Goal: Task Accomplishment & Management: Use online tool/utility

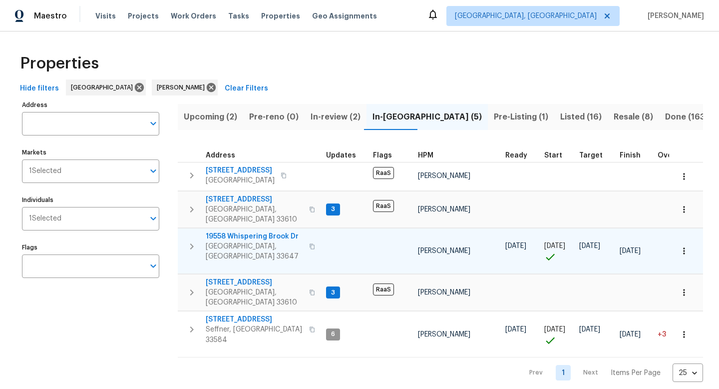
click at [249, 231] on span "19558 Whispering Brook Dr" at bounding box center [254, 236] width 97 height 10
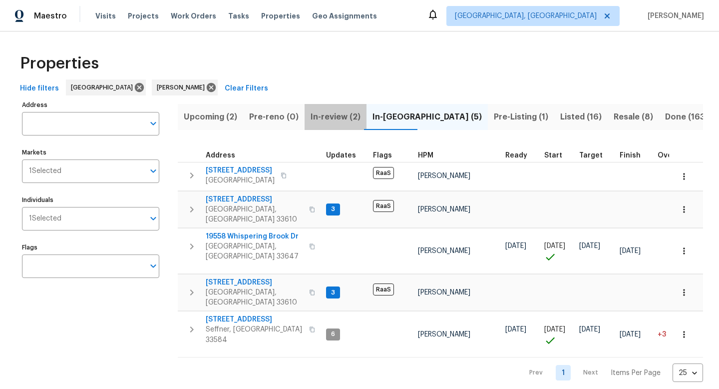
click at [334, 125] on button "In-review (2)" at bounding box center [336, 117] width 62 height 26
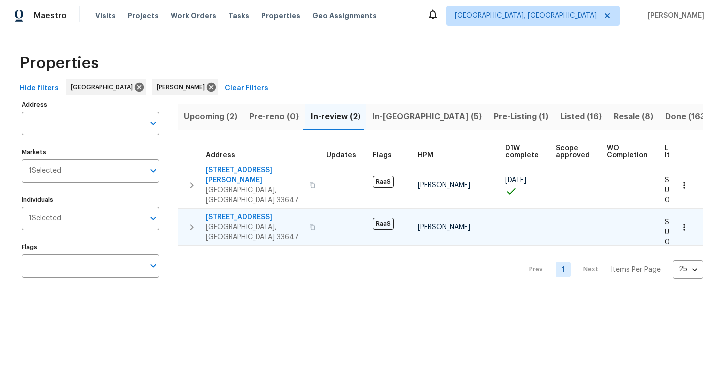
click at [253, 212] on span "[STREET_ADDRESS]" at bounding box center [254, 217] width 97 height 10
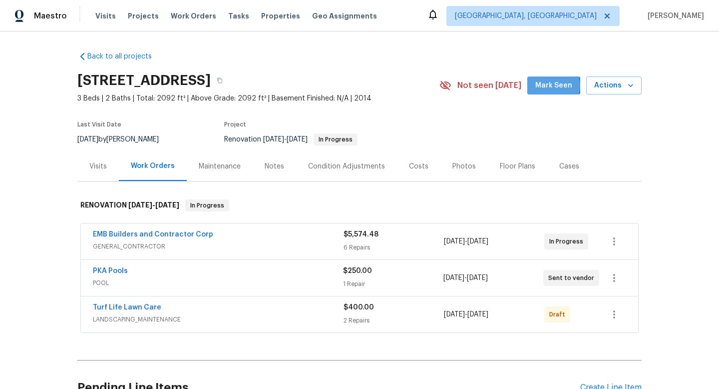
click at [552, 85] on span "Mark Seen" at bounding box center [553, 85] width 37 height 12
click at [151, 305] on link "Turf Life Lawn Care" at bounding box center [127, 307] width 68 height 7
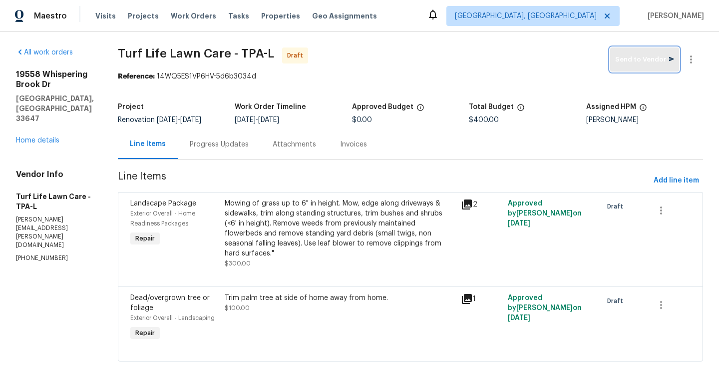
click at [629, 57] on span "Send to Vendor" at bounding box center [644, 59] width 59 height 11
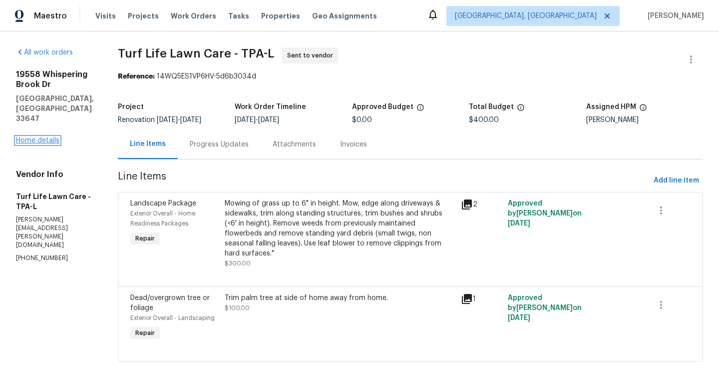
click at [51, 137] on link "Home details" at bounding box center [37, 140] width 43 height 7
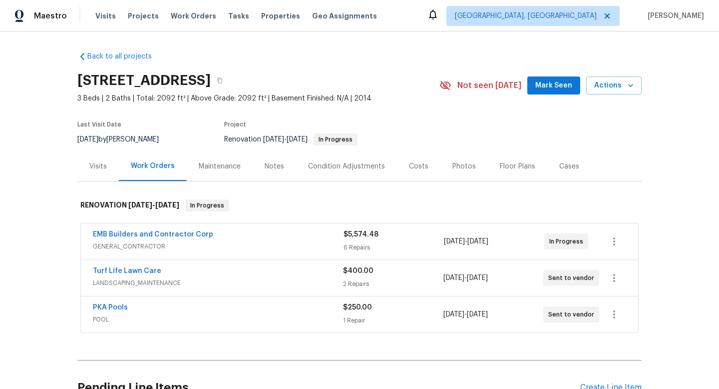
scroll to position [62, 0]
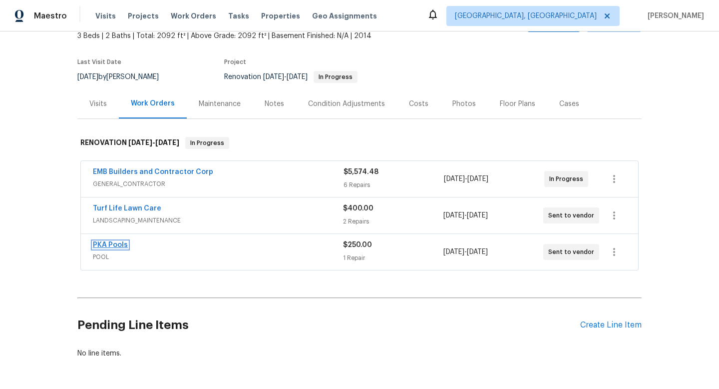
click at [123, 246] on link "PKA Pools" at bounding box center [110, 244] width 35 height 7
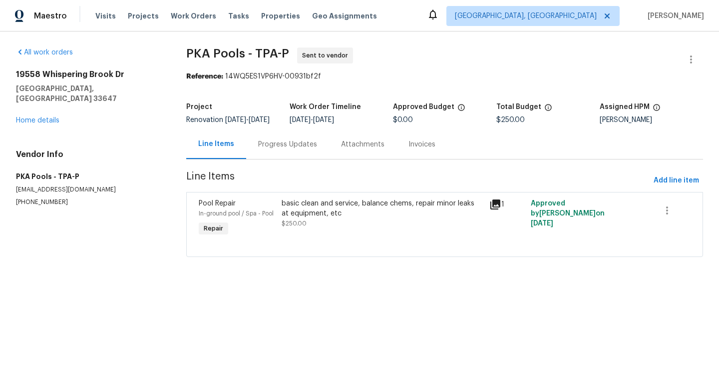
click at [272, 149] on div "Progress Updates" at bounding box center [287, 144] width 59 height 10
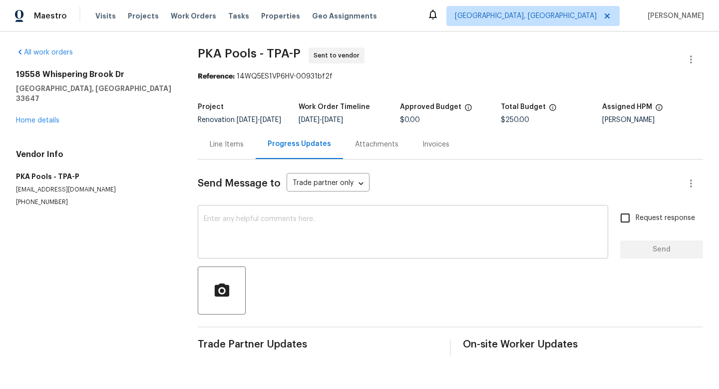
click at [293, 231] on textarea at bounding box center [403, 232] width 398 height 35
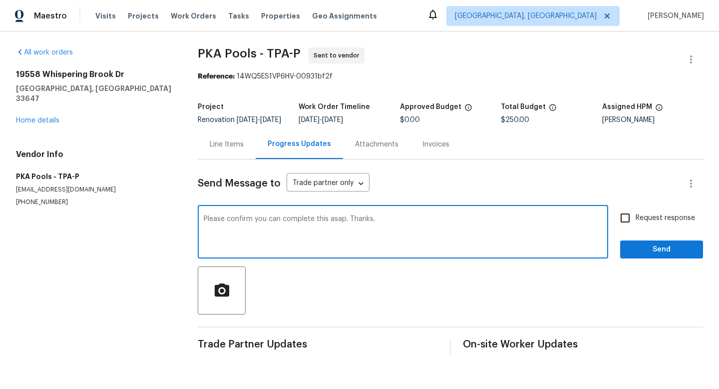
type textarea "Please confirm you can complete this asap. Thanks."
click at [628, 223] on input "Request response" at bounding box center [625, 217] width 21 height 21
checkbox input "true"
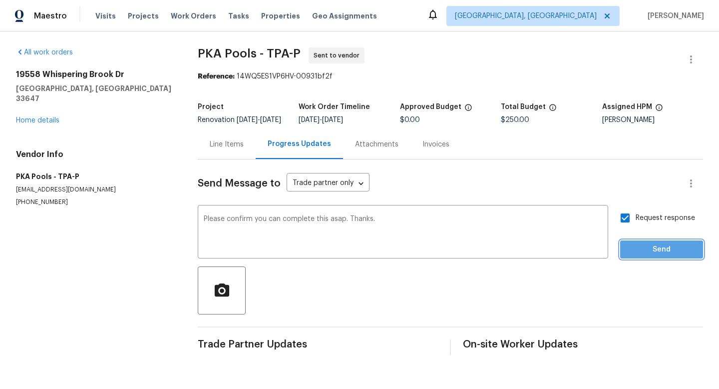
click at [651, 256] on span "Send" at bounding box center [661, 249] width 67 height 12
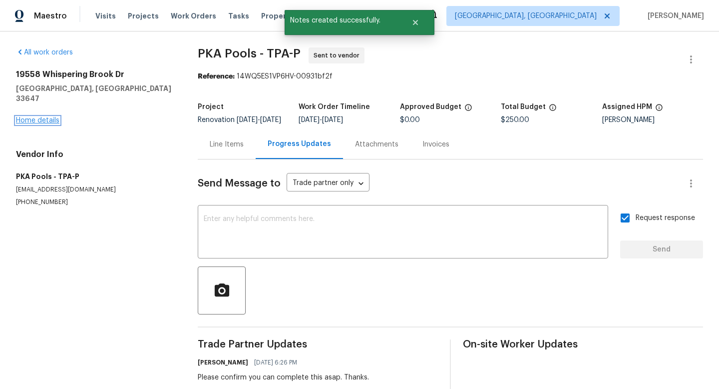
click at [44, 117] on link "Home details" at bounding box center [37, 120] width 43 height 7
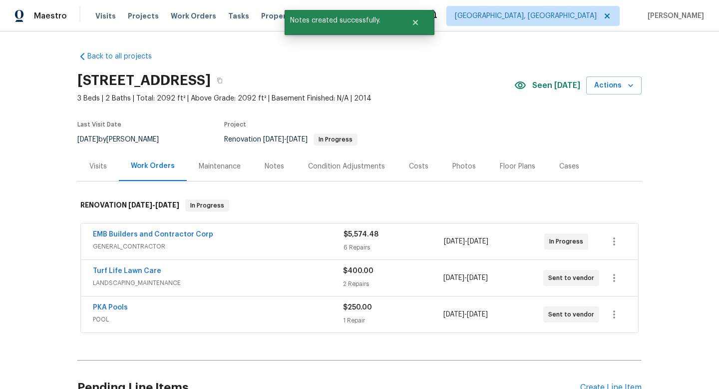
scroll to position [100, 0]
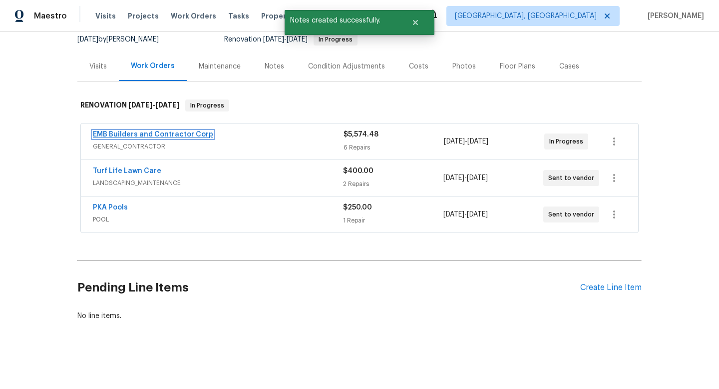
click at [120, 136] on link "EMB Builders and Contractor Corp" at bounding box center [153, 134] width 120 height 7
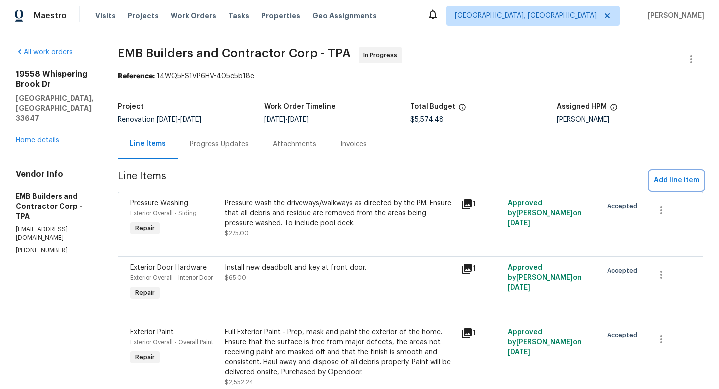
click at [679, 186] on span "Add line item" at bounding box center [676, 180] width 45 height 12
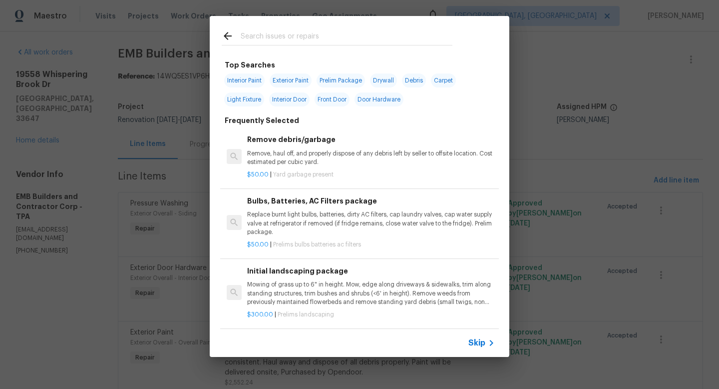
click at [474, 337] on div "Skip" at bounding box center [482, 343] width 29 height 12
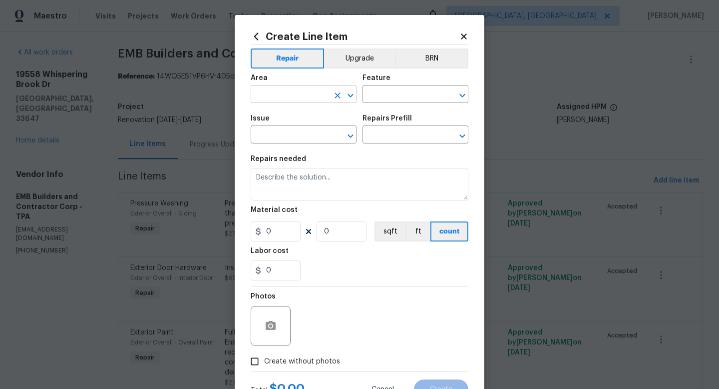
click at [329, 90] on div "​" at bounding box center [304, 94] width 106 height 15
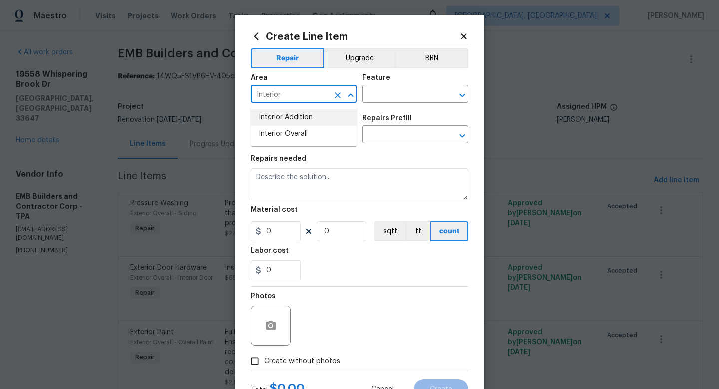
type input "Interior Addition"
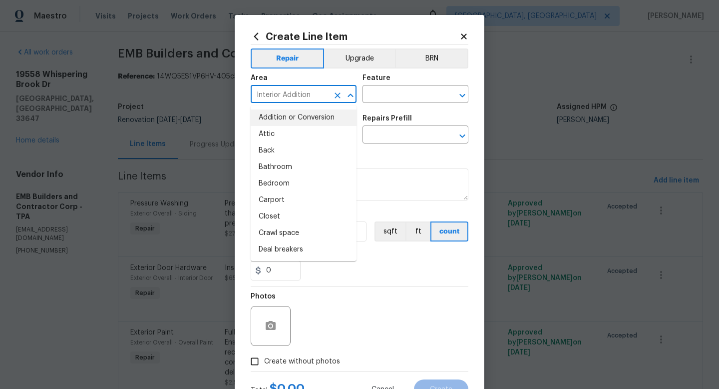
click at [339, 96] on icon "Clear" at bounding box center [338, 95] width 6 height 6
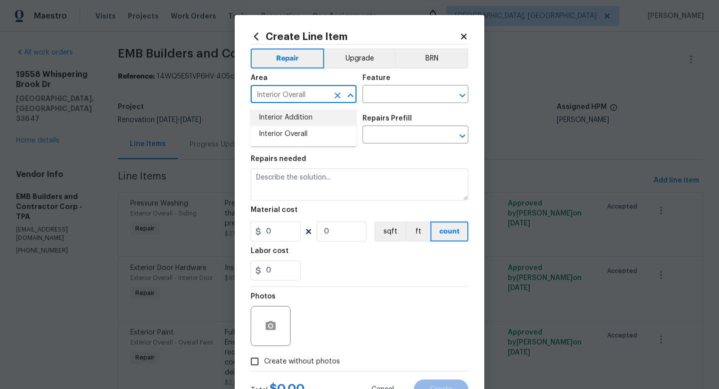
type input "Interior Overall"
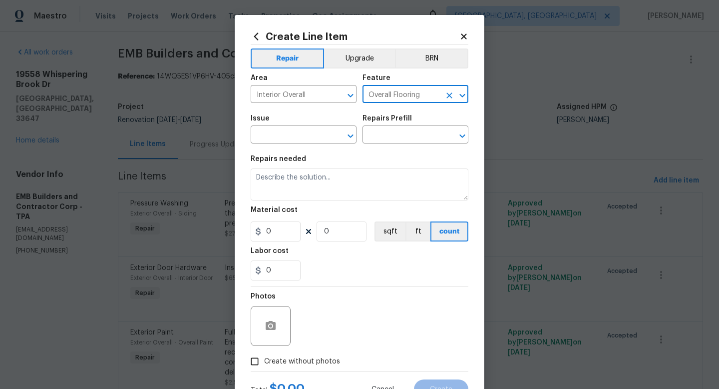
type input "Overall Flooring"
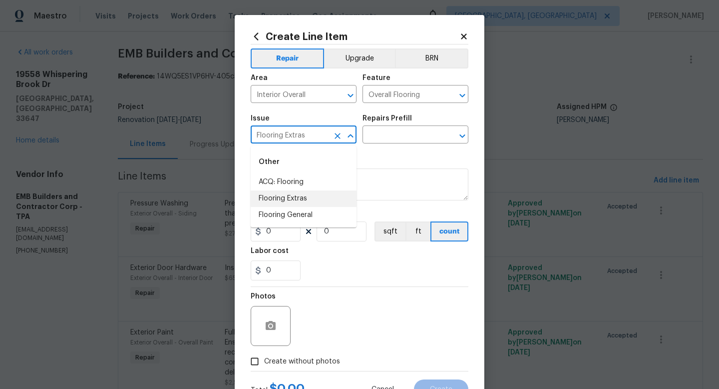
type input "Flooring Extras"
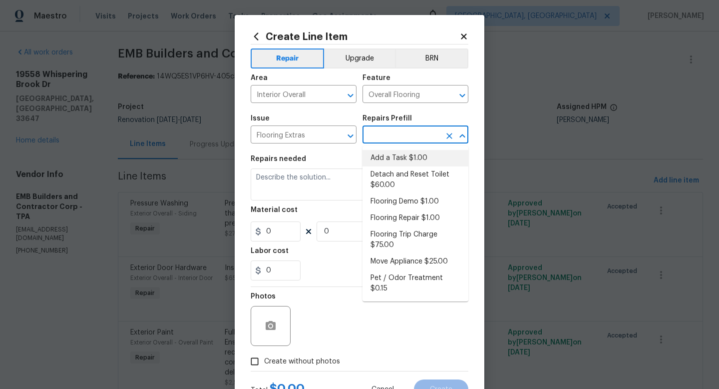
type input "Add a Task $1.00"
type textarea "HPM to detail"
type input "1"
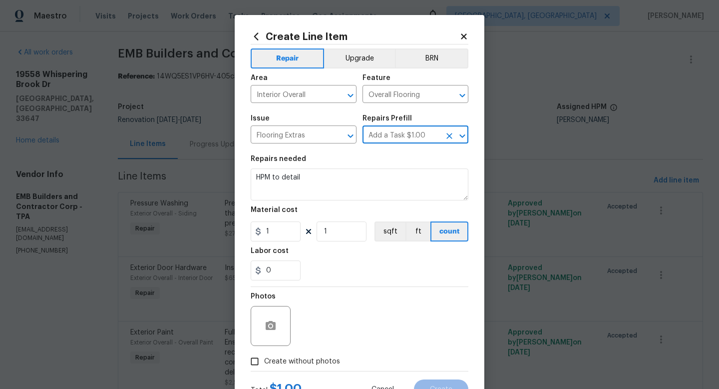
click at [459, 135] on icon "Open" at bounding box center [461, 135] width 5 height 3
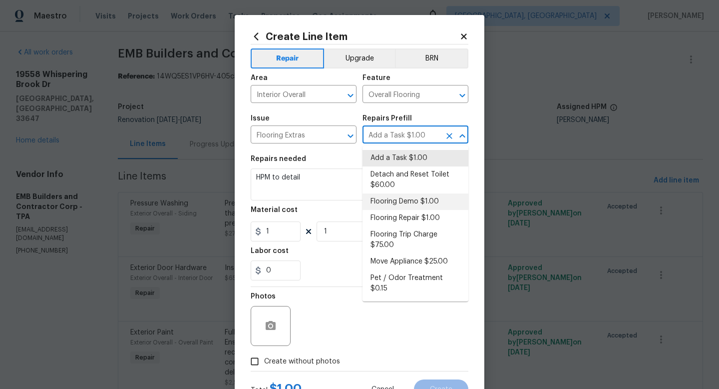
click at [413, 198] on li "Flooring Demo $1.00" at bounding box center [416, 201] width 106 height 16
type input "Flooring Demo $1.00"
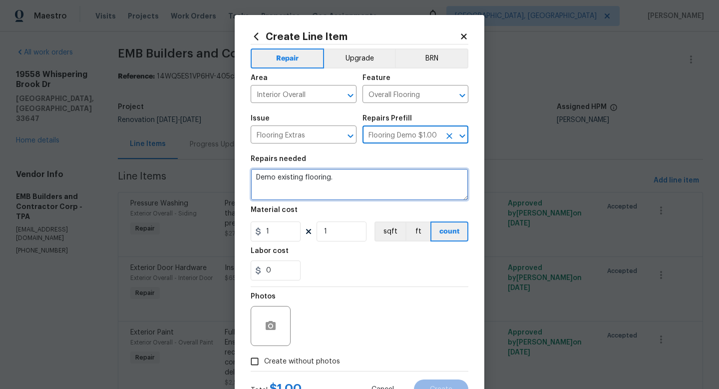
click at [370, 181] on textarea "Demo existing flooring." at bounding box center [360, 184] width 218 height 32
type textarea "Demo carpet throughout home."
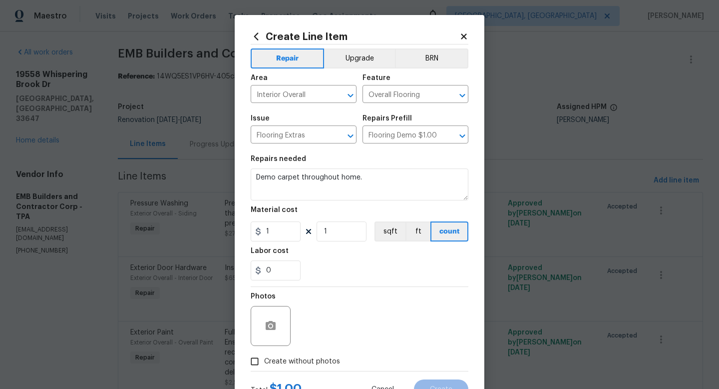
click at [281, 247] on section "Repairs needed Demo carpet throughout home. Material cost 1 1 sqft ft count Lab…" at bounding box center [360, 217] width 218 height 137
click at [283, 237] on input "1" at bounding box center [276, 231] width 50 height 20
type input "250"
click at [296, 354] on label "Create without photos" at bounding box center [292, 361] width 95 height 19
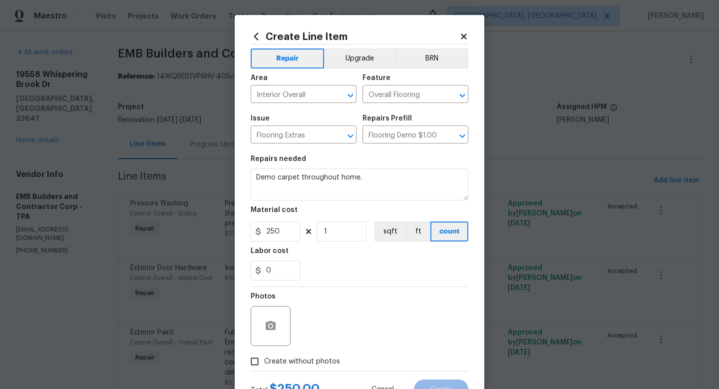
click at [264, 354] on input "Create without photos" at bounding box center [254, 361] width 19 height 19
checkbox input "true"
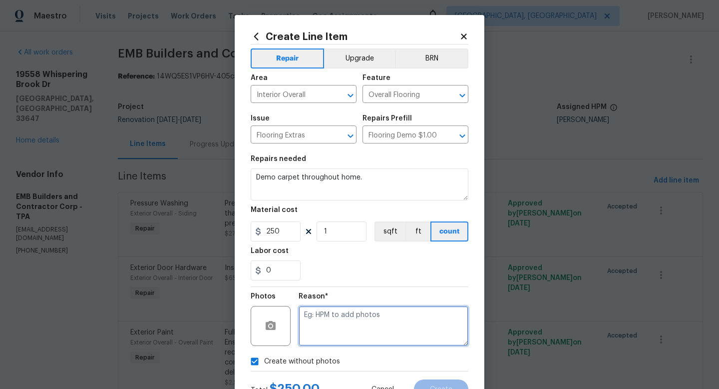
click at [333, 330] on textarea at bounding box center [384, 326] width 170 height 40
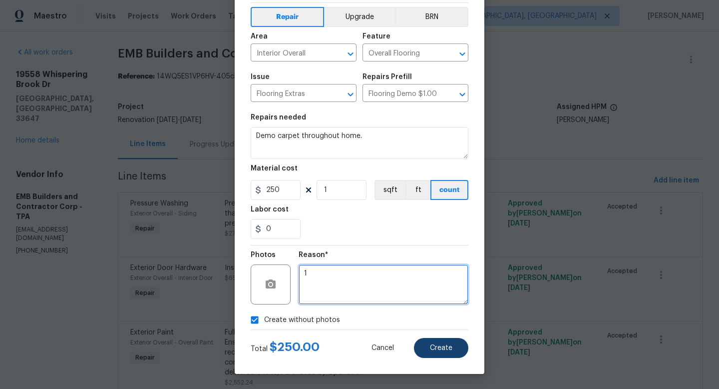
type textarea "1"
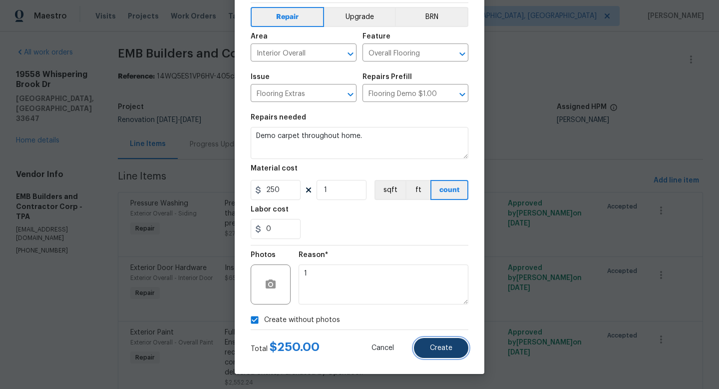
click at [429, 344] on button "Create" at bounding box center [441, 348] width 54 height 20
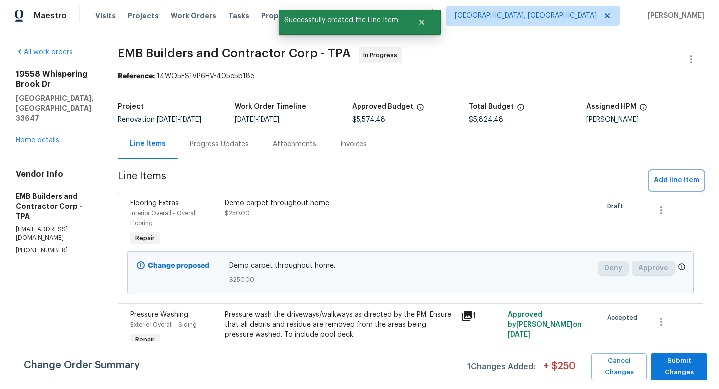
click at [671, 181] on span "Add line item" at bounding box center [676, 180] width 45 height 12
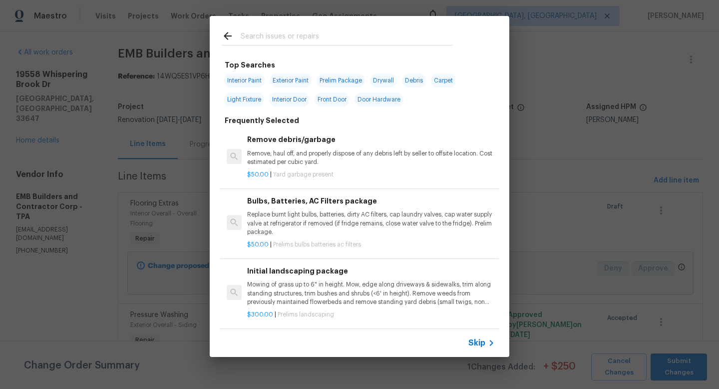
click at [469, 340] on span "Skip" at bounding box center [476, 343] width 17 height 10
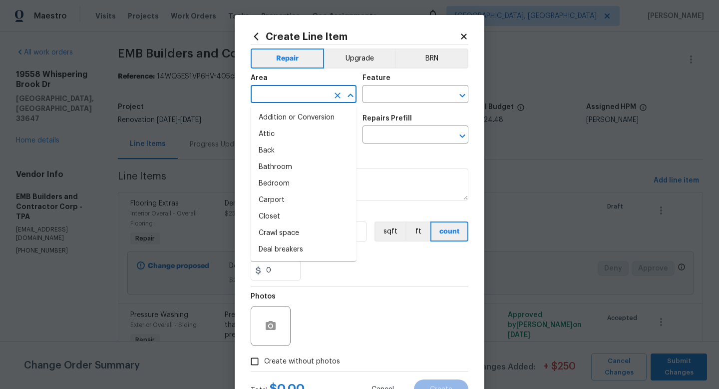
click at [269, 97] on input "text" at bounding box center [290, 94] width 78 height 15
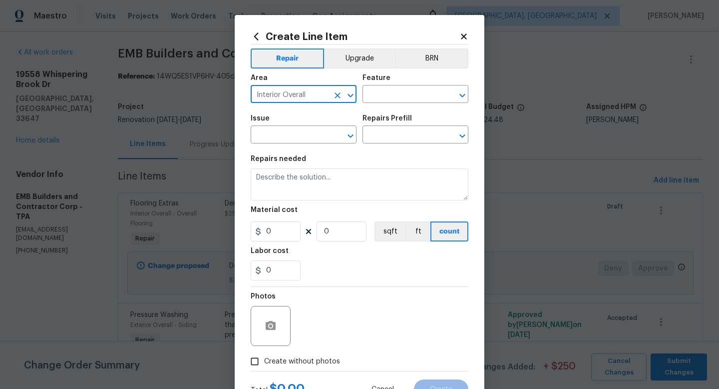
type input "Interior Overall"
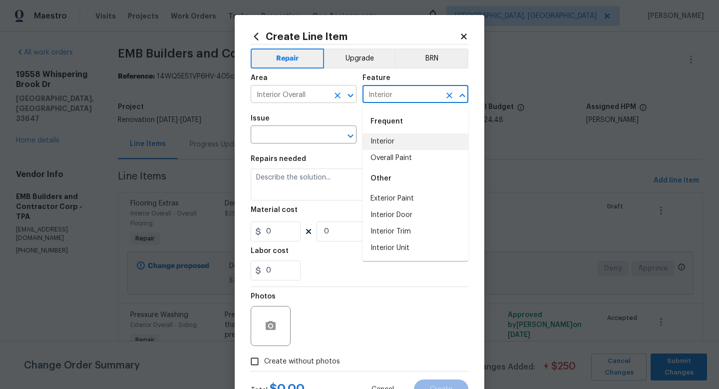
type input "Interior"
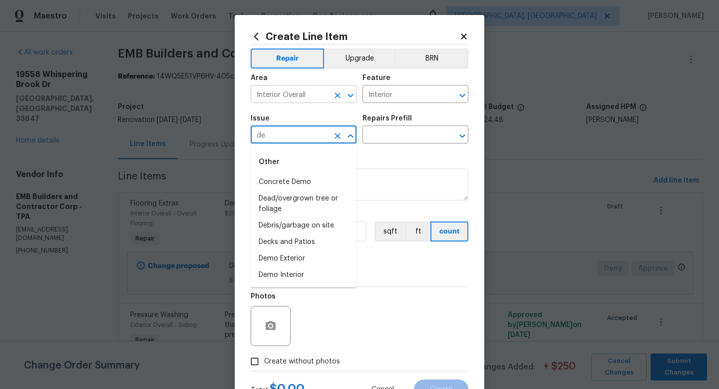
type input "d"
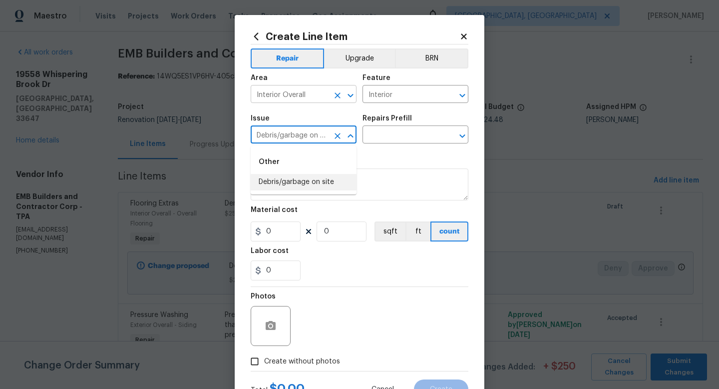
type input "Debris/garbage on site"
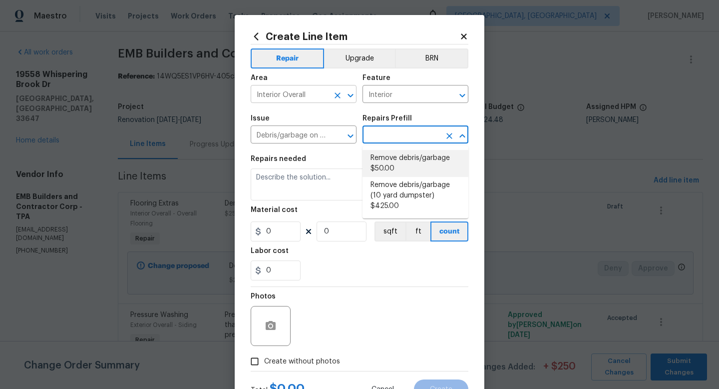
type input "Remove debris/garbage $50.00"
type textarea "Remove, haul off, and properly dispose of any debris left by seller to offsite …"
type input "50"
type input "1"
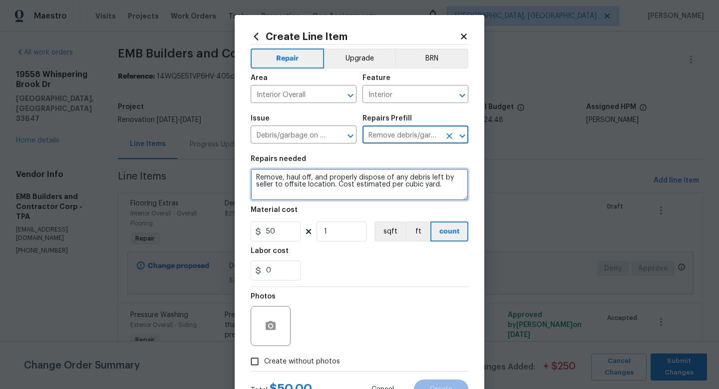
click at [445, 188] on textarea "Remove, haul off, and properly dispose of any debris left by seller to offsite …" at bounding box center [360, 184] width 218 height 32
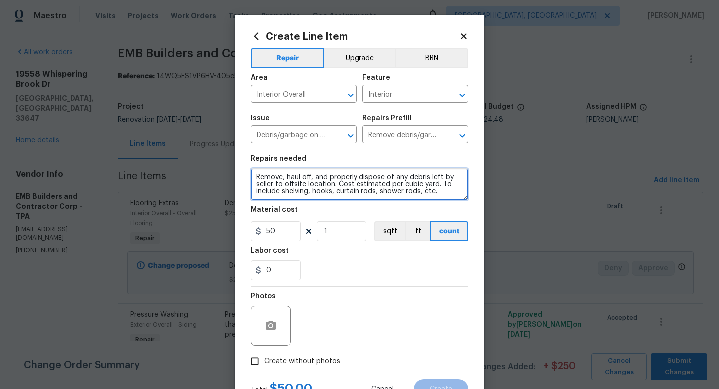
type textarea "Remove, haul off, and properly dispose of any debris left by seller to offsite …"
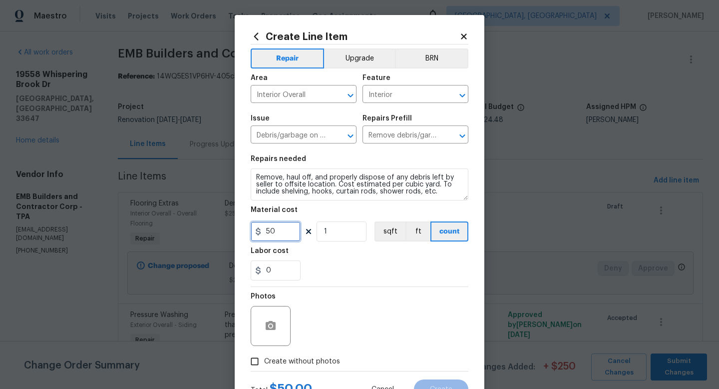
click at [280, 232] on input "50" at bounding box center [276, 231] width 50 height 20
type input "100"
click at [281, 365] on span "Create without photos" at bounding box center [302, 361] width 76 height 10
click at [264, 365] on input "Create without photos" at bounding box center [254, 361] width 19 height 19
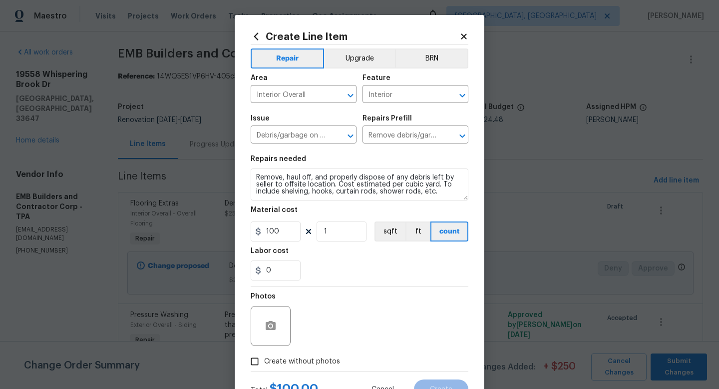
checkbox input "true"
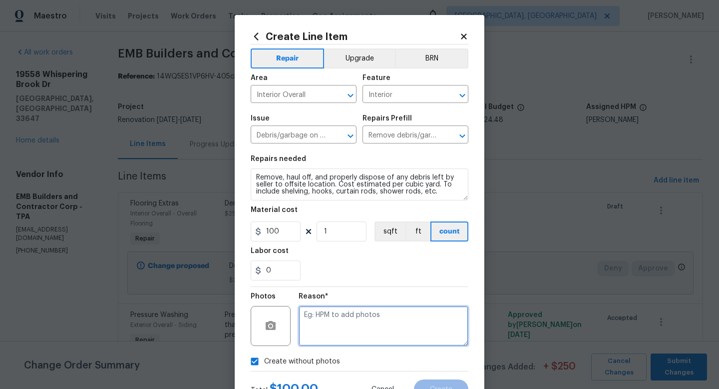
click at [371, 332] on textarea at bounding box center [384, 326] width 170 height 40
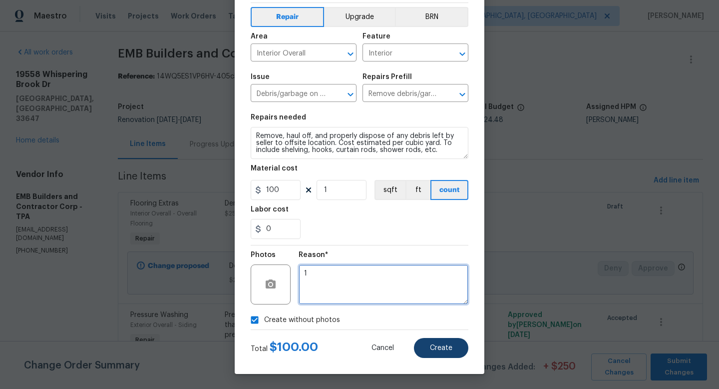
type textarea "1"
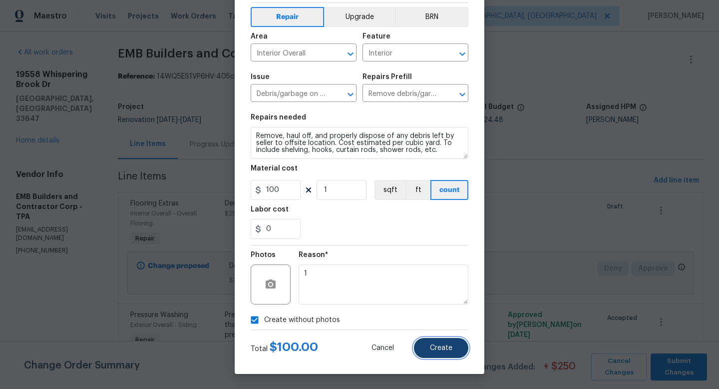
click at [430, 345] on button "Create" at bounding box center [441, 348] width 54 height 20
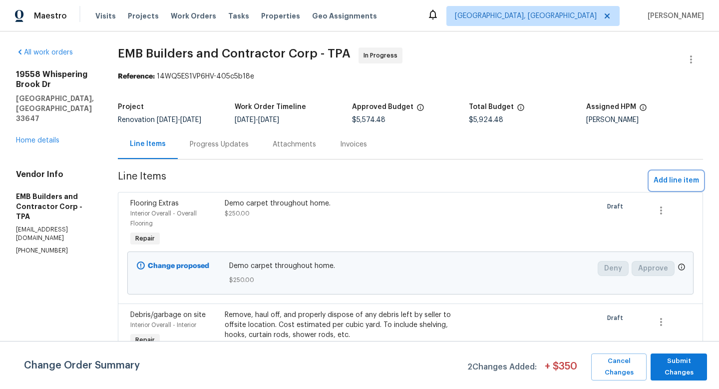
click at [674, 181] on span "Add line item" at bounding box center [676, 180] width 45 height 12
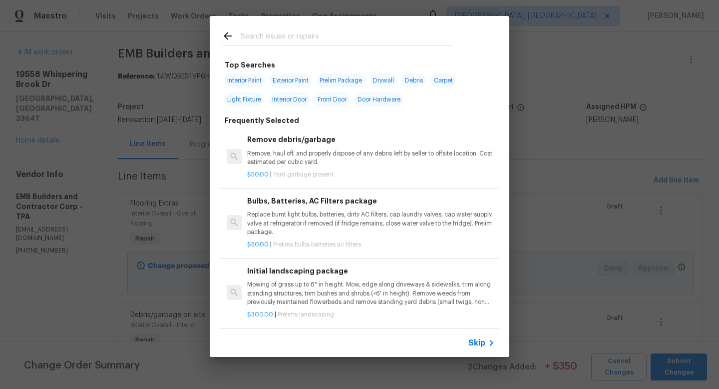
click at [469, 340] on span "Skip" at bounding box center [476, 343] width 17 height 10
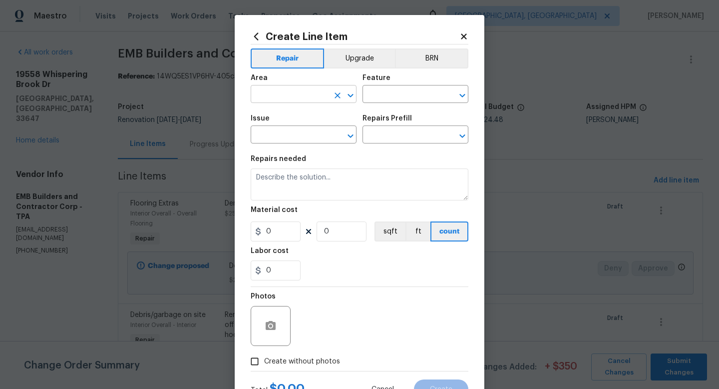
click at [299, 90] on input "text" at bounding box center [290, 94] width 78 height 15
type input "Interior Overall"
type input "Overall Paint"
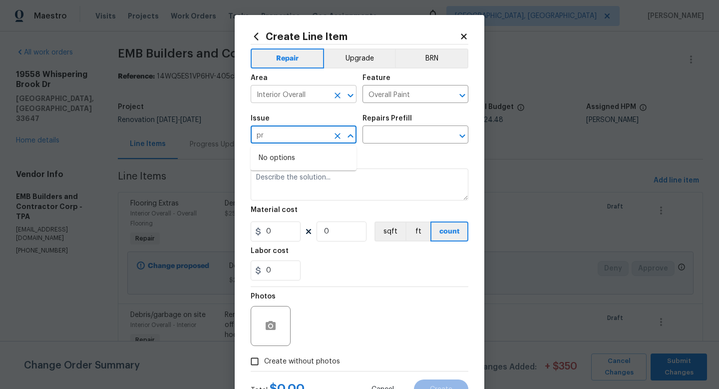
type input "p"
type input "Interior Paint"
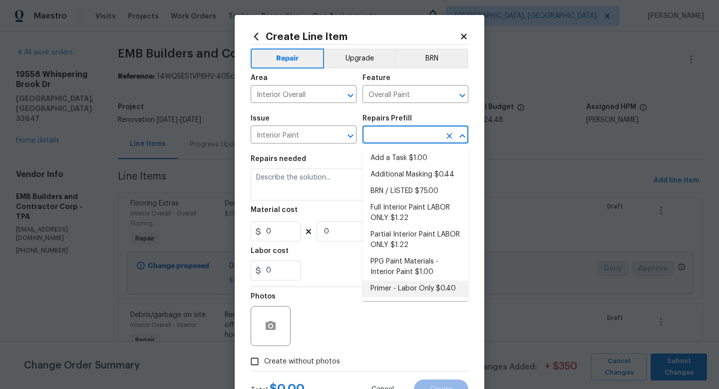
click at [409, 287] on li "Primer - Labor Only $0.40" at bounding box center [416, 288] width 106 height 16
type input "Primer - Labor Only $0.40"
type textarea "Interior primer - PRIMER PROVIDED BY OPENDOOR - All nails, screws, drywall anch…"
type input "0.4"
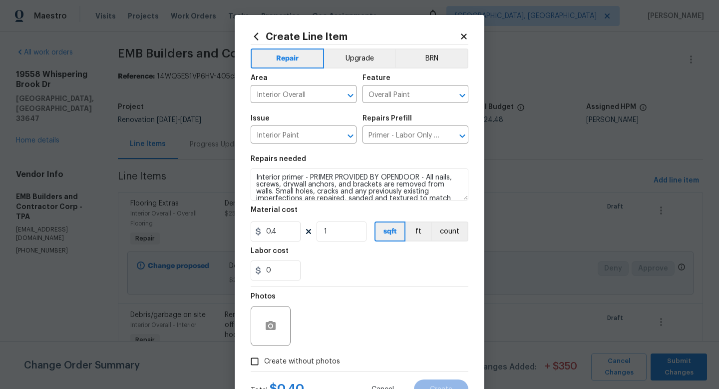
click at [350, 243] on section "Repairs needed Interior primer - PRIMER PROVIDED BY OPENDOOR - All nails, screw…" at bounding box center [360, 217] width 218 height 137
click at [350, 237] on input "1" at bounding box center [342, 231] width 50 height 20
type input "100"
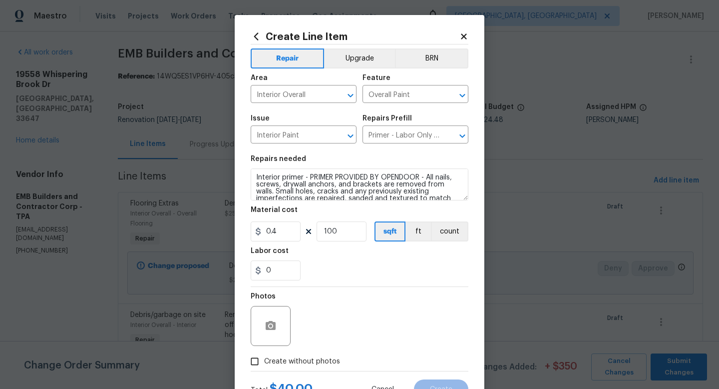
click at [353, 296] on div "Photos" at bounding box center [360, 319] width 218 height 65
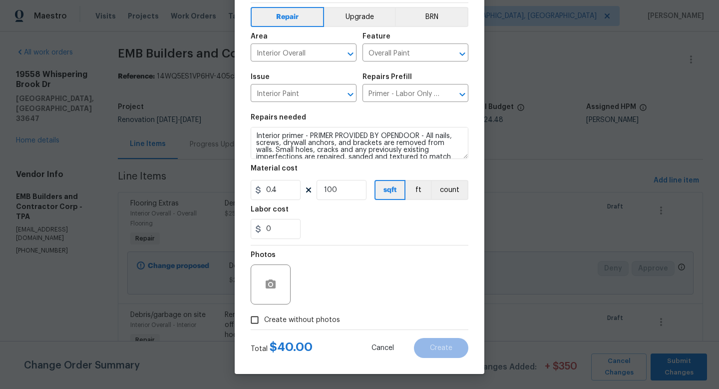
click at [318, 319] on span "Create without photos" at bounding box center [302, 320] width 76 height 10
click at [264, 319] on input "Create without photos" at bounding box center [254, 319] width 19 height 19
checkbox input "true"
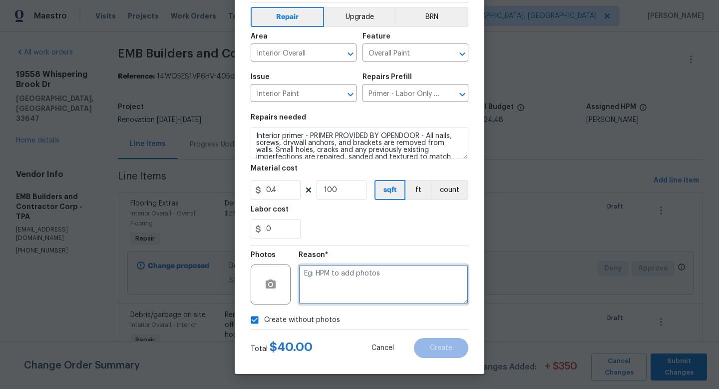
click at [348, 286] on textarea at bounding box center [384, 284] width 170 height 40
type textarea "1"
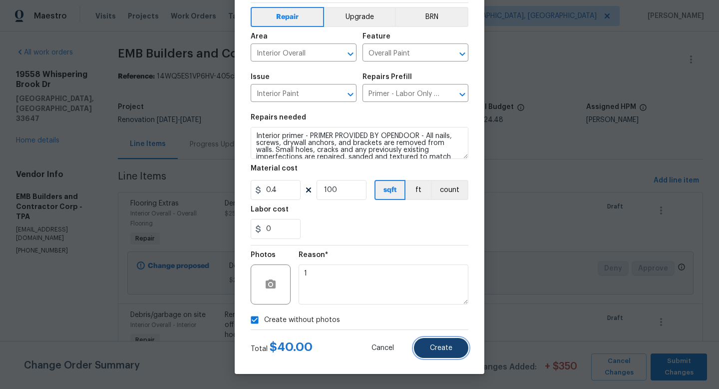
click at [436, 347] on span "Create" at bounding box center [441, 347] width 22 height 7
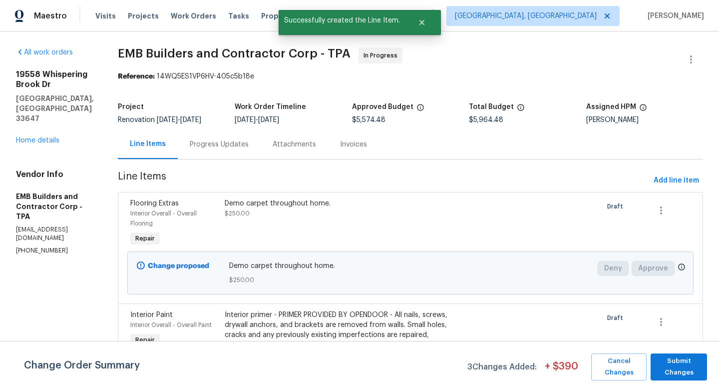
click at [672, 182] on span "Add line item" at bounding box center [676, 180] width 45 height 12
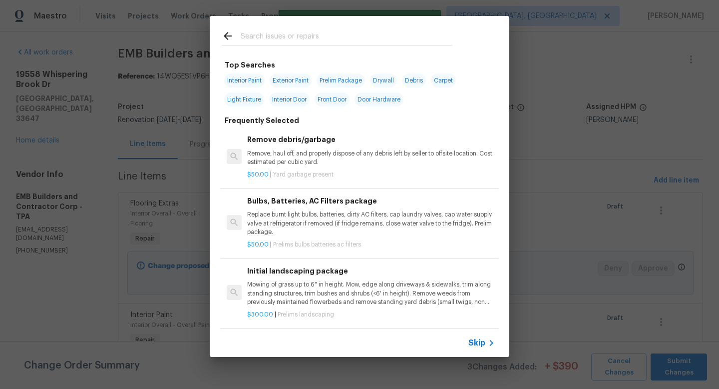
click at [477, 343] on span "Skip" at bounding box center [476, 343] width 17 height 10
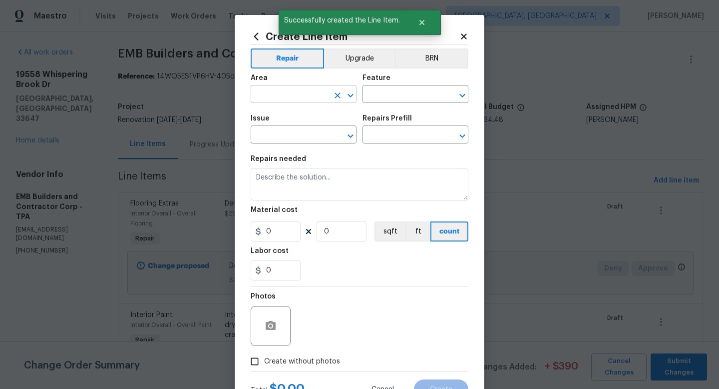
click at [316, 98] on input "text" at bounding box center [290, 94] width 78 height 15
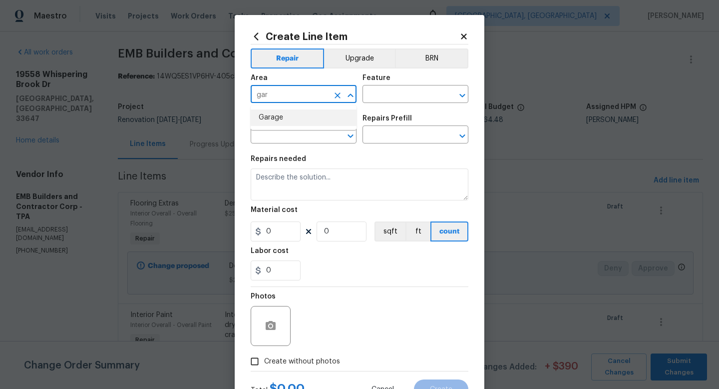
click at [311, 121] on li "Garage" at bounding box center [304, 117] width 106 height 16
type input "Garage"
click at [384, 98] on input "text" at bounding box center [402, 94] width 78 height 15
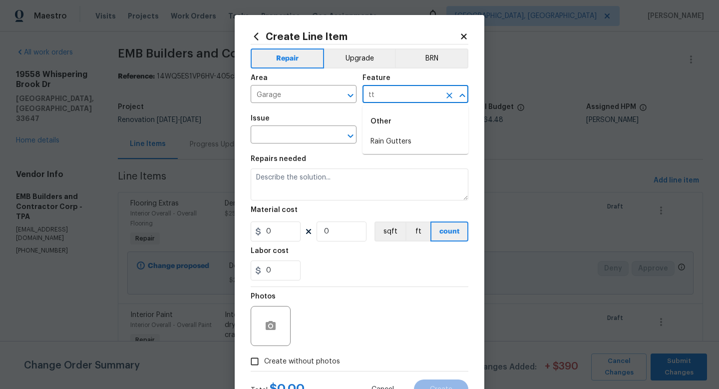
type input "t"
type input "a"
type input "wall"
click at [394, 101] on input "text" at bounding box center [402, 94] width 78 height 15
click at [396, 134] on li "Walls and Ceiling" at bounding box center [416, 141] width 106 height 16
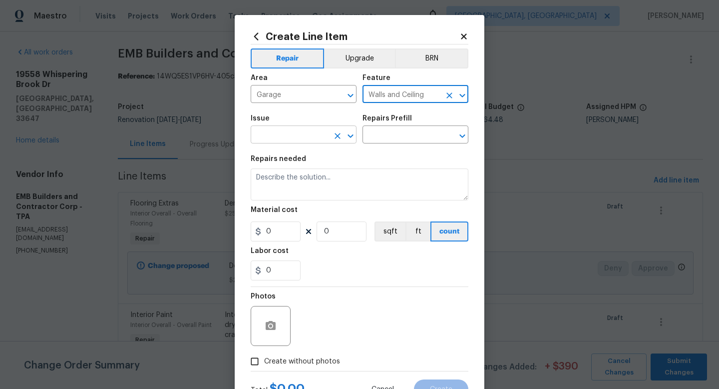
type input "Walls and Ceiling"
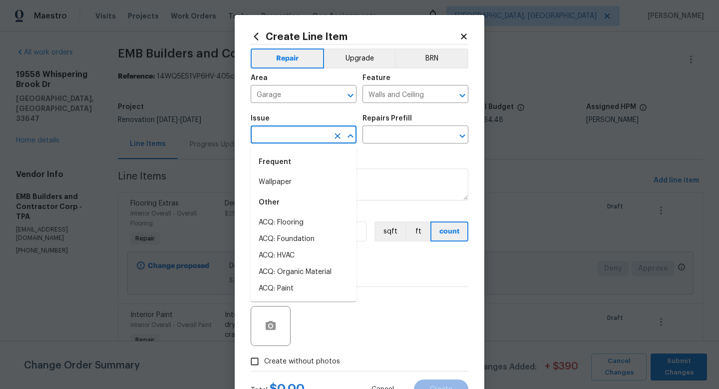
click at [314, 134] on input "text" at bounding box center [290, 135] width 78 height 15
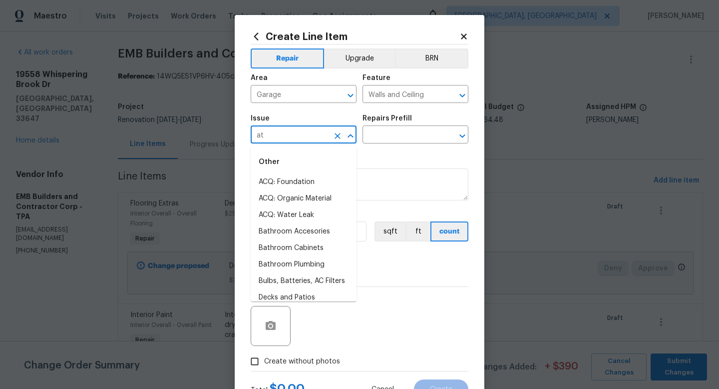
type input "a"
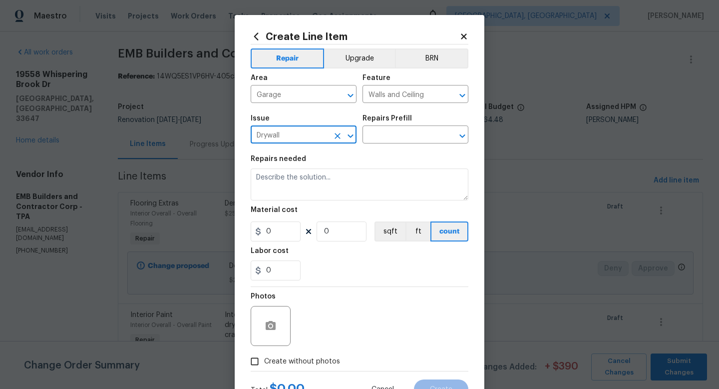
type input "Drywall"
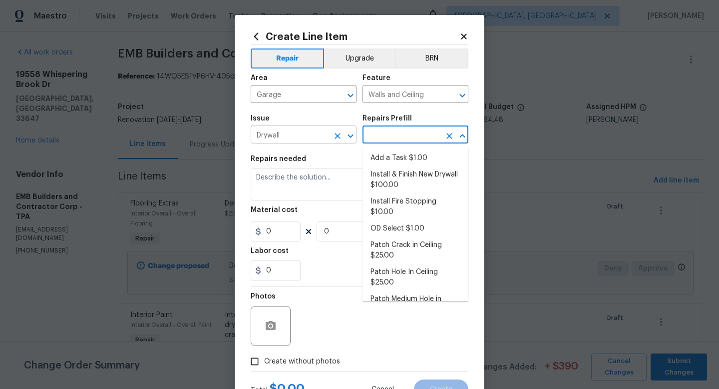
type input "Add a Task $1.00"
type textarea "HPM to detail"
type input "1"
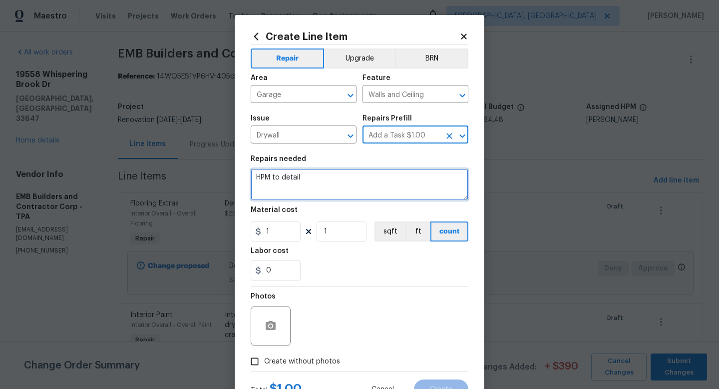
click at [289, 185] on textarea "HPM to detail" at bounding box center [360, 184] width 218 height 32
type textarea "Replace attic hatch in garage."
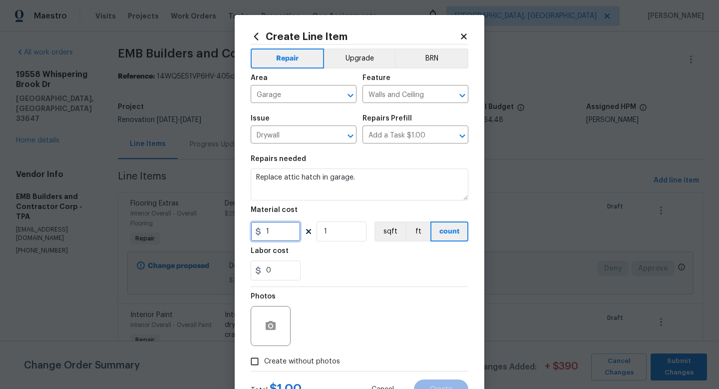
click at [285, 233] on input "1" at bounding box center [276, 231] width 50 height 20
type input "75"
click at [304, 361] on span "Create without photos" at bounding box center [302, 361] width 76 height 10
click at [264, 361] on input "Create without photos" at bounding box center [254, 361] width 19 height 19
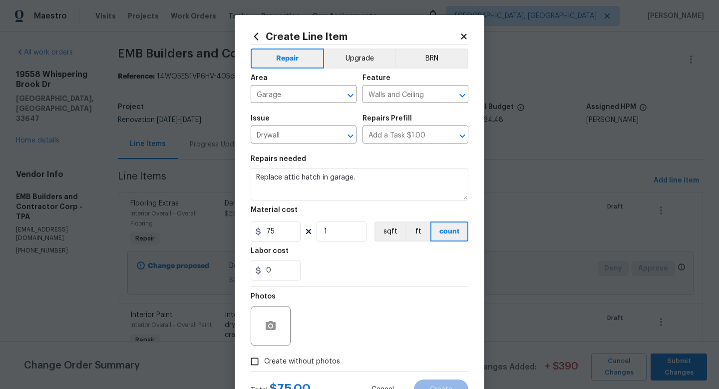
checkbox input "true"
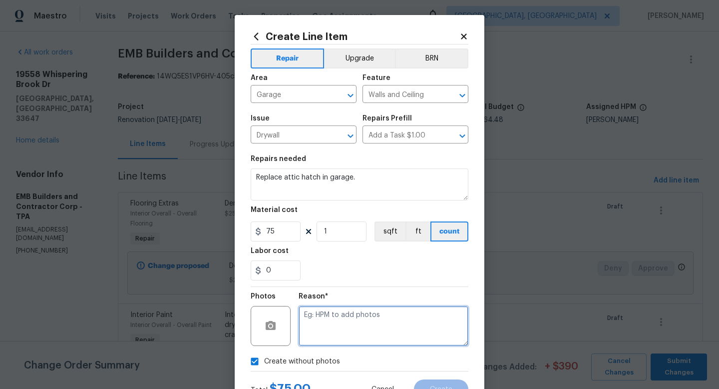
click at [352, 314] on textarea at bounding box center [384, 326] width 170 height 40
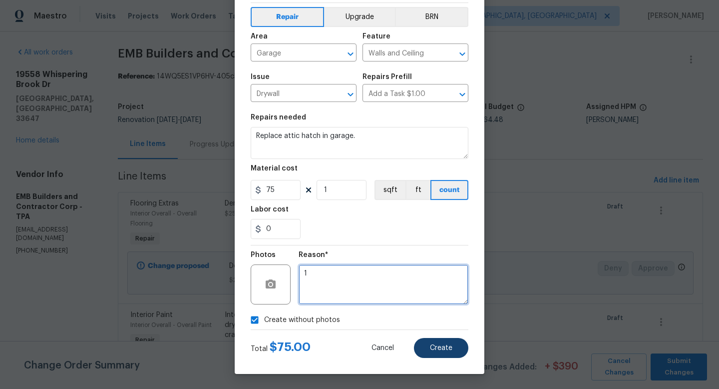
type textarea "1"
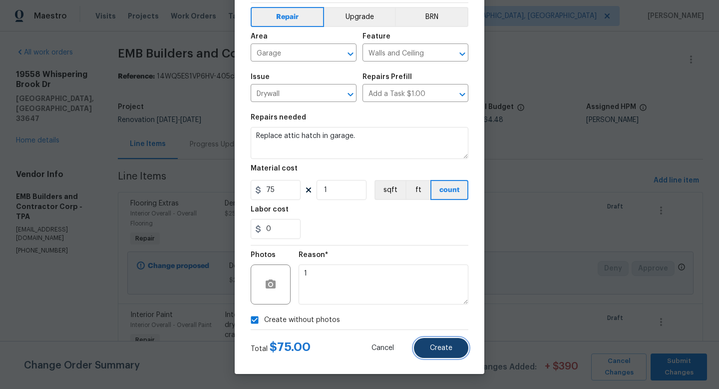
click at [433, 341] on button "Create" at bounding box center [441, 348] width 54 height 20
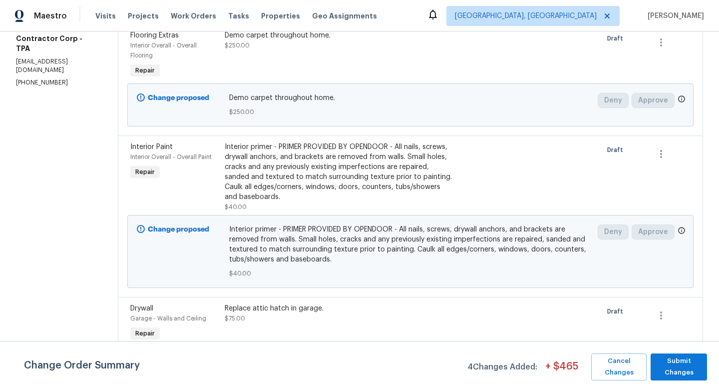
scroll to position [0, 0]
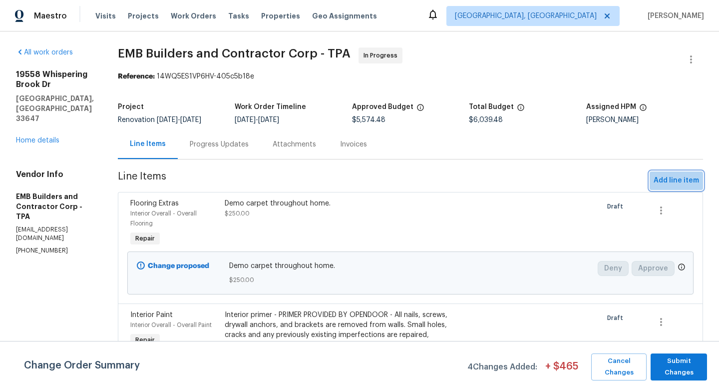
click at [668, 185] on span "Add line item" at bounding box center [676, 180] width 45 height 12
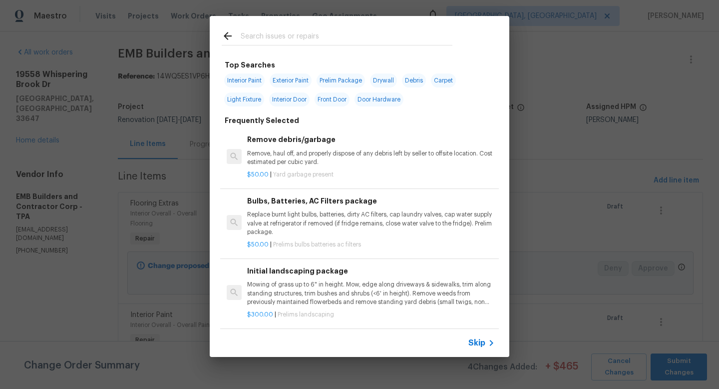
click at [469, 343] on span "Skip" at bounding box center [476, 343] width 17 height 10
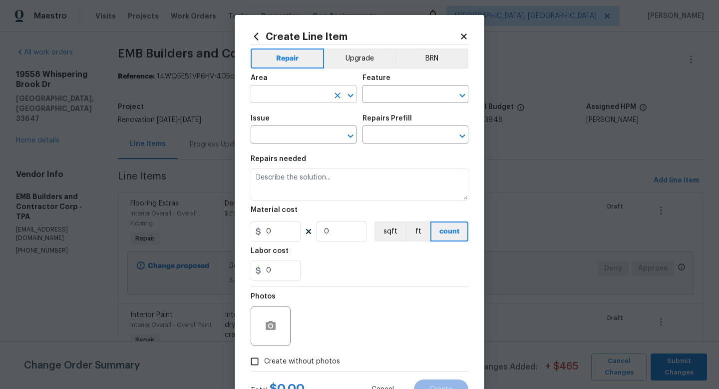
click at [330, 99] on div "​" at bounding box center [304, 94] width 106 height 15
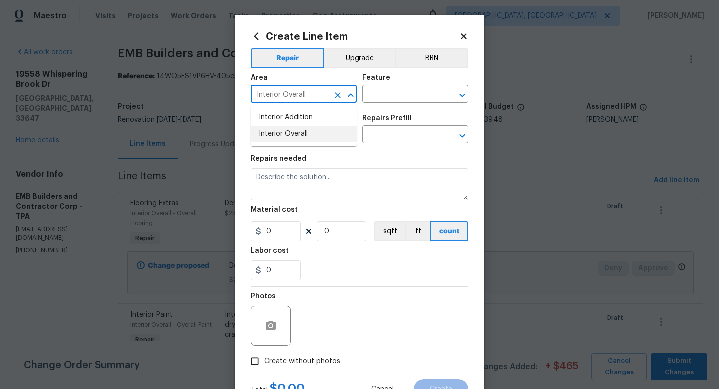
type input "Interior Overall"
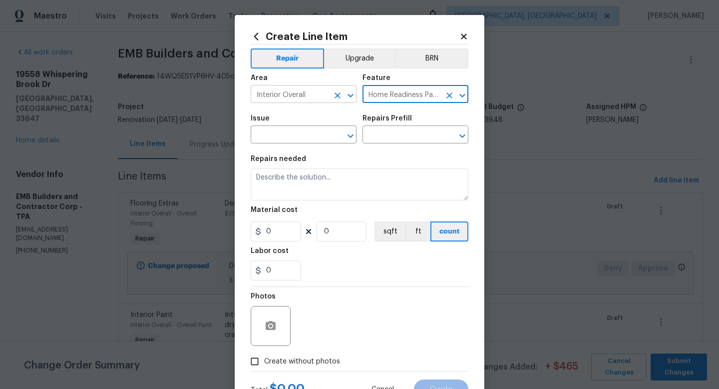
type input "Home Readiness Packages"
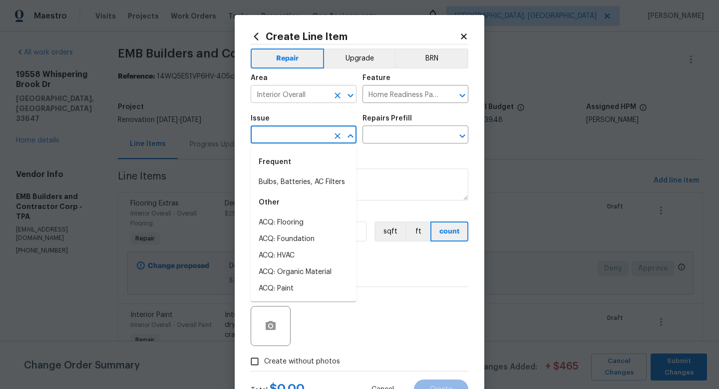
type input "Bulbs, Batteries, AC Filters"
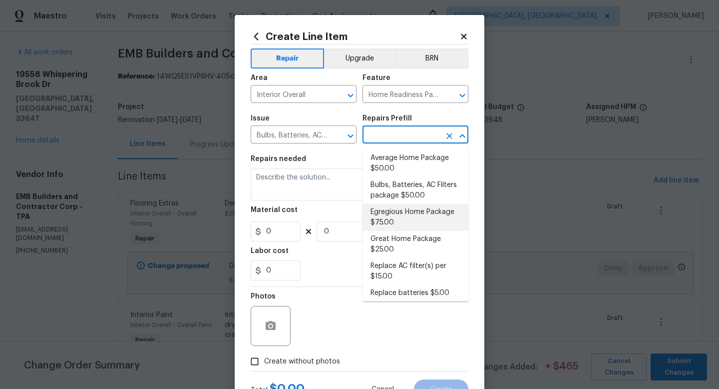
click at [380, 218] on li "Egregious Home Package $75.00" at bounding box center [416, 217] width 106 height 27
type input "Egregious Home Package $75.00"
type textarea "1. Replace all missing and/or damaged door stops and strike plates. 2. Remove a…"
type input "75"
type input "1"
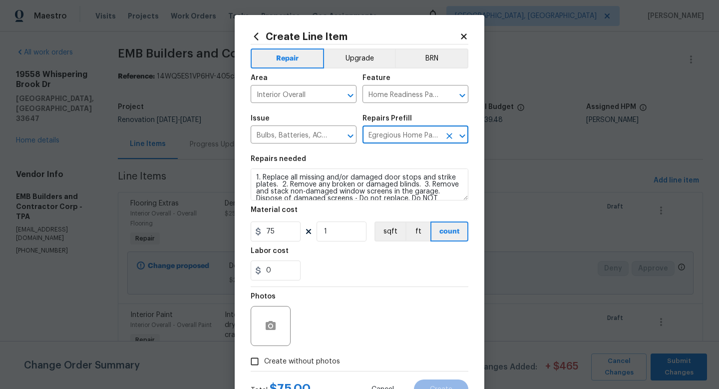
scroll to position [42, 0]
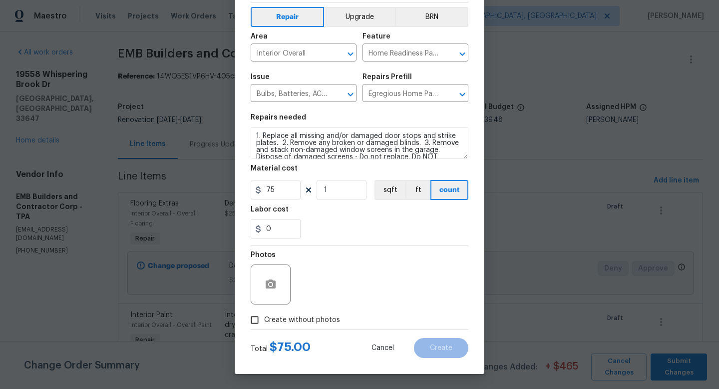
click at [328, 315] on span "Create without photos" at bounding box center [302, 320] width 76 height 10
click at [264, 315] on input "Create without photos" at bounding box center [254, 319] width 19 height 19
checkbox input "true"
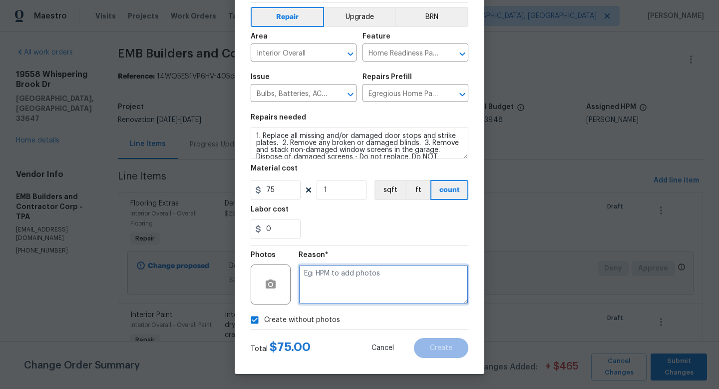
click at [362, 293] on textarea at bounding box center [384, 284] width 170 height 40
type textarea "1"
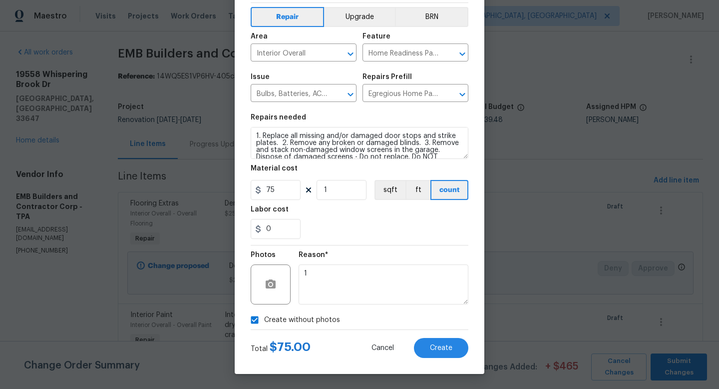
click at [441, 336] on div "Total $ 75.00 Cancel Create" at bounding box center [360, 344] width 218 height 28
click at [439, 345] on span "Create" at bounding box center [441, 347] width 22 height 7
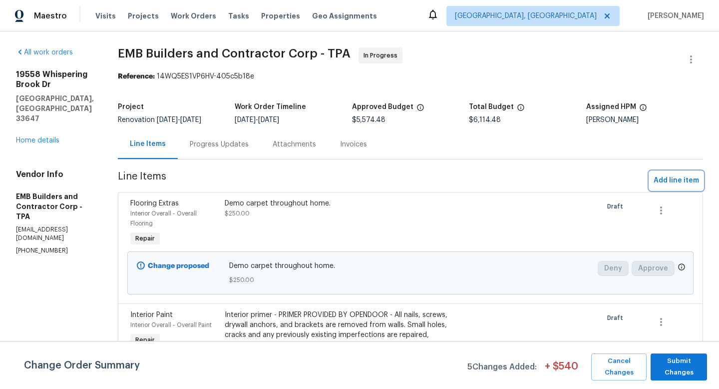
click at [655, 178] on span "Add line item" at bounding box center [676, 180] width 45 height 12
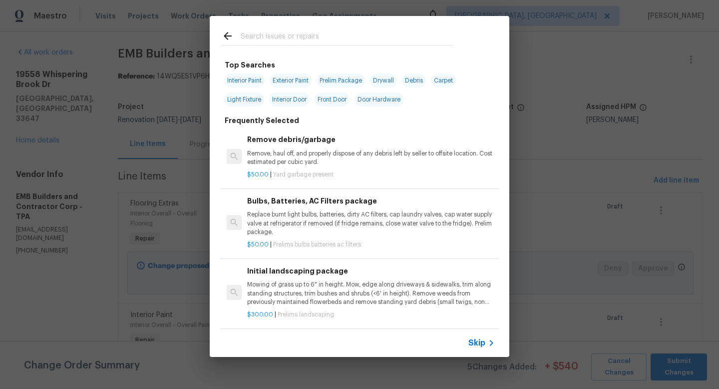
click at [472, 342] on span "Skip" at bounding box center [476, 343] width 17 height 10
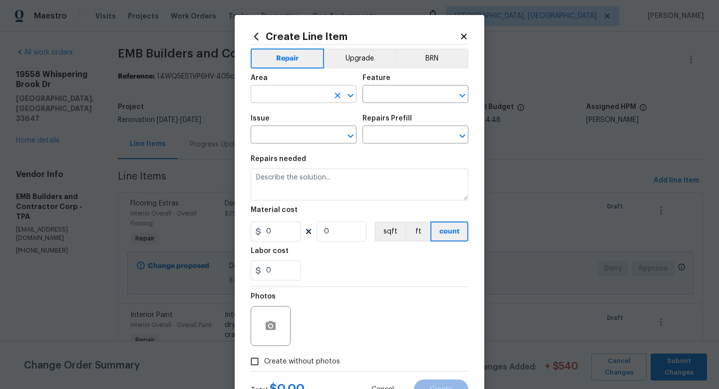
click at [288, 95] on input "text" at bounding box center [290, 94] width 78 height 15
type input "Main Bathroom"
type input "Shower"
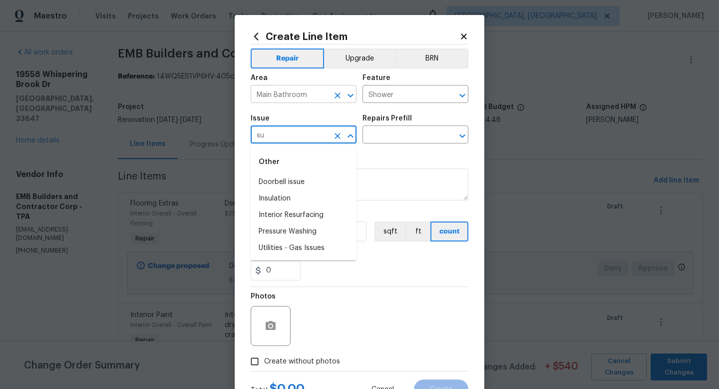
type input "s"
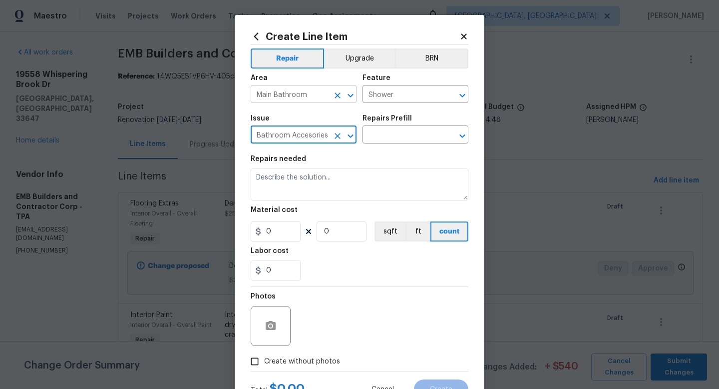
type input "Bathroom Accesories"
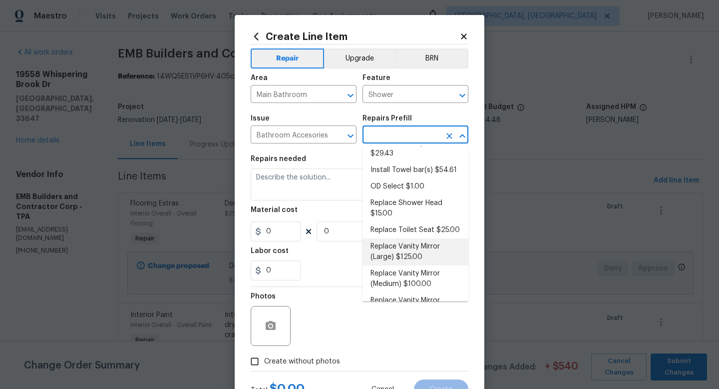
scroll to position [145, 0]
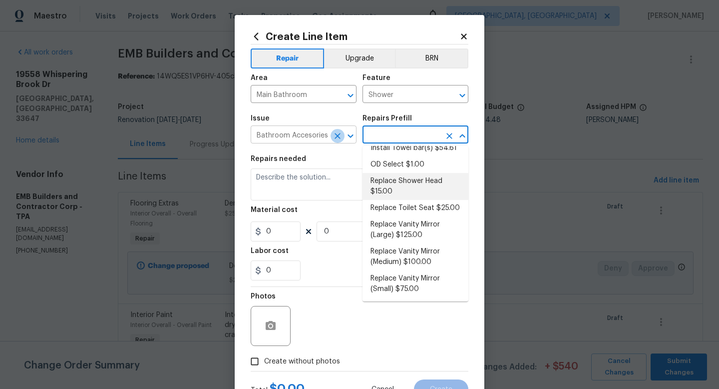
click at [339, 136] on icon "Clear" at bounding box center [338, 136] width 10 height 10
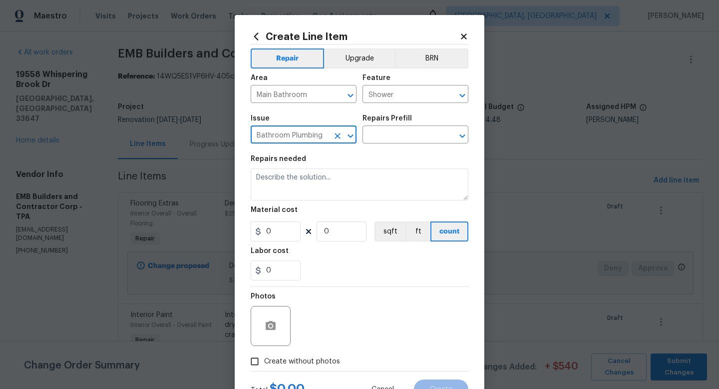
type input "Bathroom Plumbing"
click at [360, 139] on div "Issue Bathroom Plumbing ​ Repairs Prefill ​" at bounding box center [360, 129] width 218 height 40
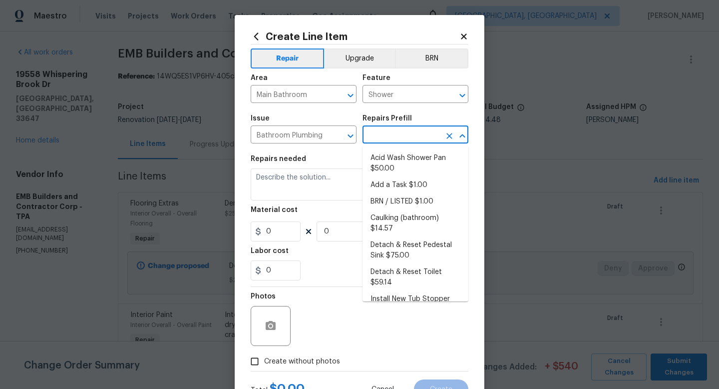
click at [373, 139] on input "text" at bounding box center [402, 135] width 78 height 15
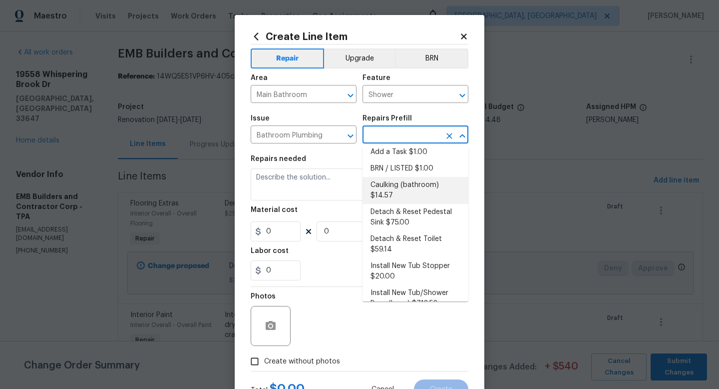
drag, startPoint x: 396, startPoint y: 195, endPoint x: 402, endPoint y: 188, distance: 9.3
click at [402, 188] on ul "Acid Wash Shower Pan $50.00 Add a Task $1.00 BRN / LISTED $1.00 Caulking (bathr…" at bounding box center [416, 223] width 106 height 155
click at [402, 188] on li "Caulking (bathroom) $14.57" at bounding box center [416, 190] width 106 height 27
type input "Plumbing"
type input "Caulking (bathroom) $14.57"
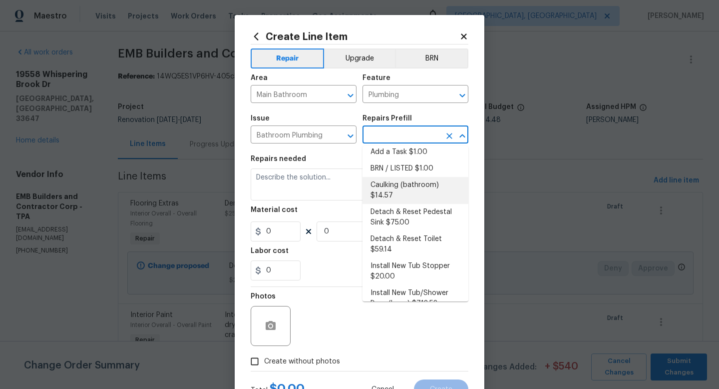
type textarea "Overall Interior Caulking Package (Wet Areas) to include sinks, bathtubs, showe…"
type input "14.57"
type input "1"
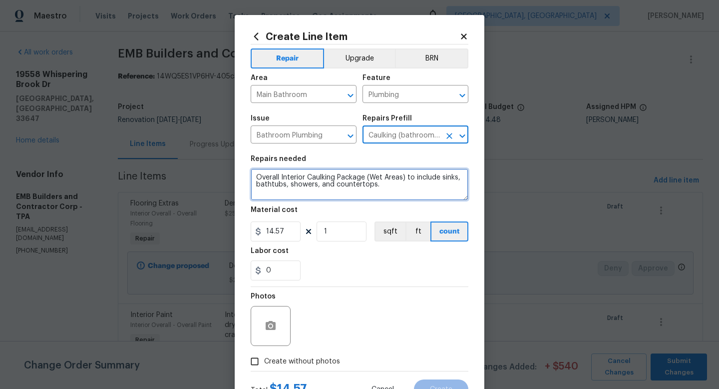
click at [402, 188] on textarea "Overall Interior Caulking Package (Wet Areas) to include sinks, bathtubs, showe…" at bounding box center [360, 184] width 218 height 32
type textarea "Overall Interior Caulking Package (Wet Areas) to include sinks, bathtubs, showe…"
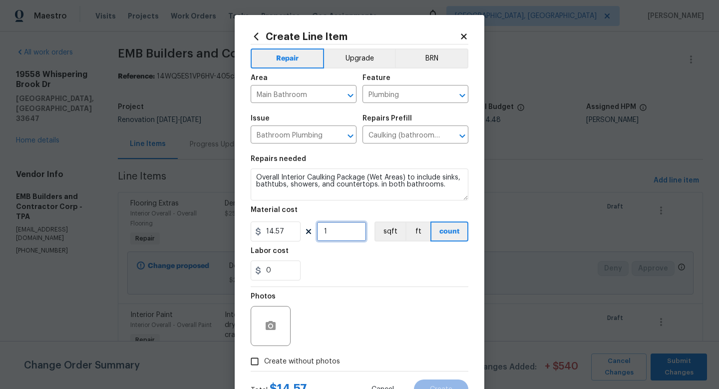
click at [354, 231] on input "1" at bounding box center [342, 231] width 50 height 20
type input "2"
click at [316, 363] on span "Create without photos" at bounding box center [302, 361] width 76 height 10
click at [264, 363] on input "Create without photos" at bounding box center [254, 361] width 19 height 19
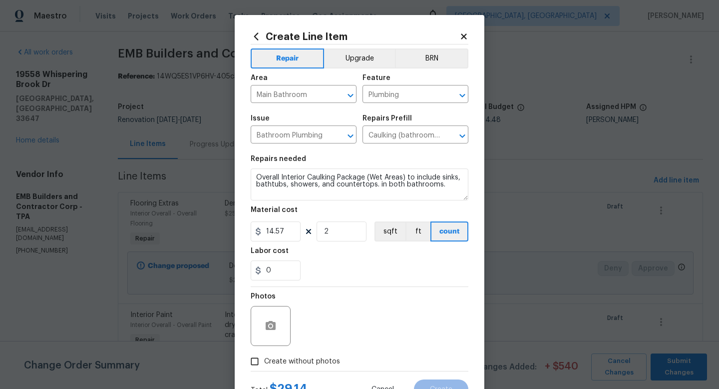
checkbox input "true"
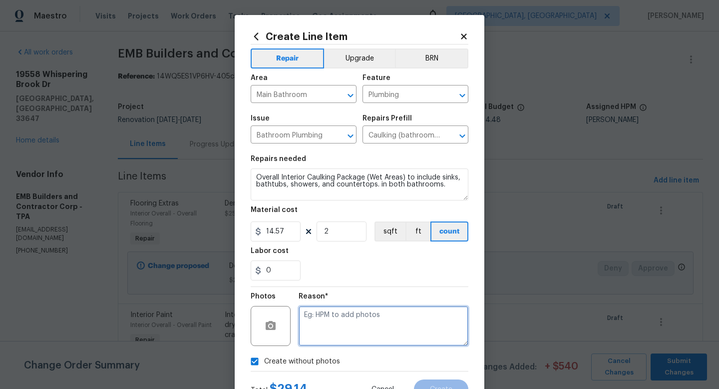
click at [342, 329] on textarea at bounding box center [384, 326] width 170 height 40
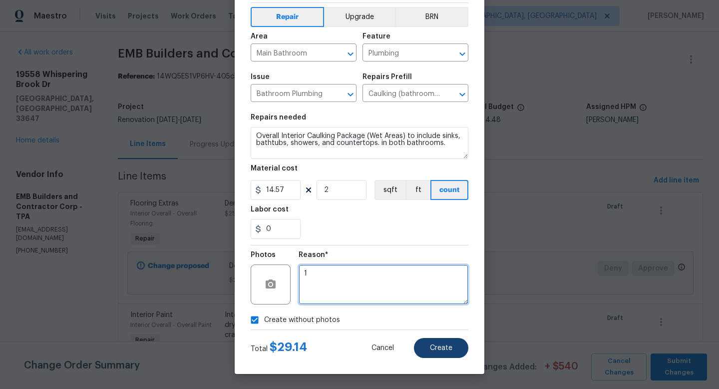
type textarea "1"
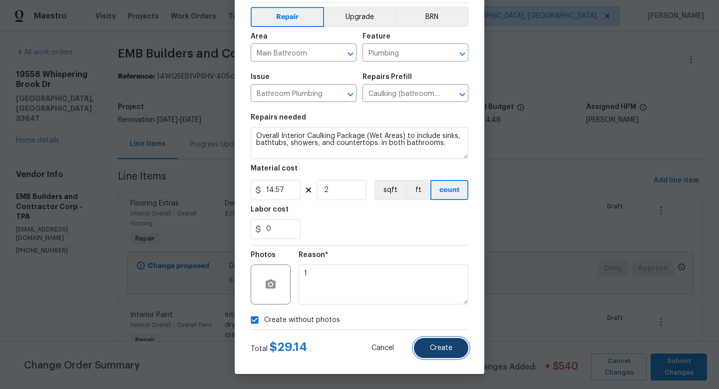
click at [436, 355] on button "Create" at bounding box center [441, 348] width 54 height 20
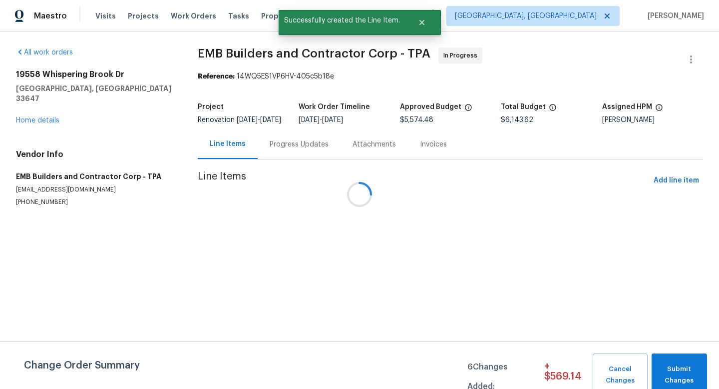
click at [673, 186] on div at bounding box center [359, 194] width 719 height 389
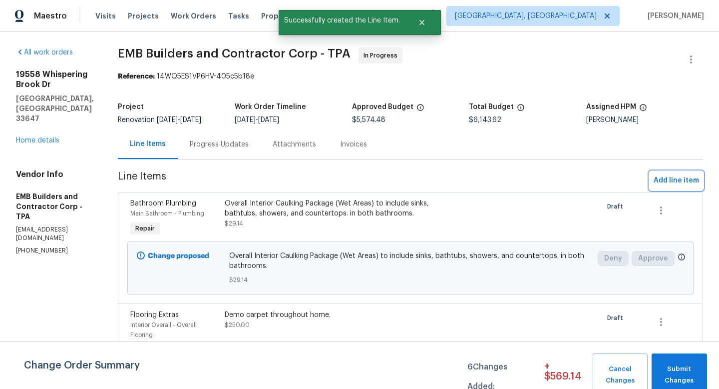
click at [673, 186] on span "Add line item" at bounding box center [676, 180] width 45 height 12
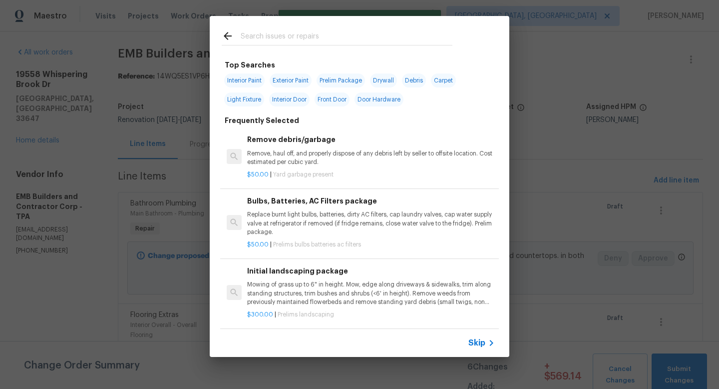
click at [470, 346] on span "Skip" at bounding box center [476, 343] width 17 height 10
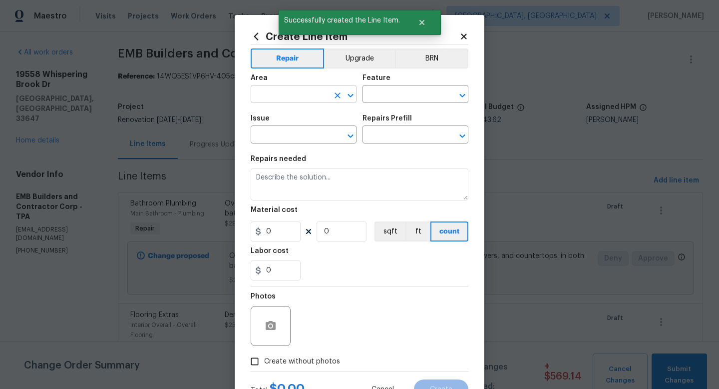
click at [292, 94] on input "text" at bounding box center [290, 94] width 78 height 15
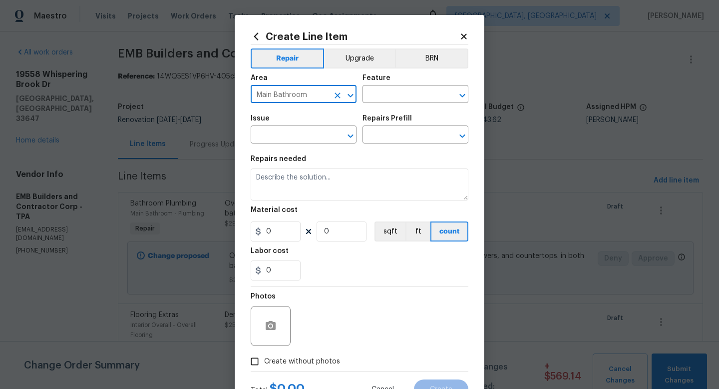
type input "Main Bathroom"
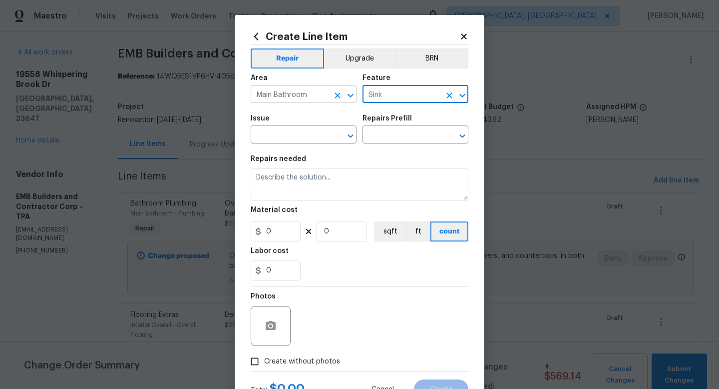
type input "Sink"
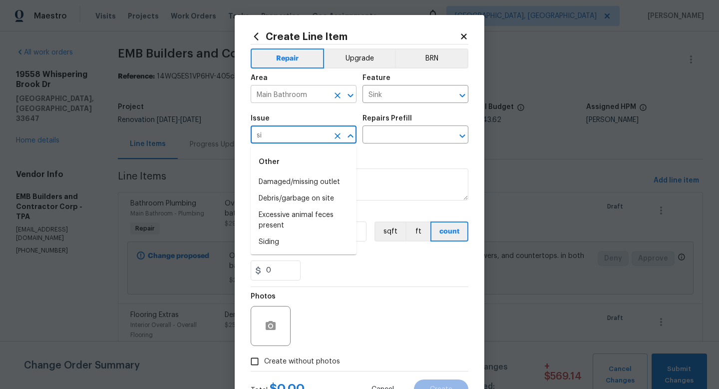
type input "s"
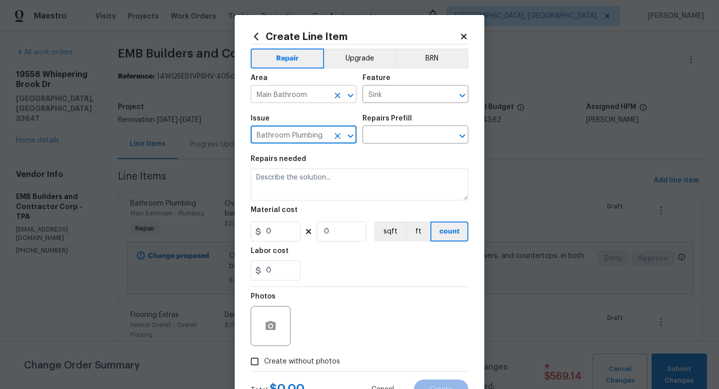
type input "Bathroom Plumbing"
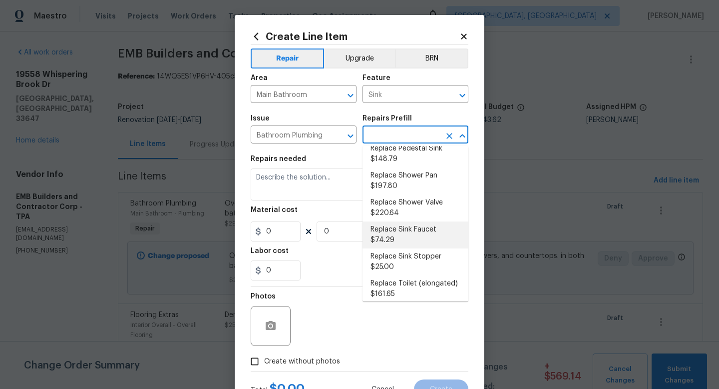
scroll to position [405, 0]
click at [416, 221] on li "Replace Sink Faucet $74.29" at bounding box center [416, 234] width 106 height 27
type input "Plumbing"
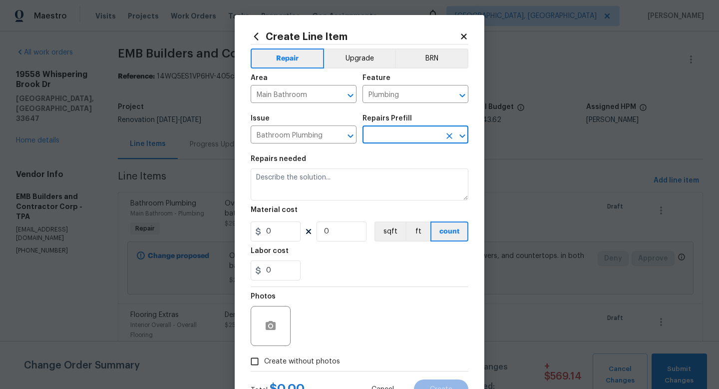
type input "Replace Sink Faucet $74.29"
type textarea "Remove and replace the existing sink faucet with new (PM to approve finish). En…"
type input "74.29"
type input "1"
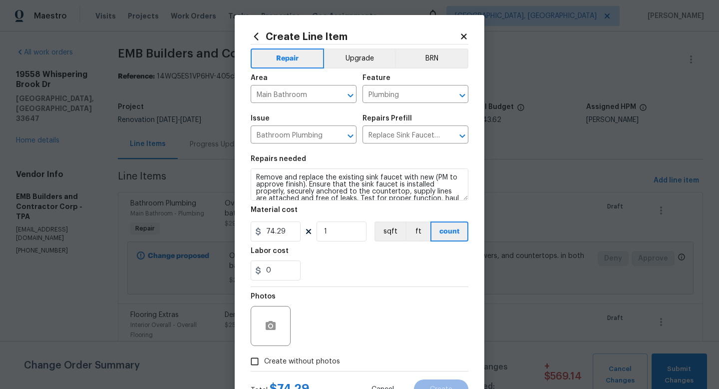
click at [301, 359] on span "Create without photos" at bounding box center [302, 361] width 76 height 10
click at [264, 359] on input "Create without photos" at bounding box center [254, 361] width 19 height 19
checkbox input "true"
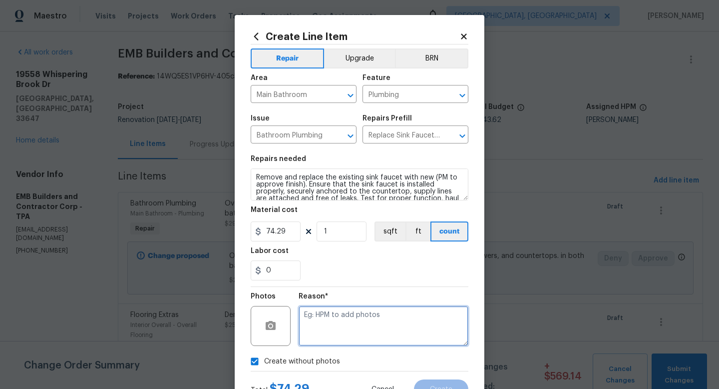
click at [344, 327] on textarea at bounding box center [384, 326] width 170 height 40
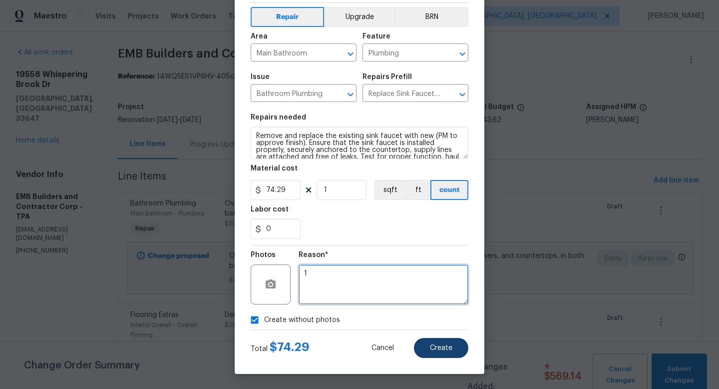
type textarea "1"
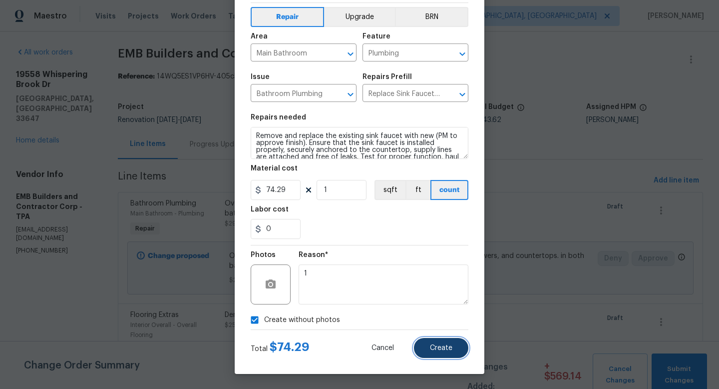
click at [437, 352] on button "Create" at bounding box center [441, 348] width 54 height 20
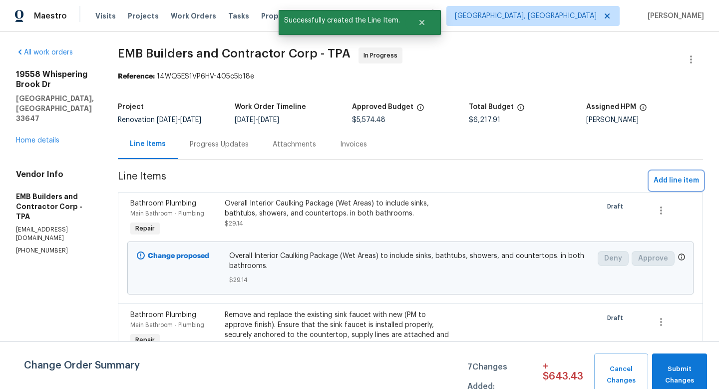
click at [672, 178] on span "Add line item" at bounding box center [676, 180] width 45 height 12
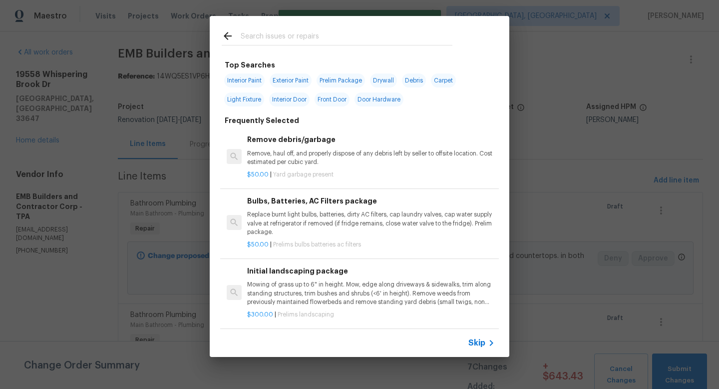
click at [476, 340] on span "Skip" at bounding box center [476, 343] width 17 height 10
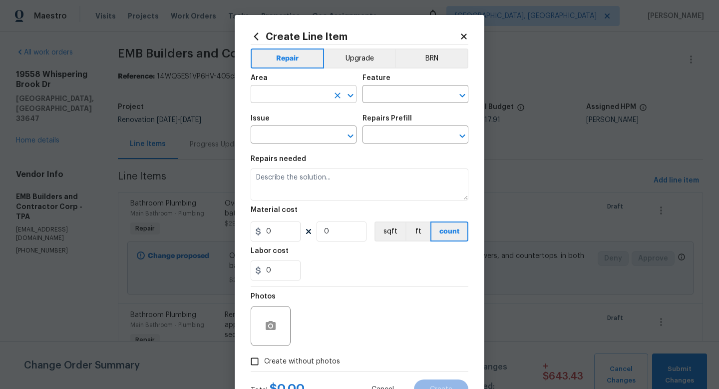
click at [298, 94] on input "text" at bounding box center [290, 94] width 78 height 15
type input "Bathroom"
type input "Toilet"
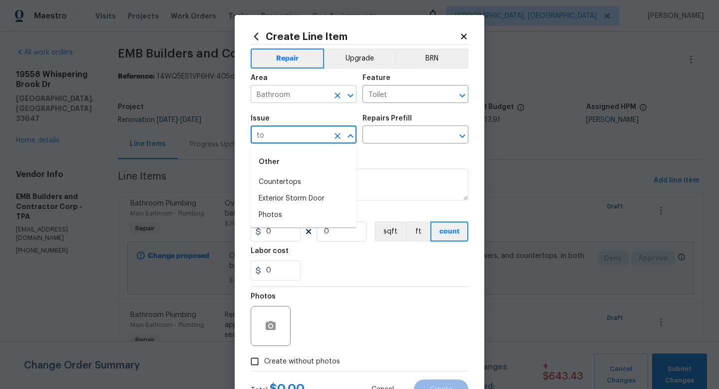
type input "t"
type input "Bathroom Accesories"
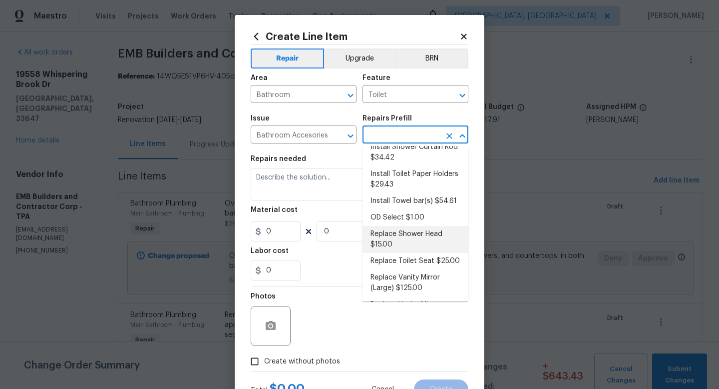
scroll to position [92, 0]
click at [428, 259] on li "Replace Toilet Seat $25.00" at bounding box center [416, 260] width 106 height 16
type input "Interior Trim"
type input "Replace Toilet Seat $25.00"
type textarea "Remove the existing toilet seat (if present) and install a new toilet seat (PM …"
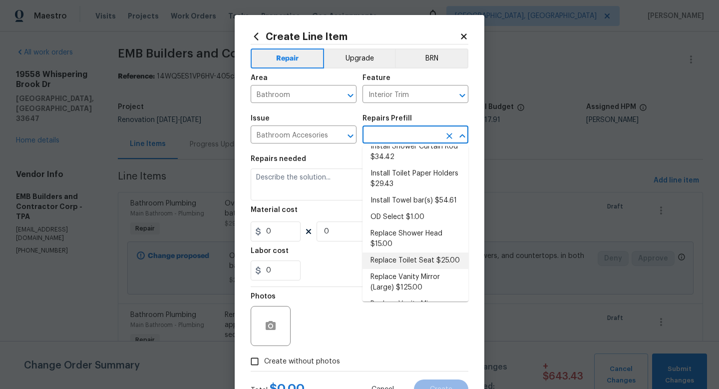
type input "25"
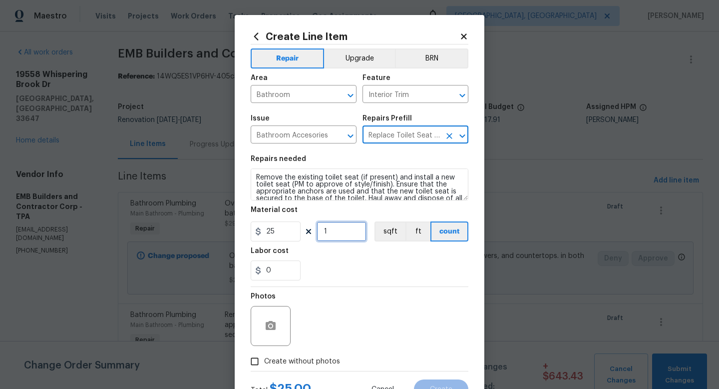
click at [333, 233] on input "1" at bounding box center [342, 231] width 50 height 20
type input "2"
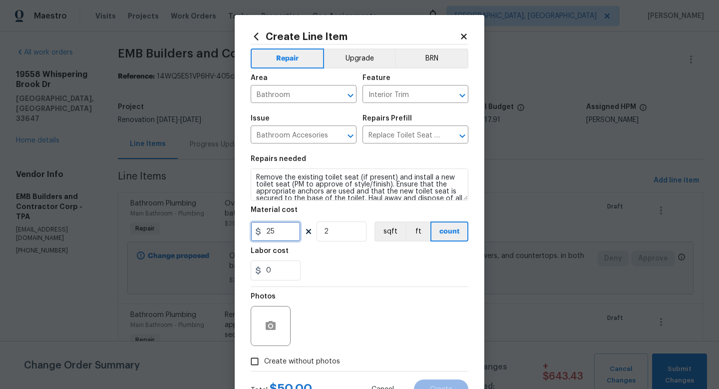
click at [285, 231] on input "25" at bounding box center [276, 231] width 50 height 20
type input "35"
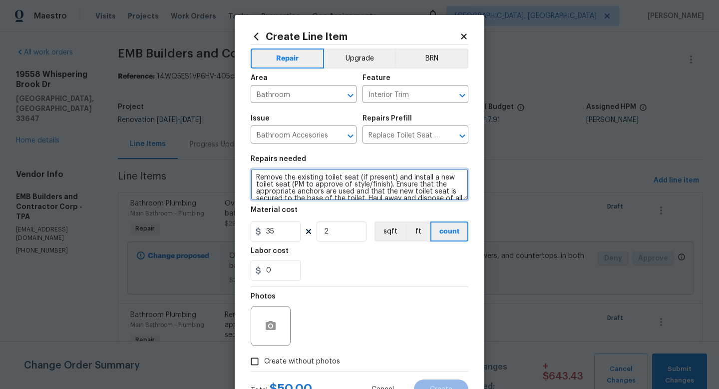
click at [253, 178] on textarea "Remove the existing toilet seat (if present) and install a new toilet seat (PM …" at bounding box center [360, 184] width 218 height 32
type textarea "In both bathrooms - Remove the existing toilet seat (if present) and install a …"
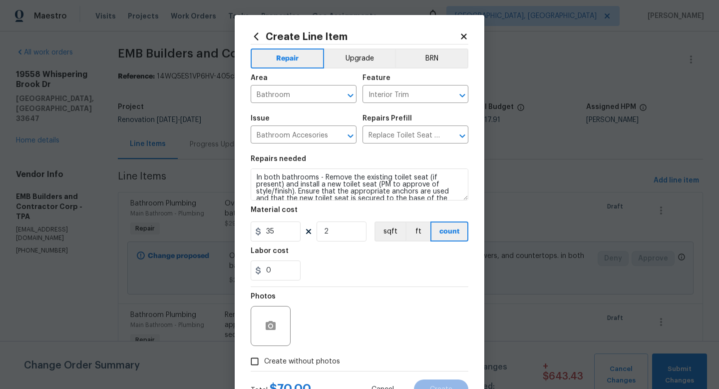
click at [283, 356] on label "Create without photos" at bounding box center [292, 361] width 95 height 19
click at [264, 356] on input "Create without photos" at bounding box center [254, 361] width 19 height 19
checkbox input "true"
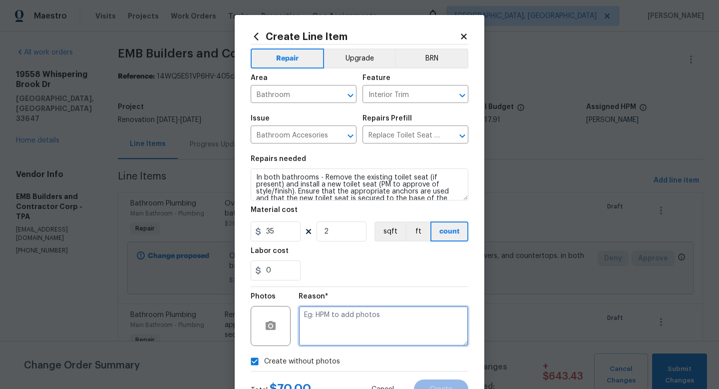
click at [334, 335] on textarea at bounding box center [384, 326] width 170 height 40
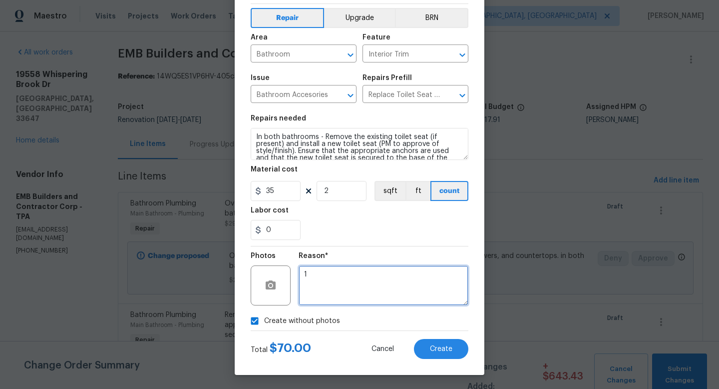
scroll to position [42, 0]
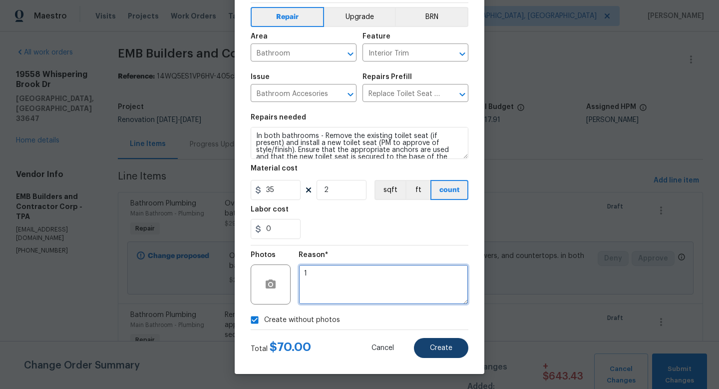
type textarea "1"
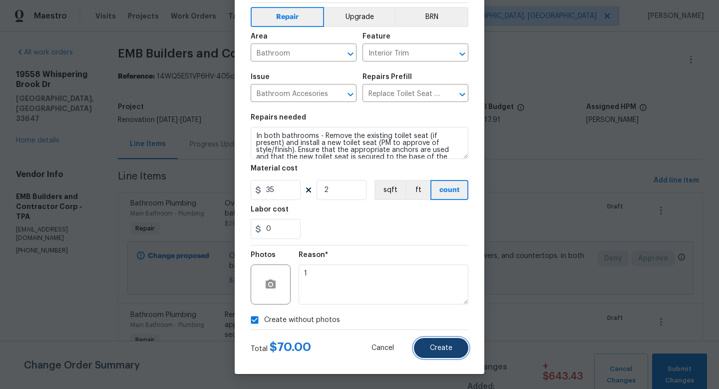
click at [450, 351] on span "Create" at bounding box center [441, 347] width 22 height 7
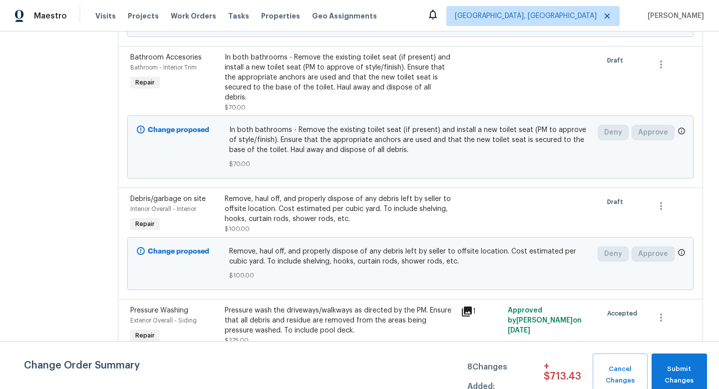
scroll to position [1065, 0]
click at [340, 194] on div "Remove, haul off, and properly dispose of any debris left by seller to offsite …" at bounding box center [340, 208] width 230 height 30
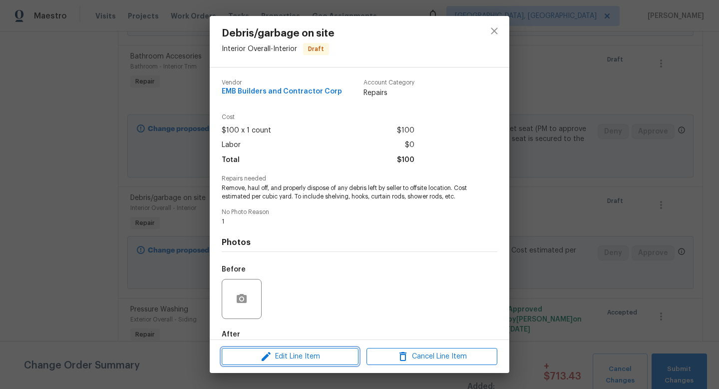
click at [302, 358] on span "Edit Line Item" at bounding box center [290, 356] width 131 height 12
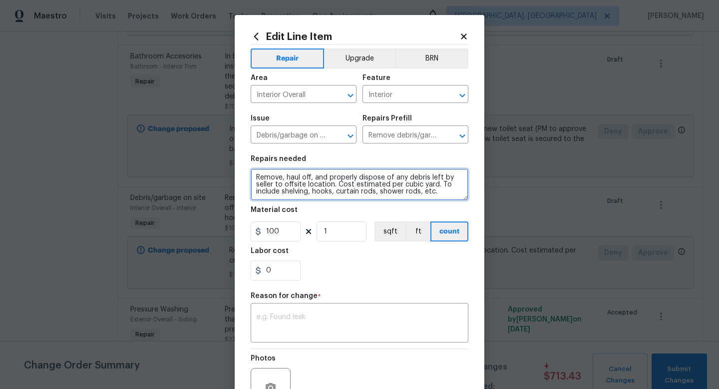
click at [424, 193] on textarea "Remove, haul off, and properly dispose of any debris left by seller to offsite …" at bounding box center [360, 184] width 218 height 32
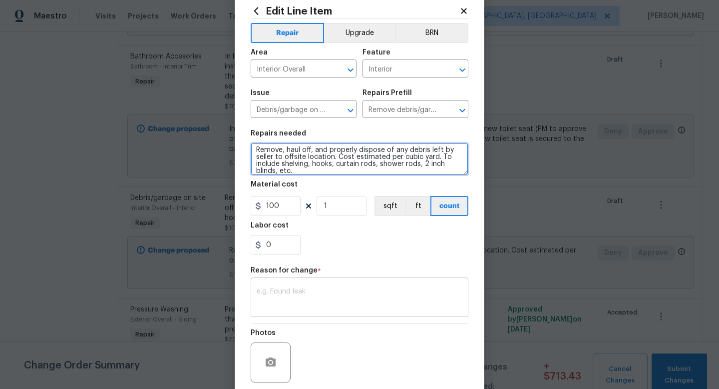
type textarea "Remove, haul off, and properly dispose of any debris left by seller to offsite …"
click at [329, 310] on div "x ​" at bounding box center [360, 298] width 218 height 37
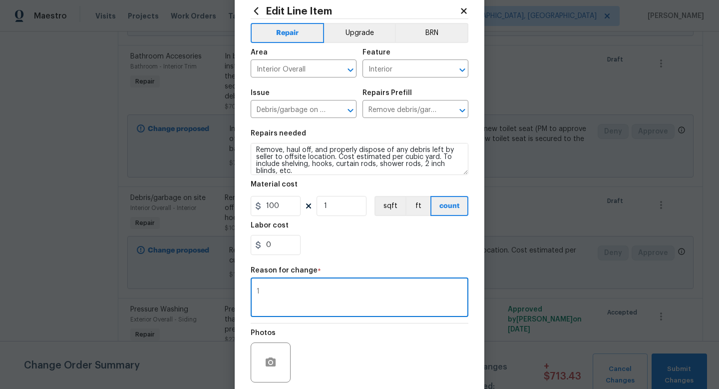
scroll to position [104, 0]
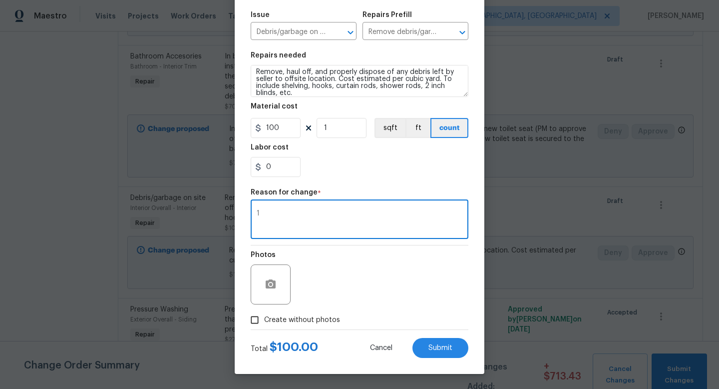
type textarea "1"
click at [336, 318] on span "Create without photos" at bounding box center [302, 320] width 76 height 10
click at [264, 318] on input "Create without photos" at bounding box center [254, 319] width 19 height 19
checkbox input "true"
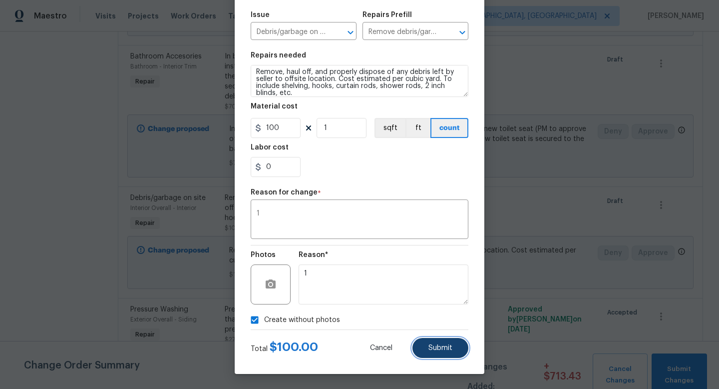
click at [432, 345] on span "Submit" at bounding box center [440, 347] width 24 height 7
type textarea "Remove, haul off, and properly dispose of any debris left by seller to offsite …"
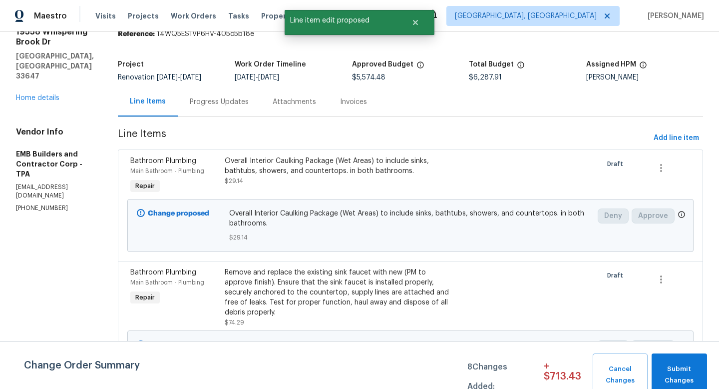
scroll to position [0, 0]
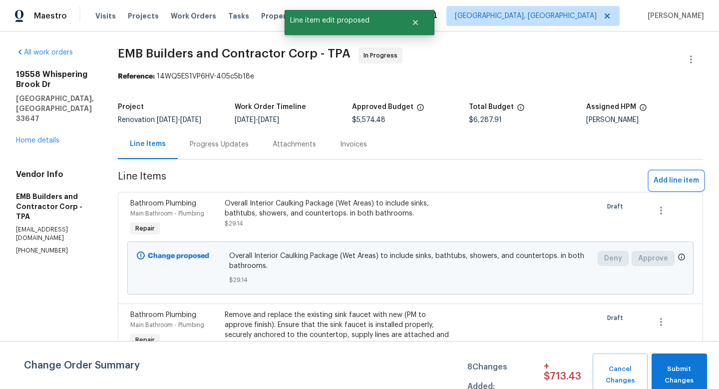
click at [665, 177] on span "Add line item" at bounding box center [676, 180] width 45 height 12
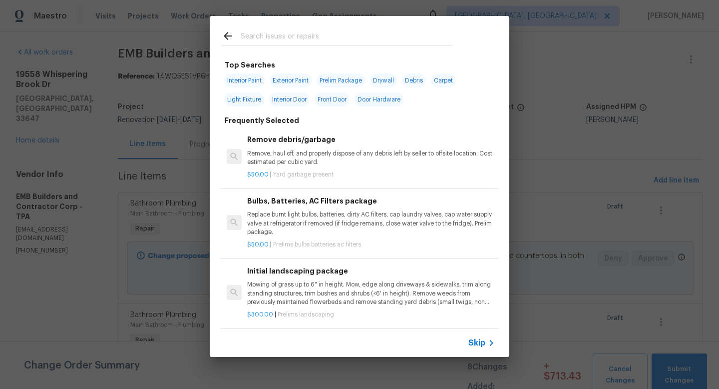
click at [472, 345] on span "Skip" at bounding box center [476, 343] width 17 height 10
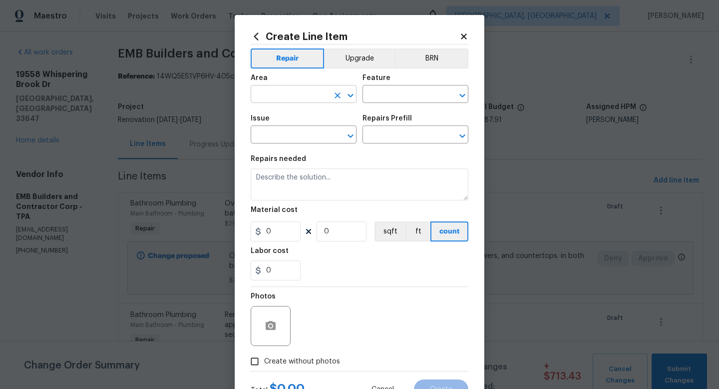
click at [266, 96] on input "text" at bounding box center [290, 94] width 78 height 15
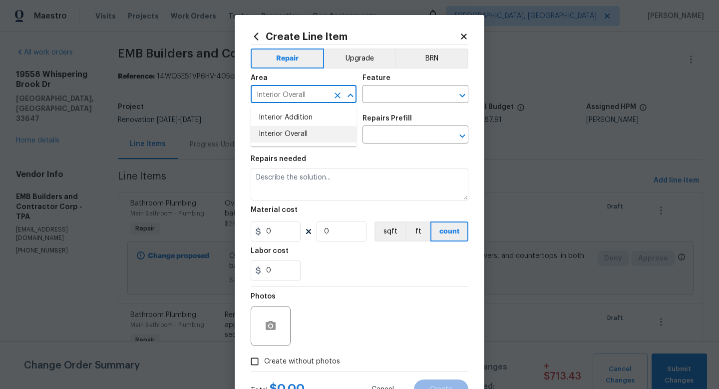
type input "Interior Overall"
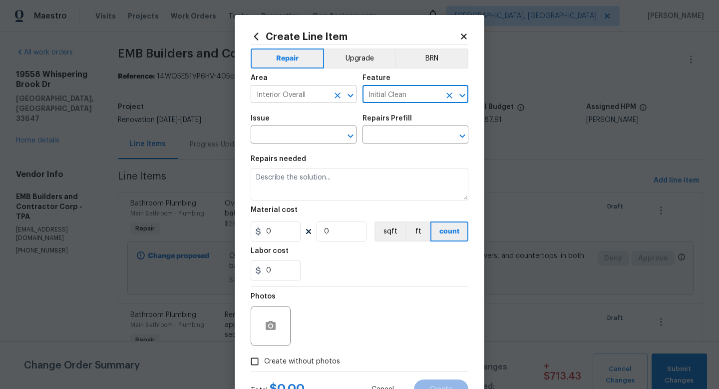
type input "Initial Clean"
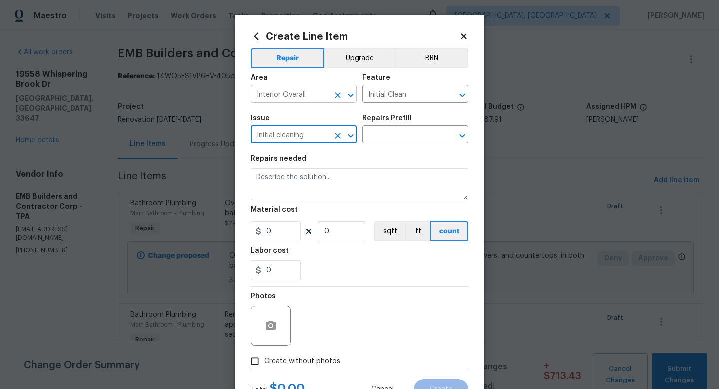
type input "Initial cleaning"
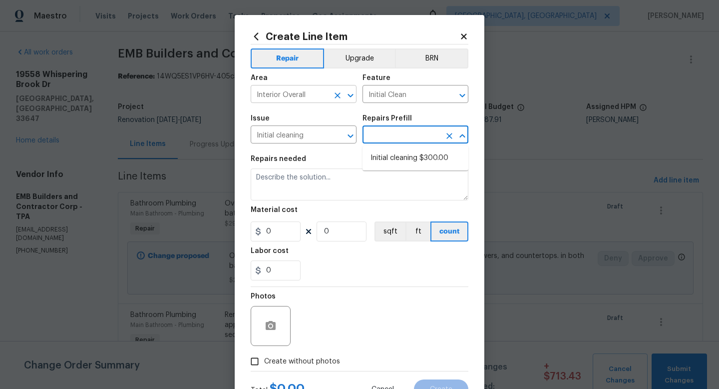
type input "Home Readiness Packages"
type input "Initial cleaning $300.00"
type textarea "1. Wipe down exterior doors and trim. 2. Clean out all exterior light fixtures …"
type input "300"
type input "1"
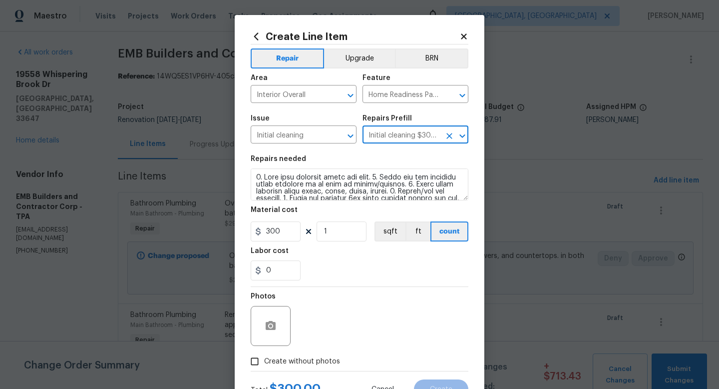
click at [283, 362] on span "Create without photos" at bounding box center [302, 361] width 76 height 10
click at [264, 362] on input "Create without photos" at bounding box center [254, 361] width 19 height 19
checkbox input "true"
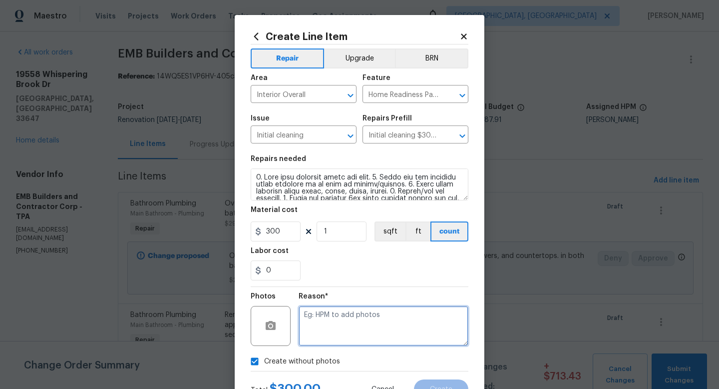
click at [320, 319] on textarea at bounding box center [384, 326] width 170 height 40
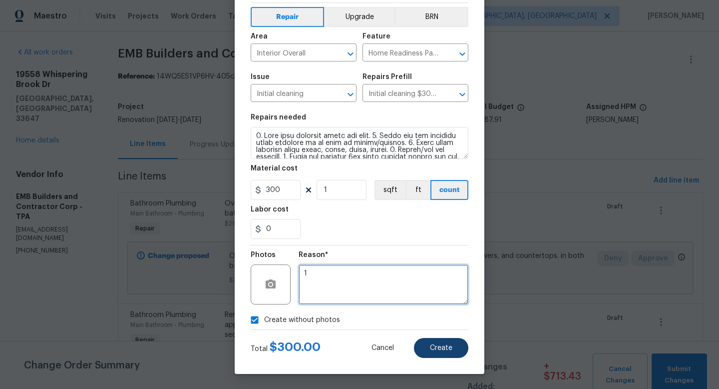
type textarea "1"
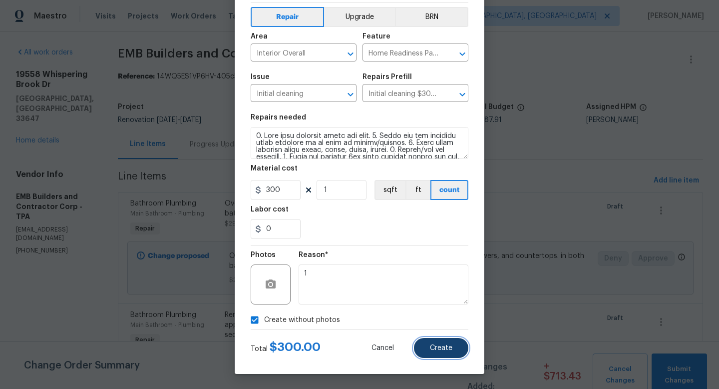
click at [434, 346] on span "Create" at bounding box center [441, 347] width 22 height 7
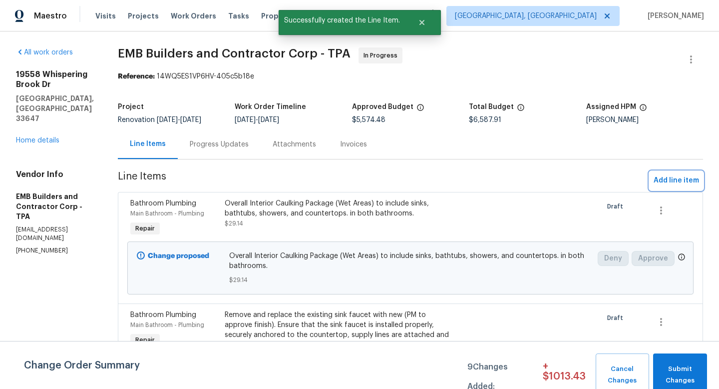
click at [673, 186] on span "Add line item" at bounding box center [676, 180] width 45 height 12
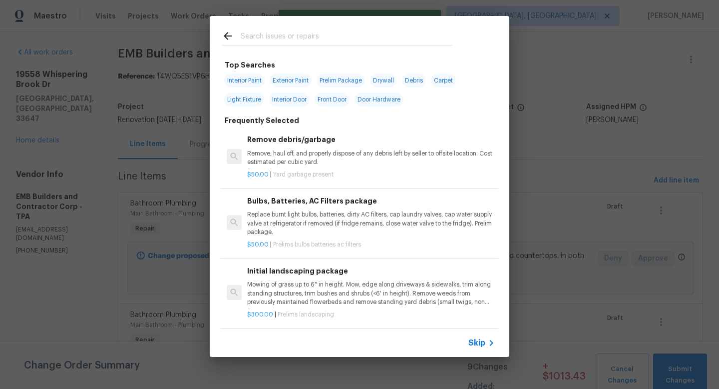
click at [474, 342] on span "Skip" at bounding box center [476, 343] width 17 height 10
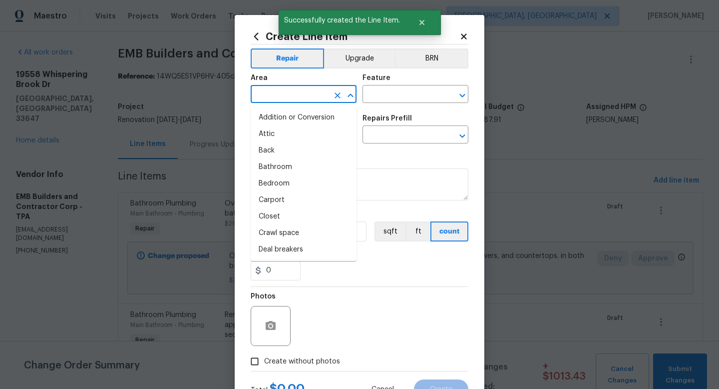
click at [318, 93] on input "text" at bounding box center [290, 94] width 78 height 15
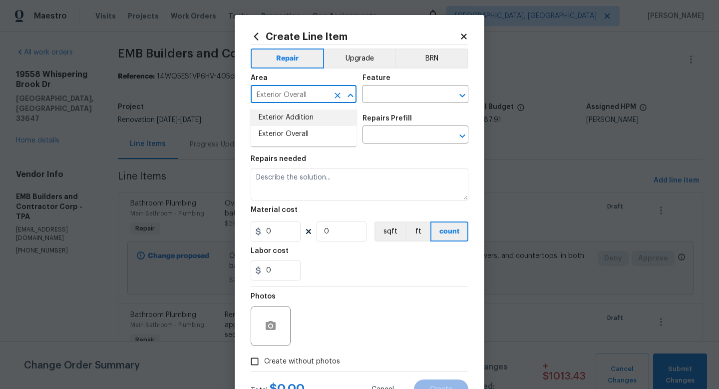
type input "Exterior Overall"
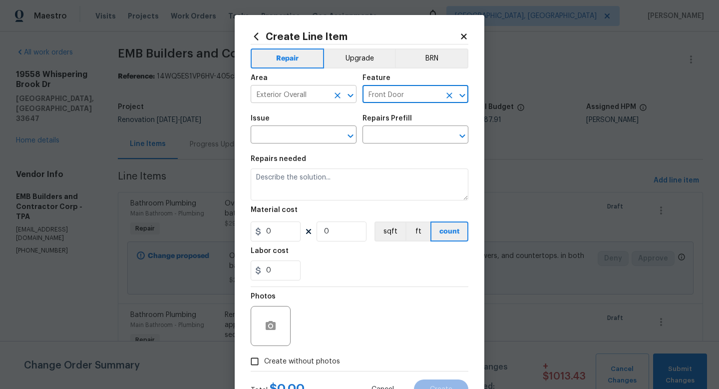
type input "Front Door"
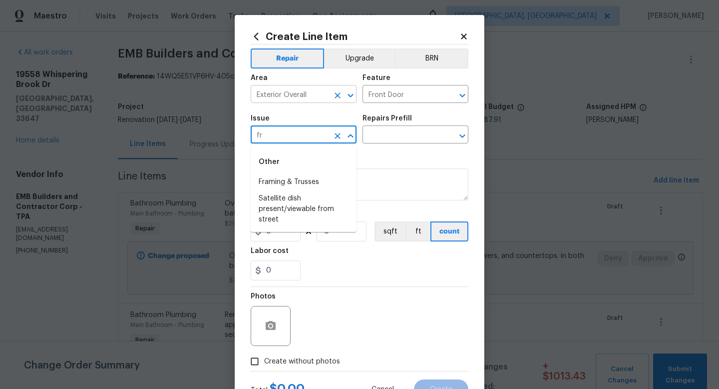
type input "f"
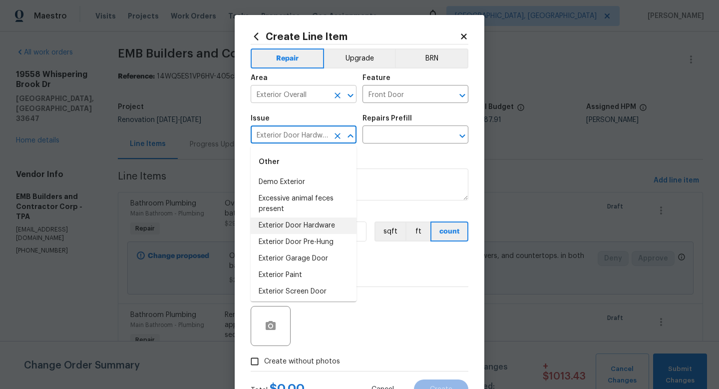
type input "Exterior Door Hardware"
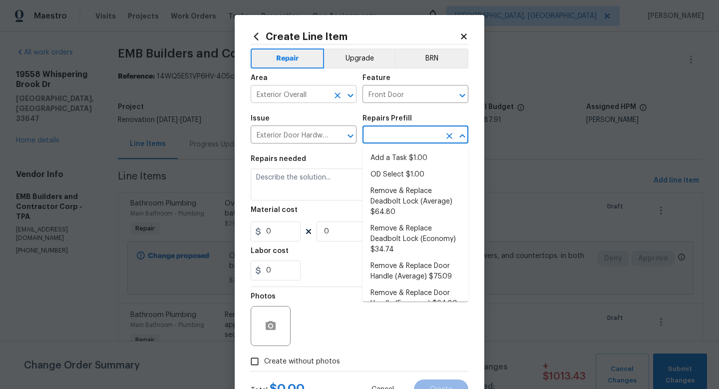
type input "Add a Task $1.00"
type input "Interior Door"
type input "Add a Task $1.00"
type textarea "HPM to detail"
type input "1"
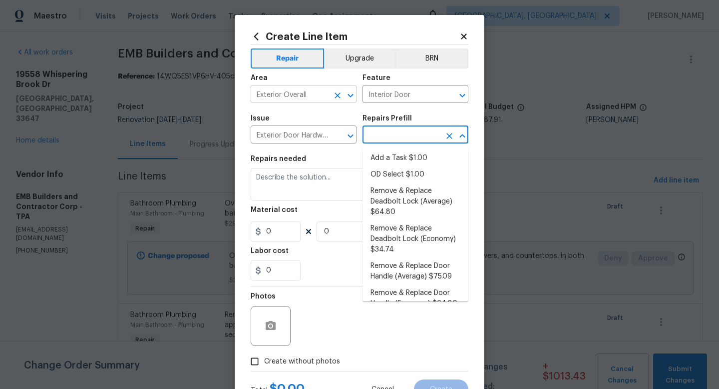
type input "1"
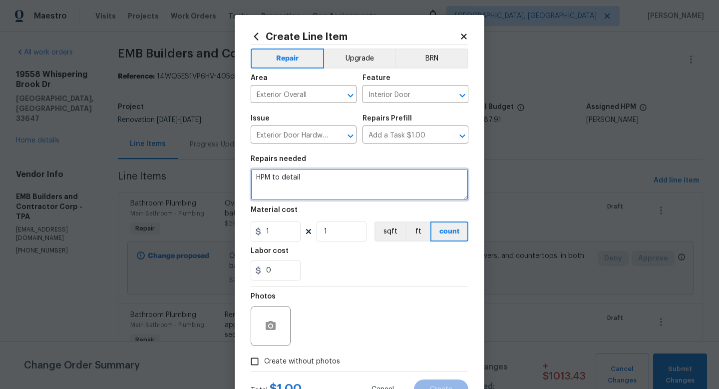
click at [295, 195] on textarea "HPM to detail" at bounding box center [360, 184] width 218 height 32
type textarea "Instal new keyless doorknob at front door and install deadbolt at upper opening."
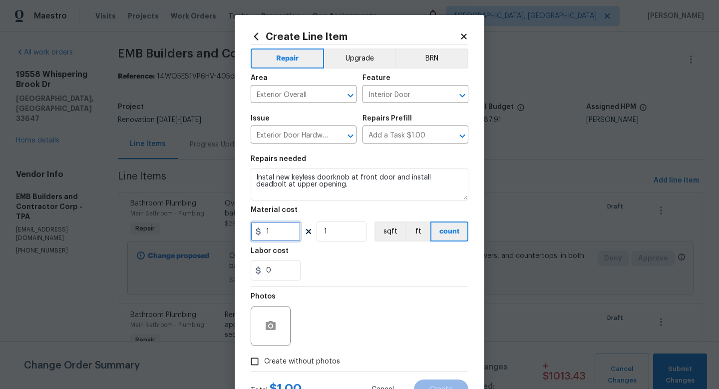
click at [281, 236] on input "1" at bounding box center [276, 231] width 50 height 20
type input "65"
click at [307, 369] on label "Create without photos" at bounding box center [292, 361] width 95 height 19
click at [264, 369] on input "Create without photos" at bounding box center [254, 361] width 19 height 19
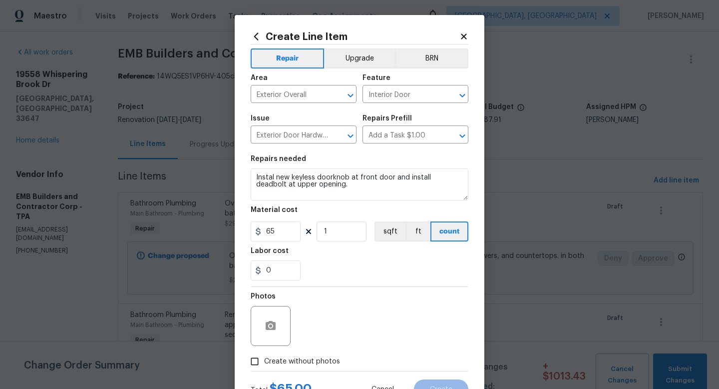
checkbox input "true"
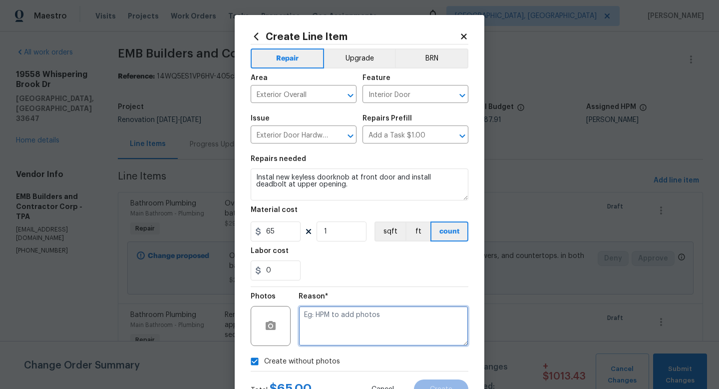
click at [327, 341] on textarea at bounding box center [384, 326] width 170 height 40
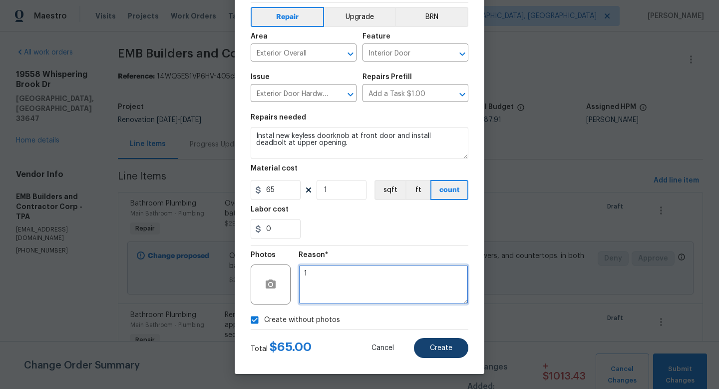
type textarea "1"
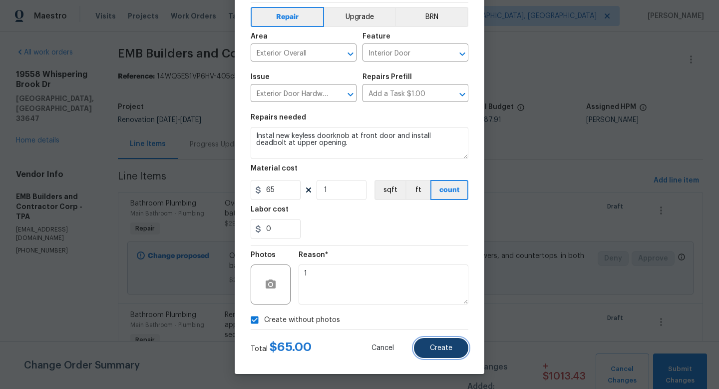
click at [428, 352] on button "Create" at bounding box center [441, 348] width 54 height 20
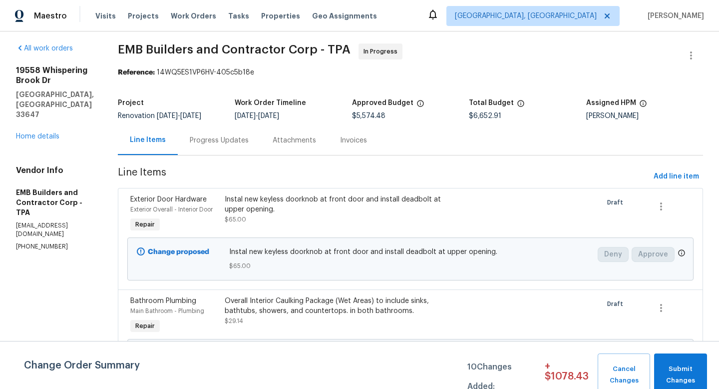
scroll to position [0, 0]
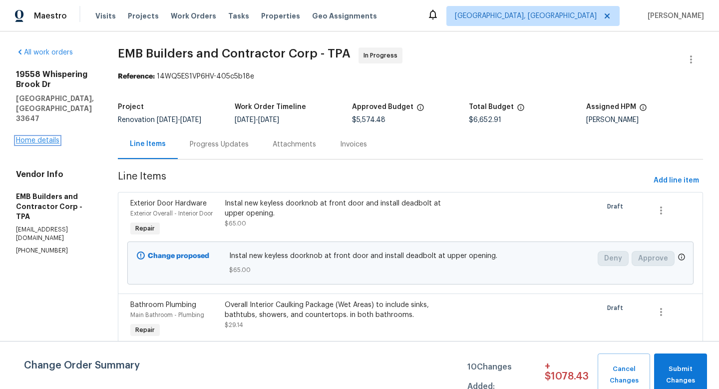
click at [54, 137] on link "Home details" at bounding box center [37, 140] width 43 height 7
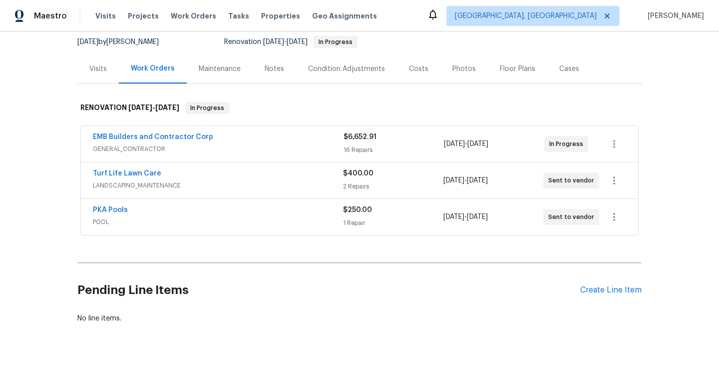
scroll to position [100, 0]
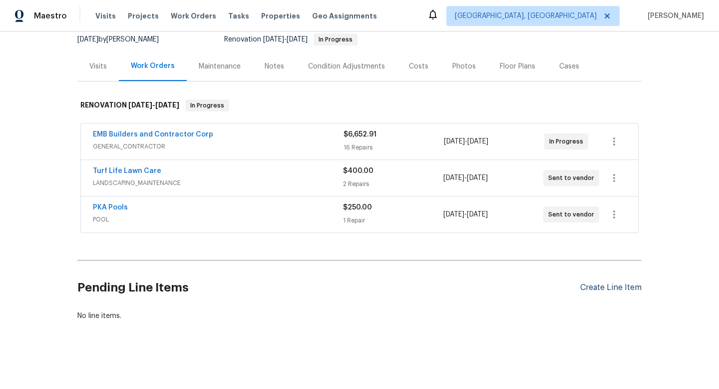
click at [590, 291] on div "Create Line Item" at bounding box center [610, 287] width 61 height 9
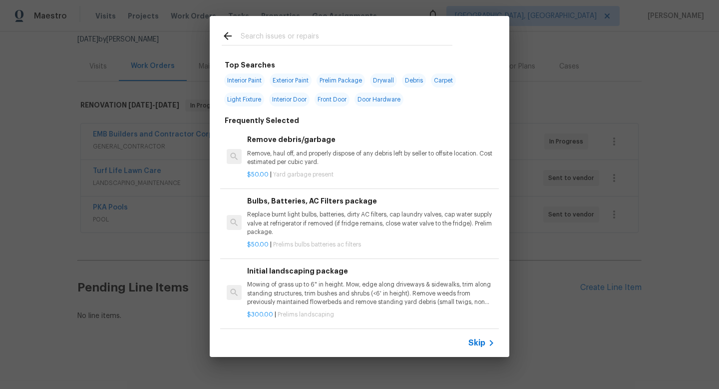
click at [479, 346] on span "Skip" at bounding box center [476, 343] width 17 height 10
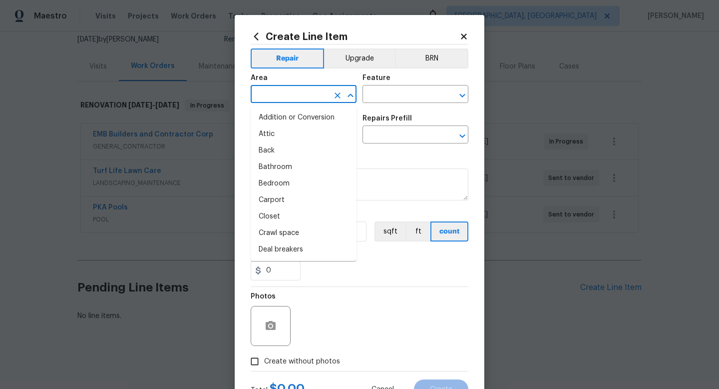
click at [299, 100] on input "text" at bounding box center [290, 94] width 78 height 15
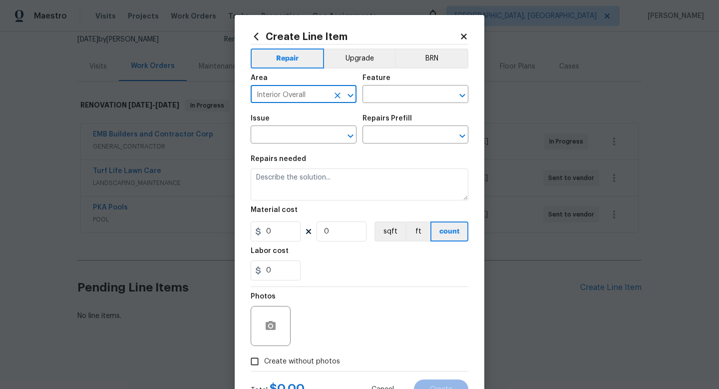
type input "Interior Overall"
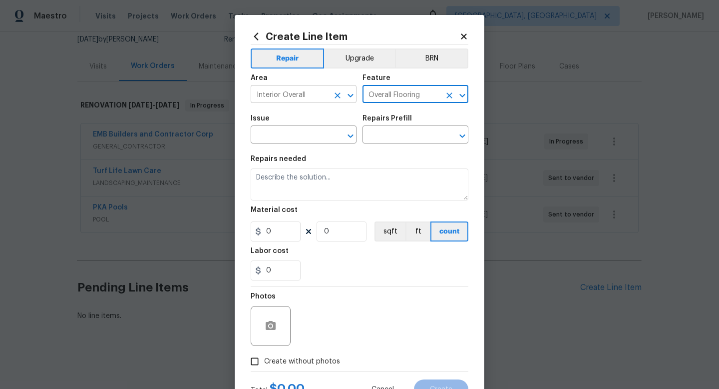
type input "Overall Flooring"
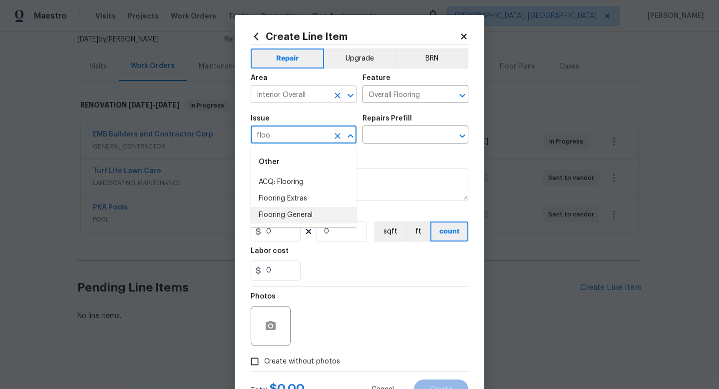
type input "floo"
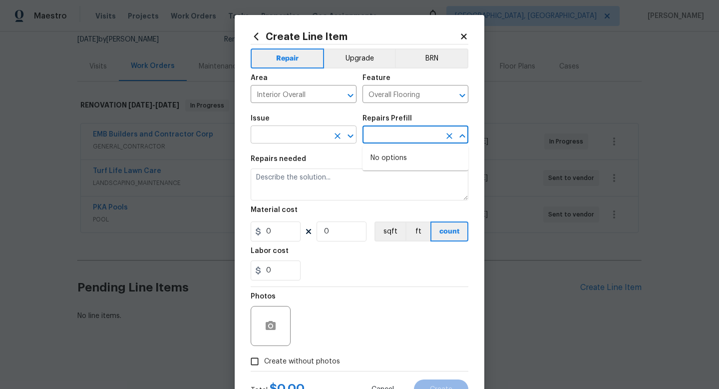
click at [282, 134] on input "text" at bounding box center [290, 135] width 78 height 15
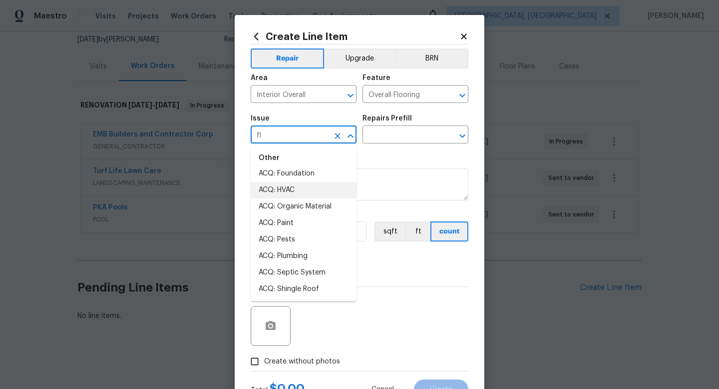
scroll to position [0, 0]
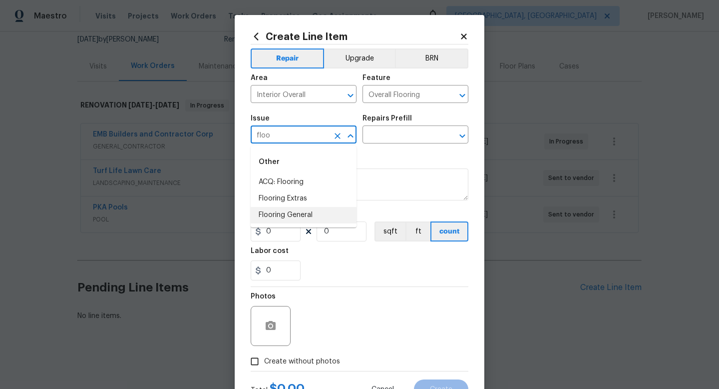
click at [274, 216] on li "Flooring General" at bounding box center [304, 215] width 106 height 16
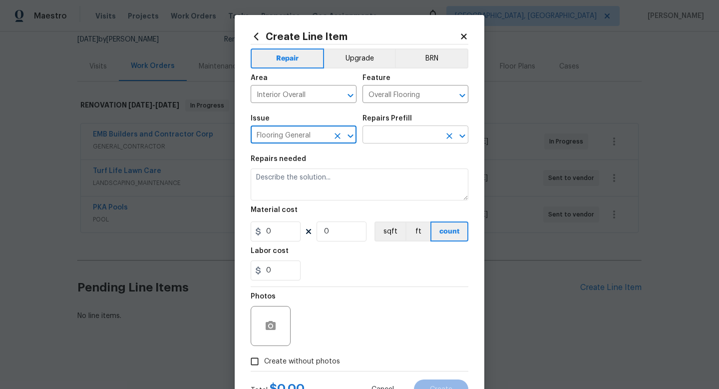
type input "Flooring General"
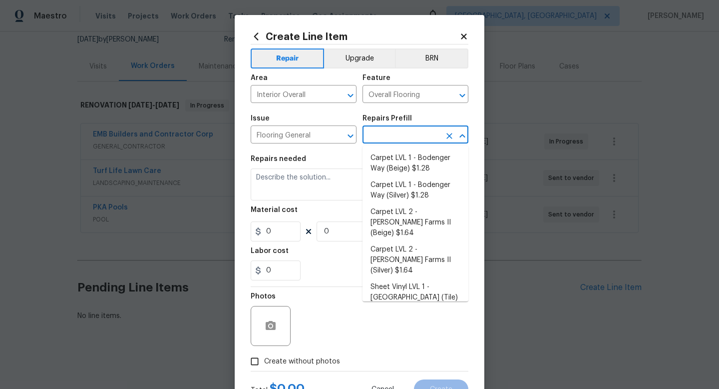
click at [412, 134] on input "text" at bounding box center [402, 135] width 78 height 15
click at [408, 160] on li "Carpet LVL 1 - Bodenger Way (Beige) $1.28" at bounding box center [416, 163] width 106 height 27
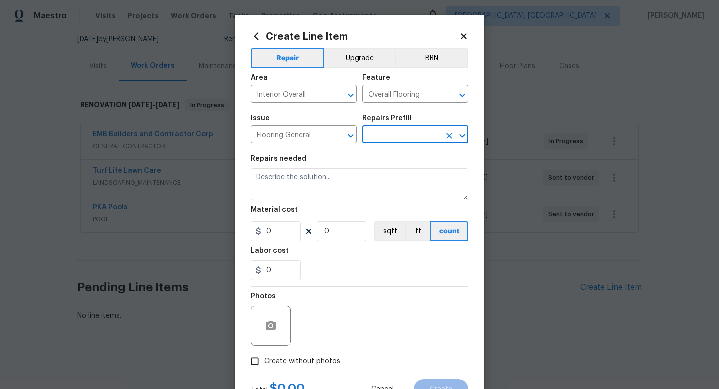
type input "Carpet LVL 1 - Bodenger Way (Beige) $1.28"
type textarea "Install new carpet. (Bodenger Way 749 Bird Bath, Beige) at all previously carpe…"
type input "1.28"
type input "1"
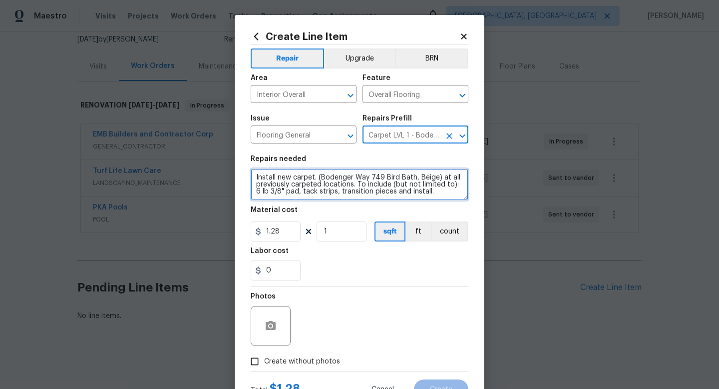
click at [330, 190] on textarea "Install new carpet. (Bodenger Way 749 Bird Bath, Beige) at all previously carpe…" at bounding box center [360, 184] width 218 height 32
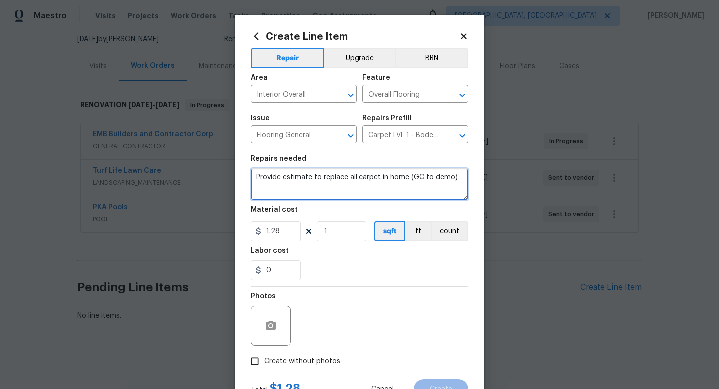
type textarea "Provide estimate to replace all carpet in home (GC to demo)"
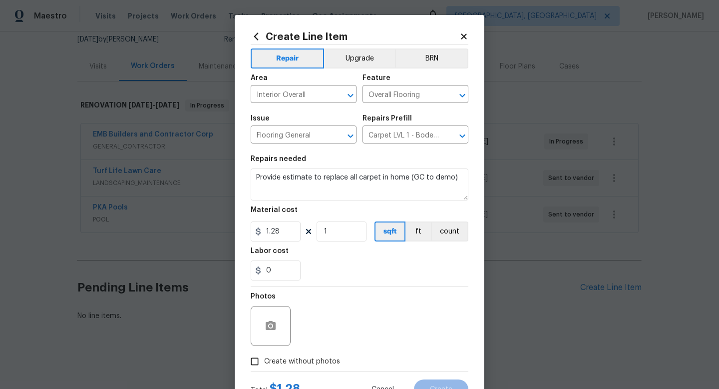
click at [312, 367] on span "Create without photos" at bounding box center [302, 361] width 76 height 10
click at [264, 367] on input "Create without photos" at bounding box center [254, 361] width 19 height 19
checkbox input "true"
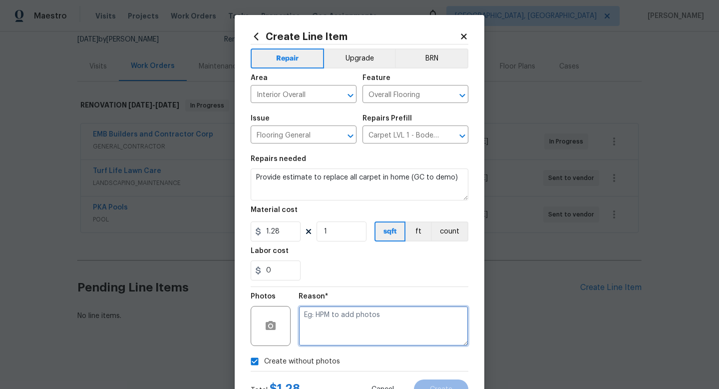
click at [333, 332] on textarea at bounding box center [384, 326] width 170 height 40
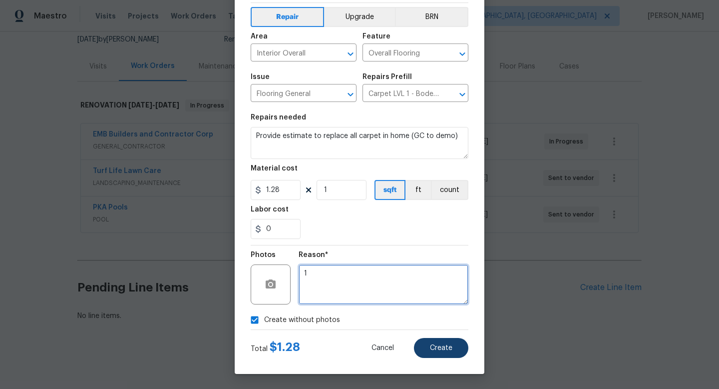
type textarea "1"
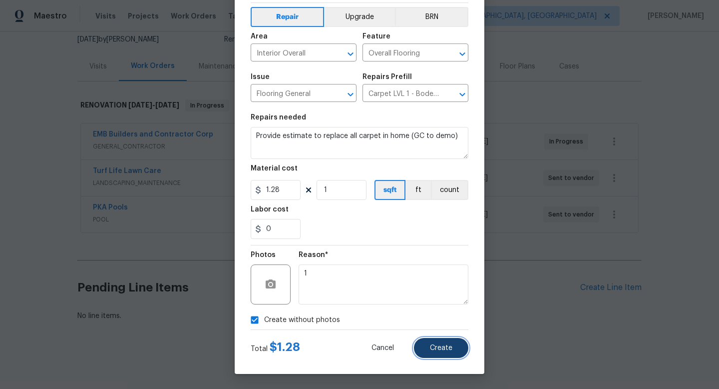
click at [442, 351] on span "Create" at bounding box center [441, 347] width 22 height 7
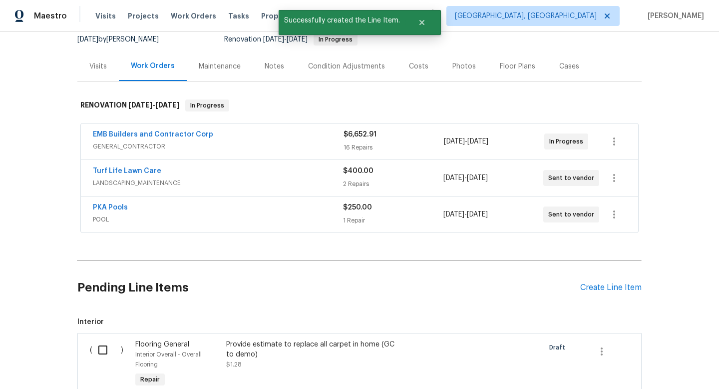
drag, startPoint x: 102, startPoint y: 348, endPoint x: 277, endPoint y: 388, distance: 178.9
click at [121, 348] on div "( )" at bounding box center [109, 364] width 45 height 56
click at [98, 349] on input "checkbox" at bounding box center [106, 349] width 28 height 21
checkbox input "true"
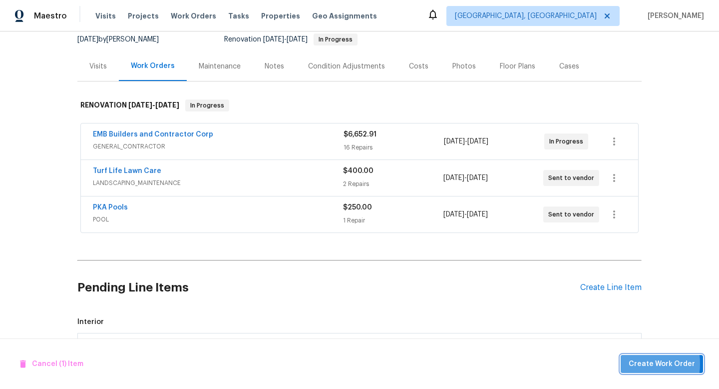
click at [635, 363] on span "Create Work Order" at bounding box center [662, 364] width 66 height 12
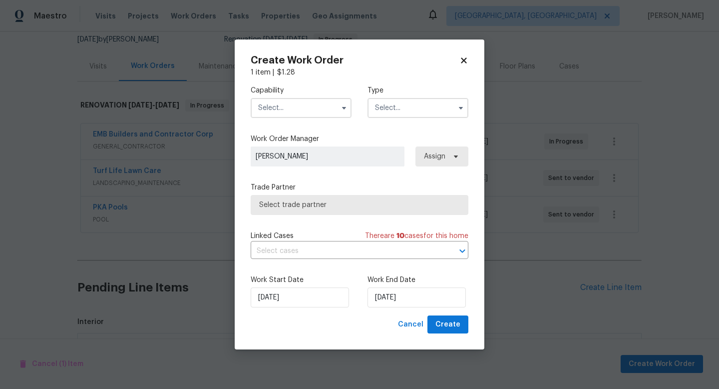
click at [309, 105] on input "text" at bounding box center [301, 108] width 101 height 20
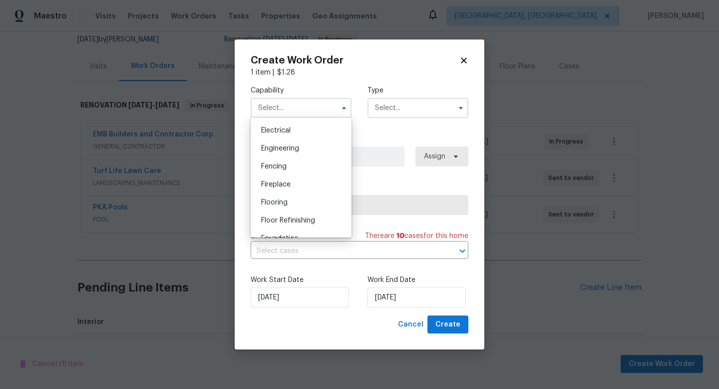
scroll to position [320, 0]
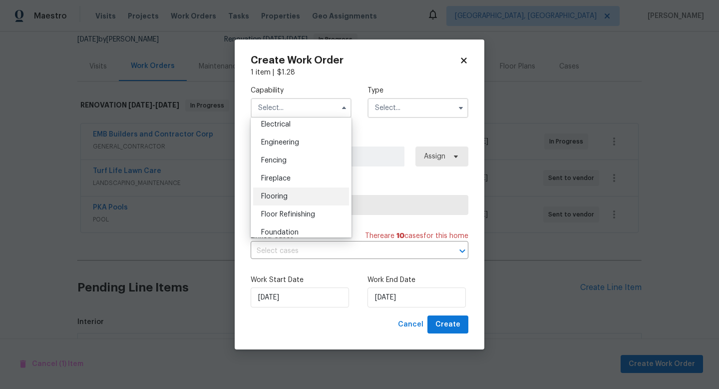
click at [291, 195] on div "Flooring" at bounding box center [301, 196] width 96 height 18
type input "Flooring"
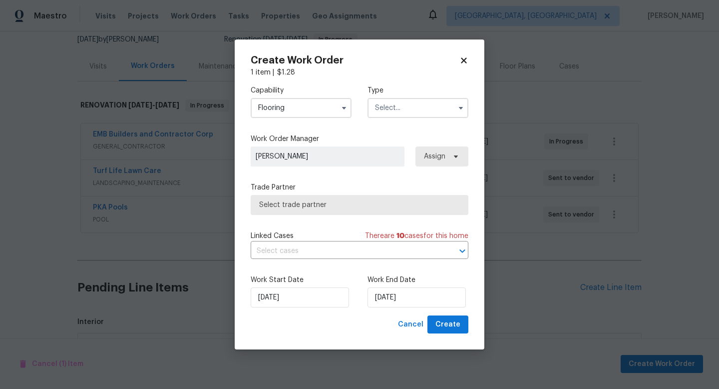
click at [386, 116] on input "text" at bounding box center [418, 108] width 101 height 20
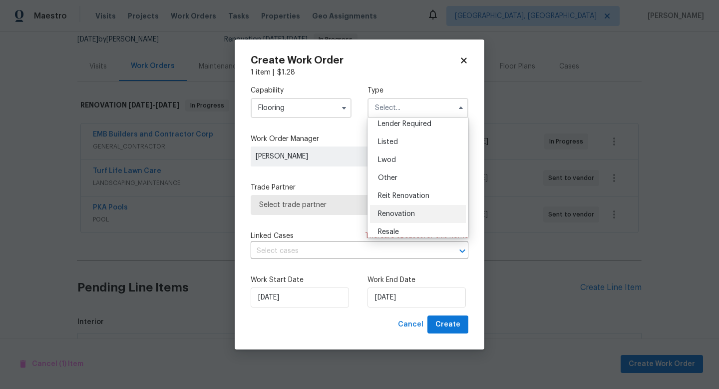
scroll to position [89, 0]
click at [410, 203] on span "Renovation" at bounding box center [396, 201] width 37 height 7
type input "Renovation"
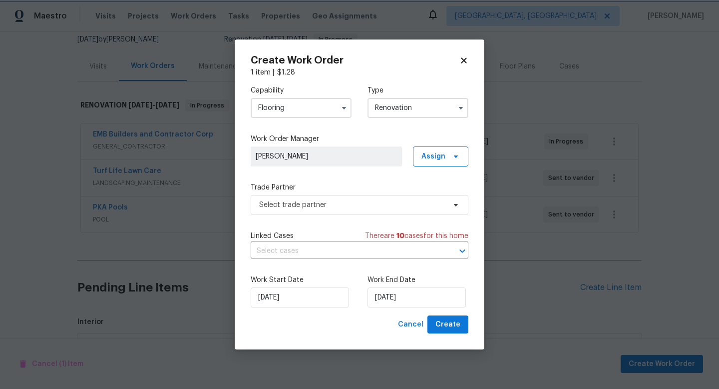
scroll to position [0, 0]
click at [362, 206] on span "Select trade partner" at bounding box center [352, 205] width 186 height 10
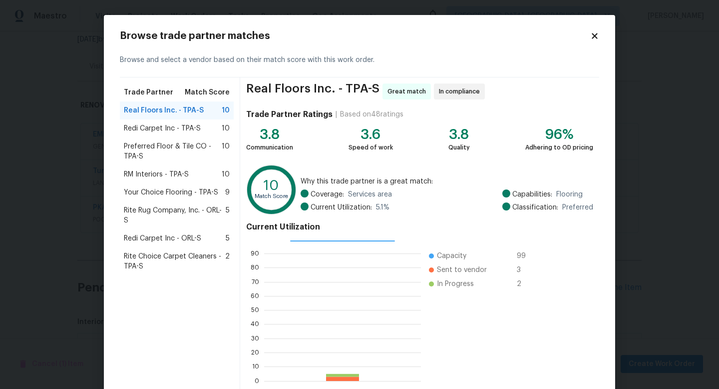
scroll to position [52, 0]
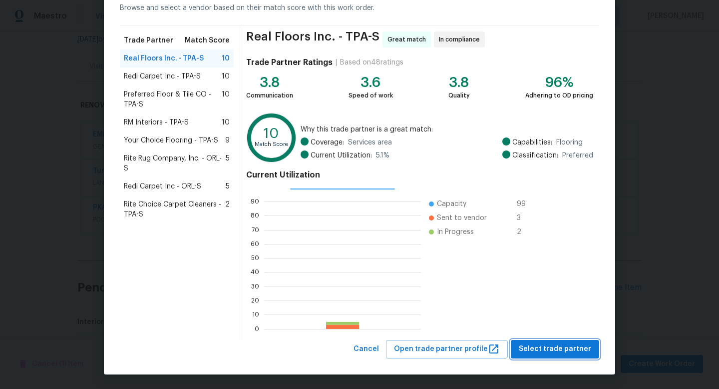
click at [549, 343] on span "Select trade partner" at bounding box center [555, 349] width 72 height 12
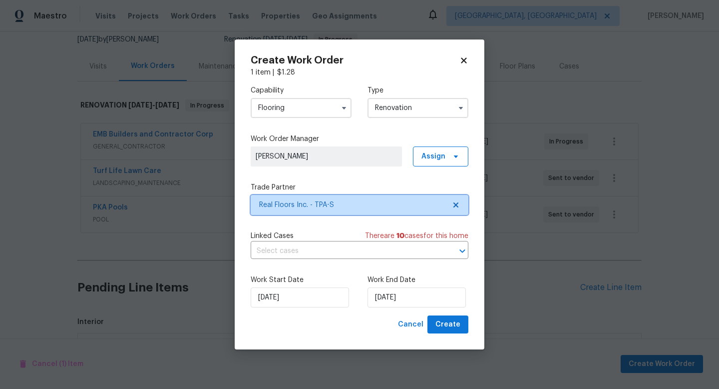
scroll to position [0, 0]
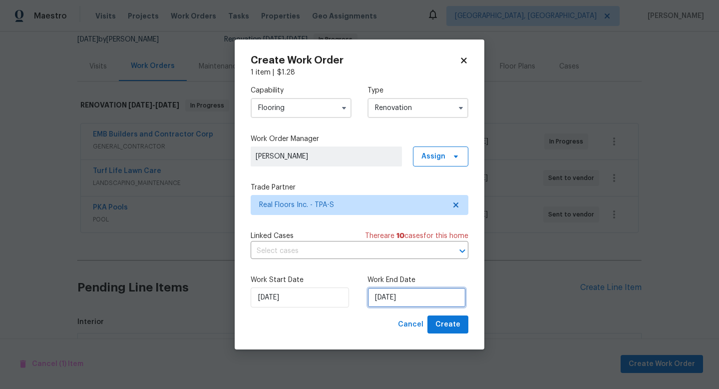
click at [416, 296] on input "[DATE]" at bounding box center [417, 297] width 98 height 20
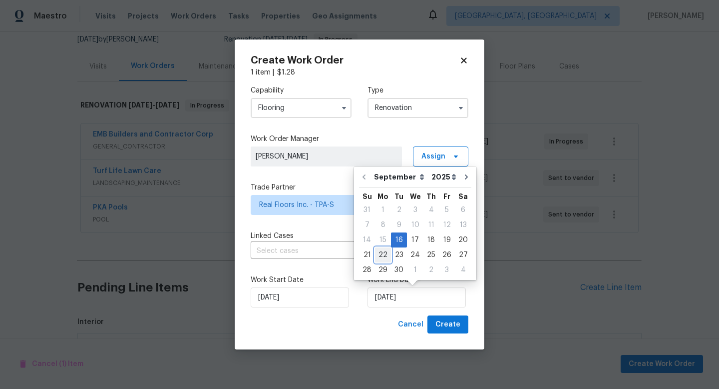
click at [387, 255] on div "22" at bounding box center [383, 255] width 16 height 14
type input "9/22/2025"
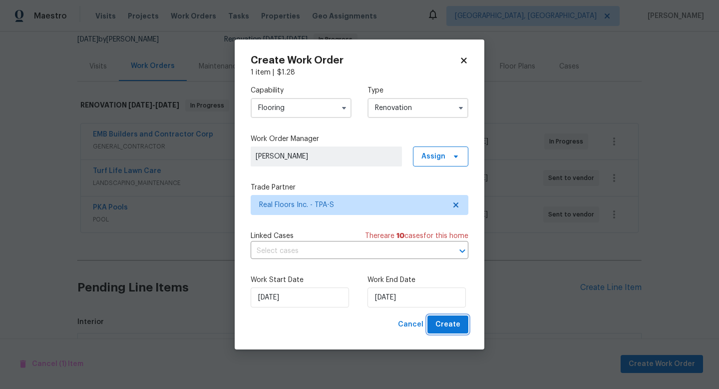
click at [454, 326] on span "Create" at bounding box center [447, 324] width 25 height 12
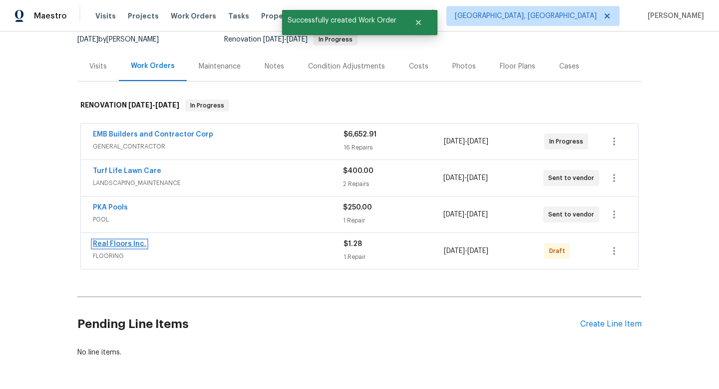
click at [132, 242] on link "Real Floors Inc." at bounding box center [119, 243] width 53 height 7
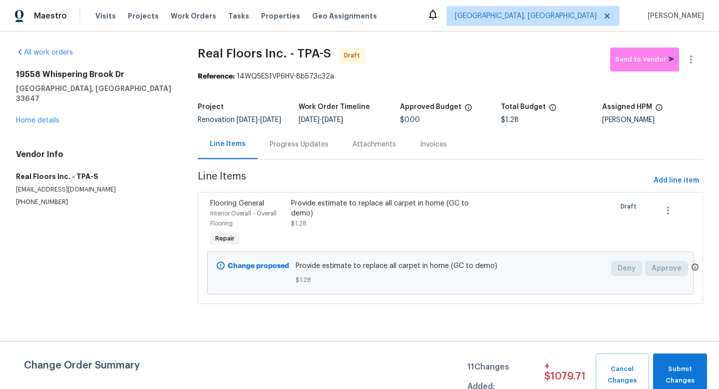
click at [292, 149] on div "Progress Updates" at bounding box center [299, 144] width 59 height 10
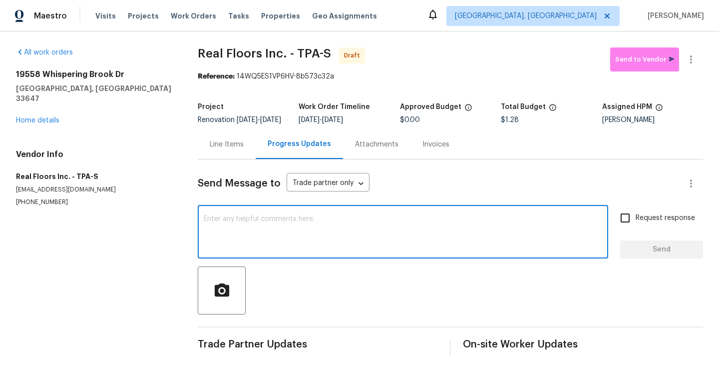
click at [317, 236] on textarea at bounding box center [403, 232] width 398 height 35
type textarea "I need this estimate asap. thanks."
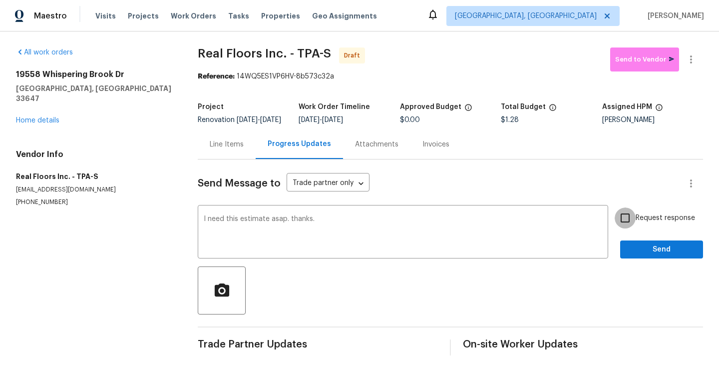
click at [625, 228] on input "Request response" at bounding box center [625, 217] width 21 height 21
checkbox input "true"
click at [640, 259] on button "Send" at bounding box center [661, 249] width 83 height 18
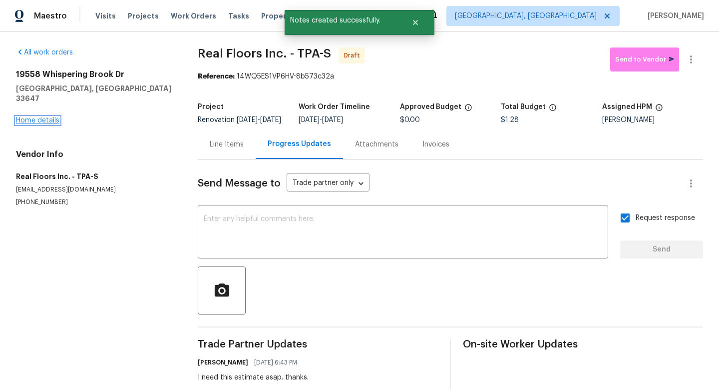
click at [46, 117] on link "Home details" at bounding box center [37, 120] width 43 height 7
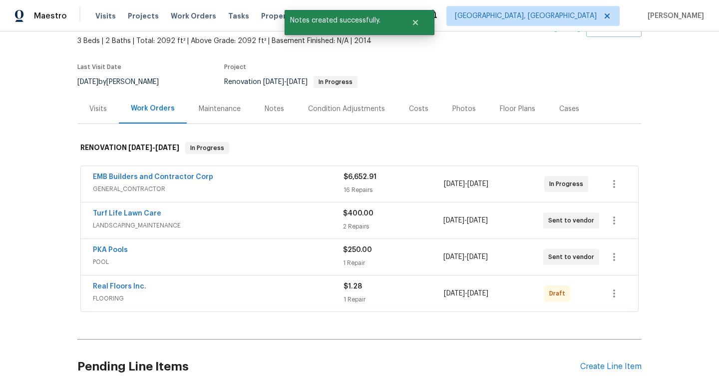
scroll to position [123, 0]
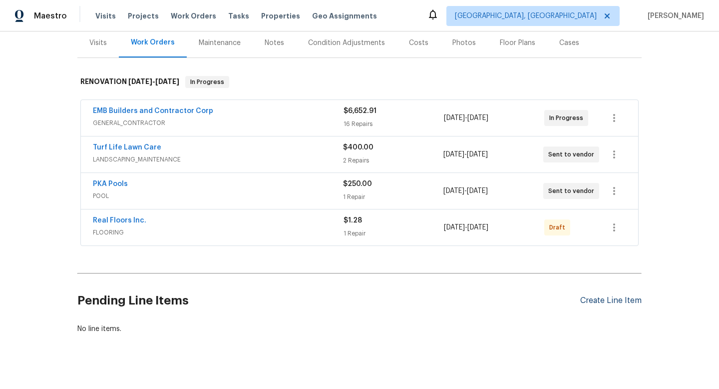
click at [613, 300] on div "Create Line Item" at bounding box center [610, 300] width 61 height 9
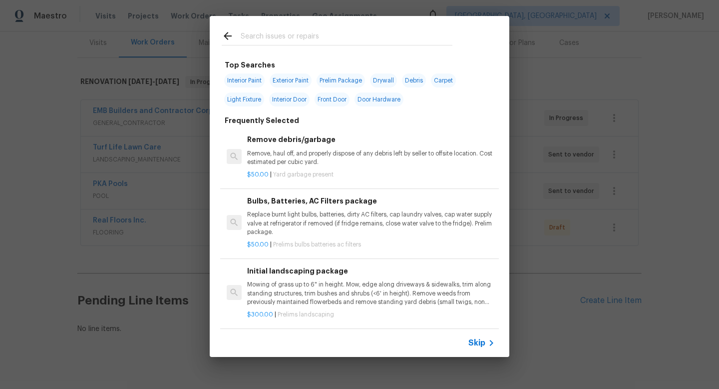
click at [475, 339] on span "Skip" at bounding box center [476, 343] width 17 height 10
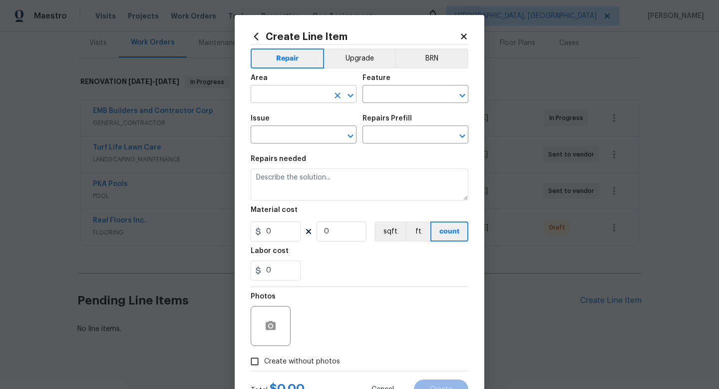
click at [278, 95] on input "text" at bounding box center [290, 94] width 78 height 15
type input "Roof"
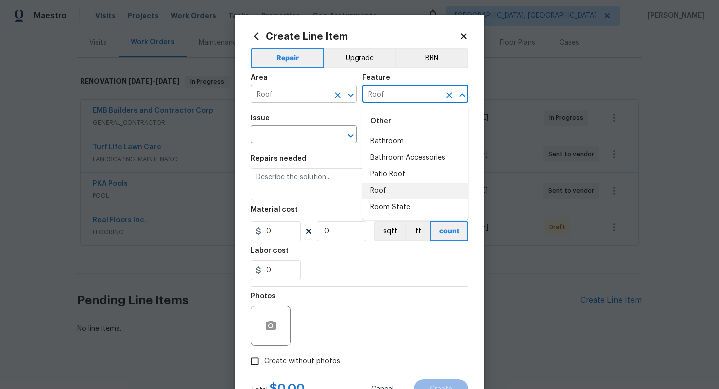
type input "Roof"
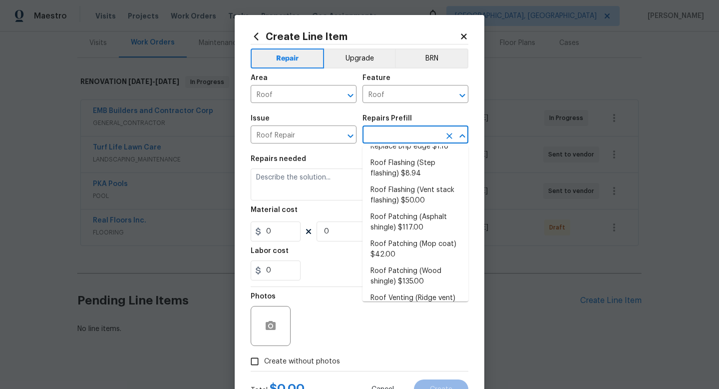
scroll to position [128, 0]
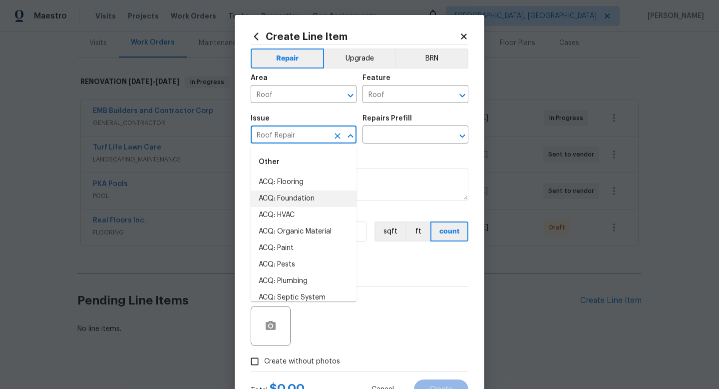
click at [300, 136] on input "Roof Repair" at bounding box center [290, 135] width 78 height 15
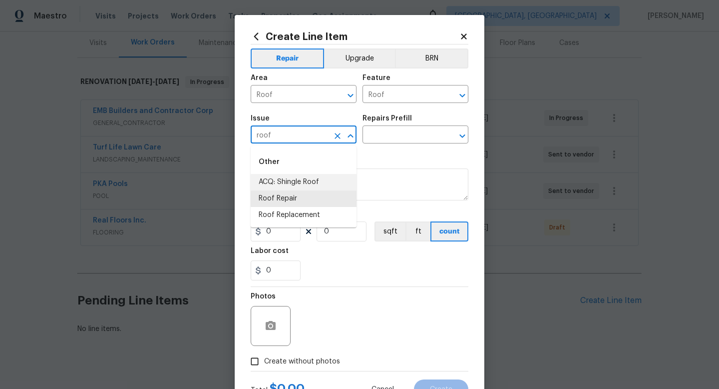
click at [290, 181] on li "ACQ: Shingle Roof" at bounding box center [304, 182] width 106 height 16
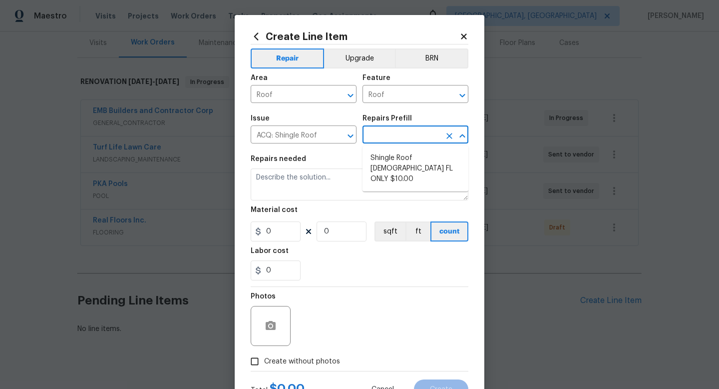
click at [394, 140] on input "text" at bounding box center [402, 135] width 78 height 15
click at [323, 134] on input "ACQ: Shingle Roof" at bounding box center [290, 135] width 78 height 15
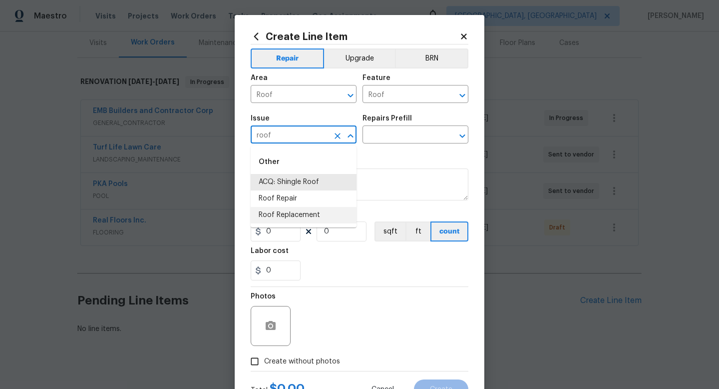
click at [303, 220] on li "Roof Replacement" at bounding box center [304, 215] width 106 height 16
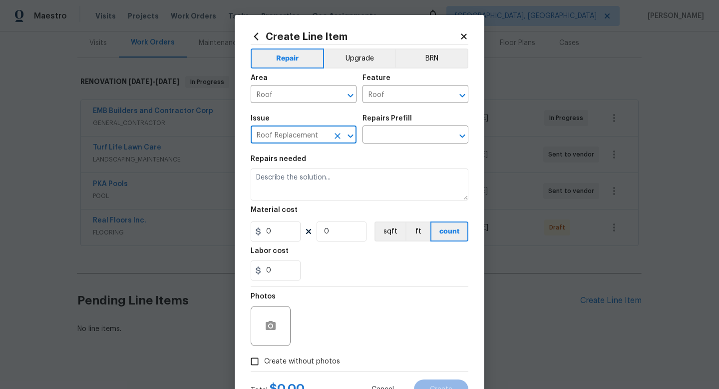
click at [407, 145] on div "Issue Roof Replacement ​ Repairs Prefill ​" at bounding box center [360, 129] width 218 height 40
click at [409, 144] on div "Issue Roof Replacement ​ Repairs Prefill ​" at bounding box center [360, 129] width 218 height 40
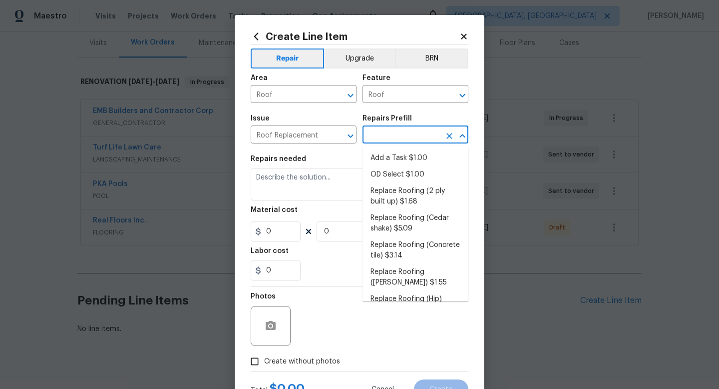
click at [412, 139] on input "text" at bounding box center [402, 135] width 78 height 15
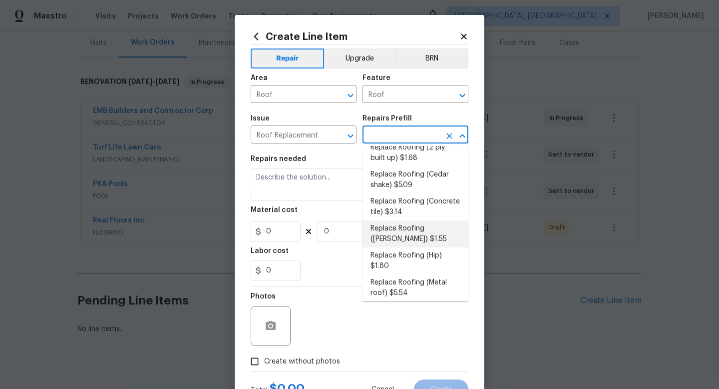
scroll to position [0, 0]
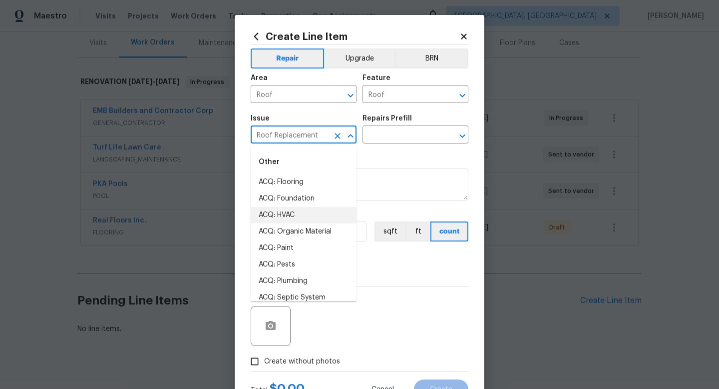
click at [309, 133] on input "Roof Replacement" at bounding box center [290, 135] width 78 height 15
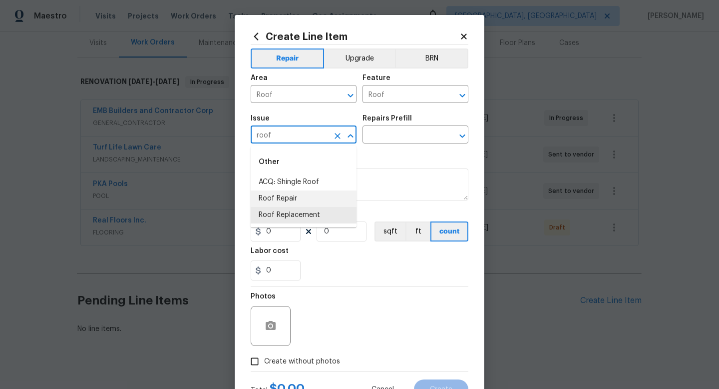
click at [292, 199] on li "Roof Repair" at bounding box center [304, 198] width 106 height 16
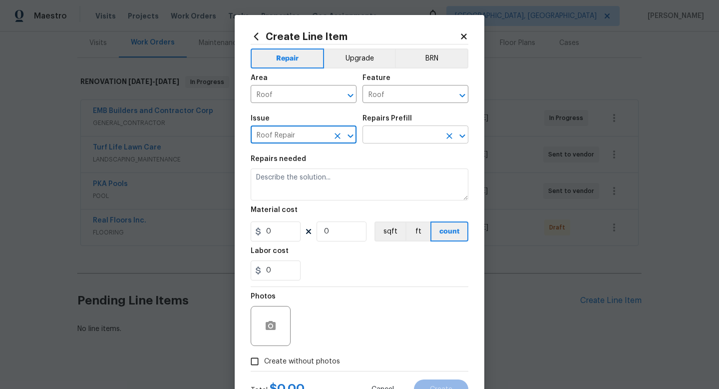
type input "Roof Repair"
click at [404, 129] on input "text" at bounding box center [402, 135] width 78 height 15
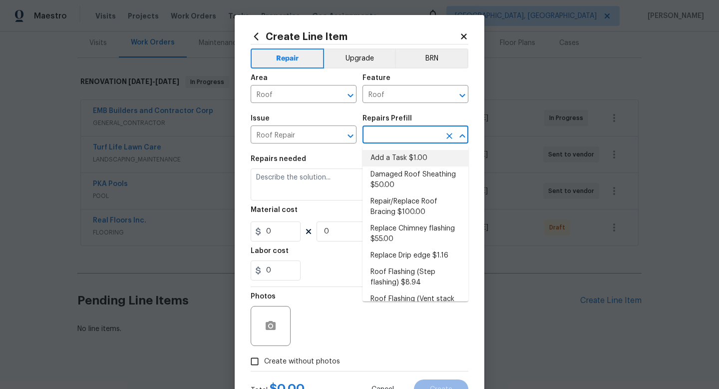
click at [395, 157] on li "Add a Task $1.00" at bounding box center [416, 158] width 106 height 16
type input "Eaves and Trim"
type textarea "HPM to detail"
type input "1"
type input "Add a Task $1.00"
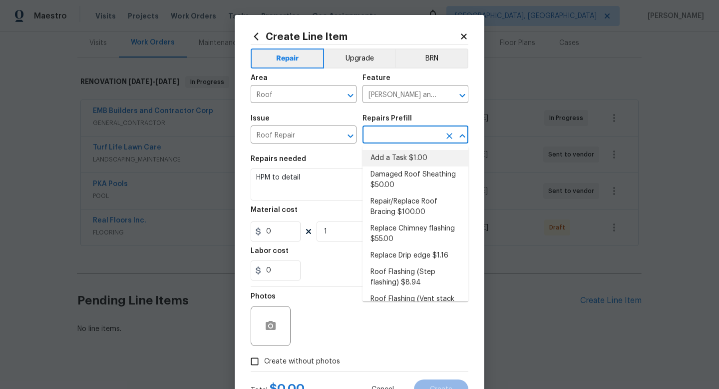
type input "1"
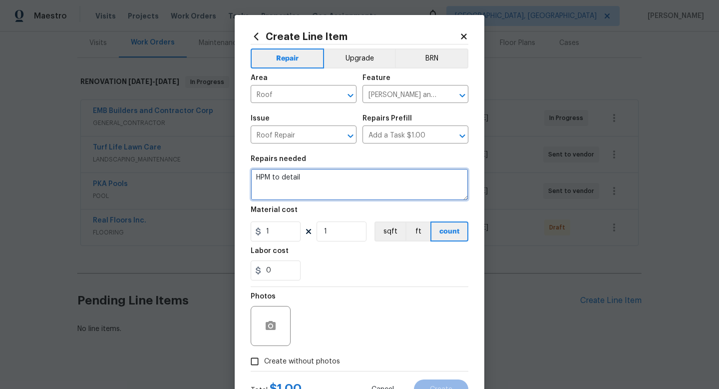
click at [291, 182] on textarea "HPM to detail" at bounding box center [360, 184] width 218 height 32
type textarea "Please assess roof and submit report."
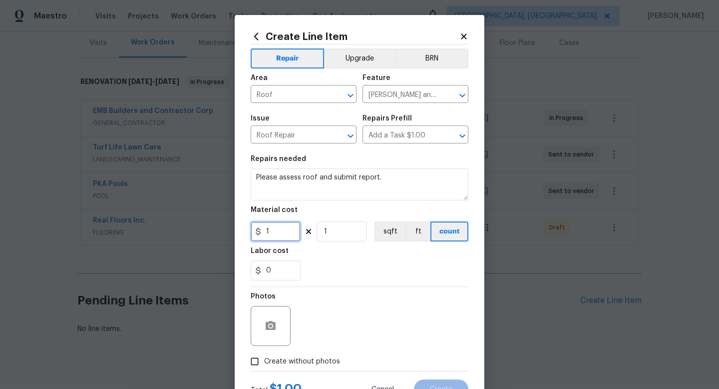
click at [277, 233] on input "1" at bounding box center [276, 231] width 50 height 20
type input "75"
click at [308, 359] on div "Photos Create without photos" at bounding box center [360, 329] width 218 height 84
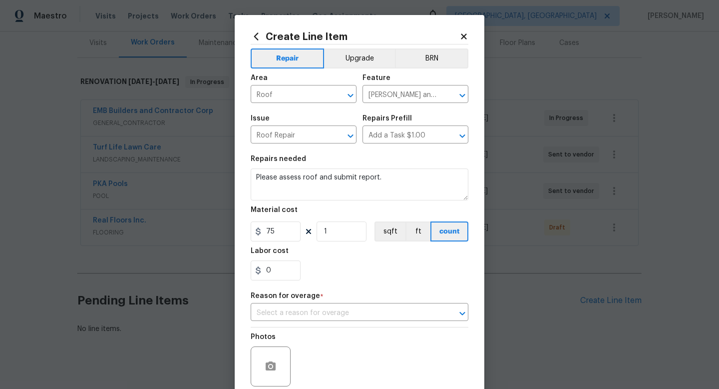
click at [339, 325] on div "Repair Upgrade BRN Area Roof ​ Feature Eaves and Trim ​ Issue Roof Repair ​ Rep…" at bounding box center [360, 227] width 218 height 367
click at [337, 312] on input "text" at bounding box center [346, 312] width 190 height 15
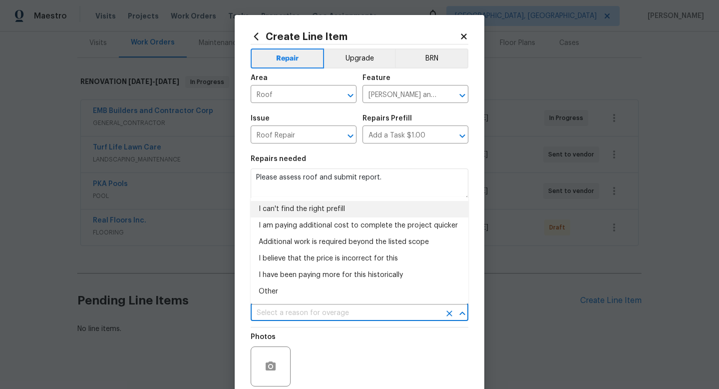
click at [299, 205] on li "I can't find the right prefill" at bounding box center [360, 209] width 218 height 16
type input "I can't find the right prefill"
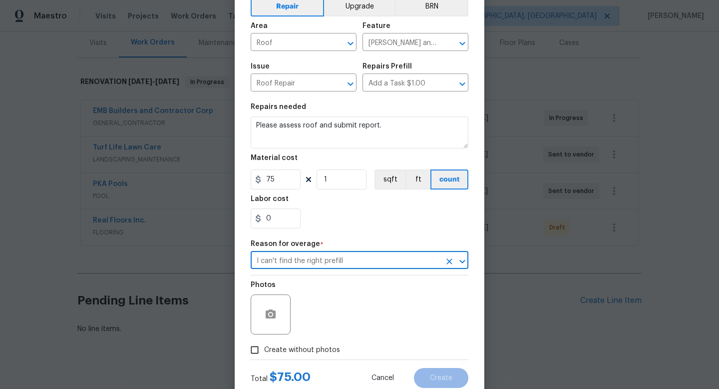
scroll to position [82, 0]
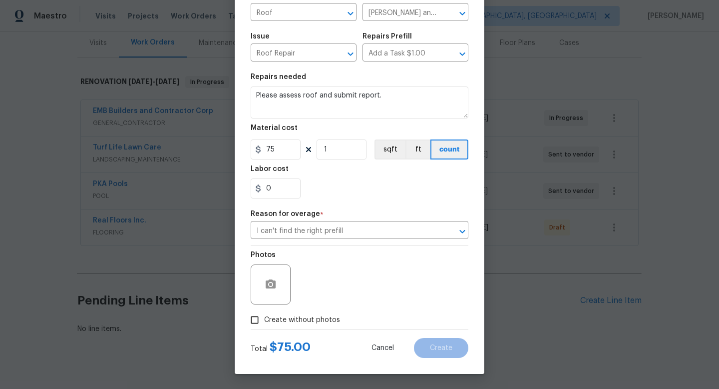
click at [312, 319] on span "Create without photos" at bounding box center [302, 320] width 76 height 10
click at [264, 319] on input "Create without photos" at bounding box center [254, 319] width 19 height 19
checkbox input "true"
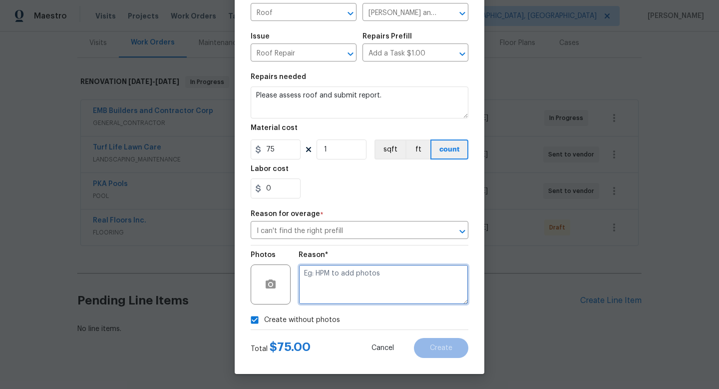
click at [392, 299] on textarea at bounding box center [384, 284] width 170 height 40
type textarea "1"
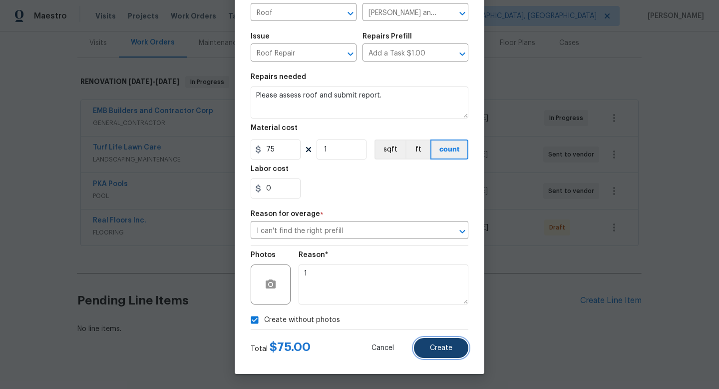
click at [446, 344] on span "Create" at bounding box center [441, 347] width 22 height 7
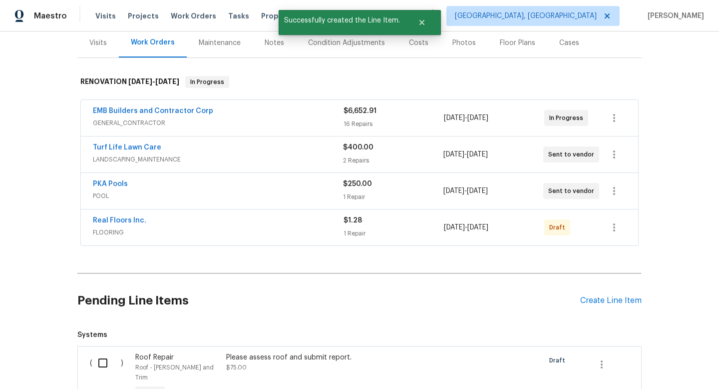
click at [101, 363] on input "checkbox" at bounding box center [106, 362] width 28 height 21
checkbox input "true"
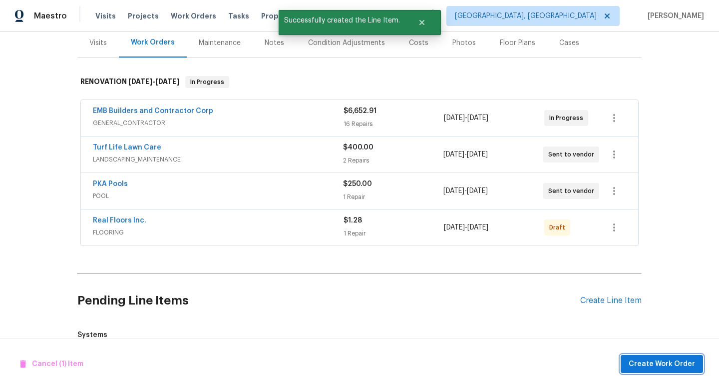
click at [629, 367] on button "Create Work Order" at bounding box center [662, 364] width 82 height 18
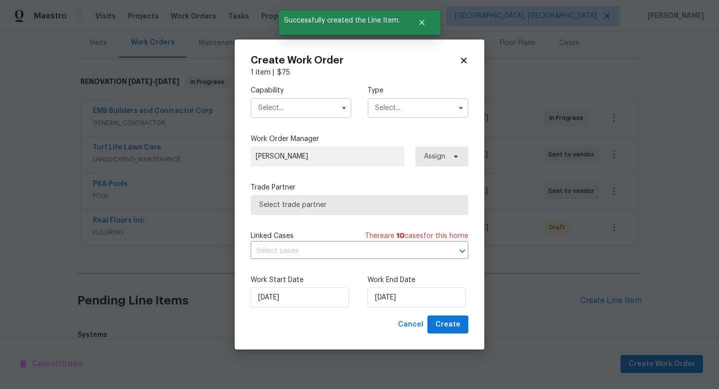
click at [320, 106] on input "text" at bounding box center [301, 108] width 101 height 20
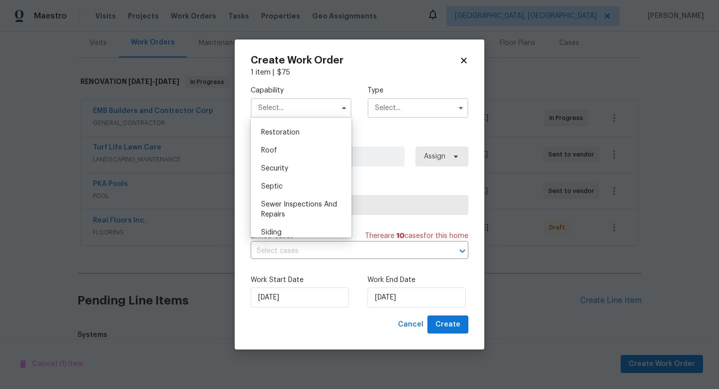
scroll to position [1011, 0]
click at [273, 138] on span "Roof" at bounding box center [269, 136] width 16 height 7
type input "Roof"
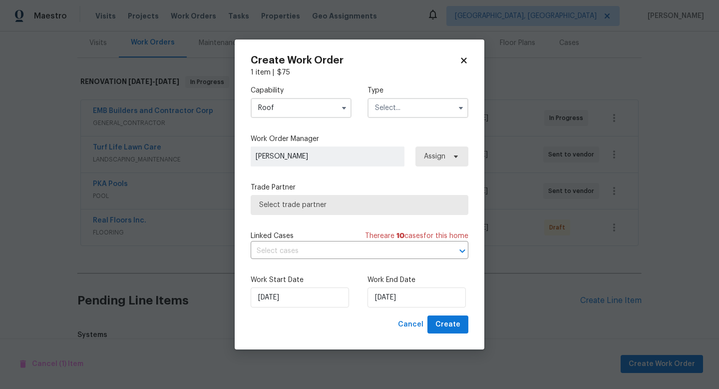
click at [426, 108] on input "text" at bounding box center [418, 108] width 101 height 20
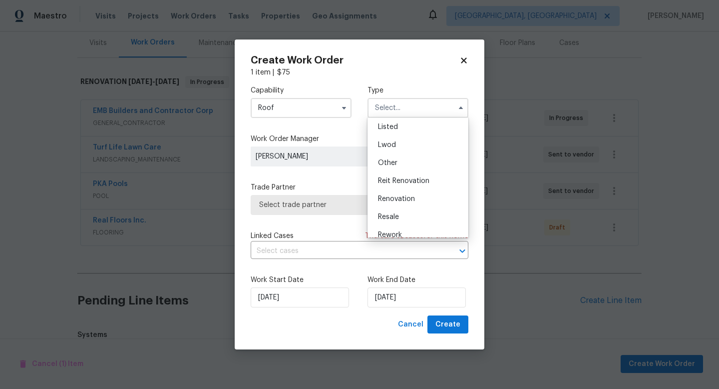
scroll to position [119, 0]
click at [405, 172] on span "Renovation" at bounding box center [396, 171] width 37 height 7
type input "Renovation"
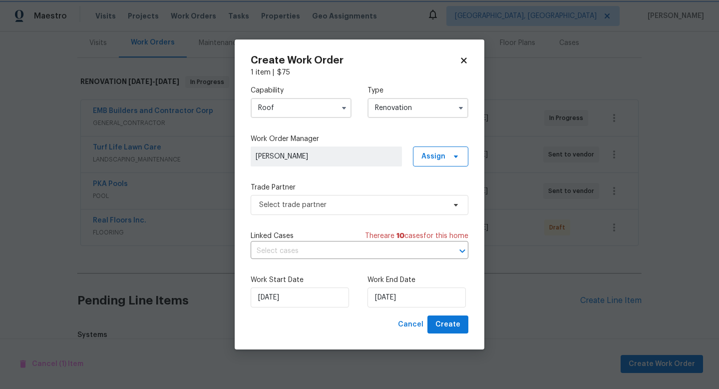
scroll to position [0, 0]
click at [330, 201] on span "Select trade partner" at bounding box center [352, 205] width 186 height 10
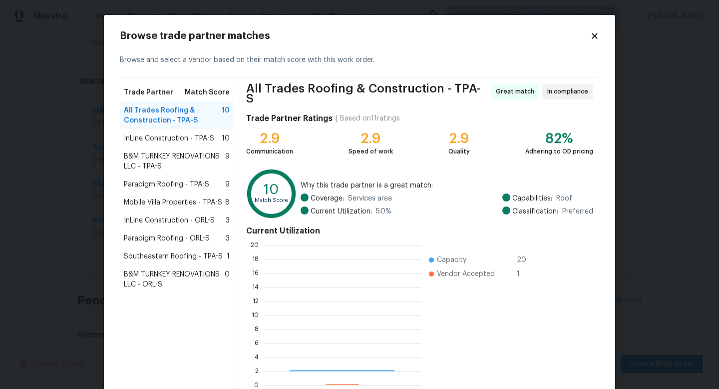
scroll to position [140, 157]
click at [153, 256] on span "Southeastern Roofing - TPA-S" at bounding box center [173, 256] width 99 height 10
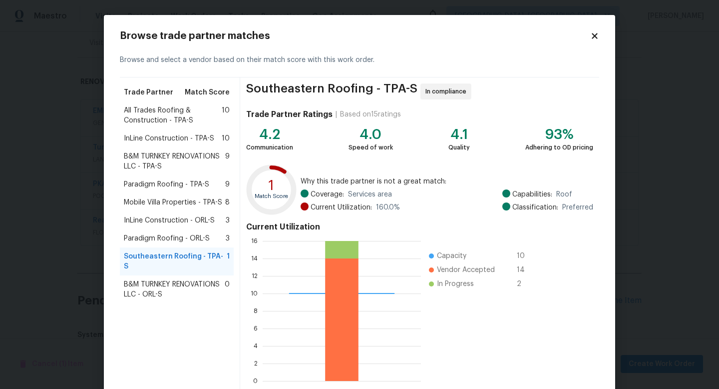
scroll to position [52, 0]
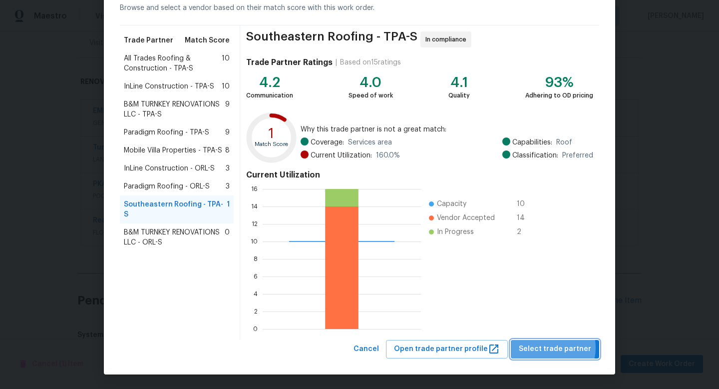
click at [549, 347] on span "Select trade partner" at bounding box center [555, 349] width 72 height 12
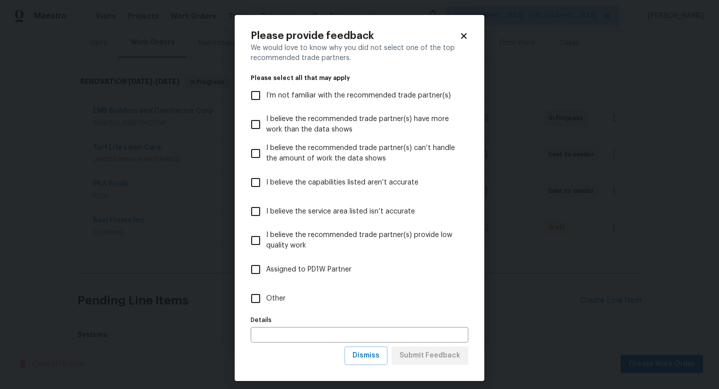
scroll to position [0, 0]
click at [268, 292] on label "Other" at bounding box center [352, 298] width 215 height 29
click at [266, 292] on input "Other" at bounding box center [255, 298] width 21 height 21
checkbox input "true"
click at [430, 356] on span "Submit Feedback" at bounding box center [429, 355] width 61 height 12
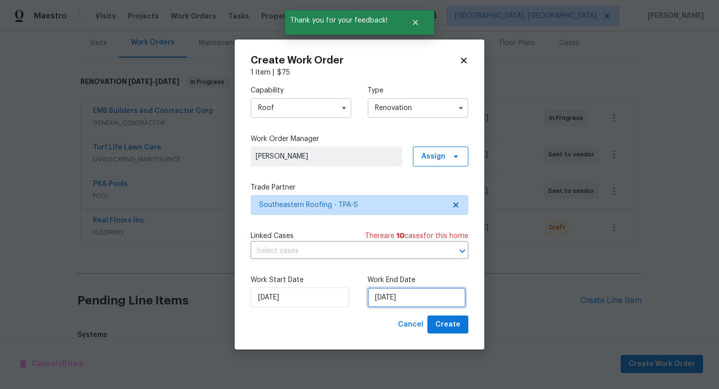
click at [421, 304] on input "[DATE]" at bounding box center [417, 297] width 98 height 20
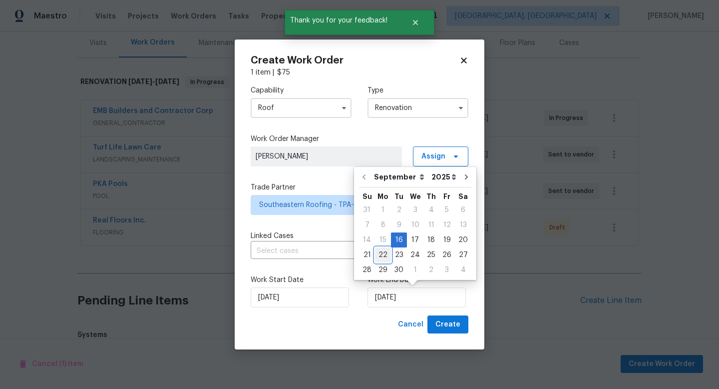
click at [384, 253] on div "22" at bounding box center [383, 255] width 16 height 14
type input "9/22/2025"
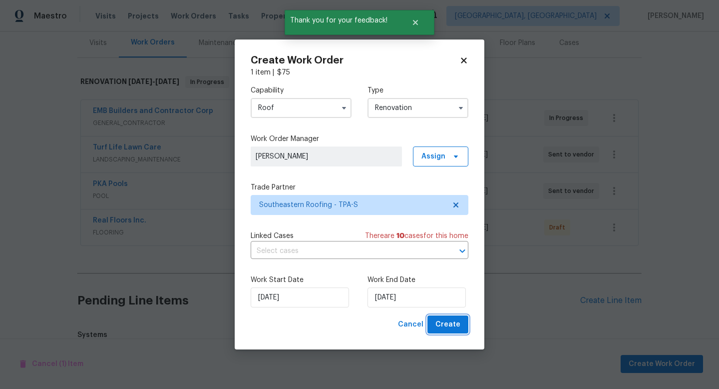
click at [447, 319] on span "Create" at bounding box center [447, 324] width 25 height 12
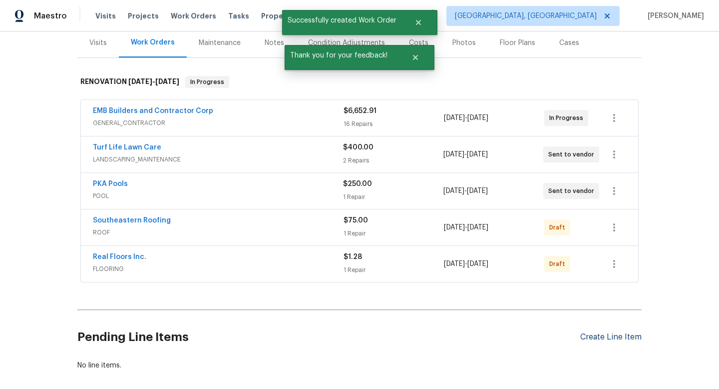
click at [625, 339] on div "Create Line Item" at bounding box center [610, 336] width 61 height 9
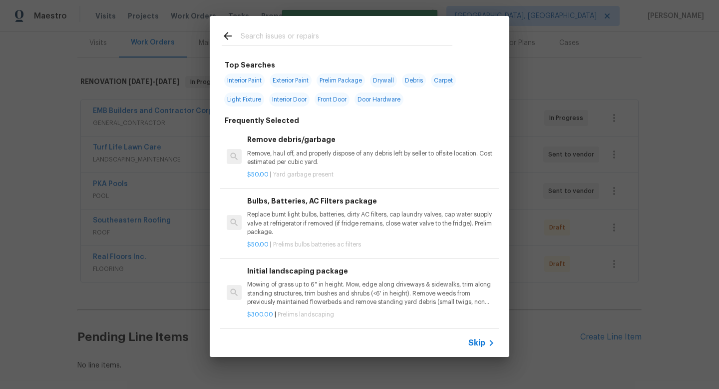
click at [471, 338] on span "Skip" at bounding box center [476, 343] width 17 height 10
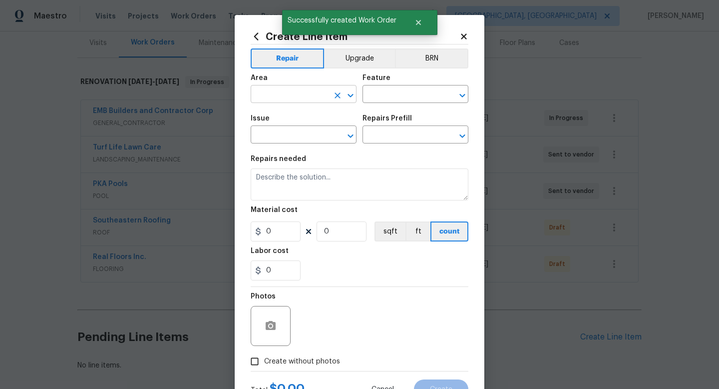
click at [299, 102] on input "text" at bounding box center [290, 94] width 78 height 15
type input "HVAC"
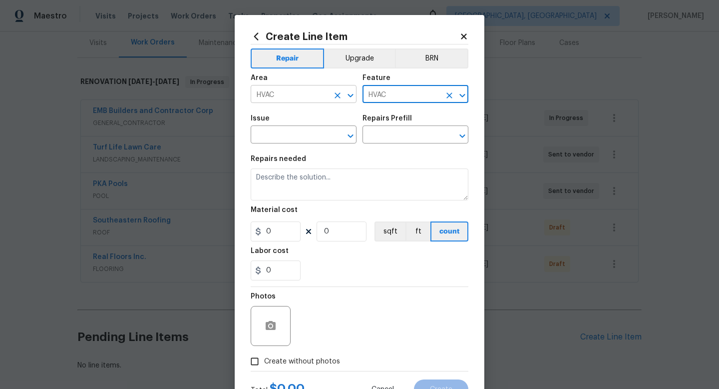
type input "HVAC"
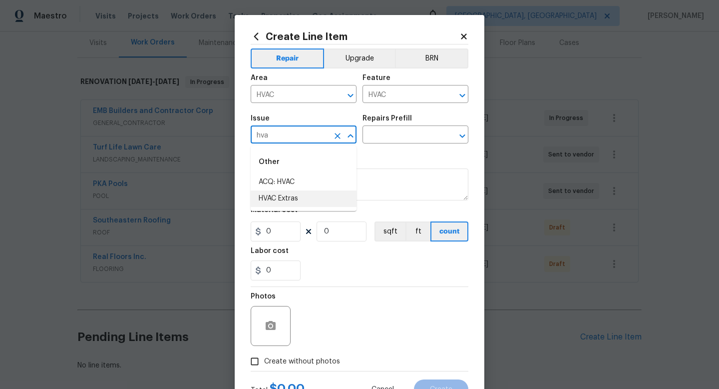
click at [301, 194] on li "HVAC Extras" at bounding box center [304, 198] width 106 height 16
type input "HVAC Extras"
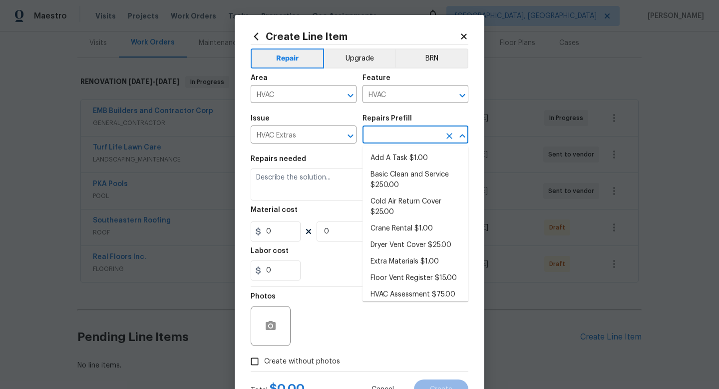
click at [393, 140] on input "text" at bounding box center [402, 135] width 78 height 15
click at [394, 181] on li "Basic Clean and Service $250.00" at bounding box center [416, 179] width 106 height 27
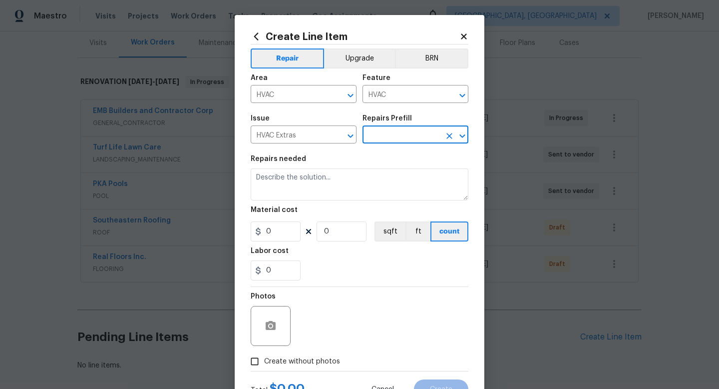
type input "Basic Clean and Service $250.00"
type textarea "General Service HVAC system including: cleaning condenser and evaporator coils,…"
type input "250"
type input "1"
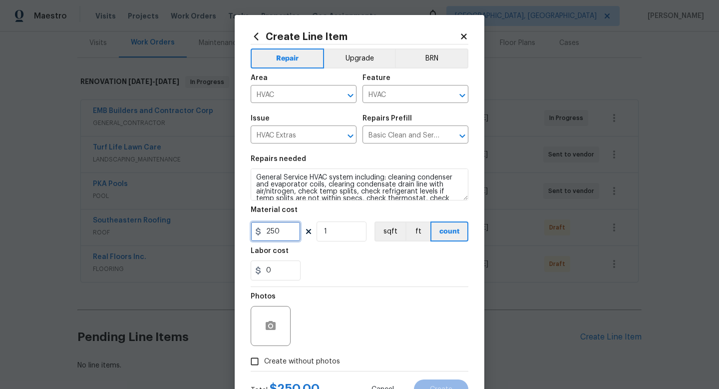
click at [288, 231] on input "250" at bounding box center [276, 231] width 50 height 20
type input "300"
click at [285, 360] on div "Photos Create without photos" at bounding box center [360, 329] width 218 height 84
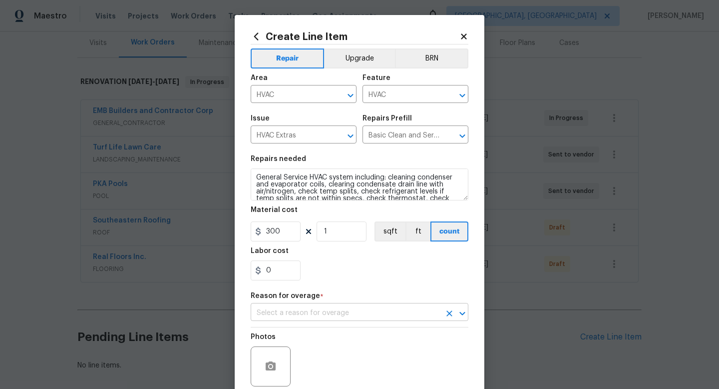
click at [343, 308] on input "text" at bounding box center [346, 312] width 190 height 15
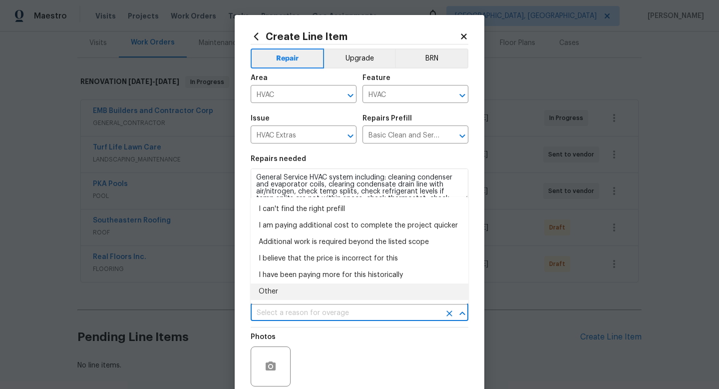
click at [319, 288] on li "Other" at bounding box center [360, 291] width 218 height 16
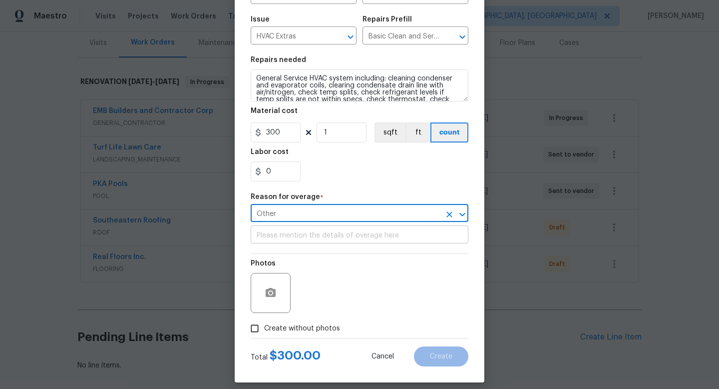
scroll to position [108, 0]
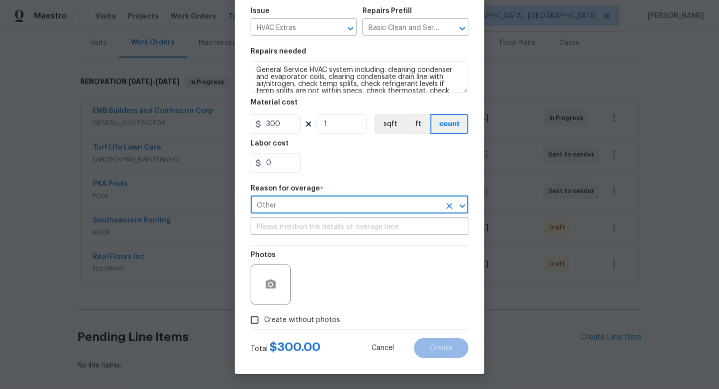
click at [320, 193] on span "*" at bounding box center [321, 191] width 3 height 13
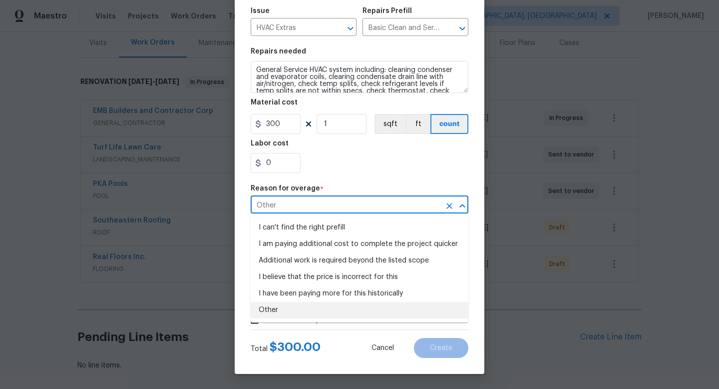
click at [317, 198] on input "Other" at bounding box center [346, 205] width 190 height 15
click at [314, 227] on li "I can't find the right prefill" at bounding box center [360, 227] width 218 height 16
type input "I can't find the right prefill"
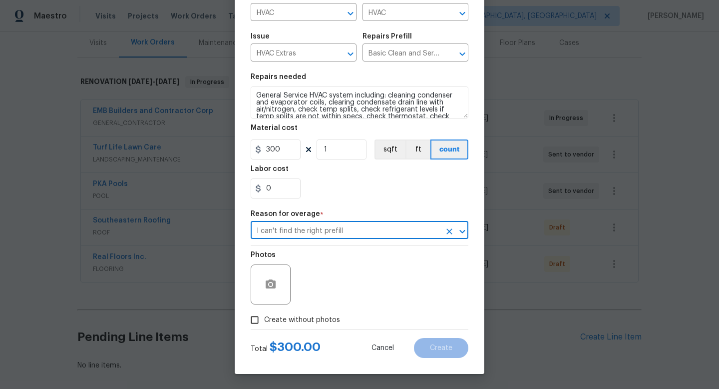
scroll to position [82, 0]
click at [299, 322] on span "Create without photos" at bounding box center [302, 320] width 76 height 10
click at [264, 322] on input "Create without photos" at bounding box center [254, 319] width 19 height 19
checkbox input "true"
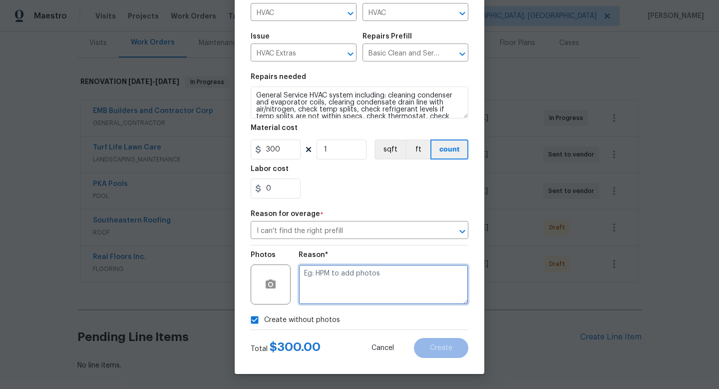
click at [344, 299] on textarea at bounding box center [384, 284] width 170 height 40
type textarea "1"
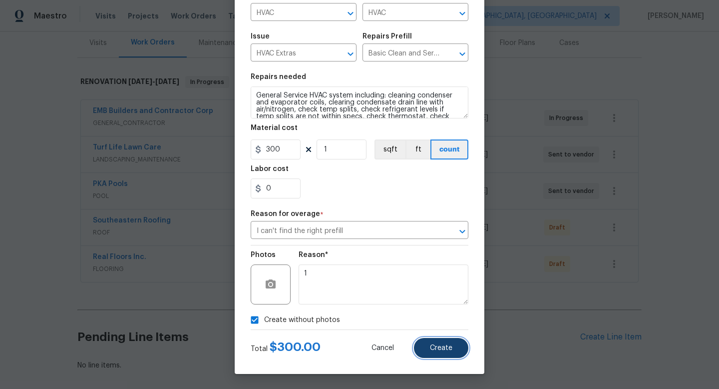
click at [451, 350] on span "Create" at bounding box center [441, 347] width 22 height 7
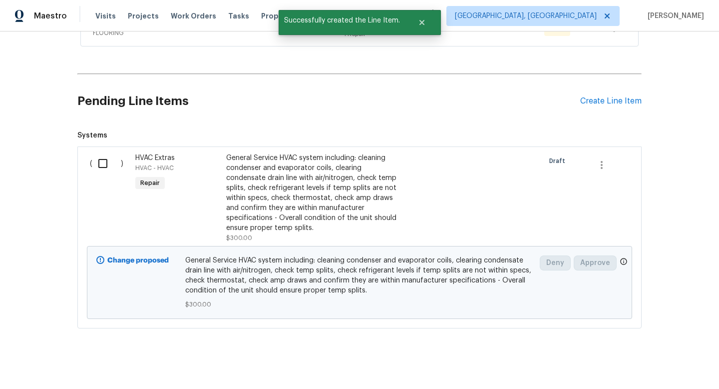
scroll to position [367, 0]
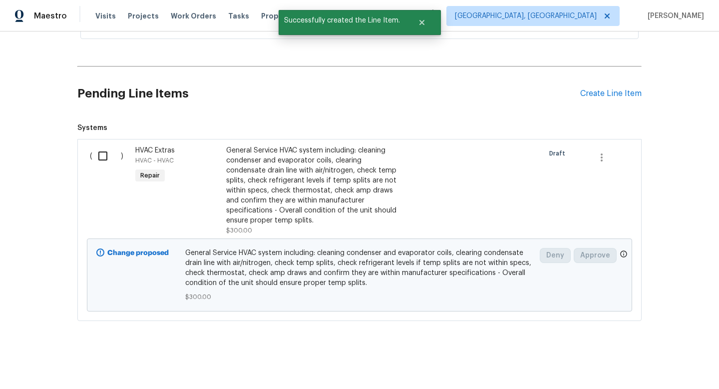
click at [105, 156] on input "checkbox" at bounding box center [106, 155] width 28 height 21
checkbox input "true"
click at [641, 363] on span "Create Work Order" at bounding box center [662, 364] width 66 height 12
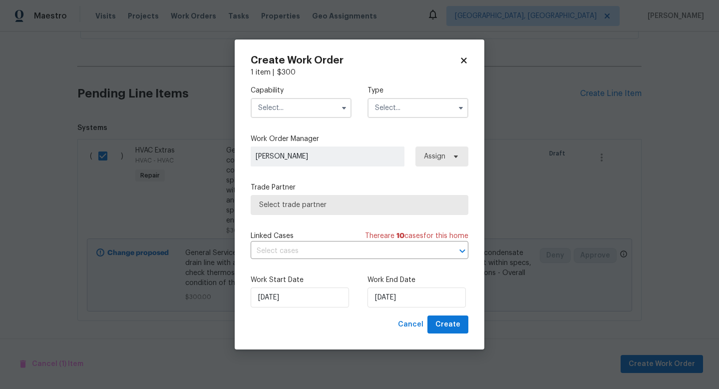
click at [289, 106] on input "text" at bounding box center [301, 108] width 101 height 20
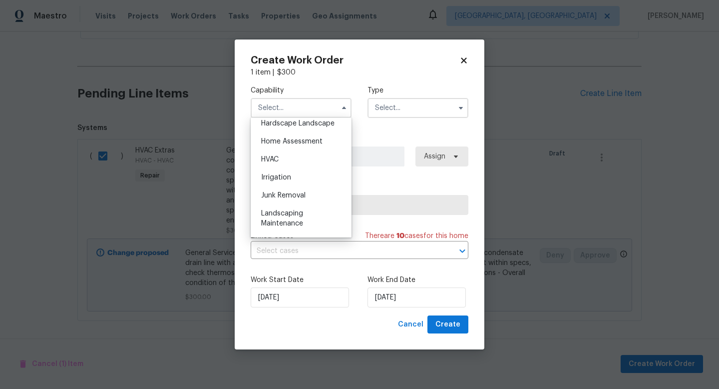
scroll to position [574, 0]
click at [273, 163] on div "HVAC" at bounding box center [301, 158] width 96 height 18
type input "HVAC"
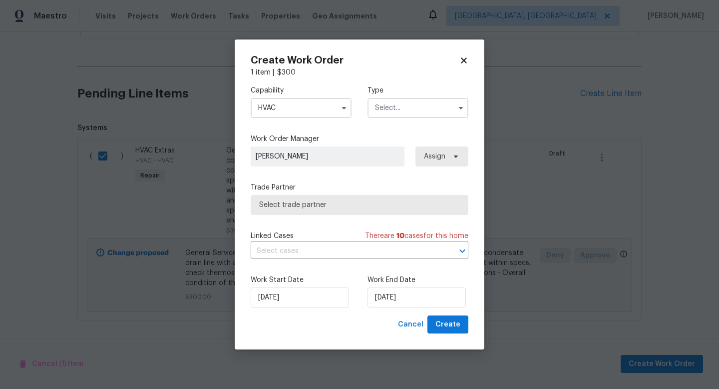
click at [401, 109] on input "text" at bounding box center [418, 108] width 101 height 20
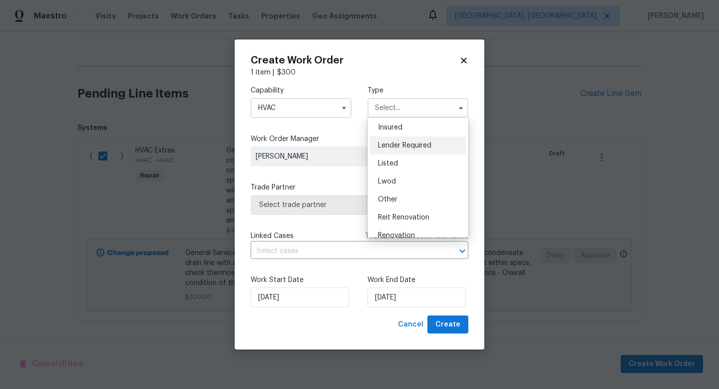
scroll to position [119, 0]
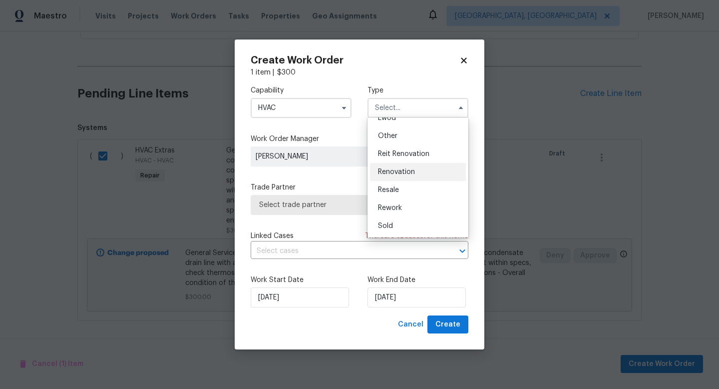
click at [402, 174] on span "Renovation" at bounding box center [396, 171] width 37 height 7
type input "Renovation"
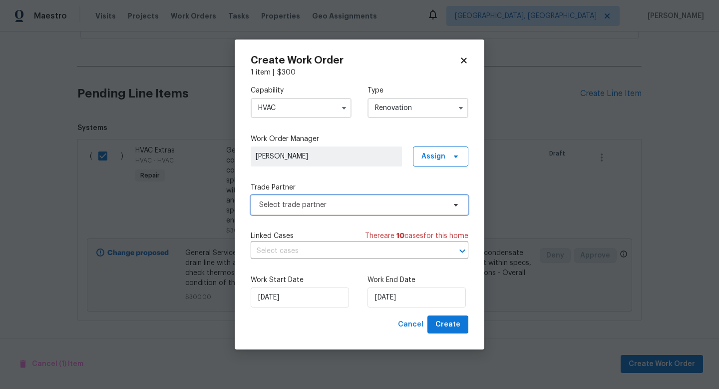
click at [320, 200] on span "Select trade partner" at bounding box center [352, 205] width 186 height 10
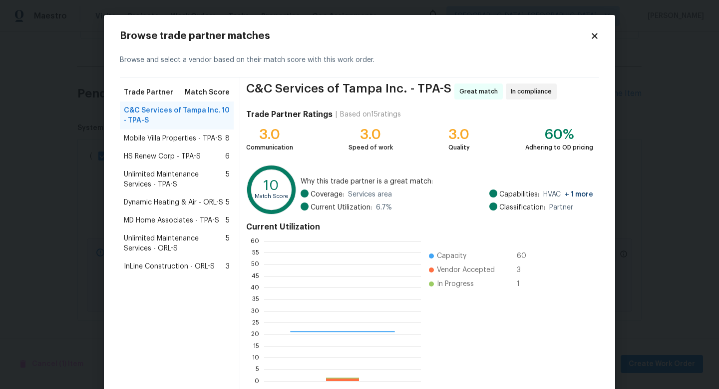
scroll to position [140, 157]
click at [142, 138] on span "Mobile Villa Properties - TPA-S" at bounding box center [173, 138] width 98 height 10
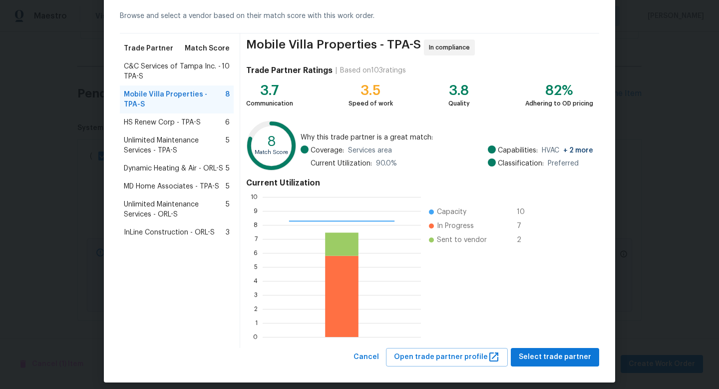
scroll to position [52, 0]
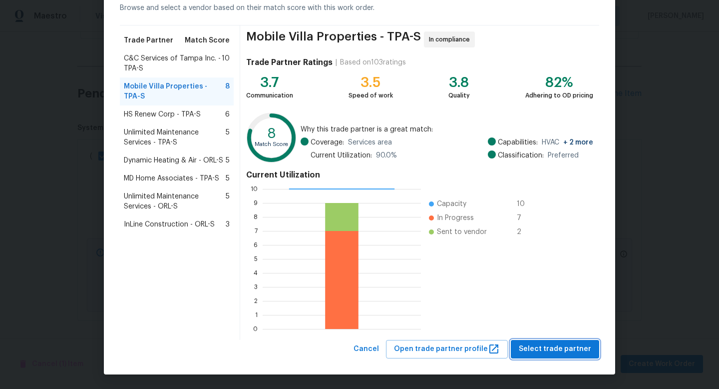
click at [555, 357] on button "Select trade partner" at bounding box center [555, 349] width 88 height 18
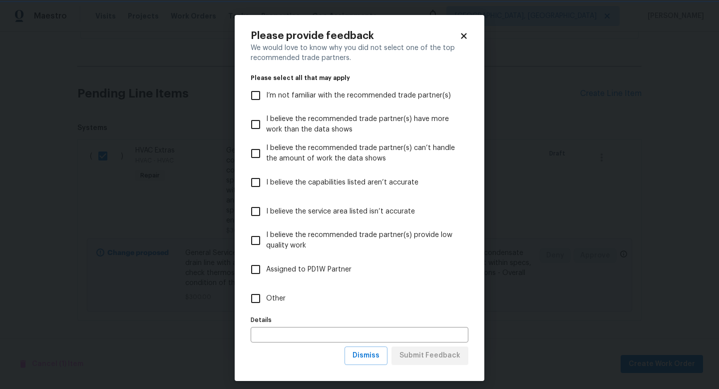
scroll to position [0, 0]
click at [281, 296] on span "Other" at bounding box center [275, 298] width 19 height 10
click at [266, 296] on input "Other" at bounding box center [255, 298] width 21 height 21
checkbox input "true"
click at [434, 356] on span "Submit Feedback" at bounding box center [429, 355] width 61 height 12
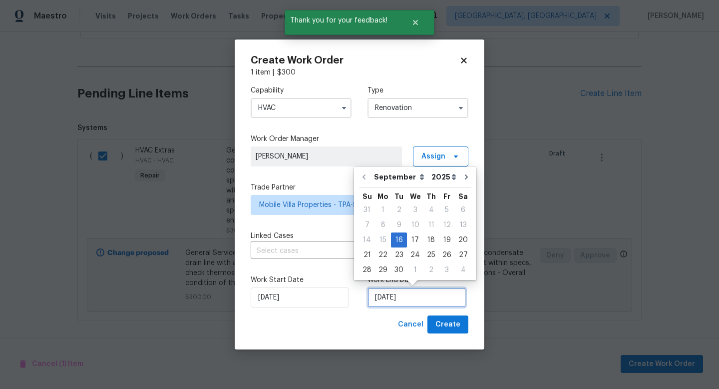
click at [392, 296] on input "[DATE]" at bounding box center [417, 297] width 98 height 20
click at [441, 240] on div "19" at bounding box center [447, 240] width 16 height 14
type input "9/19/2025"
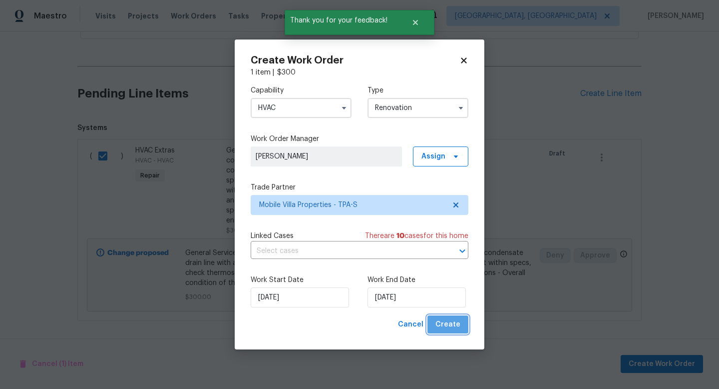
click at [453, 332] on button "Create" at bounding box center [447, 324] width 41 height 18
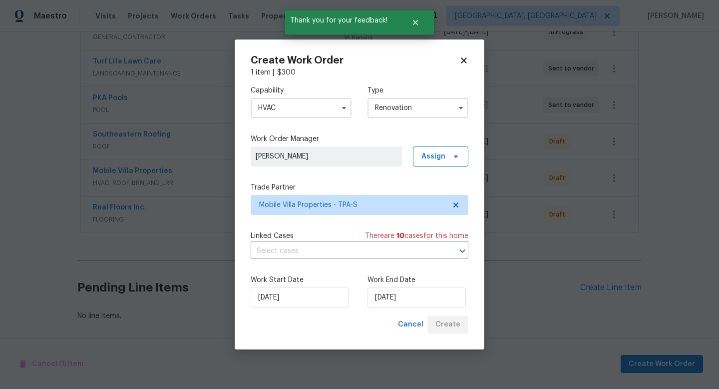
scroll to position [209, 0]
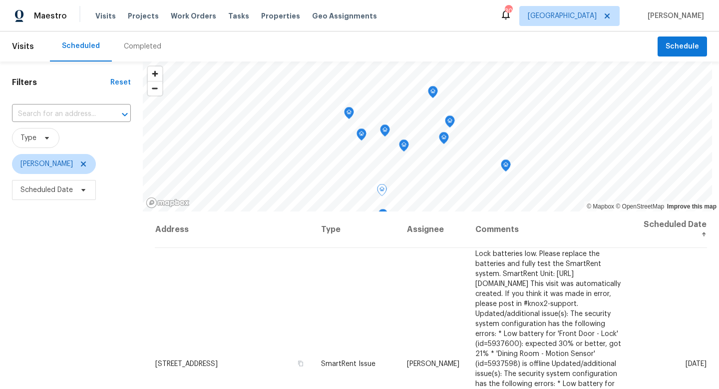
scroll to position [71, 0]
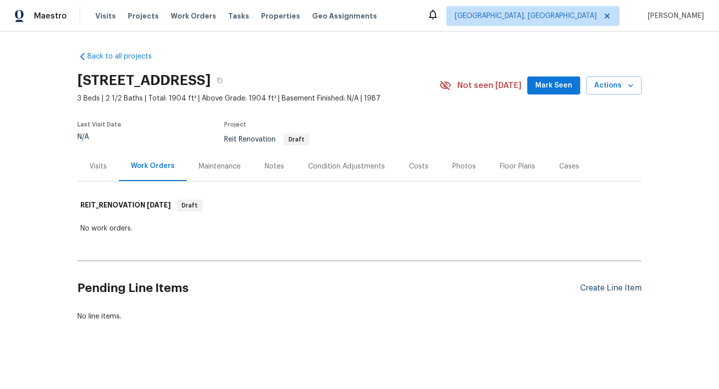
click at [605, 289] on div "Create Line Item" at bounding box center [610, 287] width 61 height 9
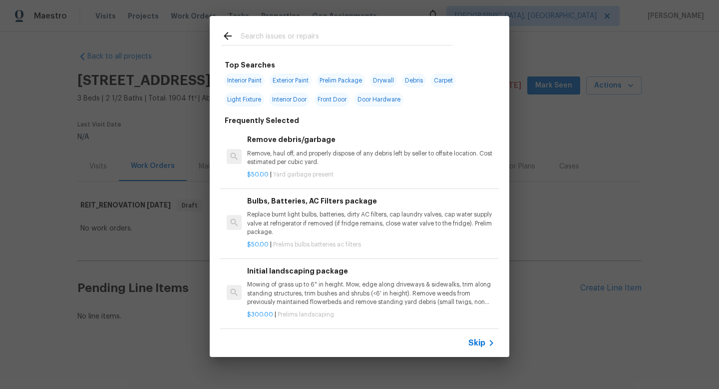
click at [472, 338] on span "Skip" at bounding box center [476, 343] width 17 height 10
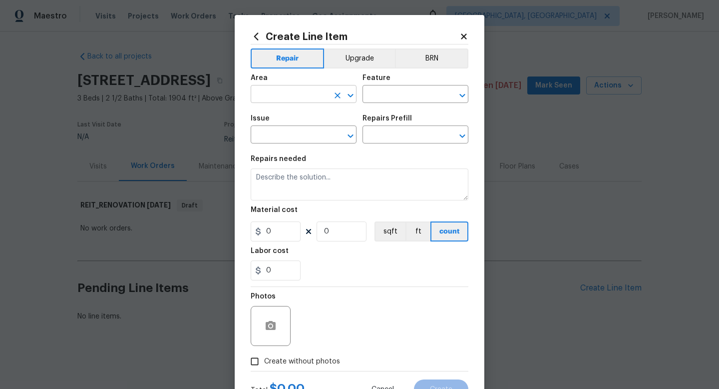
click at [289, 90] on input "text" at bounding box center [290, 94] width 78 height 15
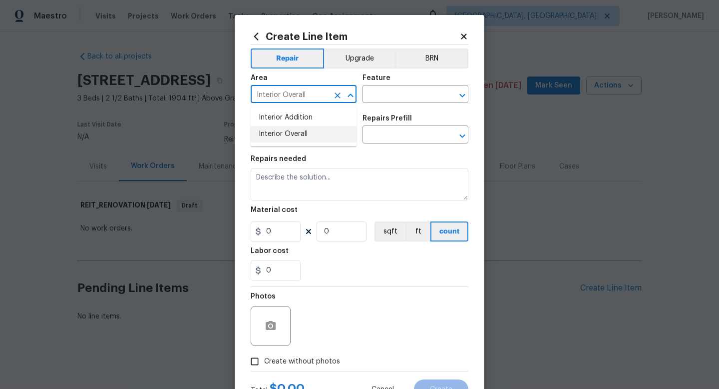
type input "Interior Overall"
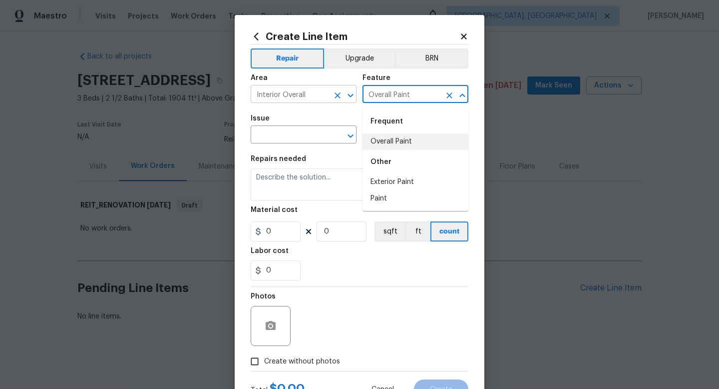
type input "Overall Paint"
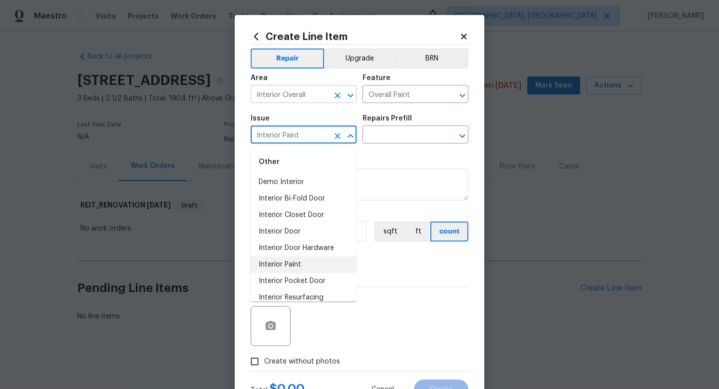
type input "Interior Paint"
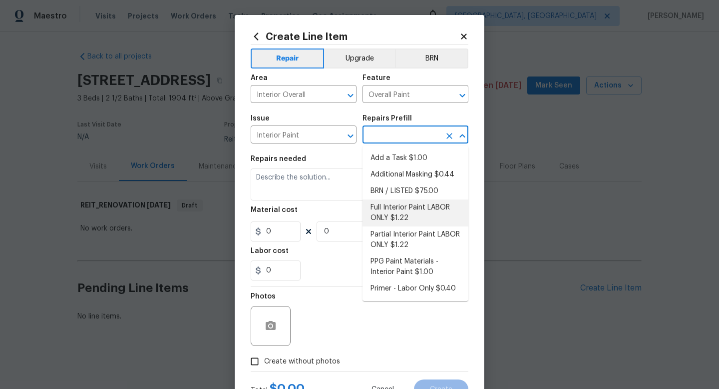
click at [377, 212] on li "Full Interior Paint LABOR ONLY $1.22" at bounding box center [416, 212] width 106 height 27
type input "Full Interior Paint LABOR ONLY $1.22"
type textarea "Full Interior paint - (walls, ceilings, trim, and doors) - PAINT PROVIDED BY OP…"
type input "1.22"
type input "1"
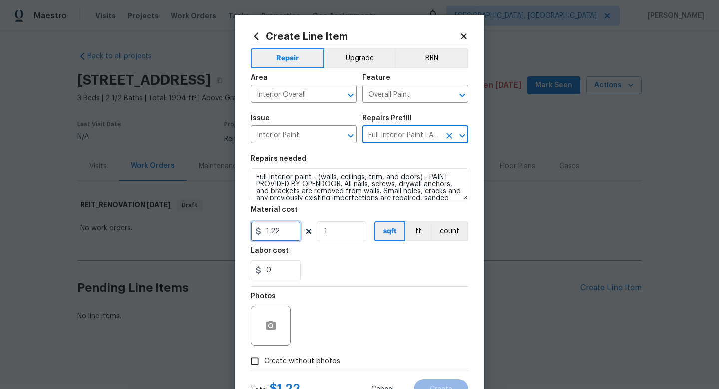
click at [283, 229] on input "1.22" at bounding box center [276, 231] width 50 height 20
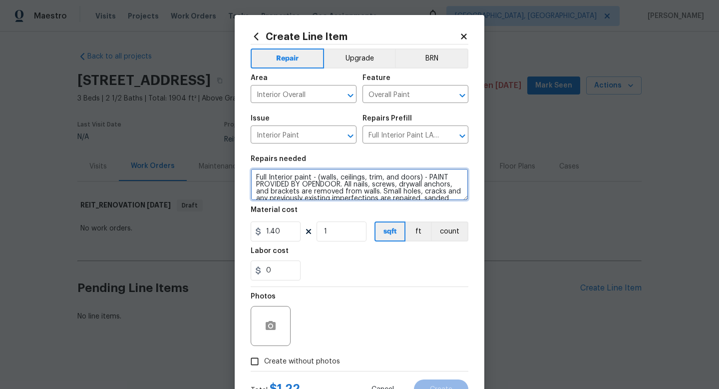
type input "1.4"
drag, startPoint x: 342, startPoint y: 187, endPoint x: 429, endPoint y: 178, distance: 87.8
click at [429, 178] on textarea "Full Interior paint - (walls, ceilings, trim, and doors) - PAINT PROVIDED BY OP…" at bounding box center [360, 184] width 218 height 32
type textarea "Full Interior paint - (walls, ceilings, trim, and doors) . All nails, screws, d…"
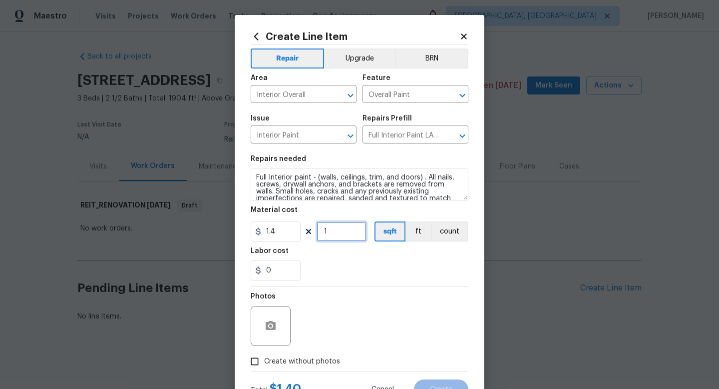
click at [342, 239] on input "1" at bounding box center [342, 231] width 50 height 20
type input "1904"
click at [304, 365] on span "Create without photos" at bounding box center [302, 361] width 76 height 10
click at [264, 365] on input "Create without photos" at bounding box center [254, 361] width 19 height 19
checkbox input "true"
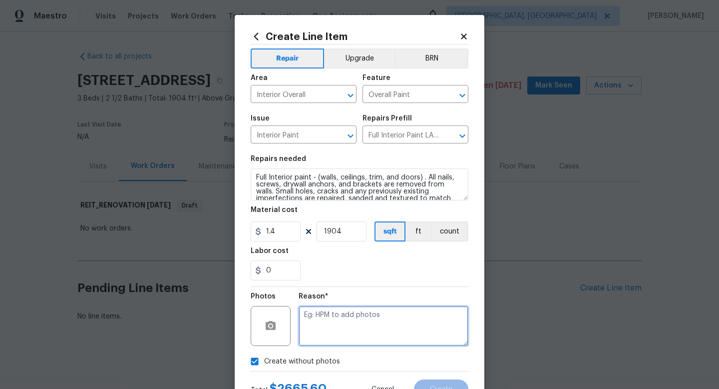
click at [320, 331] on textarea at bounding box center [384, 326] width 170 height 40
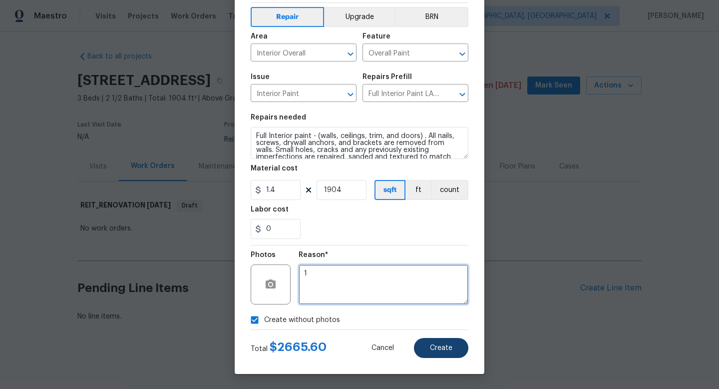
type textarea "1"
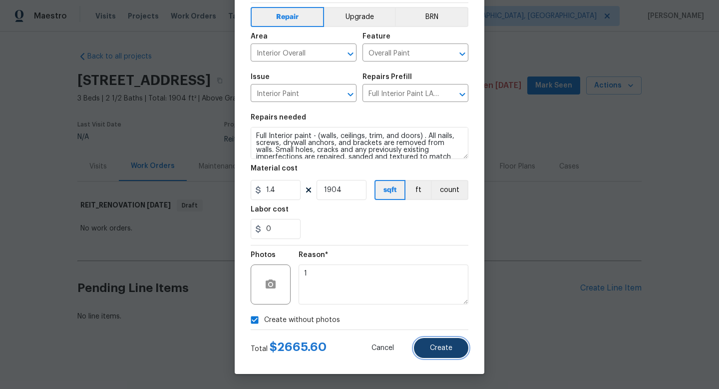
click at [440, 352] on button "Create" at bounding box center [441, 348] width 54 height 20
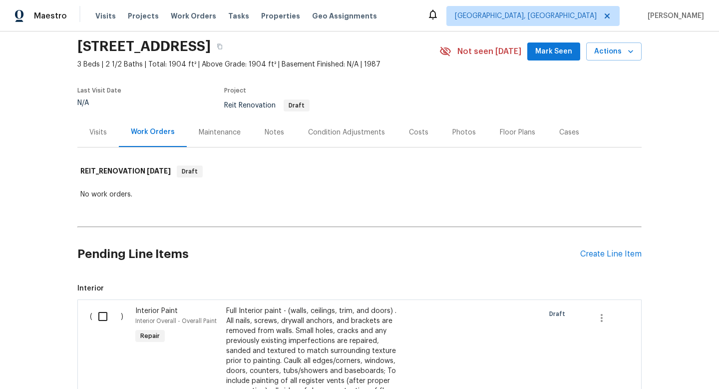
scroll to position [0, 0]
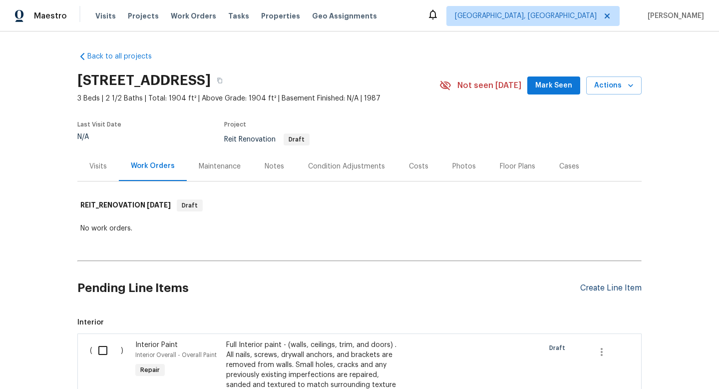
click at [606, 287] on div "Create Line Item" at bounding box center [610, 287] width 61 height 9
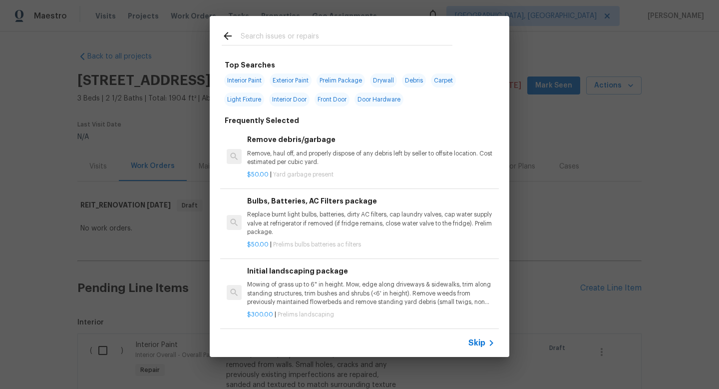
click at [472, 347] on span "Skip" at bounding box center [476, 343] width 17 height 10
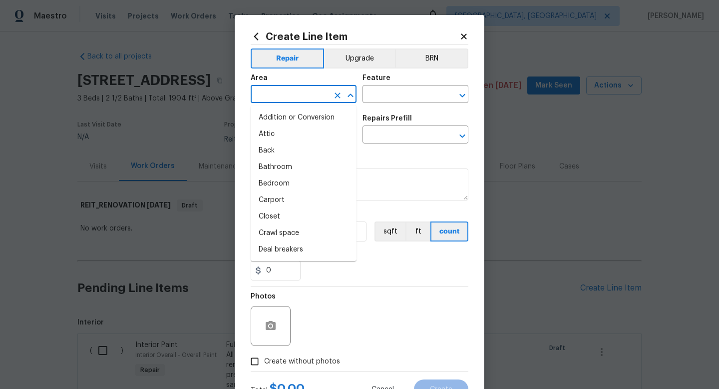
click at [303, 94] on input "text" at bounding box center [290, 94] width 78 height 15
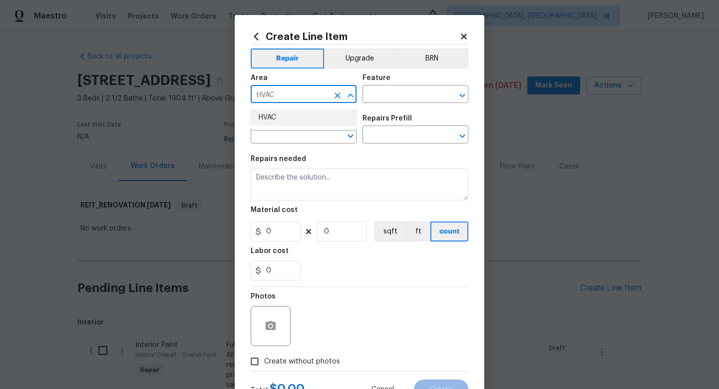
type input "HVAC"
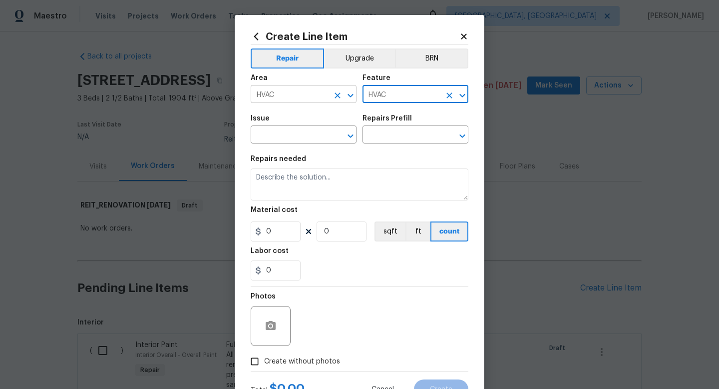
type input "HVAC"
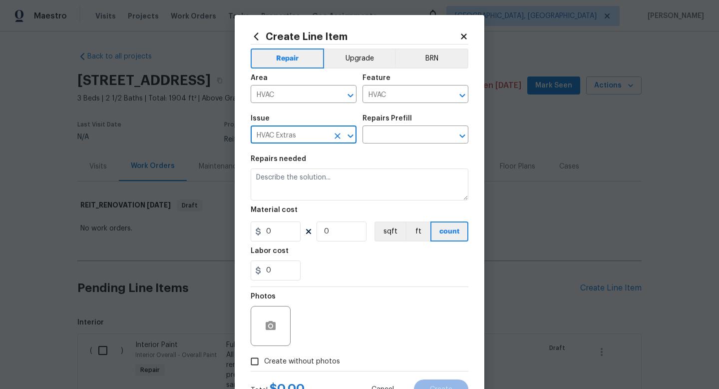
type input "HVAC Extras"
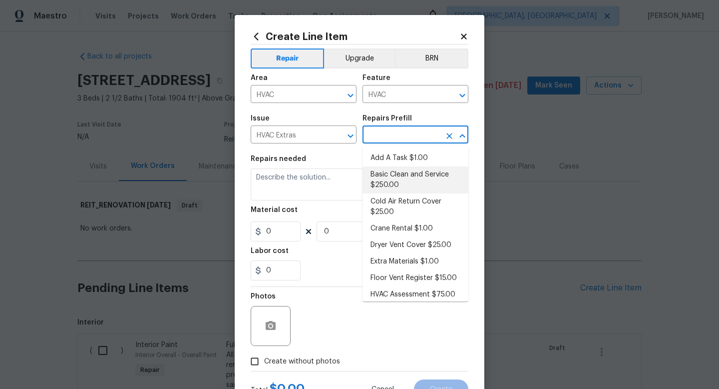
type input "Basic Clean and Service $250.00"
type textarea "General Service HVAC system including: cleaning condenser and evaporator coils,…"
type input "250"
type input "1"
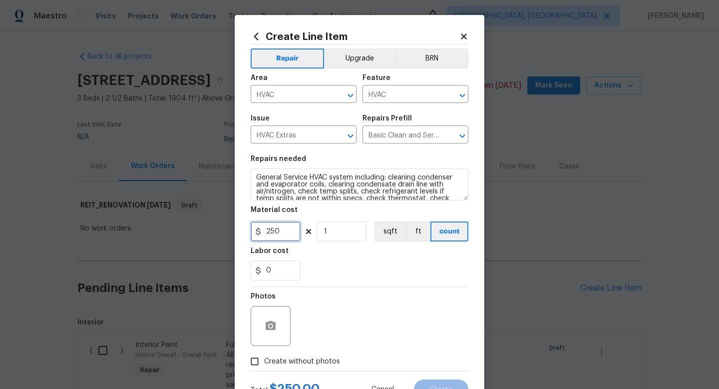
click at [283, 234] on input "250" at bounding box center [276, 231] width 50 height 20
type input "300"
click at [344, 231] on input "1" at bounding box center [342, 231] width 50 height 20
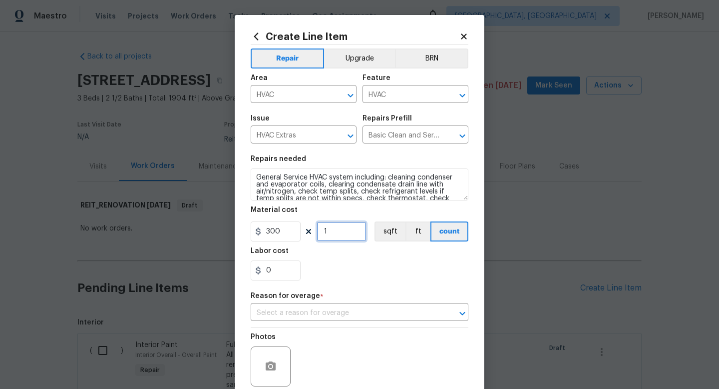
click at [344, 231] on input "1" at bounding box center [342, 231] width 50 height 20
type input "2"
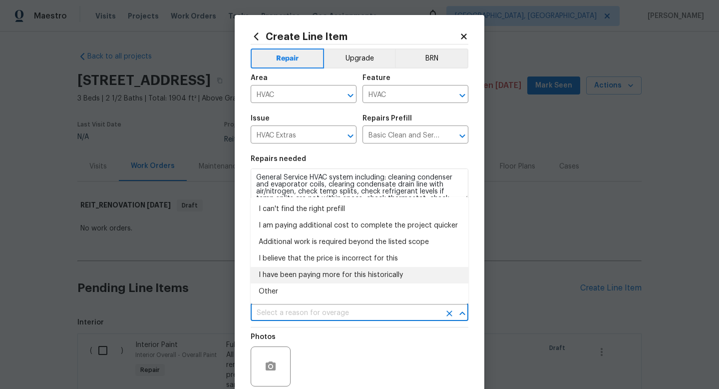
click at [303, 276] on li "I have been paying more for this historically" at bounding box center [360, 275] width 218 height 16
type input "I have been paying more for this historically"
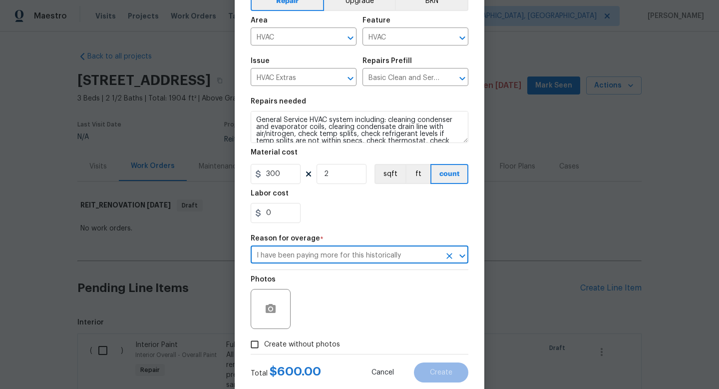
scroll to position [82, 0]
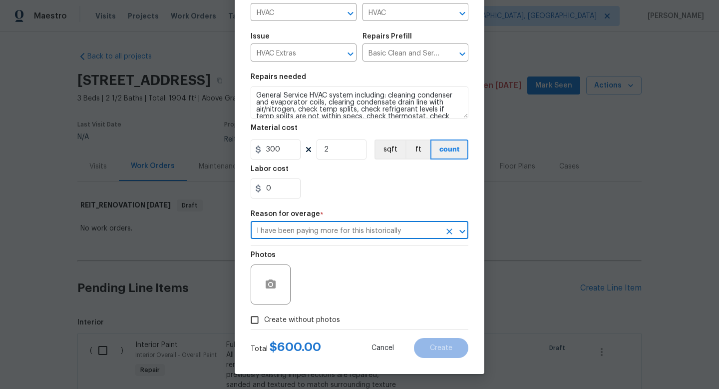
click at [315, 322] on span "Create without photos" at bounding box center [302, 320] width 76 height 10
click at [264, 322] on input "Create without photos" at bounding box center [254, 319] width 19 height 19
checkbox input "true"
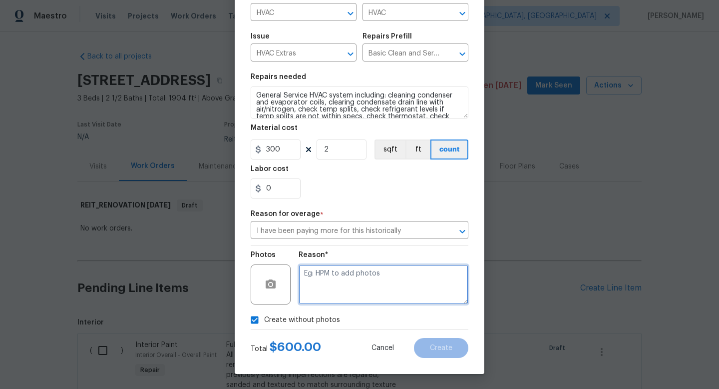
click at [357, 299] on textarea at bounding box center [384, 284] width 170 height 40
type textarea "1"
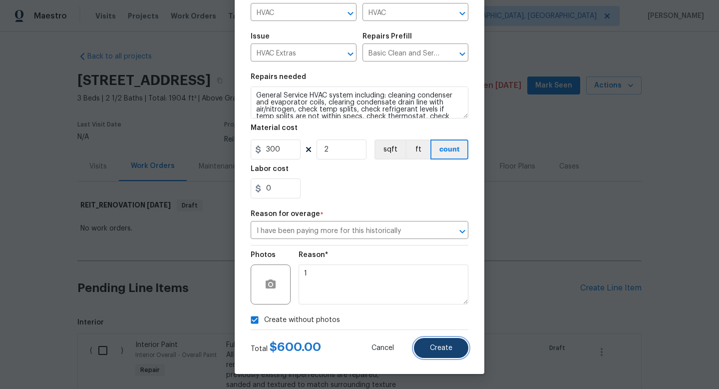
click at [440, 341] on button "Create" at bounding box center [441, 348] width 54 height 20
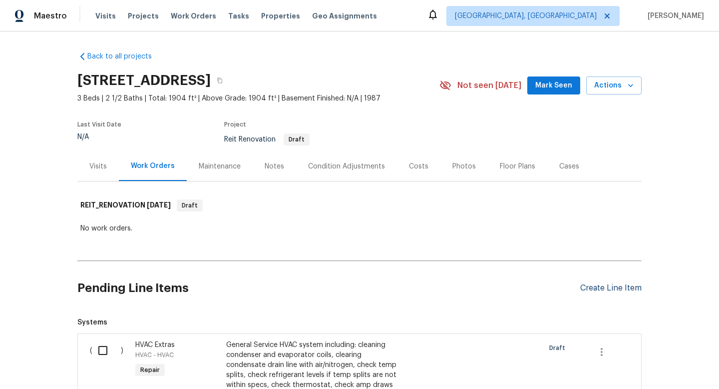
click at [623, 286] on div "Create Line Item" at bounding box center [610, 287] width 61 height 9
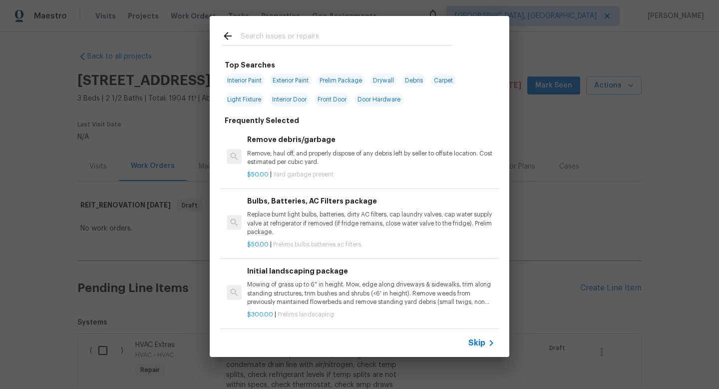
click at [473, 343] on span "Skip" at bounding box center [476, 343] width 17 height 10
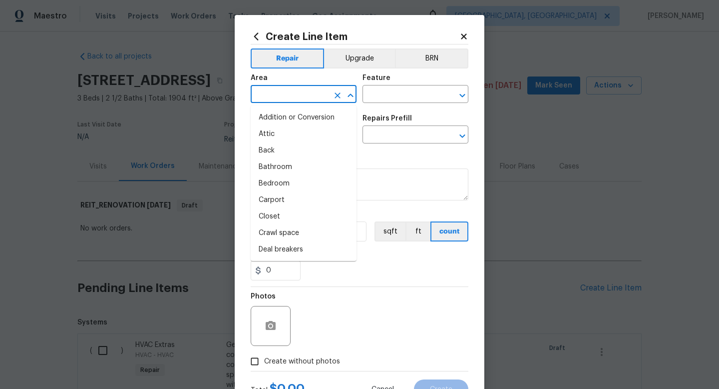
click at [271, 94] on input "text" at bounding box center [290, 94] width 78 height 15
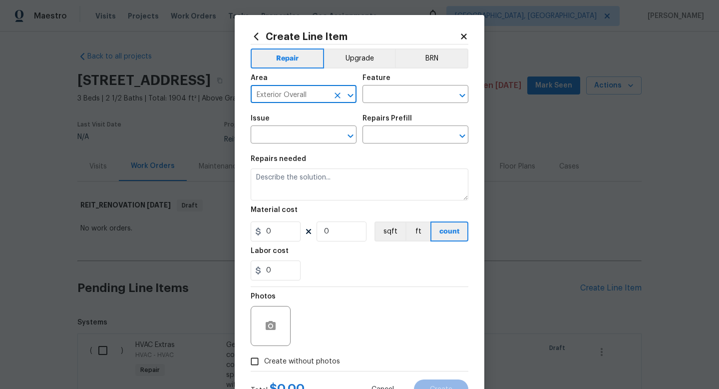
type input "Exterior Overall"
type input "Posts"
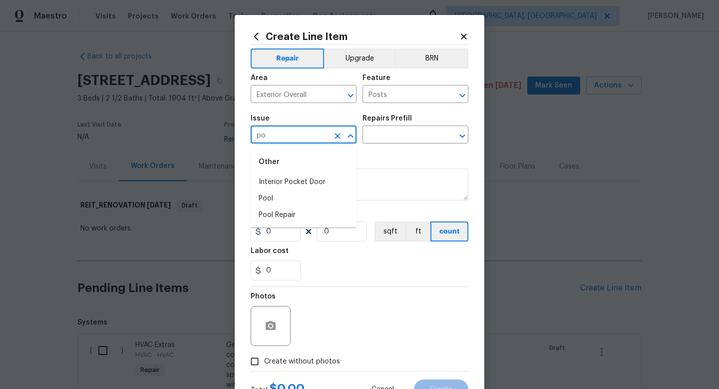
type input "p"
type input "w"
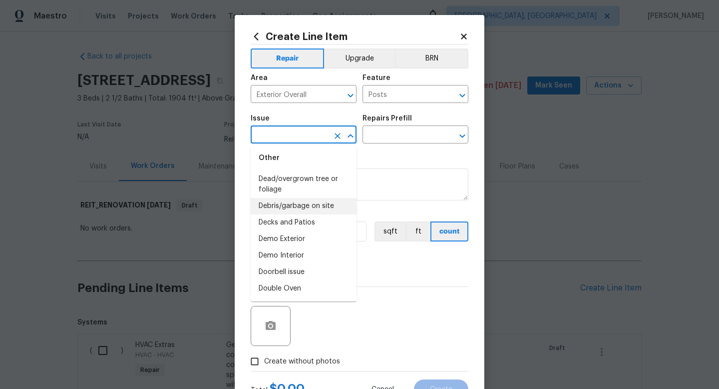
scroll to position [389, 0]
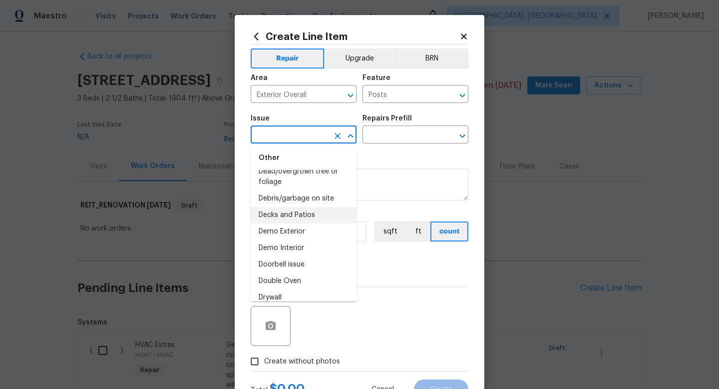
click at [305, 211] on li "Decks and Patios" at bounding box center [304, 215] width 106 height 16
type input "Decks and Patios"
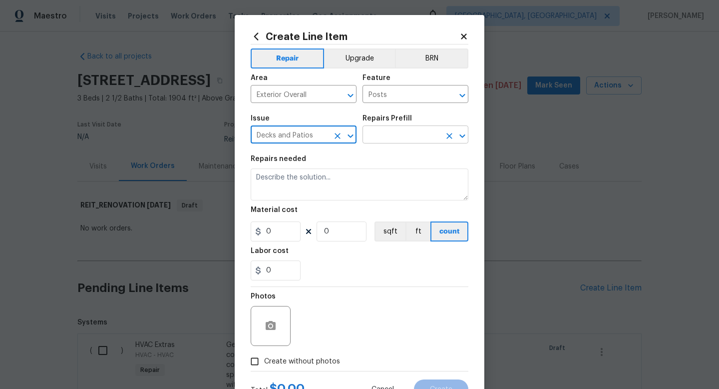
click at [387, 133] on input "text" at bounding box center [402, 135] width 78 height 15
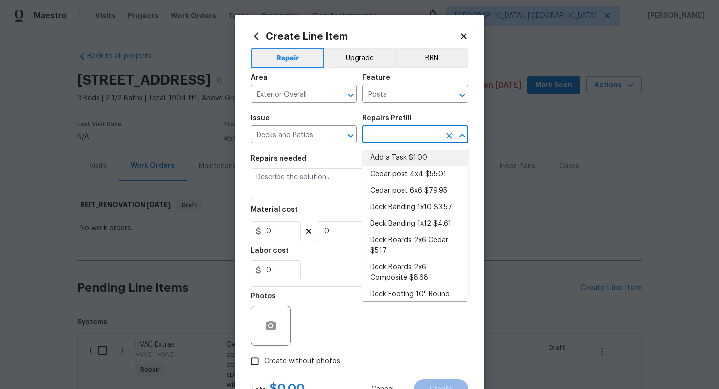
click at [385, 161] on li "Add a Task $1.00" at bounding box center [416, 158] width 106 height 16
type input "Deck"
type input "Add a Task $1.00"
type textarea "HPM to detail"
type input "1"
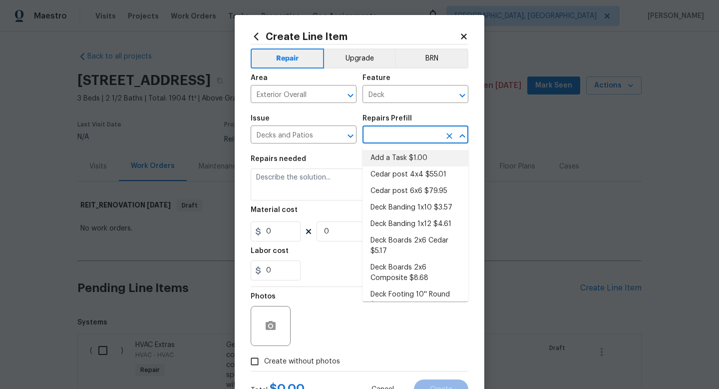
type input "1"
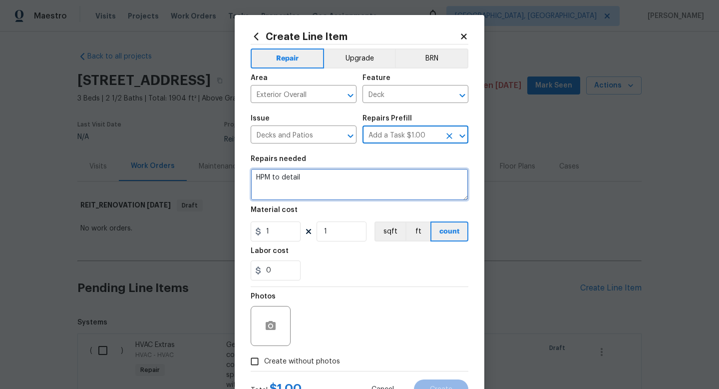
click at [332, 185] on textarea "HPM to detail" at bounding box center [360, 184] width 218 height 32
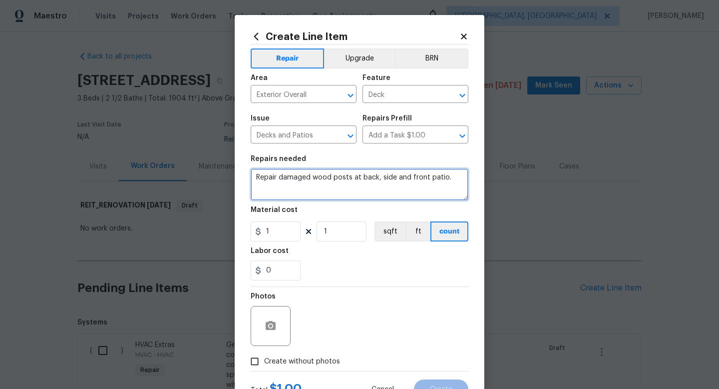
type textarea "Repair damaged wood posts at back, side and front patio."
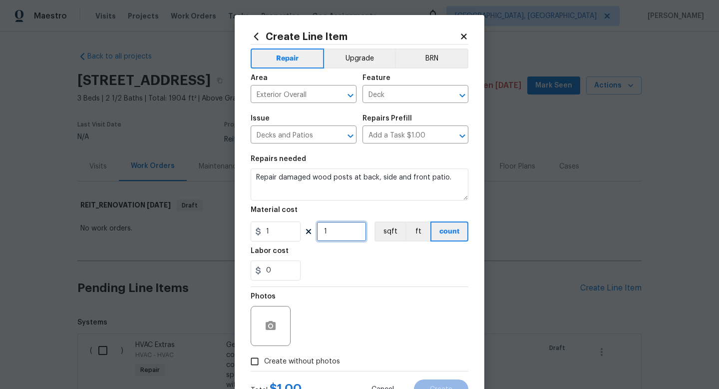
click at [334, 237] on input "1" at bounding box center [342, 231] width 50 height 20
click at [273, 229] on input "1" at bounding box center [276, 231] width 50 height 20
type input "50"
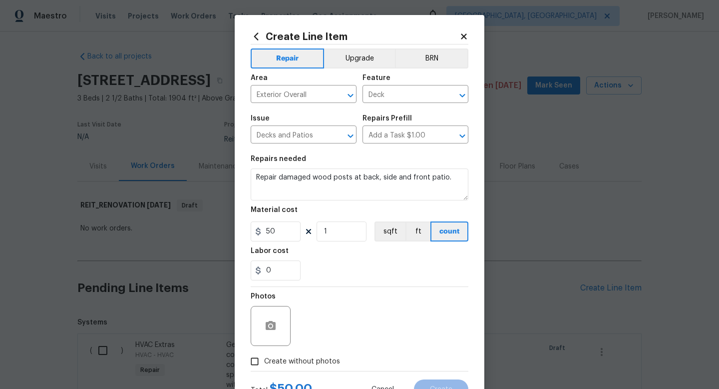
click at [351, 221] on figure "Material cost 50 1 sqft ft count" at bounding box center [360, 223] width 218 height 35
click at [345, 226] on input "1" at bounding box center [342, 231] width 50 height 20
type input "8"
click at [322, 357] on span "Create without photos" at bounding box center [302, 361] width 76 height 10
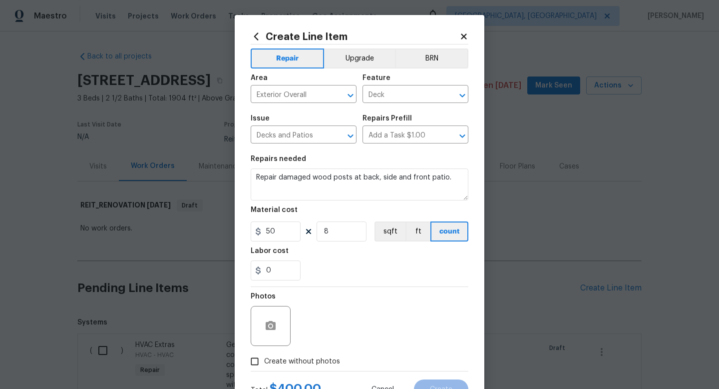
click at [264, 357] on input "Create without photos" at bounding box center [254, 361] width 19 height 19
checkbox input "true"
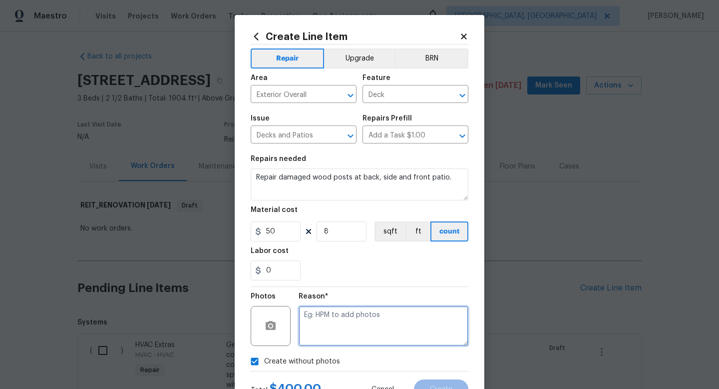
click at [343, 330] on textarea at bounding box center [384, 326] width 170 height 40
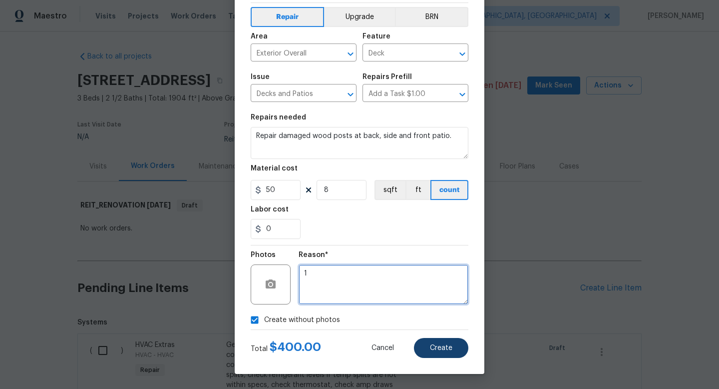
type textarea "1"
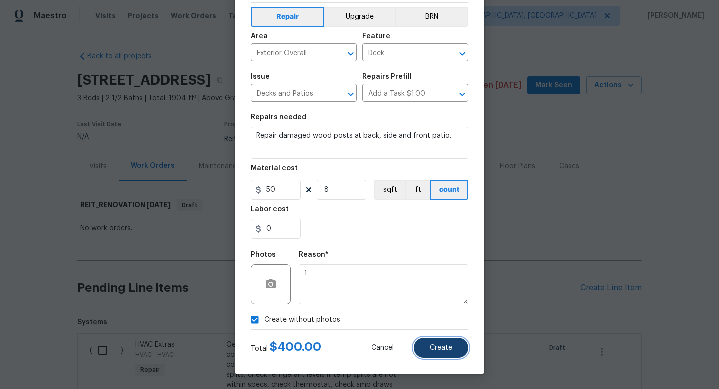
click at [445, 344] on span "Create" at bounding box center [441, 347] width 22 height 7
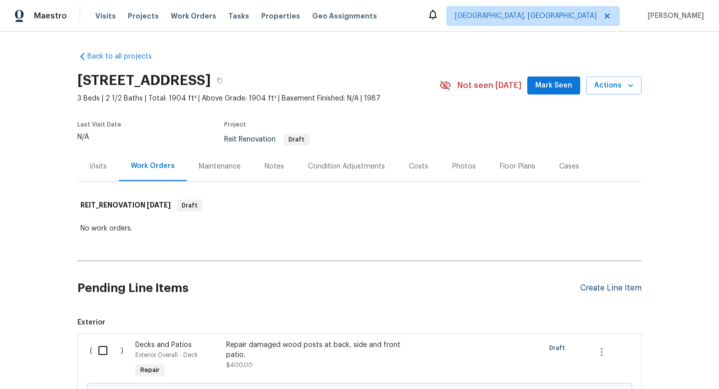
click at [611, 286] on div "Create Line Item" at bounding box center [610, 287] width 61 height 9
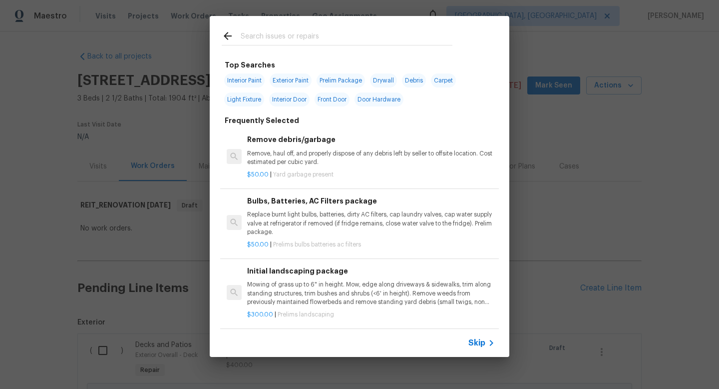
click at [477, 341] on span "Skip" at bounding box center [476, 343] width 17 height 10
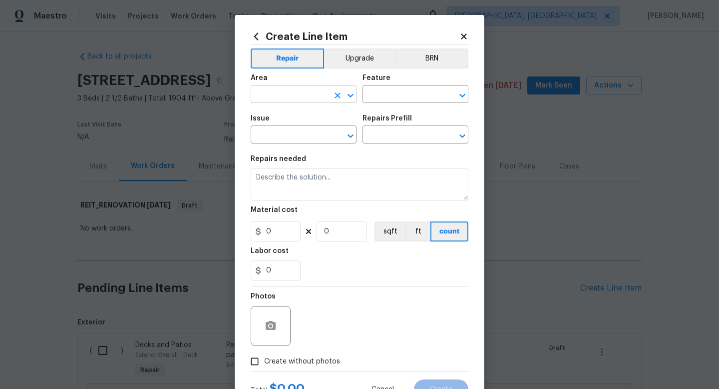
click at [312, 99] on input "text" at bounding box center [290, 94] width 78 height 15
type input "p"
type input "Exterior Overall"
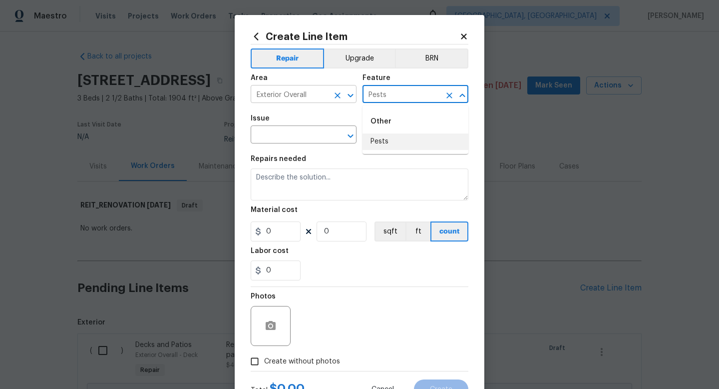
type input "Pests"
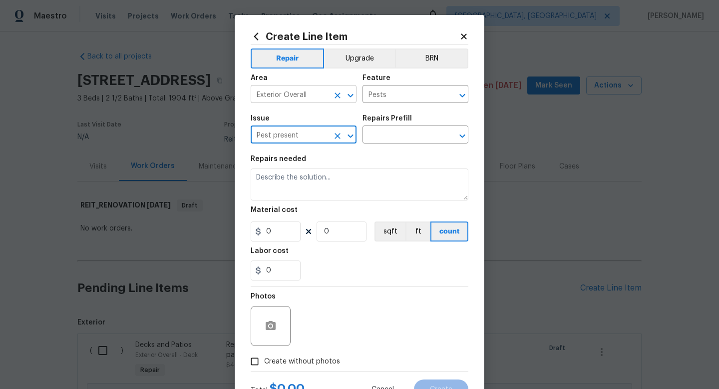
type input "Pest present"
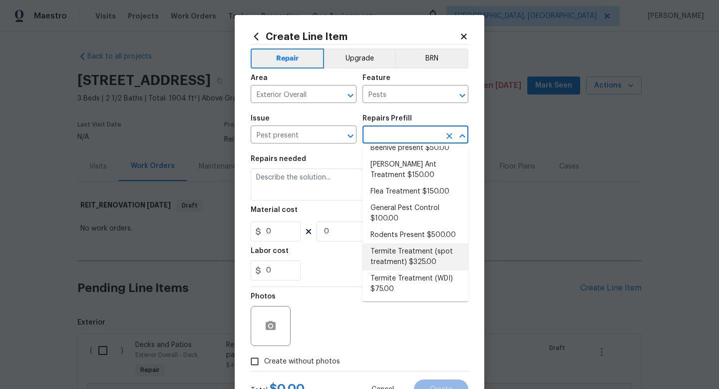
scroll to position [0, 0]
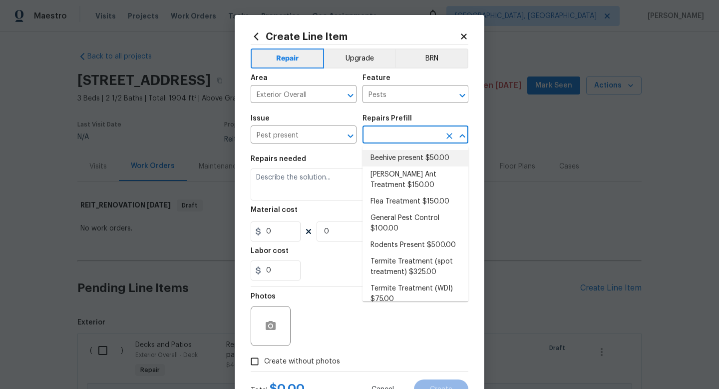
click at [422, 163] on li "Beehive present $50.00" at bounding box center [416, 158] width 106 height 16
type input "Beehive present $50.00"
type textarea "Remove, patch/paint touch up location after removal if needed."
type input "50"
type input "1"
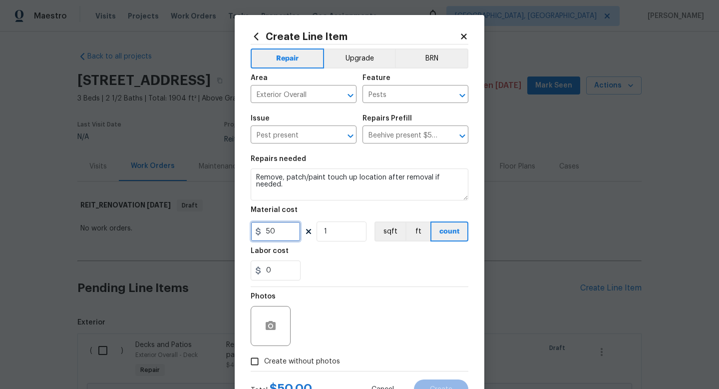
click at [286, 229] on input "50" at bounding box center [276, 231] width 50 height 20
type input "150"
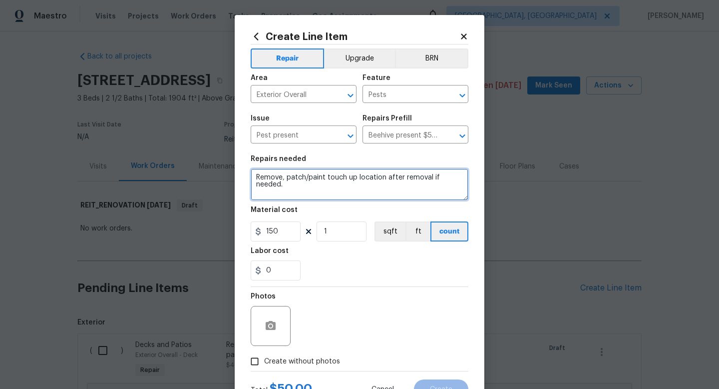
click at [265, 194] on textarea "Remove, patch/paint touch up location after removal if needed." at bounding box center [360, 184] width 218 height 32
type textarea "Remove bee hive at back tree."
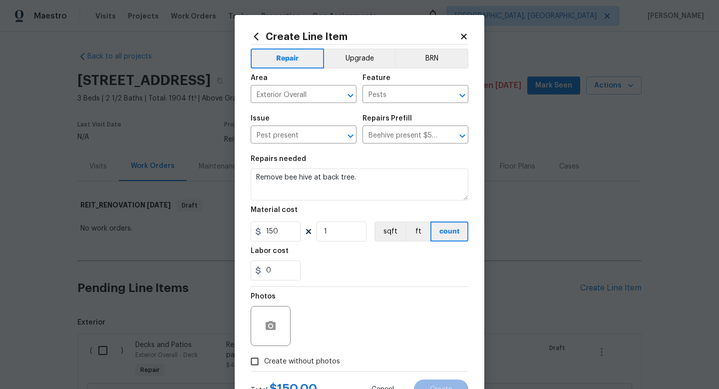
click at [277, 355] on label "Create without photos" at bounding box center [292, 361] width 95 height 19
click at [264, 355] on input "Create without photos" at bounding box center [254, 361] width 19 height 19
checkbox input "true"
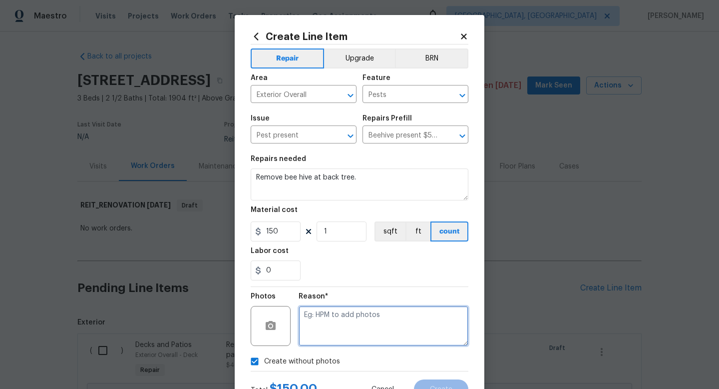
click at [308, 329] on textarea at bounding box center [384, 326] width 170 height 40
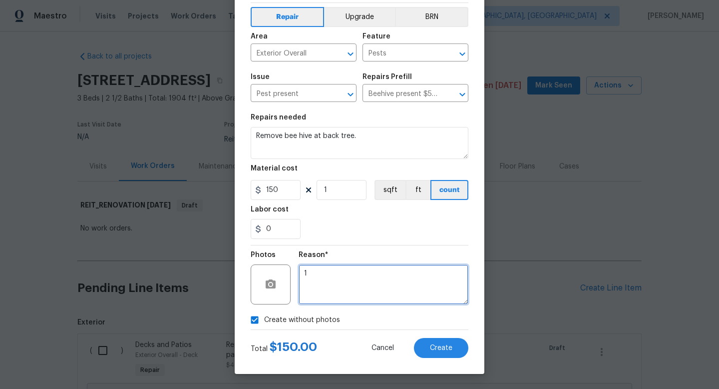
type textarea "1"
click at [439, 358] on div "Create Line Item Repair Upgrade BRN Area Exterior Overall ​ Feature Pests ​ Iss…" at bounding box center [360, 174] width 250 height 400
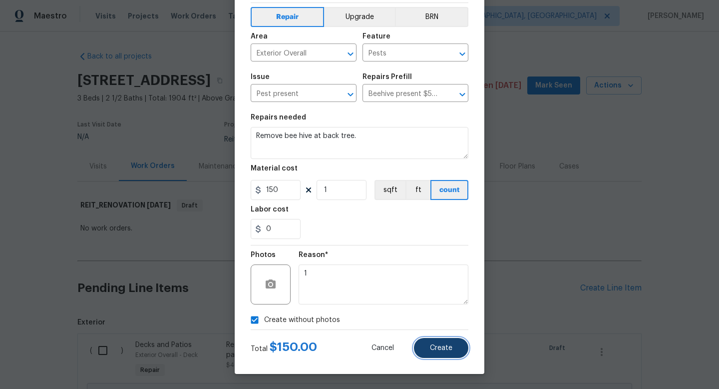
click at [439, 351] on button "Create" at bounding box center [441, 348] width 54 height 20
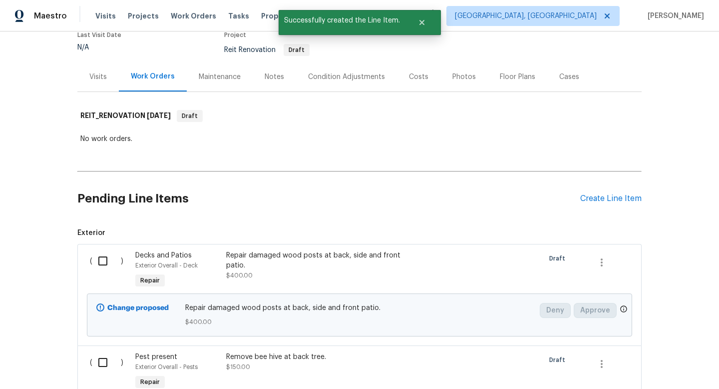
scroll to position [91, 0]
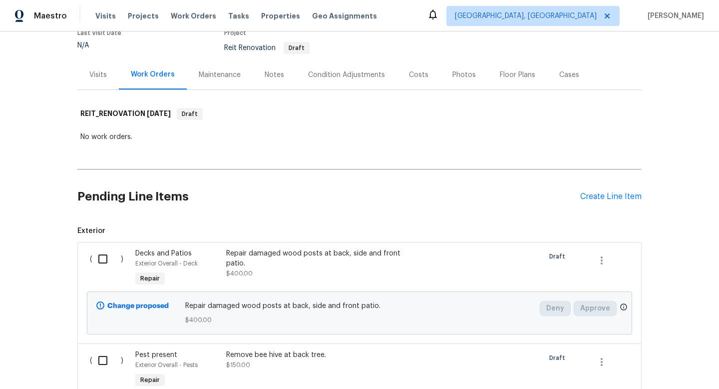
click at [315, 268] on div "Repair damaged wood posts at back, side and front patio. $400.00" at bounding box center [314, 263] width 176 height 30
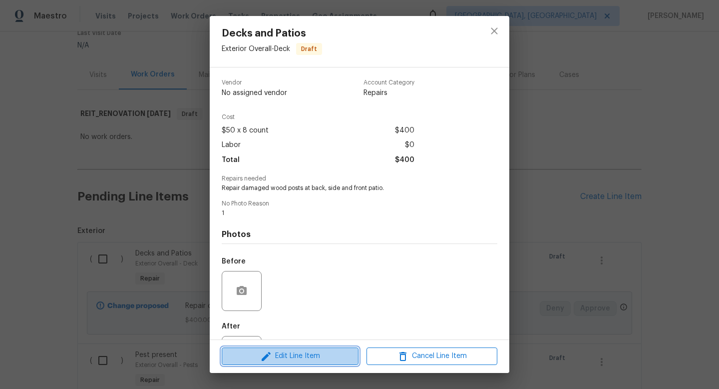
click at [283, 350] on span "Edit Line Item" at bounding box center [290, 356] width 131 height 12
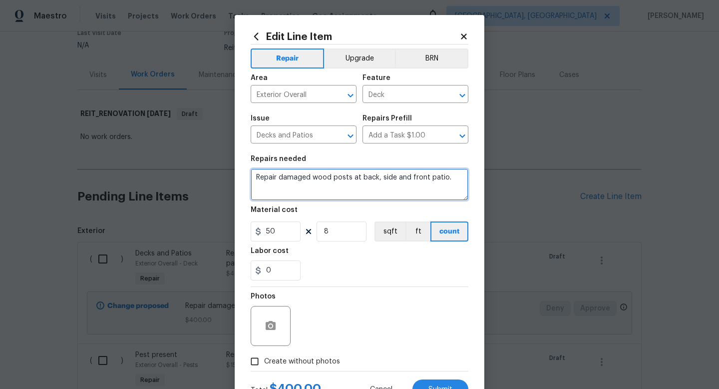
click at [449, 180] on textarea "Repair damaged wood posts at back, side and front patio." at bounding box center [360, 184] width 218 height 32
type textarea "Repair damaged wood posts at back, side and front patio and paint to match"
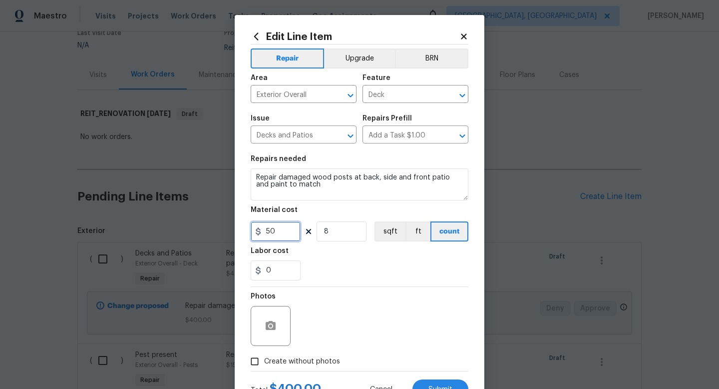
click at [289, 229] on input "50" at bounding box center [276, 231] width 50 height 20
type input "75"
click at [287, 359] on span "Create without photos" at bounding box center [302, 361] width 76 height 10
click at [264, 359] on input "Create without photos" at bounding box center [254, 361] width 19 height 19
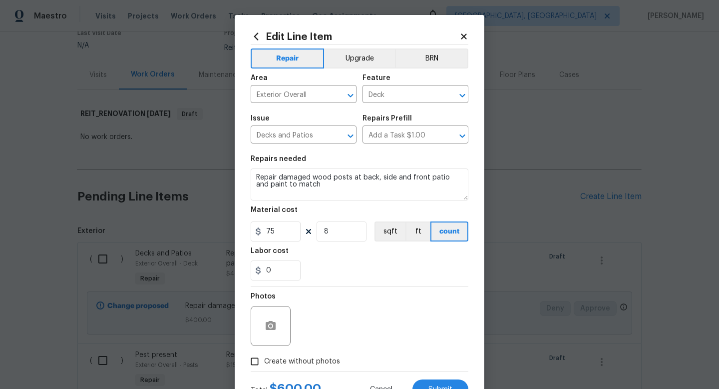
checkbox input "true"
click at [426, 380] on button "Submit" at bounding box center [440, 389] width 56 height 20
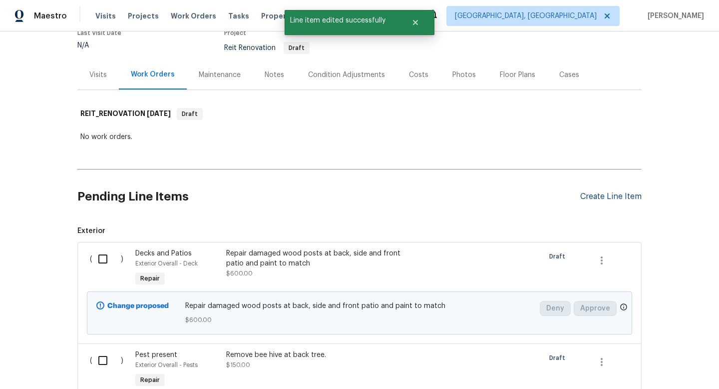
click at [609, 198] on div "Create Line Item" at bounding box center [610, 196] width 61 height 9
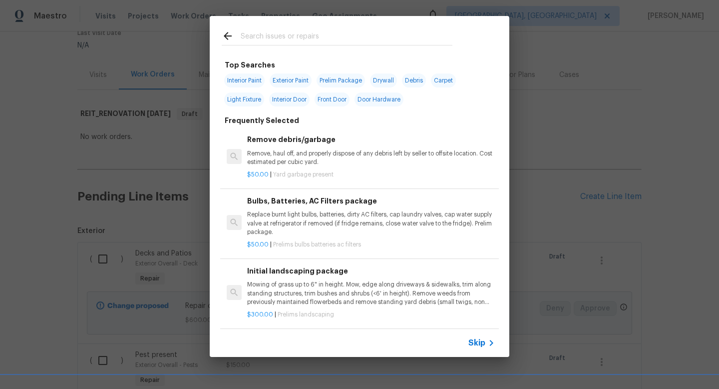
click at [299, 142] on h6 "Remove debris/garbage" at bounding box center [371, 139] width 248 height 11
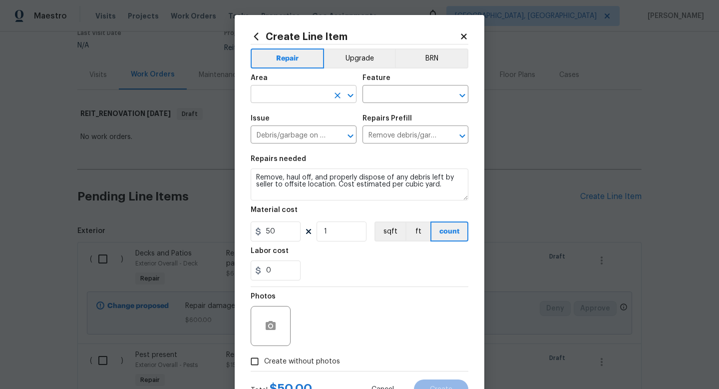
click at [298, 97] on input "text" at bounding box center [290, 94] width 78 height 15
click at [289, 137] on li "Exterior Overall" at bounding box center [304, 134] width 106 height 16
type input "Exterior Overall"
click at [388, 107] on div "Area Exterior Overall ​ Feature ​" at bounding box center [360, 88] width 218 height 40
click at [394, 100] on input "text" at bounding box center [402, 94] width 78 height 15
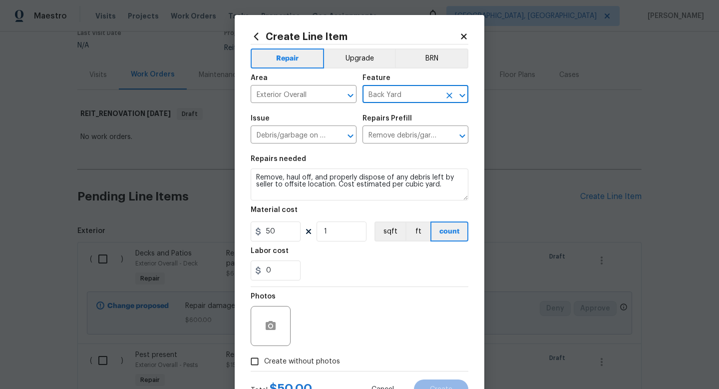
type input "Back Yard"
click at [285, 235] on input "50" at bounding box center [276, 231] width 50 height 20
type input "100"
click at [296, 358] on span "Create without photos" at bounding box center [302, 361] width 76 height 10
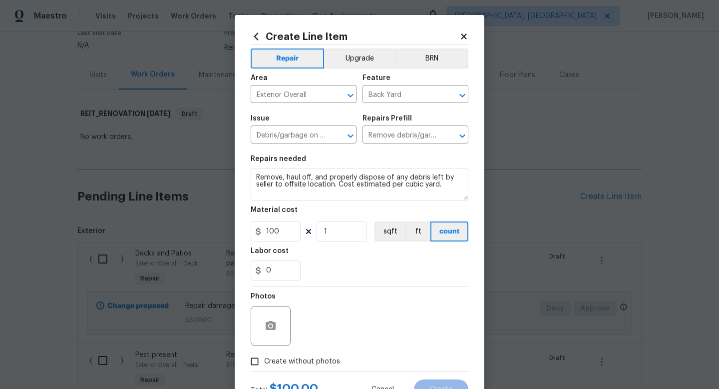
click at [264, 358] on input "Create without photos" at bounding box center [254, 361] width 19 height 19
checkbox input "true"
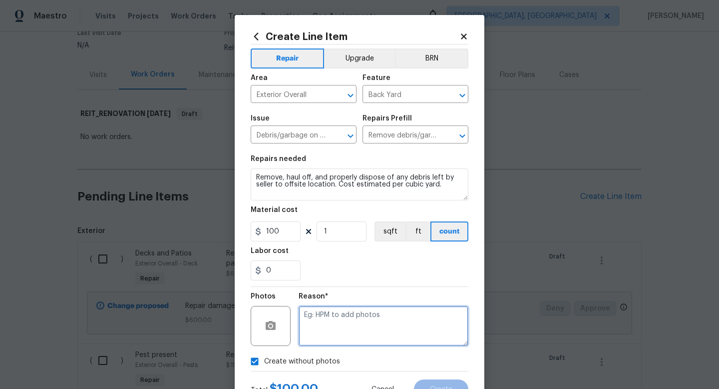
click at [330, 329] on textarea at bounding box center [384, 326] width 170 height 40
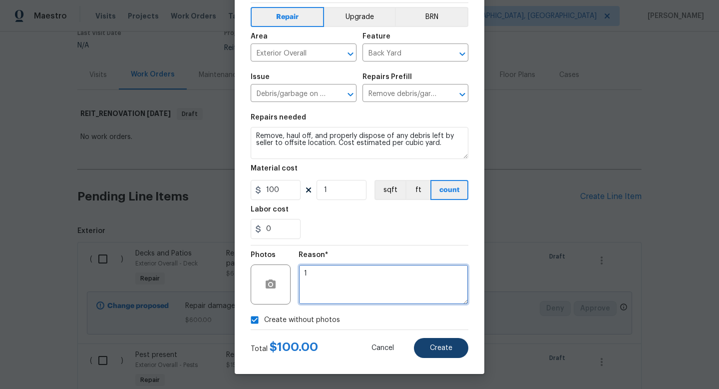
type textarea "1"
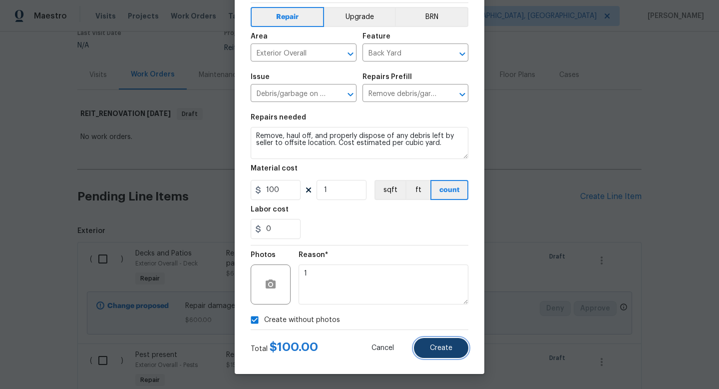
click at [424, 345] on button "Create" at bounding box center [441, 348] width 54 height 20
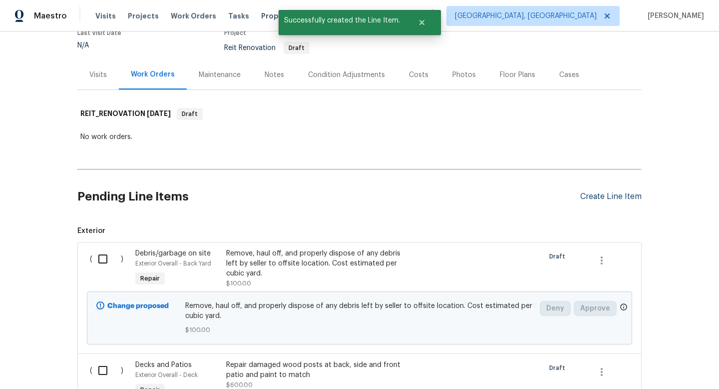
click at [601, 195] on div "Create Line Item" at bounding box center [610, 196] width 61 height 9
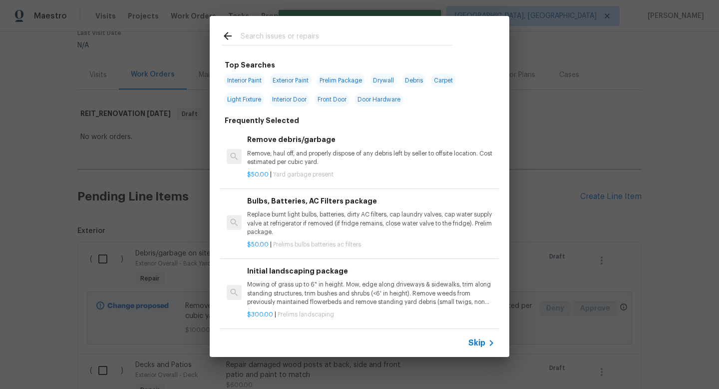
click at [474, 344] on span "Skip" at bounding box center [476, 343] width 17 height 10
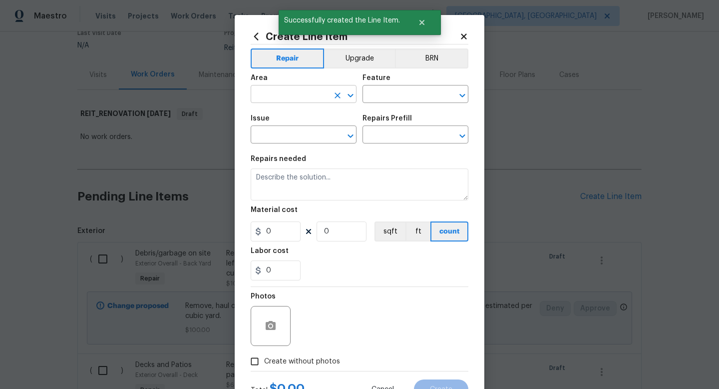
click at [290, 98] on input "text" at bounding box center [290, 94] width 78 height 15
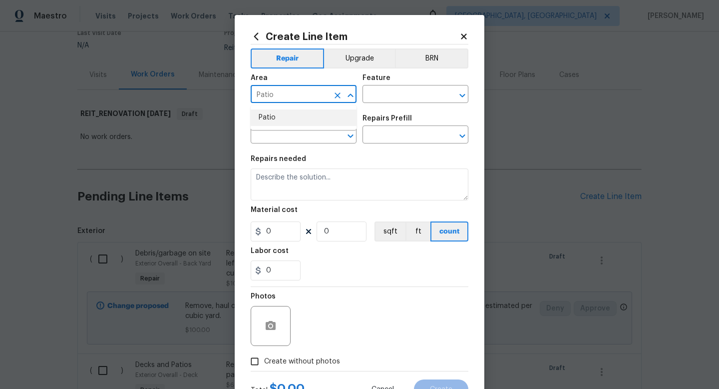
type input "Patio"
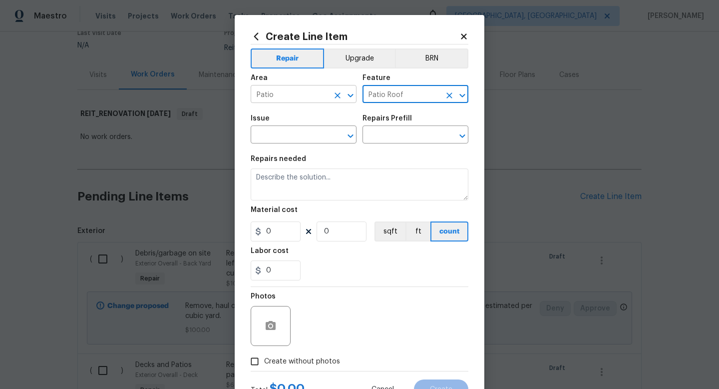
type input "Patio Roof"
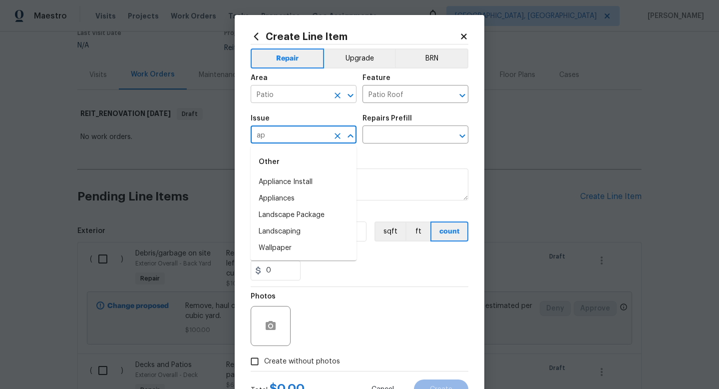
type input "a"
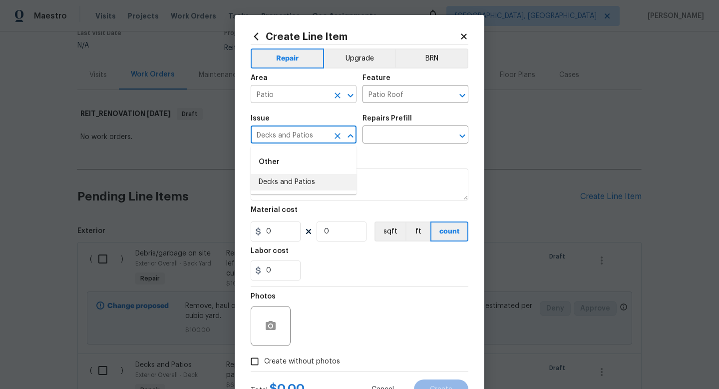
type input "Decks and Patios"
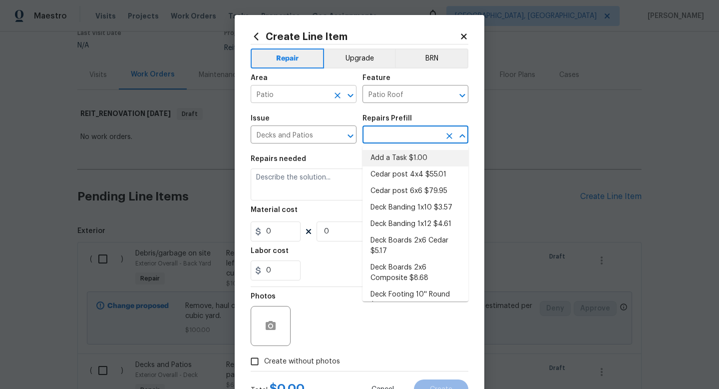
type input "Add a Task $1.00"
type input "Deck"
type input "Add a Task $1.00"
type textarea "HPM to detail"
type input "1"
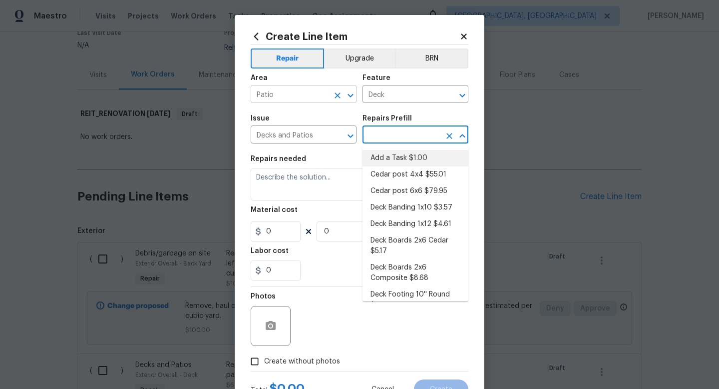
type input "1"
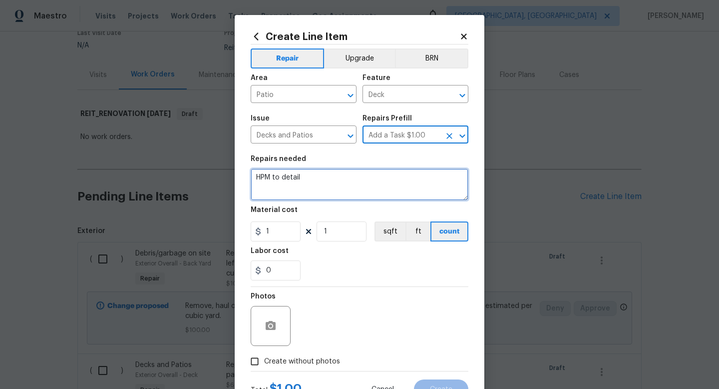
click at [274, 183] on textarea "HPM to detail" at bounding box center [360, 184] width 218 height 32
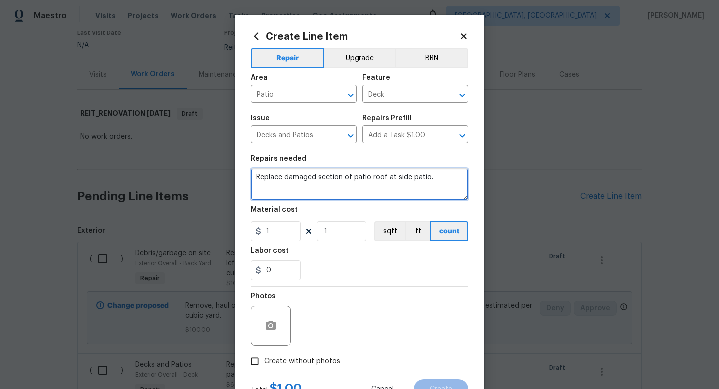
type textarea "Replace damaged section of patio roof at side patio."
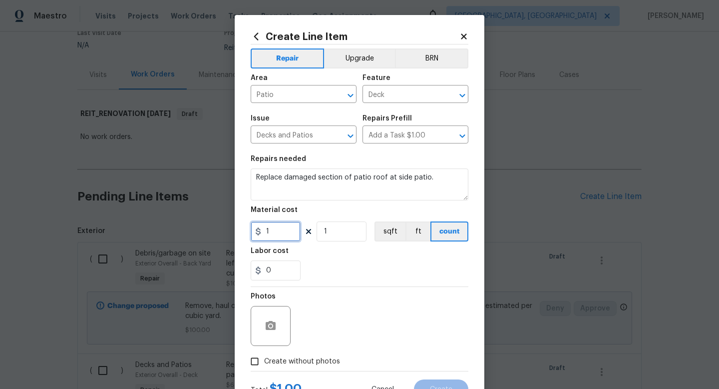
click at [282, 232] on input "1" at bounding box center [276, 231] width 50 height 20
type input "225"
click at [288, 365] on span "Create without photos" at bounding box center [302, 361] width 76 height 10
click at [264, 365] on input "Create without photos" at bounding box center [254, 361] width 19 height 19
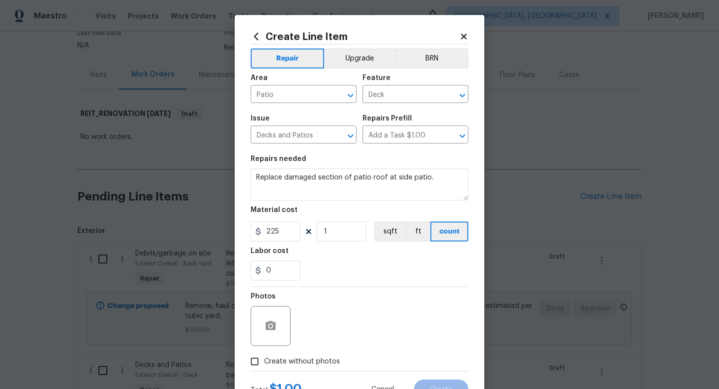
checkbox input "true"
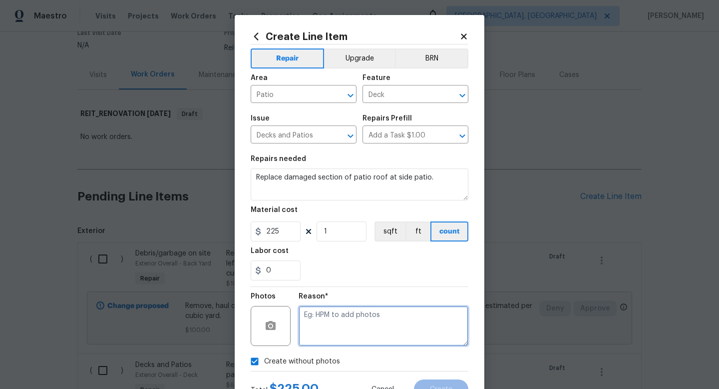
click at [311, 326] on textarea at bounding box center [384, 326] width 170 height 40
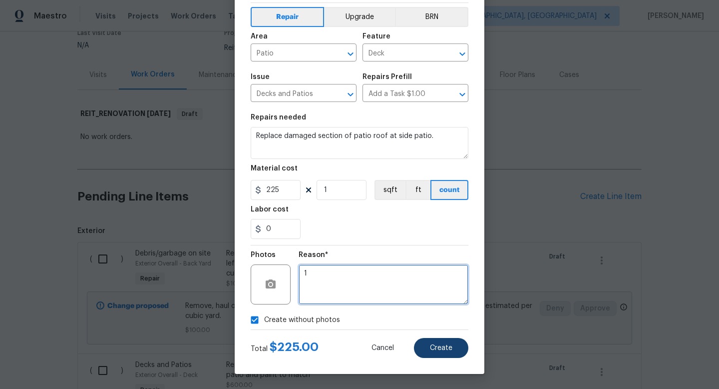
type textarea "1"
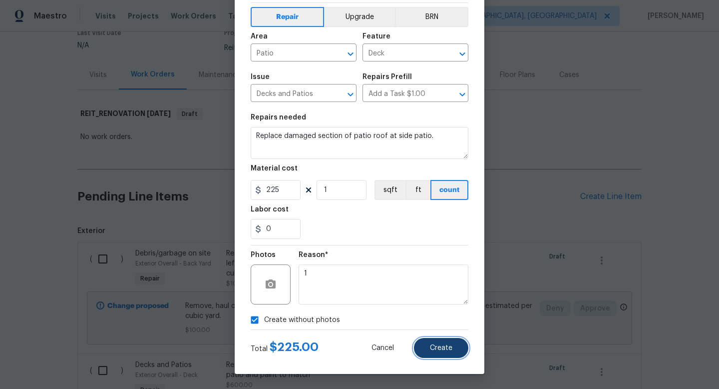
click at [432, 347] on span "Create" at bounding box center [441, 347] width 22 height 7
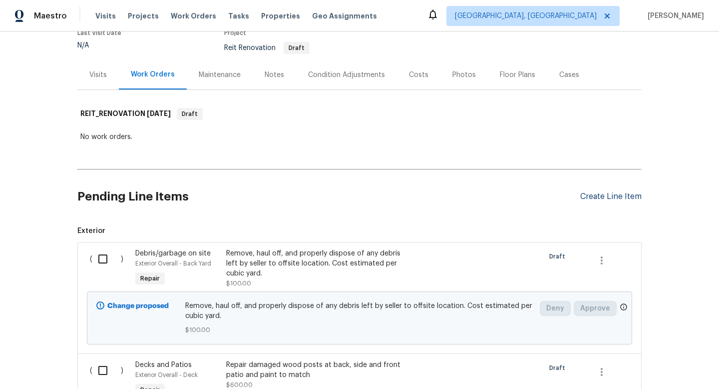
click at [600, 194] on div "Create Line Item" at bounding box center [610, 196] width 61 height 9
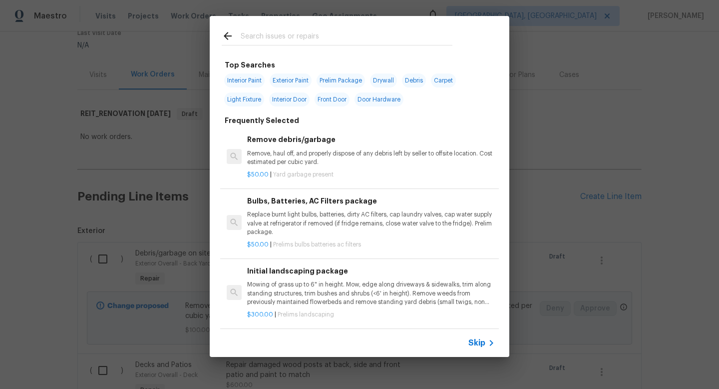
click at [477, 340] on span "Skip" at bounding box center [476, 343] width 17 height 10
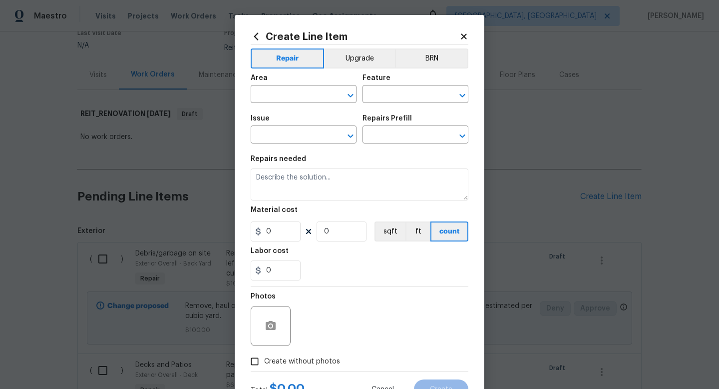
click at [300, 84] on div "Area" at bounding box center [304, 80] width 106 height 13
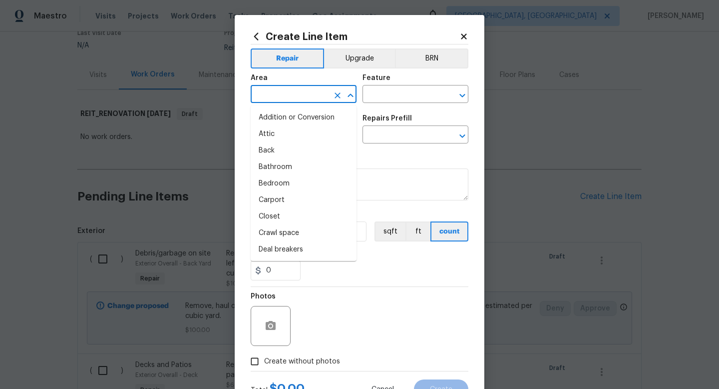
click at [300, 91] on input "text" at bounding box center [290, 94] width 78 height 15
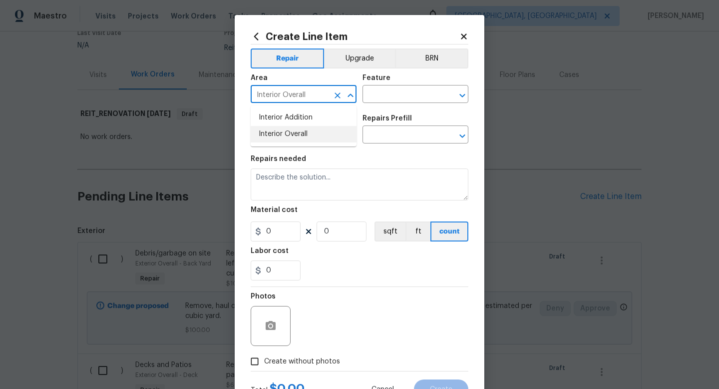
type input "Interior Overall"
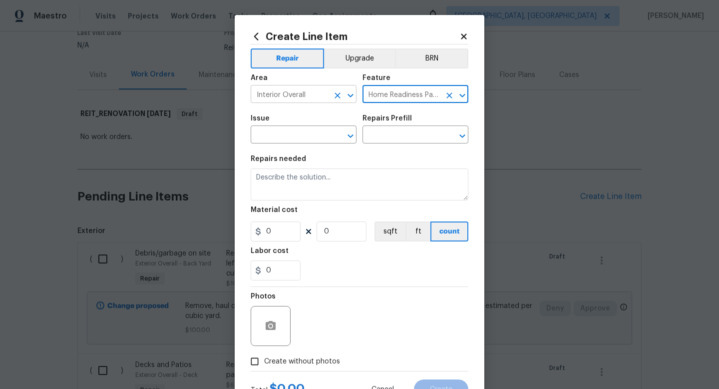
type input "Home Readiness Packages"
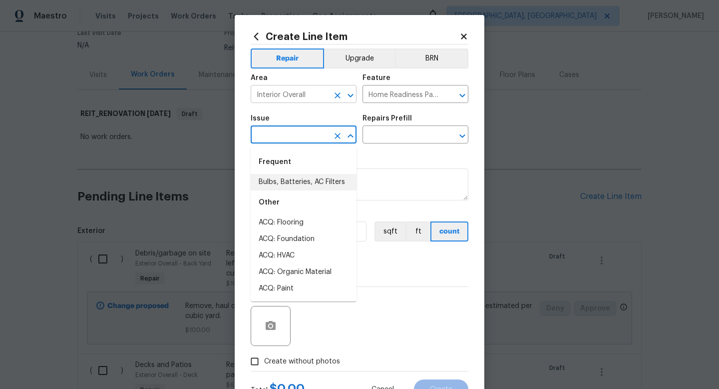
type input "Bulbs, Batteries, AC Filters"
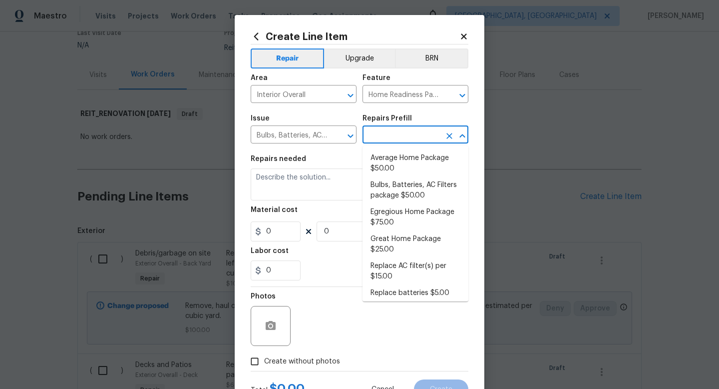
click at [379, 136] on input "text" at bounding box center [402, 135] width 78 height 15
click at [396, 220] on li "Egregious Home Package $75.00" at bounding box center [416, 217] width 106 height 27
type input "Egregious Home Package $75.00"
type textarea "1. Replace all missing and/or damaged door stops and strike plates. 2. Remove a…"
type input "75"
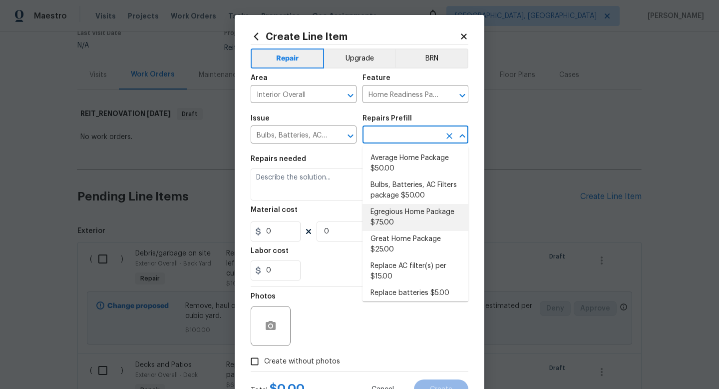
type input "1"
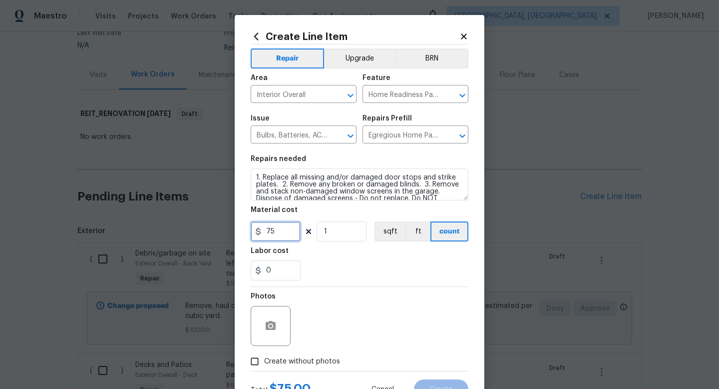
click at [278, 238] on input "75" at bounding box center [276, 231] width 50 height 20
type input "100"
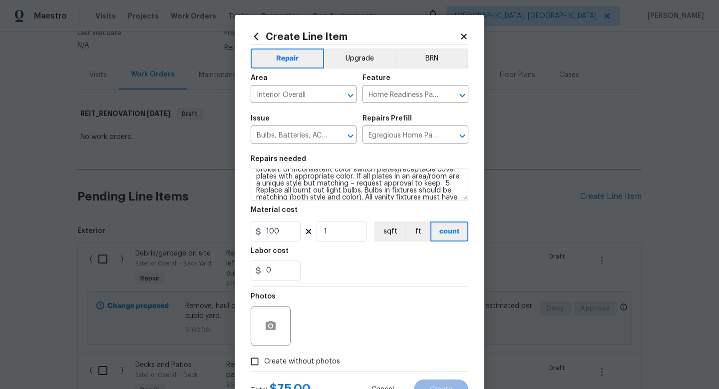
click at [338, 264] on div "0" at bounding box center [360, 270] width 218 height 20
click at [316, 360] on span "Create without photos" at bounding box center [302, 361] width 76 height 10
click at [264, 360] on input "Create without photos" at bounding box center [254, 361] width 19 height 19
checkbox input "true"
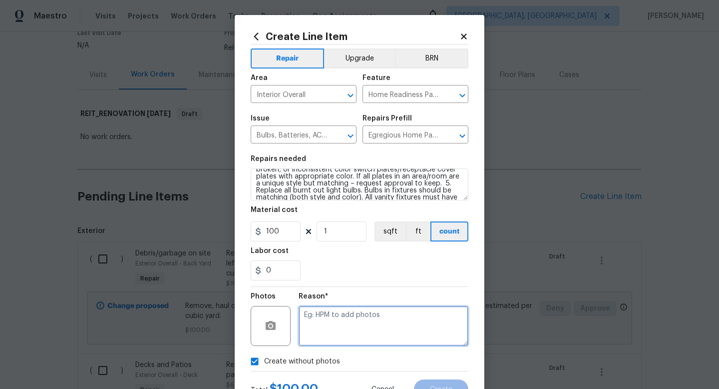
click at [346, 313] on textarea at bounding box center [384, 326] width 170 height 40
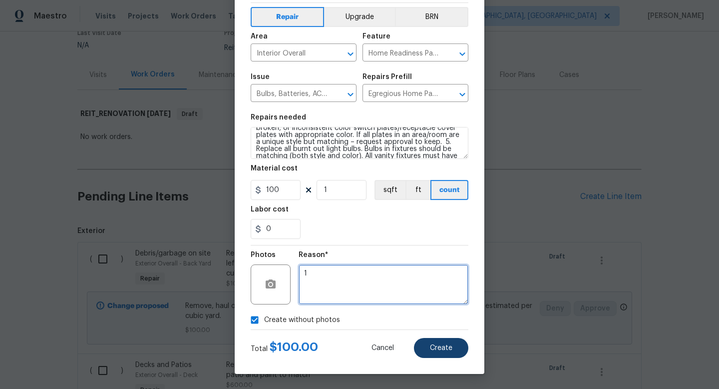
type textarea "1"
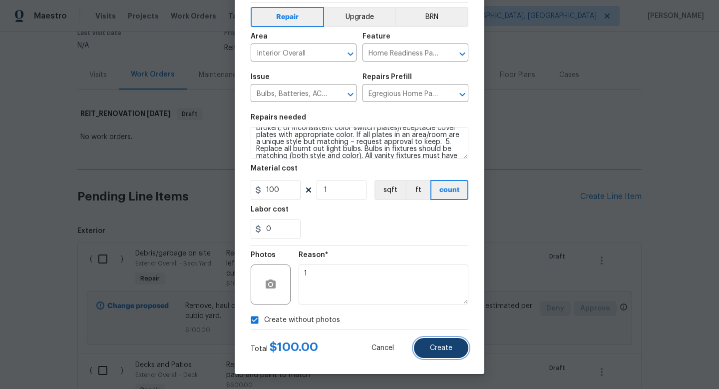
click at [446, 346] on span "Create" at bounding box center [441, 347] width 22 height 7
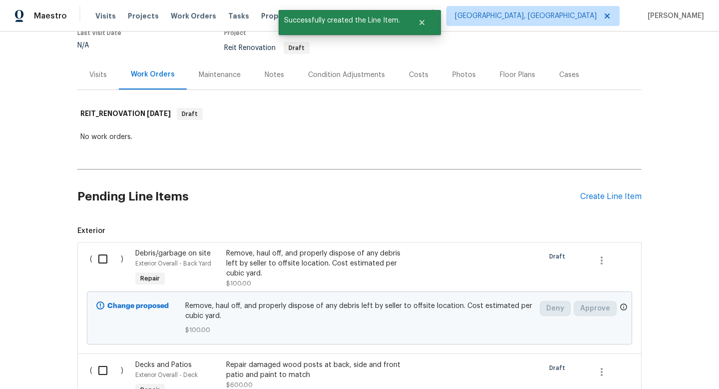
click at [620, 189] on div "Pending Line Items Create Line Item" at bounding box center [359, 196] width 564 height 46
click at [619, 193] on div "Create Line Item" at bounding box center [610, 196] width 61 height 9
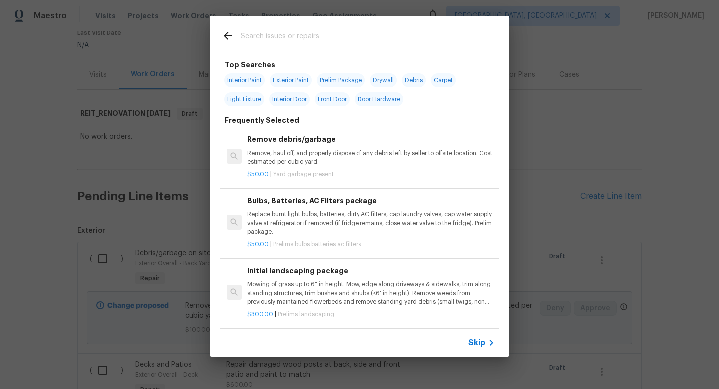
click at [337, 281] on p "Mowing of grass up to 6" in height. Mow, edge along driveways & sidewalks, trim…" at bounding box center [371, 292] width 248 height 25
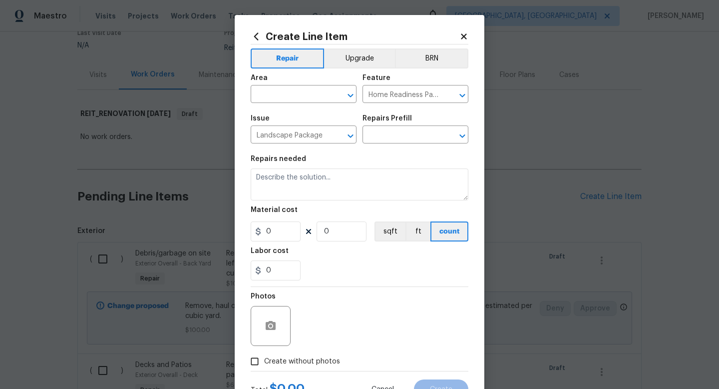
type input "Initial landscaping package $300.00"
type textarea "Mowing of grass up to 6" in height. Mow, edge along driveways & sidewalks, trim…"
type input "300"
type input "1"
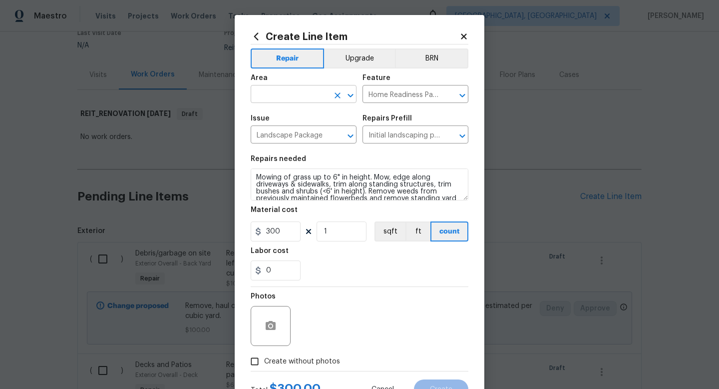
click at [303, 92] on input "text" at bounding box center [290, 94] width 78 height 15
click at [291, 134] on li "Exterior Overall" at bounding box center [304, 134] width 106 height 16
type input "Exterior Overall"
drag, startPoint x: 314, startPoint y: 360, endPoint x: 319, endPoint y: 355, distance: 6.7
click at [313, 360] on span "Create without photos" at bounding box center [302, 361] width 76 height 10
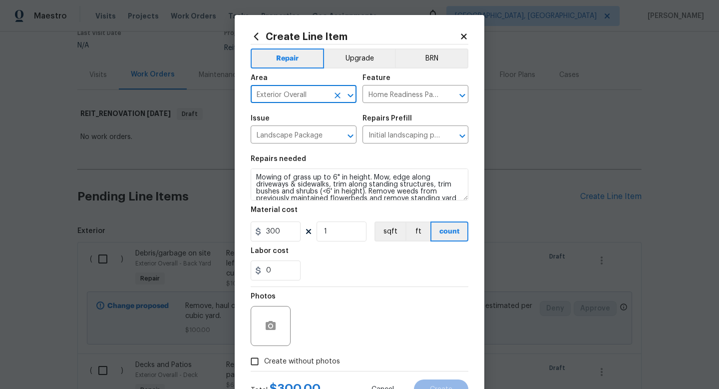
click at [264, 360] on input "Create without photos" at bounding box center [254, 361] width 19 height 19
checkbox input "true"
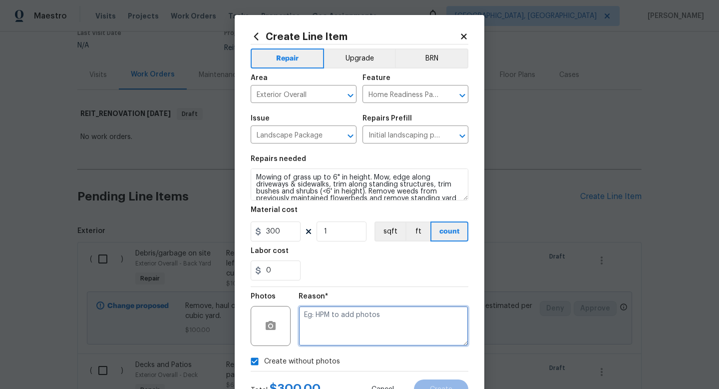
click at [344, 331] on textarea at bounding box center [384, 326] width 170 height 40
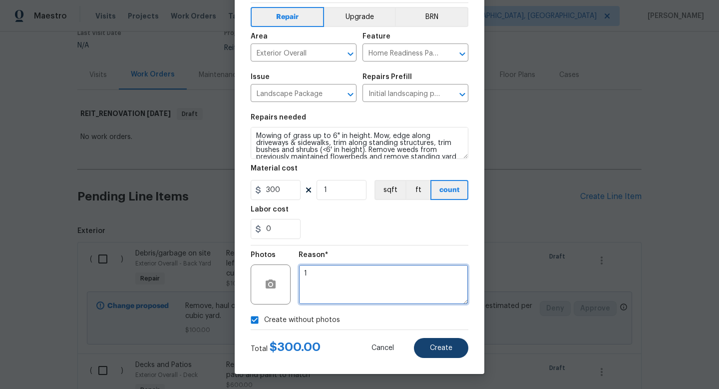
type textarea "1"
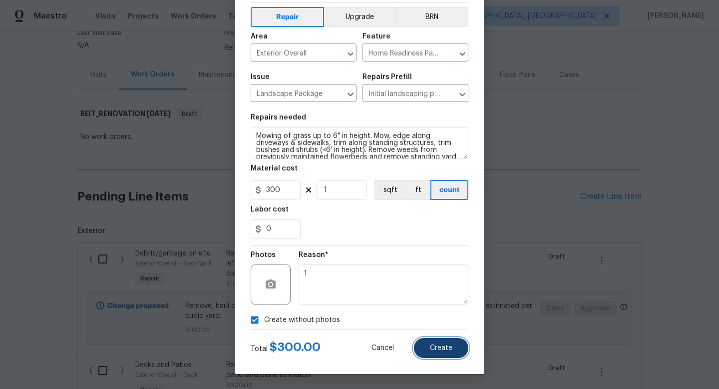
click at [443, 352] on button "Create" at bounding box center [441, 348] width 54 height 20
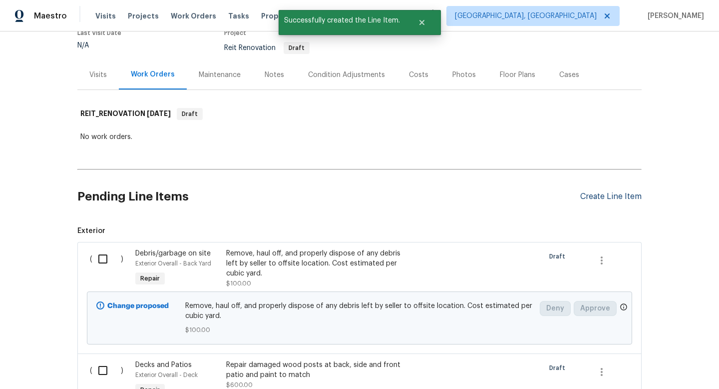
click at [617, 201] on div "Create Line Item" at bounding box center [610, 196] width 61 height 9
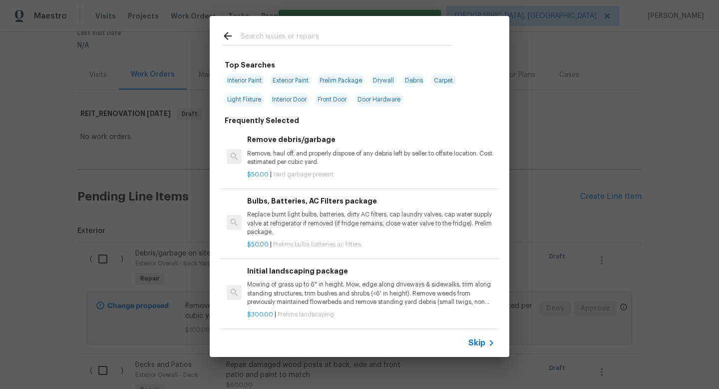
click at [303, 34] on input "text" at bounding box center [347, 37] width 212 height 15
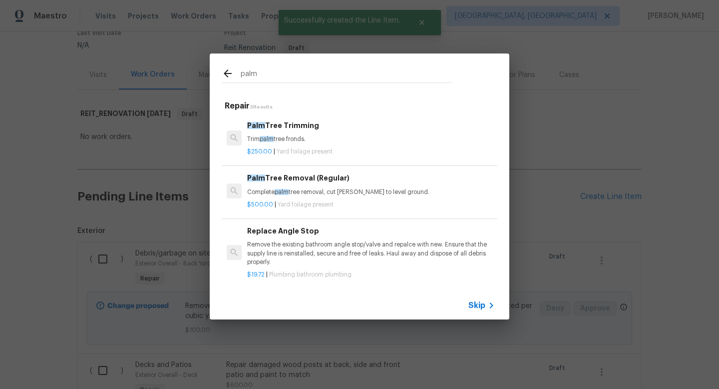
type input "palm"
click at [295, 136] on p "Trim palm tree fronds." at bounding box center [371, 139] width 248 height 8
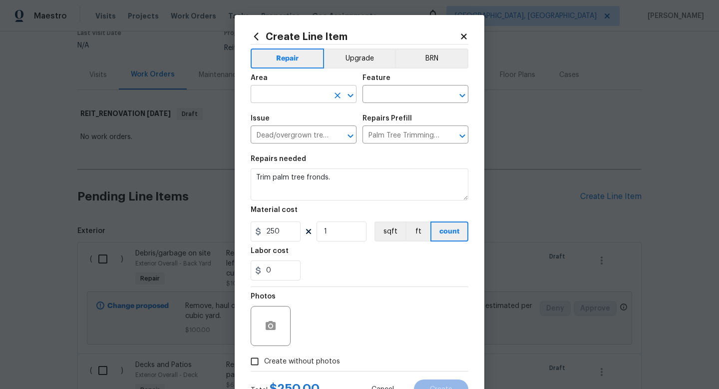
click at [300, 96] on input "text" at bounding box center [290, 94] width 78 height 15
type input "Exterior Overall"
type input "Landscaping"
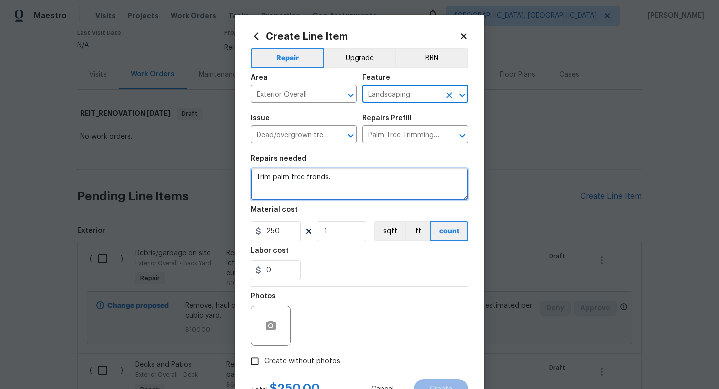
click at [340, 179] on textarea "Trim palm tree fronds." at bounding box center [360, 184] width 218 height 32
type textarea "Trim palm tree fronds at front of home at garage."
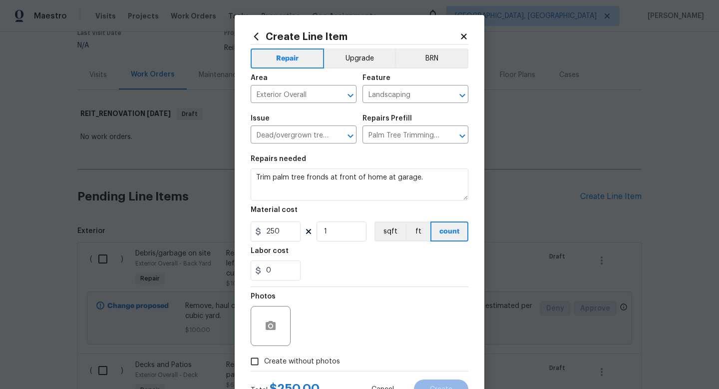
click at [322, 364] on span "Create without photos" at bounding box center [302, 361] width 76 height 10
click at [264, 364] on input "Create without photos" at bounding box center [254, 361] width 19 height 19
checkbox input "true"
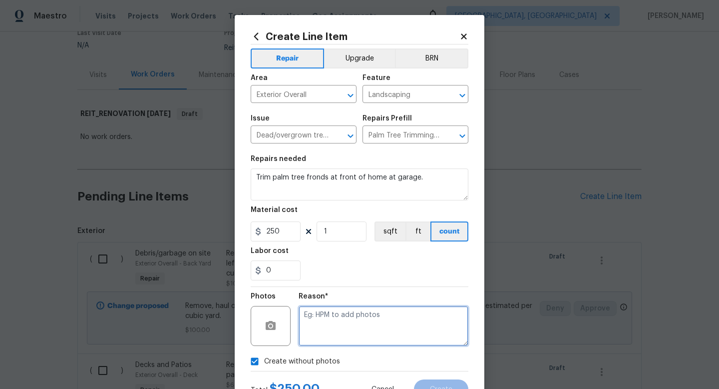
click at [352, 317] on textarea at bounding box center [384, 326] width 170 height 40
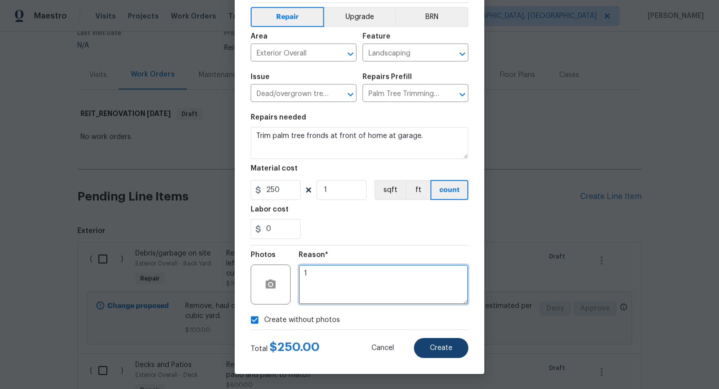
type textarea "1"
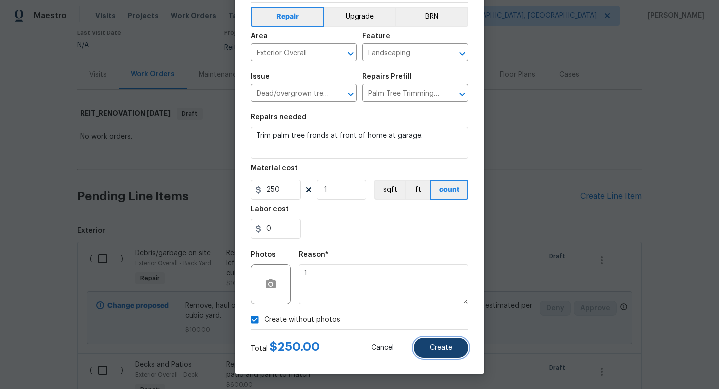
click at [430, 343] on button "Create" at bounding box center [441, 348] width 54 height 20
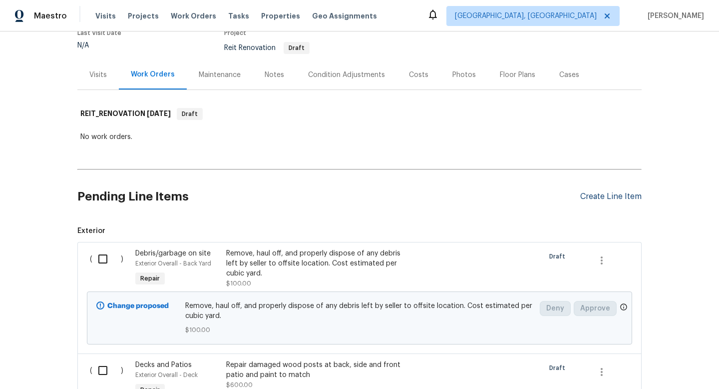
click at [601, 194] on div "Create Line Item" at bounding box center [610, 196] width 61 height 9
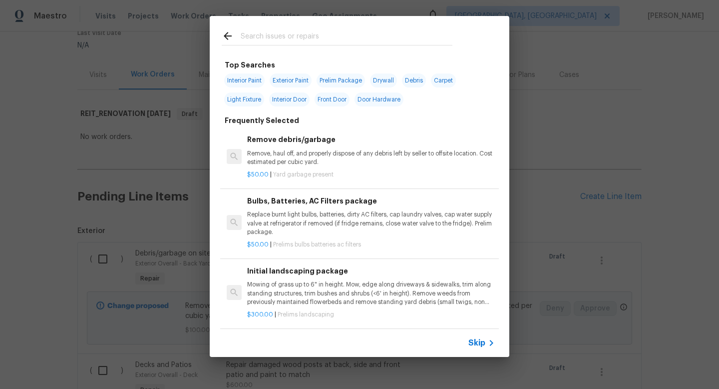
click at [474, 346] on span "Skip" at bounding box center [476, 343] width 17 height 10
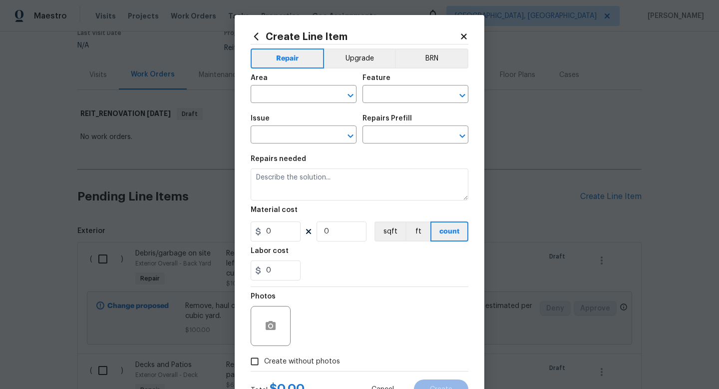
click at [465, 34] on icon at bounding box center [463, 35] width 5 height 5
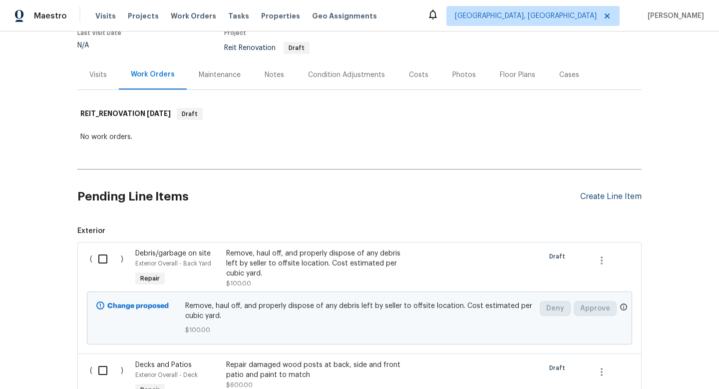
click at [604, 196] on div "Create Line Item" at bounding box center [610, 196] width 61 height 9
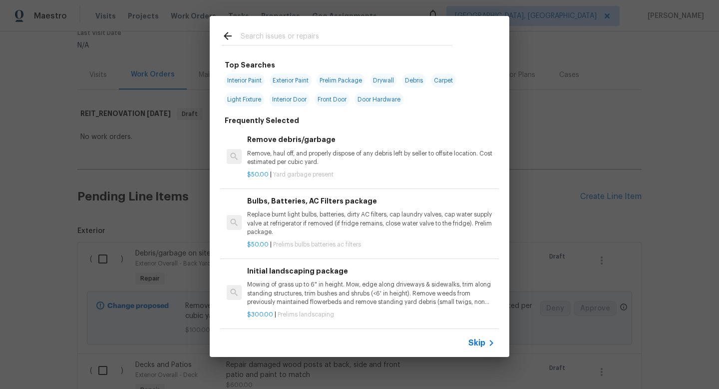
click at [327, 42] on input "text" at bounding box center [347, 37] width 212 height 15
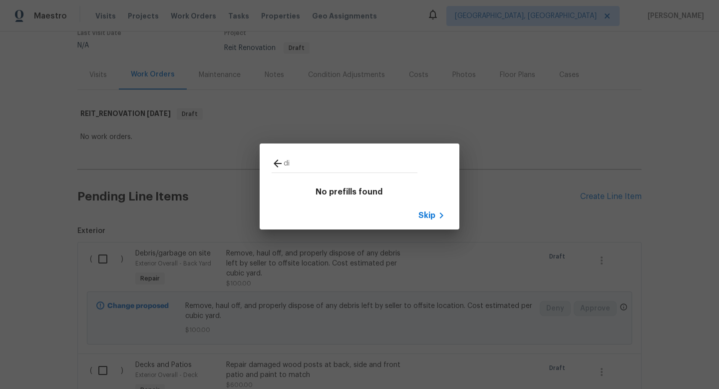
type input "d"
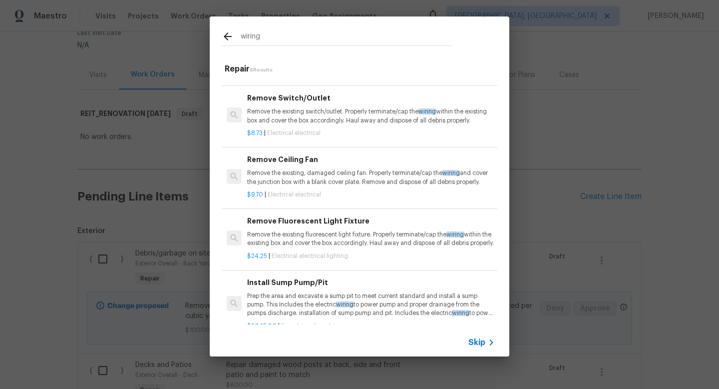
scroll to position [0, 0]
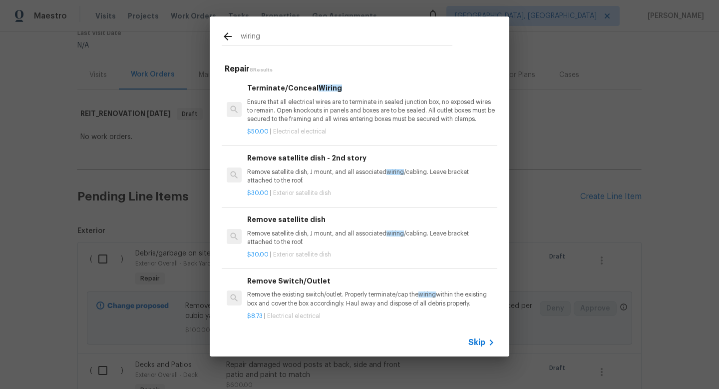
type input "wiring"
click at [317, 117] on p "Ensure that all electrical wires are to terminate in sealed junction box, no ex…" at bounding box center [371, 110] width 248 height 25
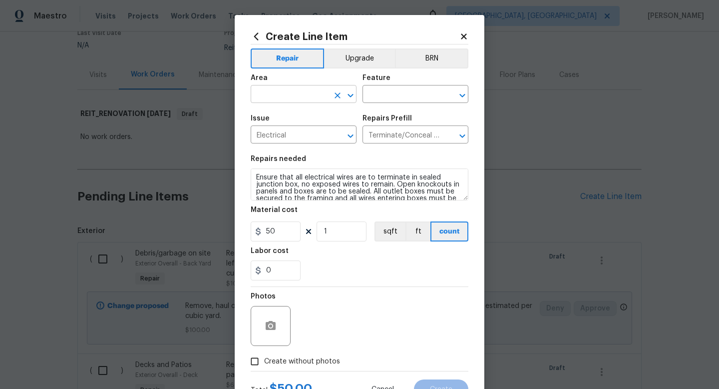
click at [303, 88] on input "text" at bounding box center [290, 94] width 78 height 15
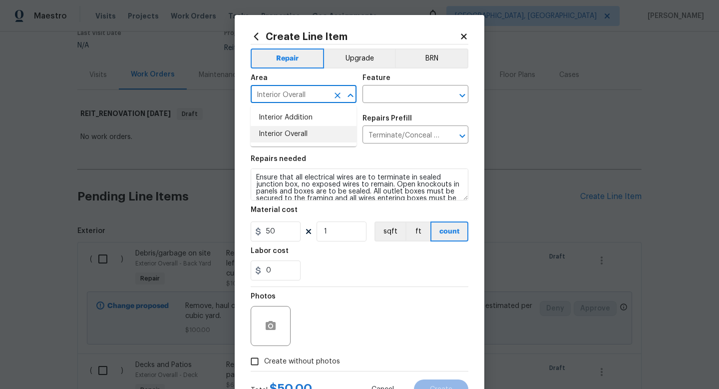
type input "Interior Overall"
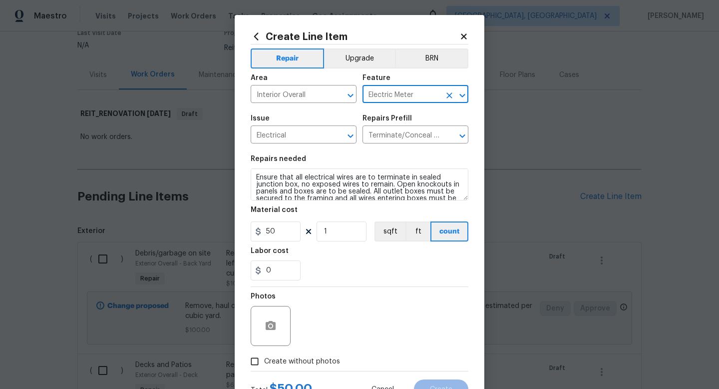
click at [380, 95] on input "Electric Meter" at bounding box center [402, 94] width 78 height 15
type input "Electrical Wire Inside Home"
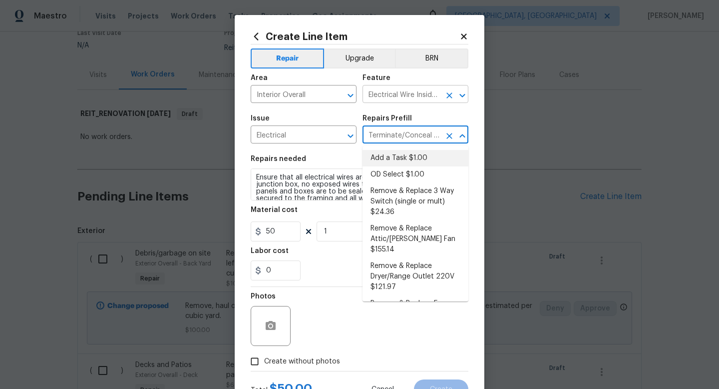
type input "Add a Task $1.00"
type textarea "HPM to detail"
type input "1"
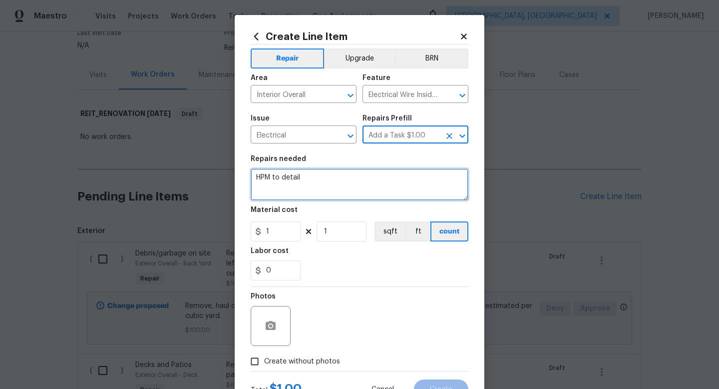
click at [334, 191] on textarea "HPM to detail" at bounding box center [360, 184] width 218 height 32
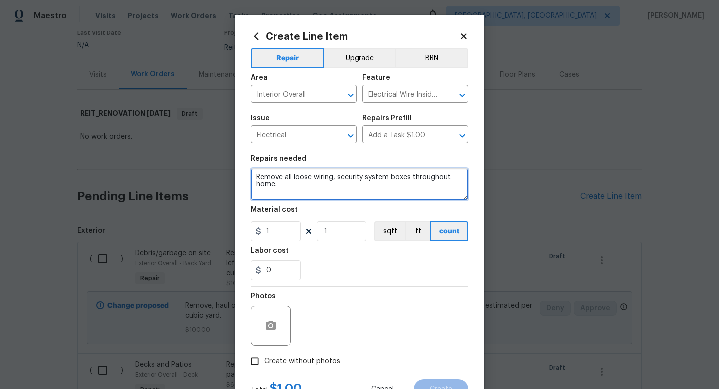
type textarea "Remove all loose wiring, security system boxes throughout home."
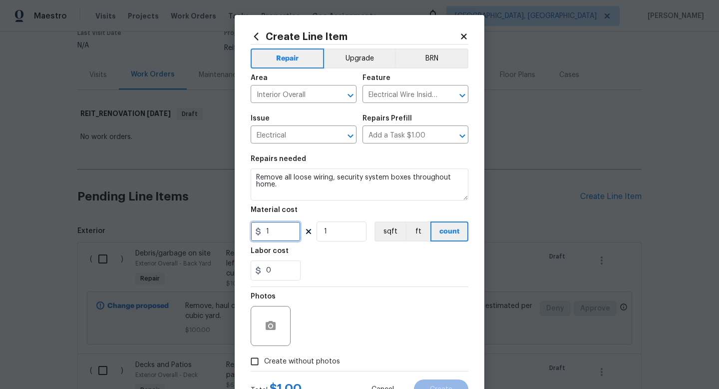
click at [276, 230] on input "1" at bounding box center [276, 231] width 50 height 20
type input "75"
click at [286, 367] on span "Create without photos" at bounding box center [302, 361] width 76 height 10
click at [264, 367] on input "Create without photos" at bounding box center [254, 361] width 19 height 19
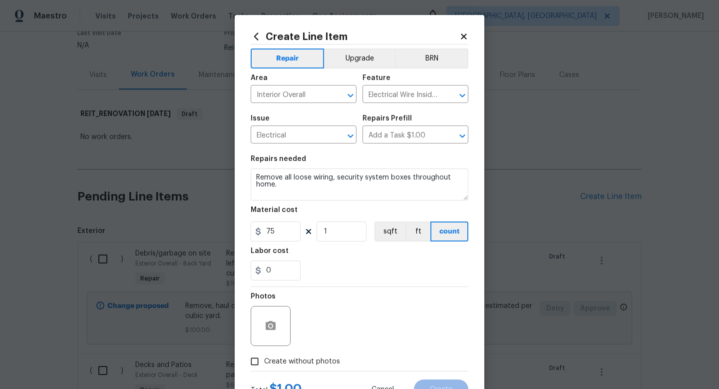
checkbox input "true"
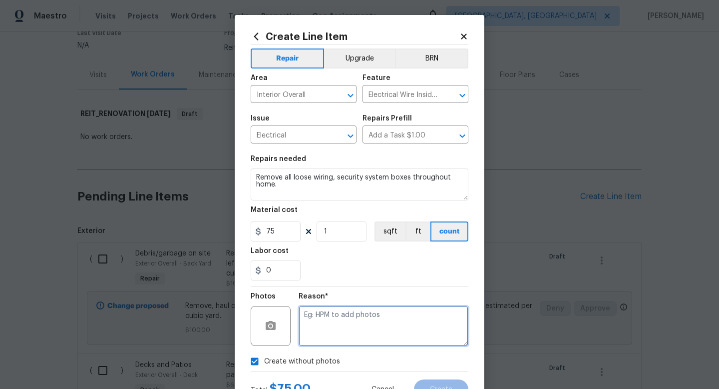
click at [311, 339] on textarea at bounding box center [384, 326] width 170 height 40
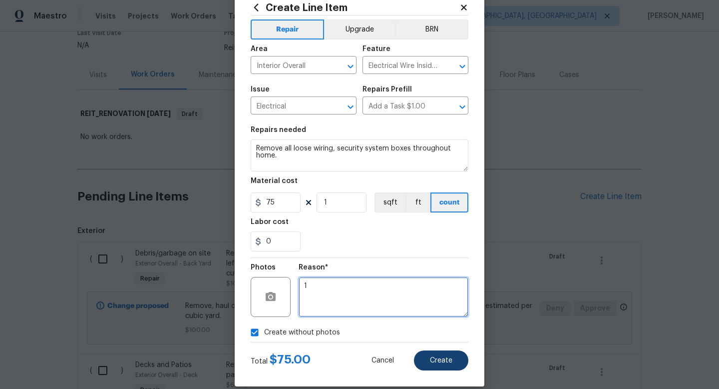
type textarea "1"
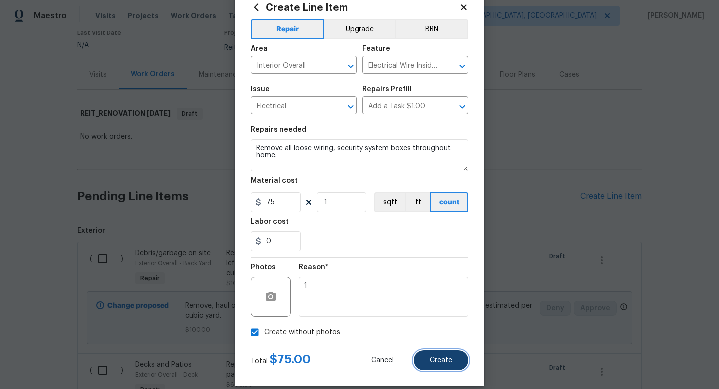
click at [443, 367] on button "Create" at bounding box center [441, 360] width 54 height 20
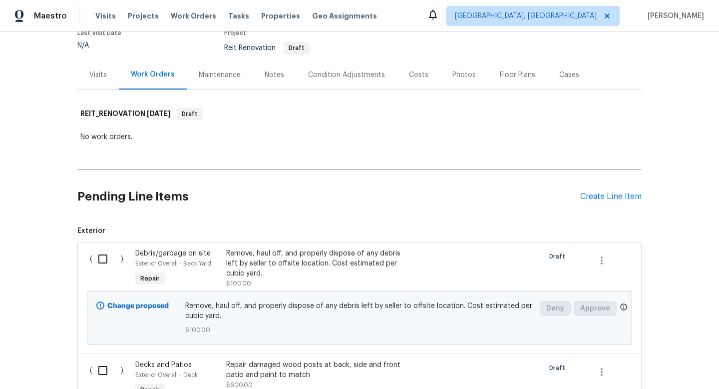
click at [595, 191] on div "Pending Line Items Create Line Item" at bounding box center [359, 196] width 564 height 46
click at [595, 195] on div "Create Line Item" at bounding box center [610, 196] width 61 height 9
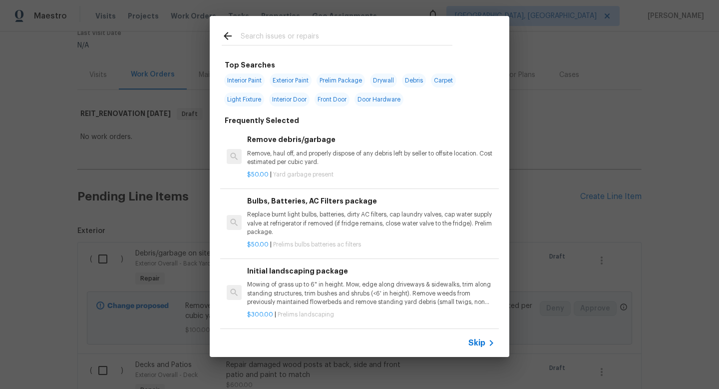
click at [469, 344] on span "Skip" at bounding box center [476, 343] width 17 height 10
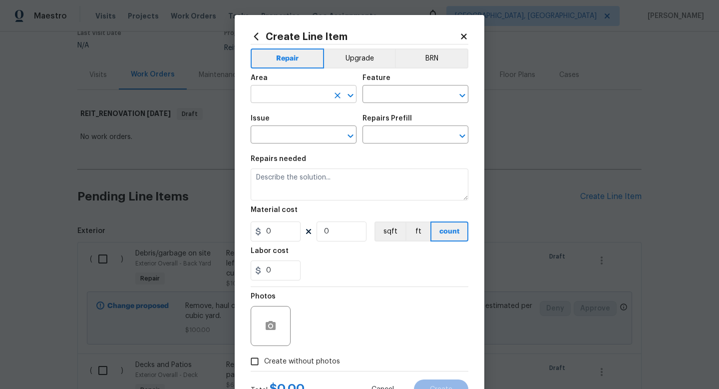
click at [287, 95] on input "text" at bounding box center [290, 94] width 78 height 15
type input "Interior Overall"
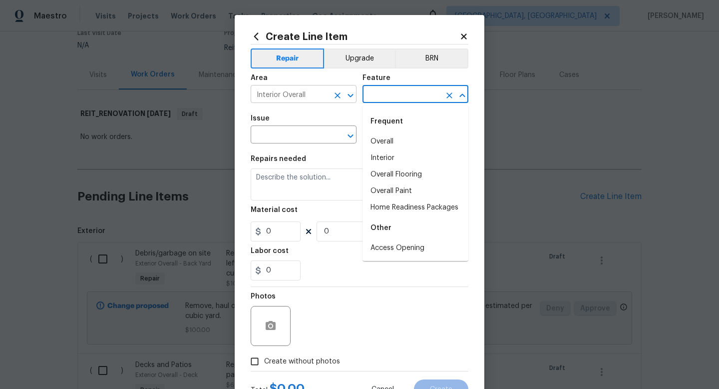
type input "c"
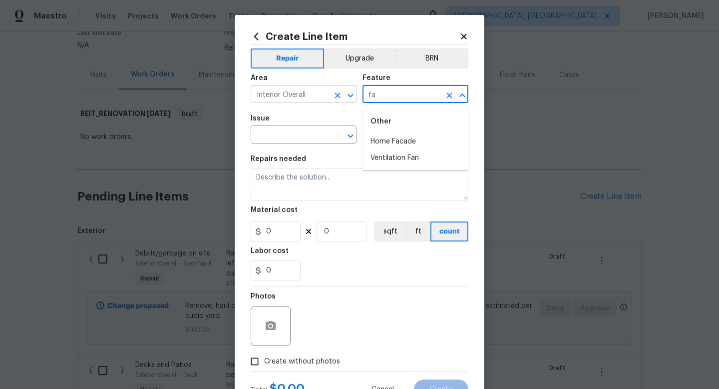
type input "f"
type input "Lighting"
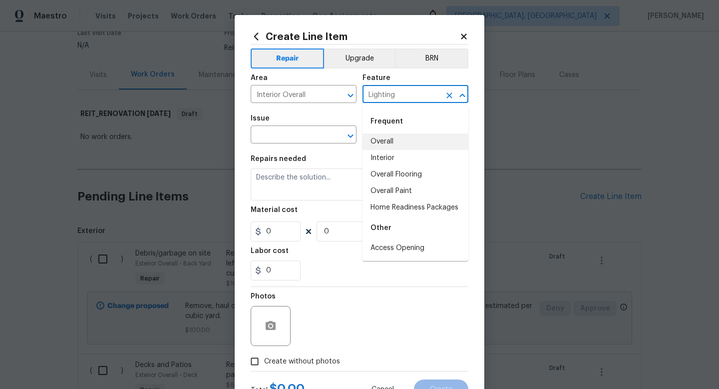
click at [418, 95] on input "Lighting" at bounding box center [402, 94] width 78 height 15
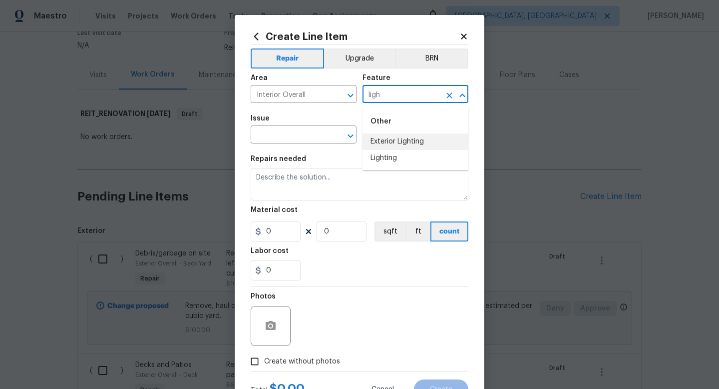
type input "Lighting"
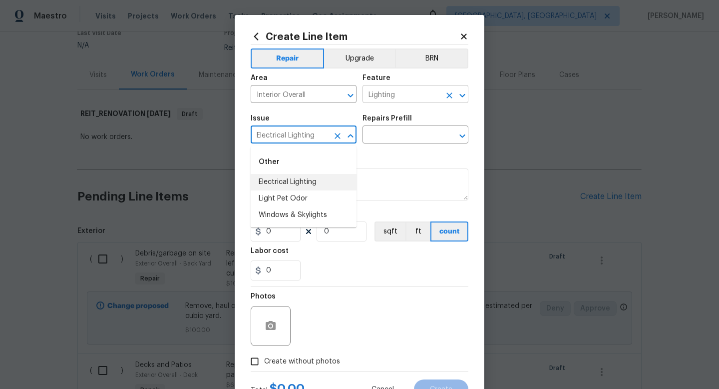
type input "Electrical Lighting"
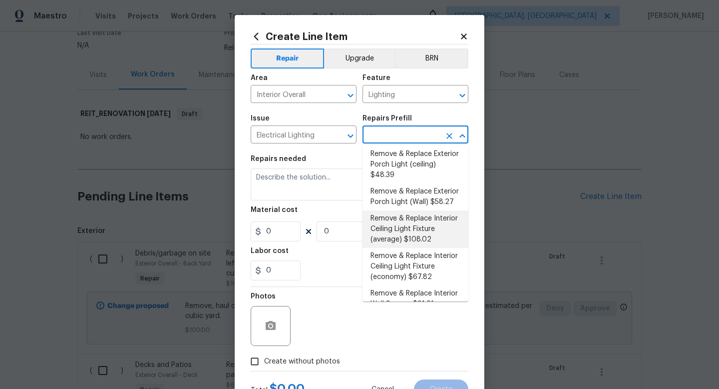
scroll to position [244, 0]
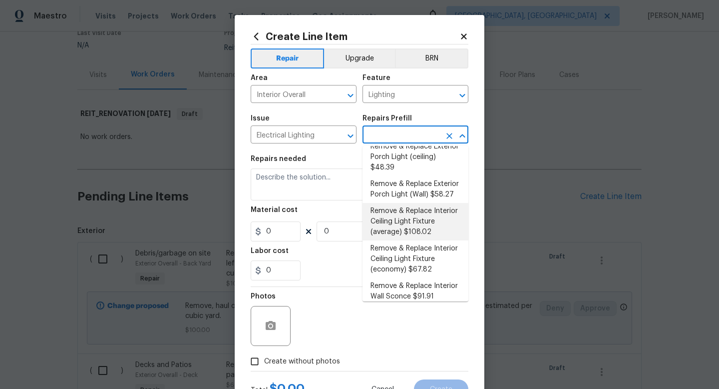
click at [414, 214] on li "Remove & Replace Interior Ceiling Light Fixture (average) $108.02" at bounding box center [416, 221] width 106 height 37
type input "Remove & Replace Interior Ceiling Light Fixture (average) $108.02"
type textarea "Remove the existing interior ceiling light fixture and replace it with new AVER…"
type input "108.02"
type input "1"
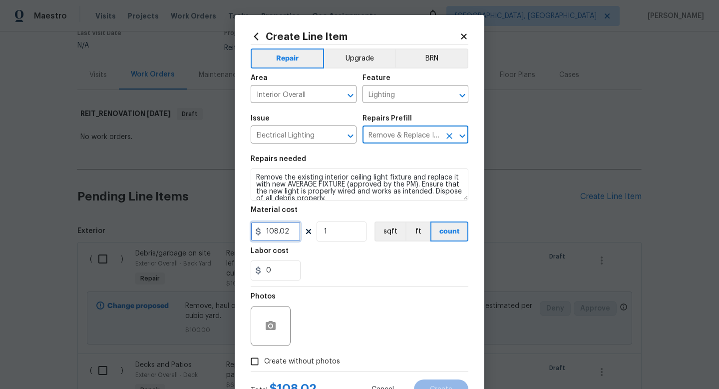
click at [289, 232] on input "108.02" at bounding box center [276, 231] width 50 height 20
type input "120"
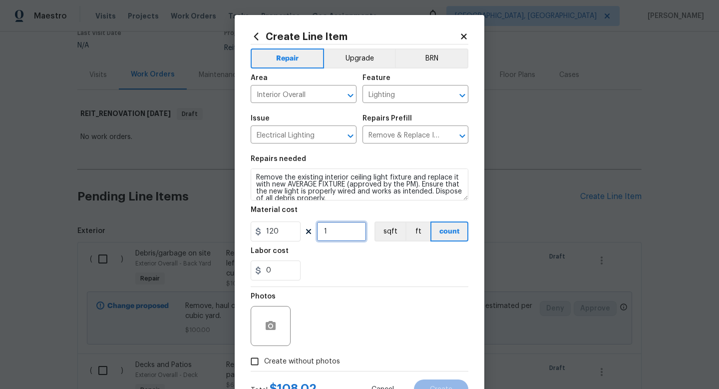
click at [341, 234] on input "1" at bounding box center [342, 231] width 50 height 20
type input "6"
click at [327, 293] on div "Photos" at bounding box center [360, 319] width 218 height 65
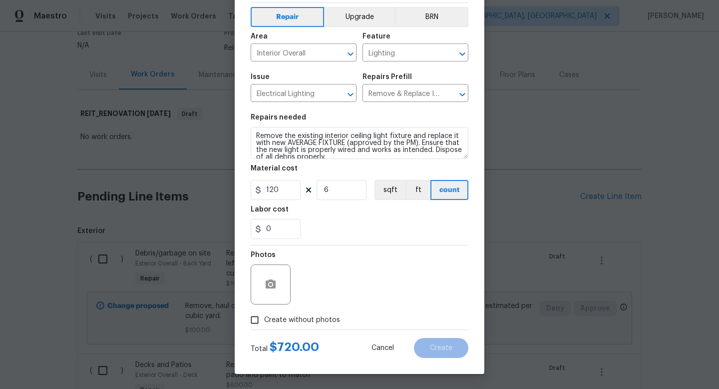
click at [309, 314] on label "Create without photos" at bounding box center [292, 319] width 95 height 19
click at [264, 314] on input "Create without photos" at bounding box center [254, 319] width 19 height 19
checkbox input "true"
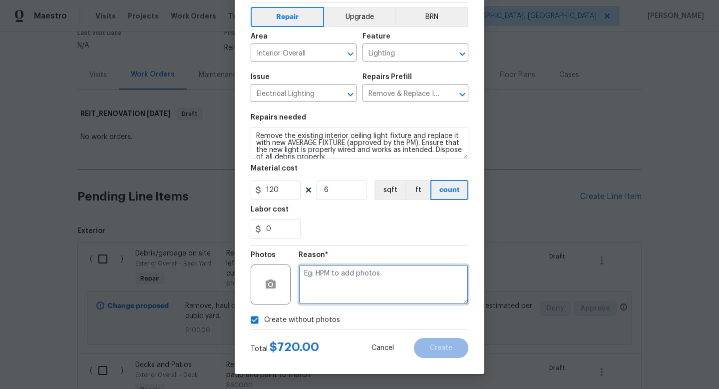
click at [332, 290] on textarea at bounding box center [384, 284] width 170 height 40
type textarea "1"
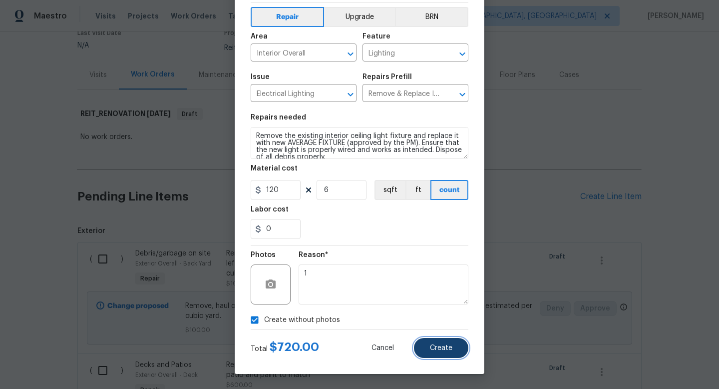
click at [432, 352] on button "Create" at bounding box center [441, 348] width 54 height 20
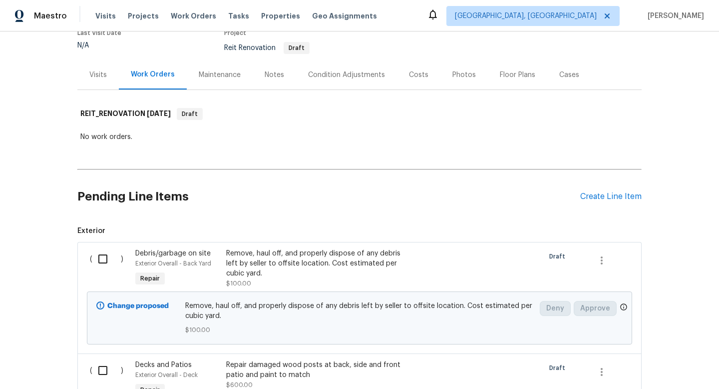
click at [593, 202] on div "Pending Line Items Create Line Item" at bounding box center [359, 196] width 564 height 46
click at [593, 197] on div "Create Line Item" at bounding box center [610, 196] width 61 height 9
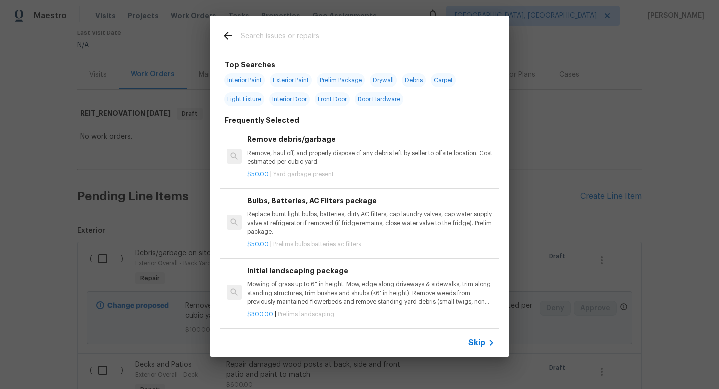
click at [478, 344] on span "Skip" at bounding box center [476, 343] width 17 height 10
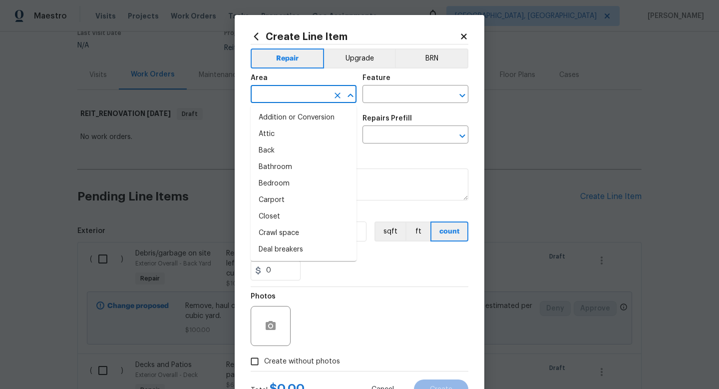
click at [277, 94] on input "text" at bounding box center [290, 94] width 78 height 15
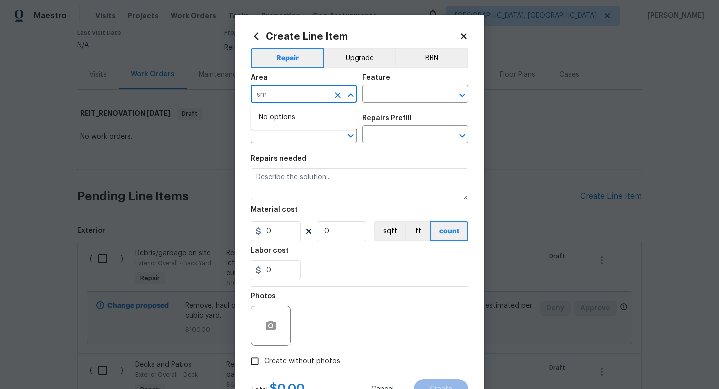
type input "s"
type input "Interior Overall"
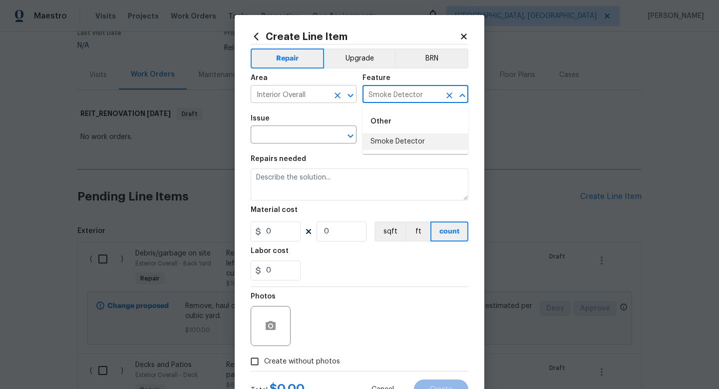
type input "Smoke Detector"
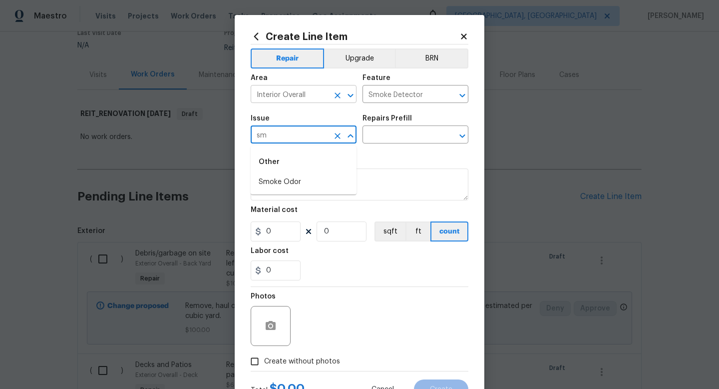
type input "s"
type input "Electrical"
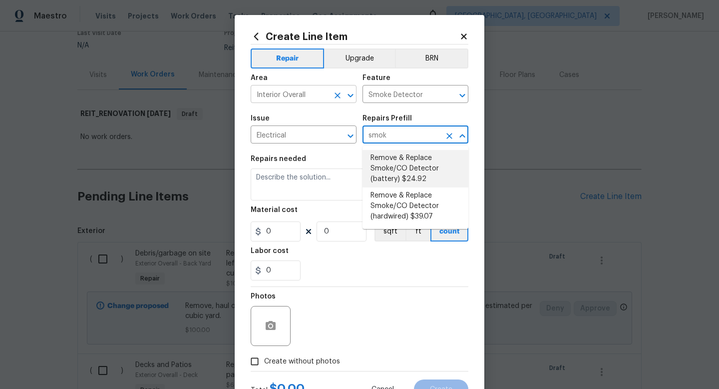
type input "Remove & Replace Smoke/CO Detector (battery) $24.92"
type textarea "Remove the existing smoke/CO detector (battery) and replace with new. Ensure th…"
type input "1"
type input "24.92"
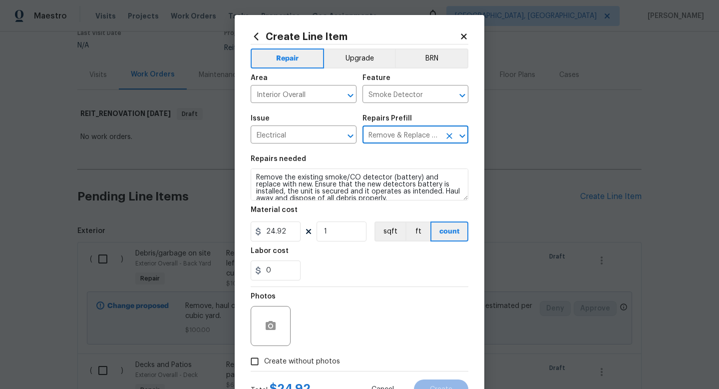
type input "Remove & Replace Smoke/CO Detector (battery) $24.92"
click at [286, 230] on input "24.92" at bounding box center [276, 231] width 50 height 20
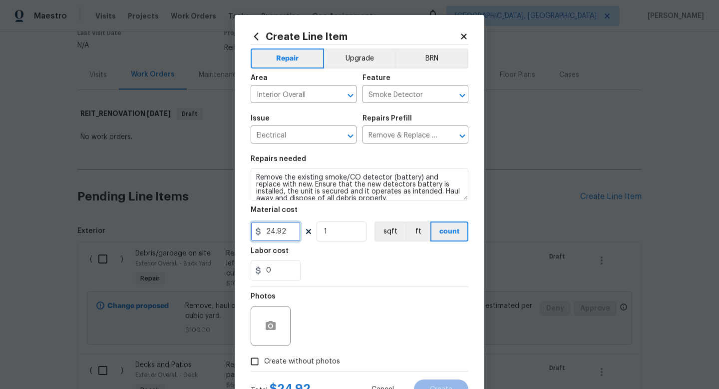
click at [286, 230] on input "24.92" at bounding box center [276, 231] width 50 height 20
type input "35"
click at [343, 230] on input "1" at bounding box center [342, 231] width 50 height 20
type input "5"
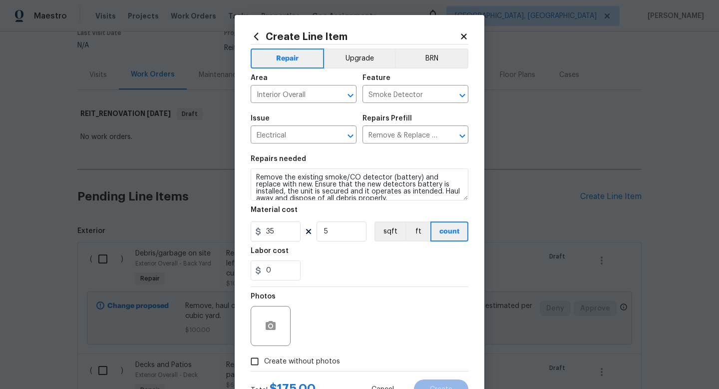
click at [306, 358] on span "Create without photos" at bounding box center [302, 361] width 76 height 10
click at [264, 358] on input "Create without photos" at bounding box center [254, 361] width 19 height 19
checkbox input "true"
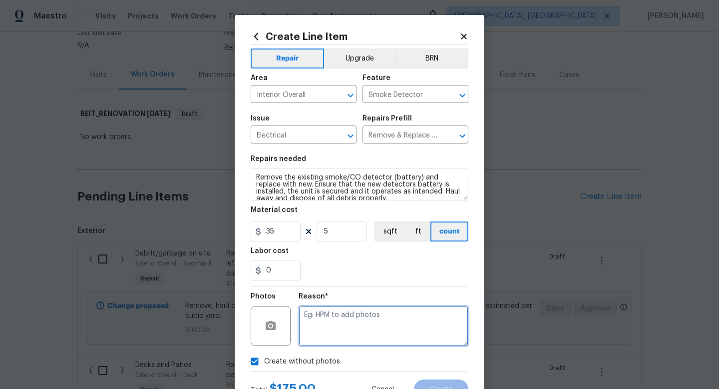
click at [332, 335] on textarea at bounding box center [384, 326] width 170 height 40
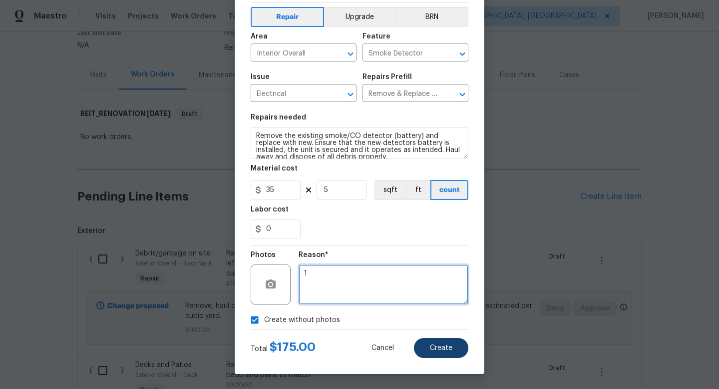
type textarea "1"
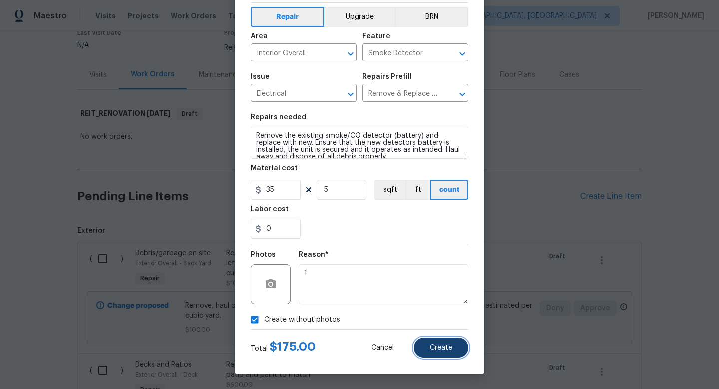
click at [437, 348] on span "Create" at bounding box center [441, 347] width 22 height 7
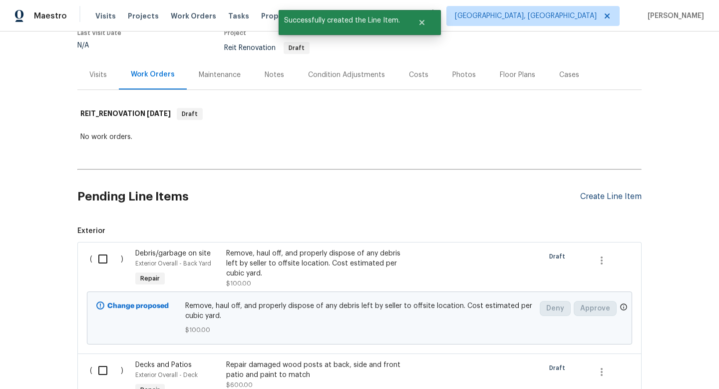
click at [591, 197] on div "Create Line Item" at bounding box center [610, 196] width 61 height 9
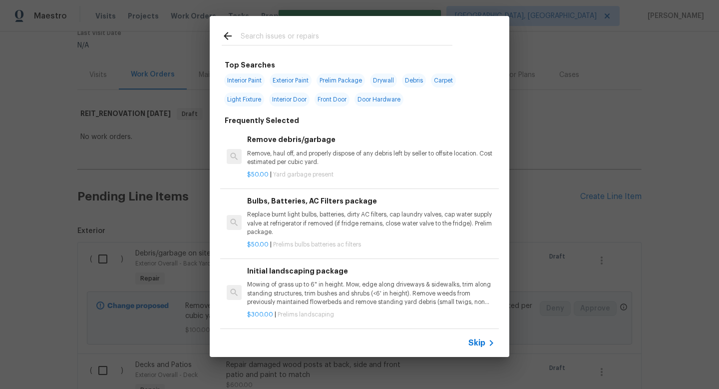
click at [480, 348] on div "Skip" at bounding box center [482, 343] width 29 height 12
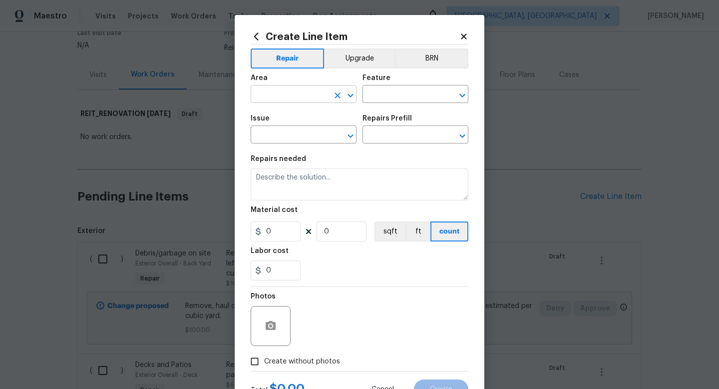
click at [282, 96] on input "text" at bounding box center [290, 94] width 78 height 15
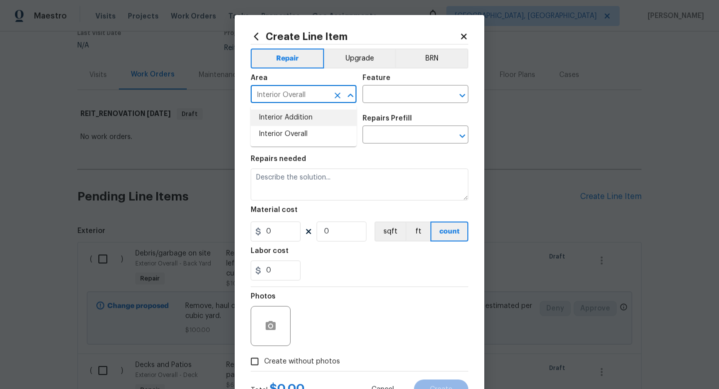
type input "Interior Overall"
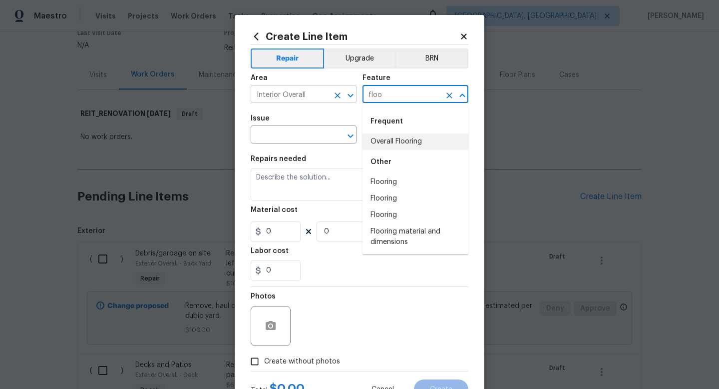
type input "Overall Flooring"
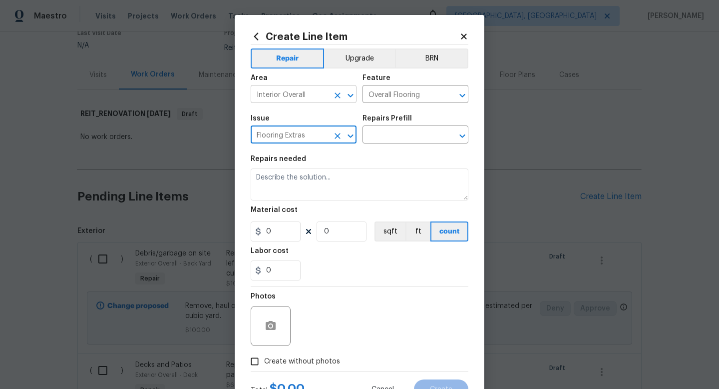
type input "Flooring Extras"
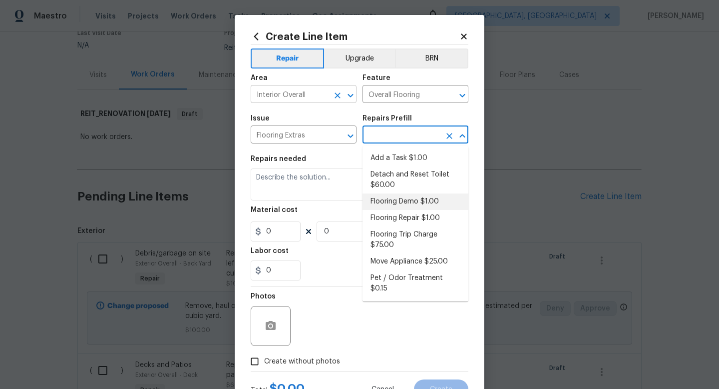
type input "Flooring Demo $1.00"
type textarea "Demo existing flooring."
type input "1"
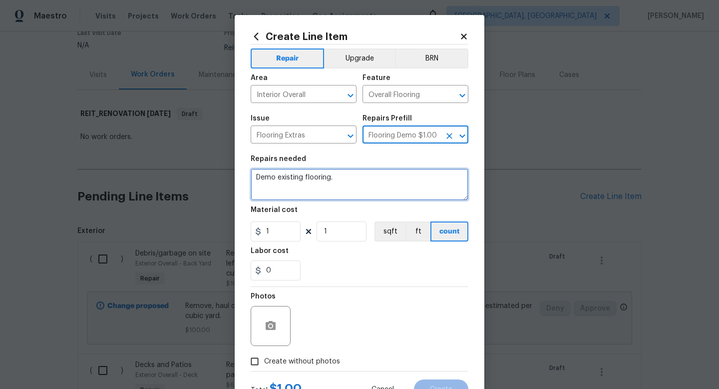
click at [341, 180] on textarea "Demo existing flooring." at bounding box center [360, 184] width 218 height 32
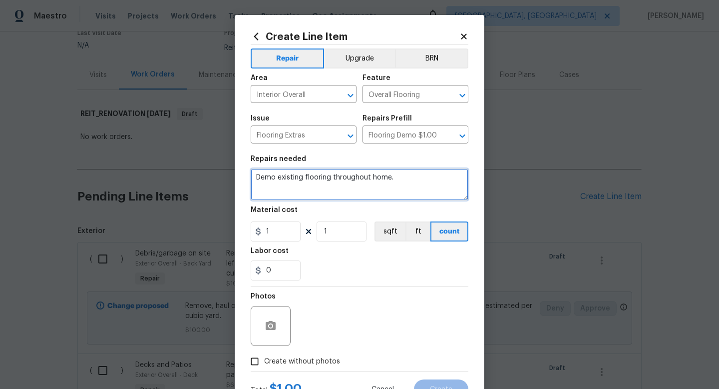
type textarea "Demo existing flooring throughout home."
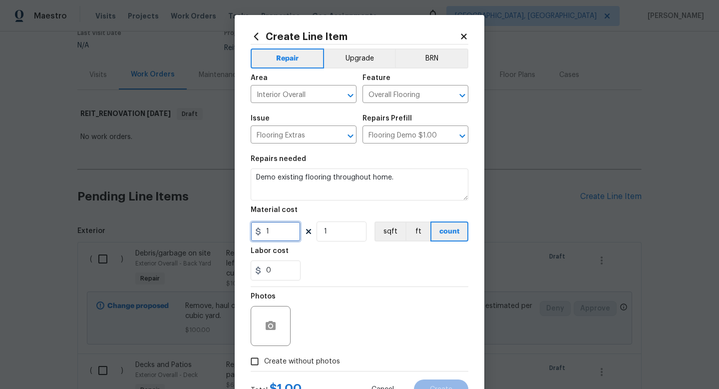
click at [284, 237] on input "1" at bounding box center [276, 231] width 50 height 20
type input "350"
click at [296, 361] on span "Create without photos" at bounding box center [302, 361] width 76 height 10
click at [264, 361] on input "Create without photos" at bounding box center [254, 361] width 19 height 19
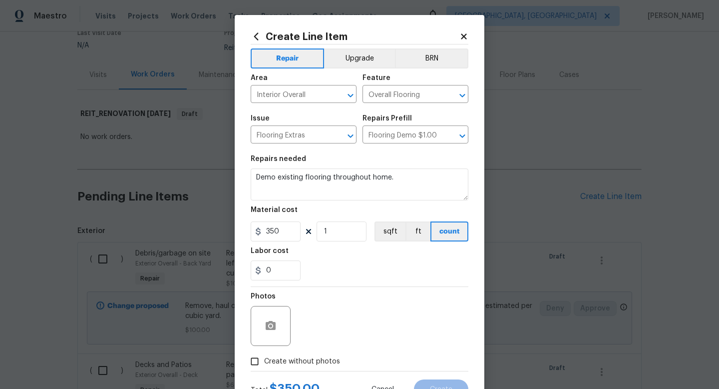
checkbox input "true"
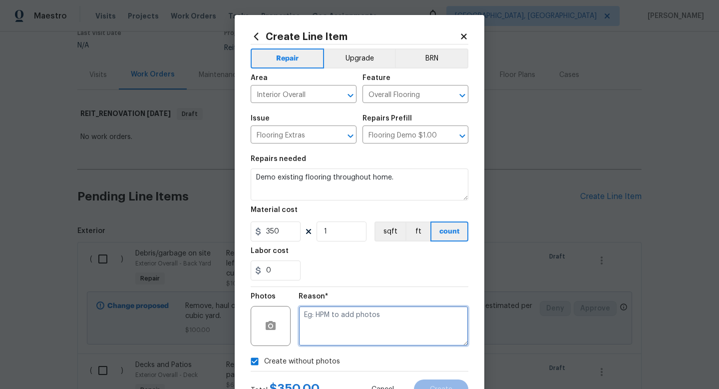
click at [341, 327] on textarea at bounding box center [384, 326] width 170 height 40
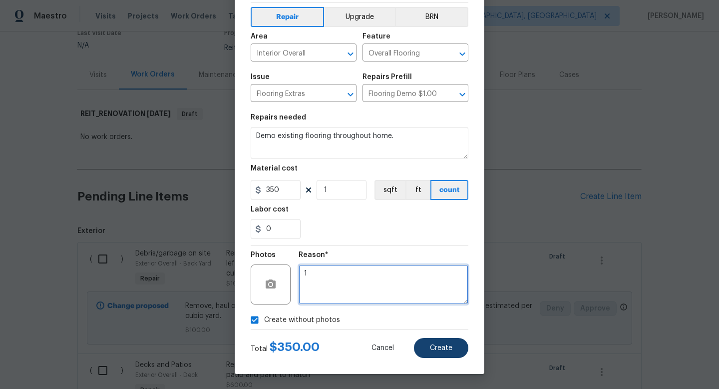
type textarea "1"
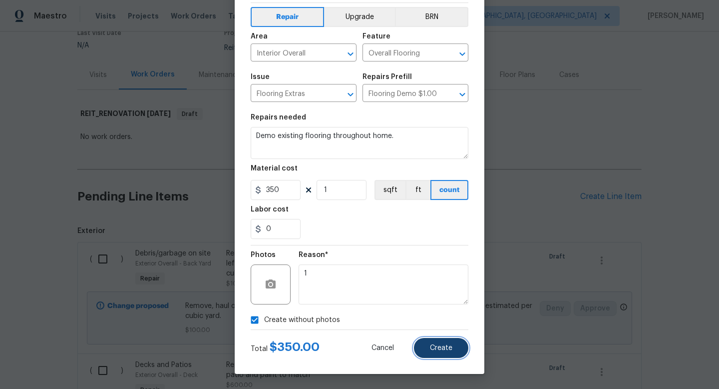
click at [446, 341] on button "Create" at bounding box center [441, 348] width 54 height 20
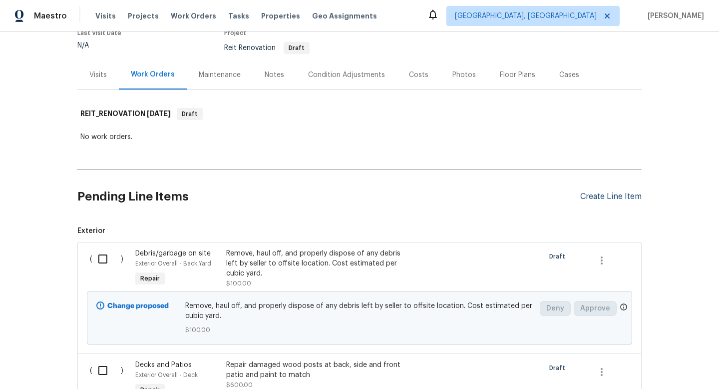
click at [589, 193] on div "Create Line Item" at bounding box center [610, 196] width 61 height 9
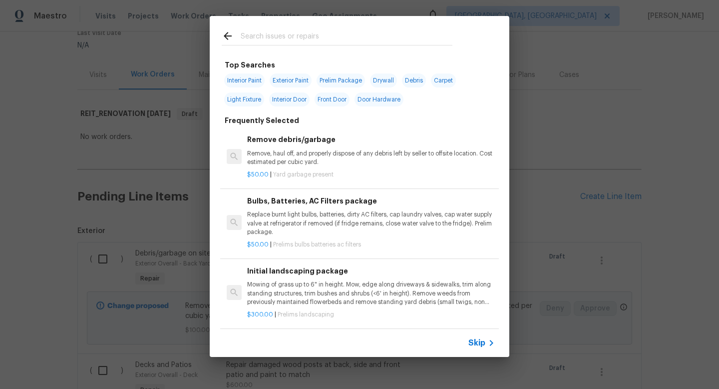
click at [468, 346] on div "Skip" at bounding box center [360, 343] width 300 height 28
click at [474, 338] on span "Skip" at bounding box center [476, 343] width 17 height 10
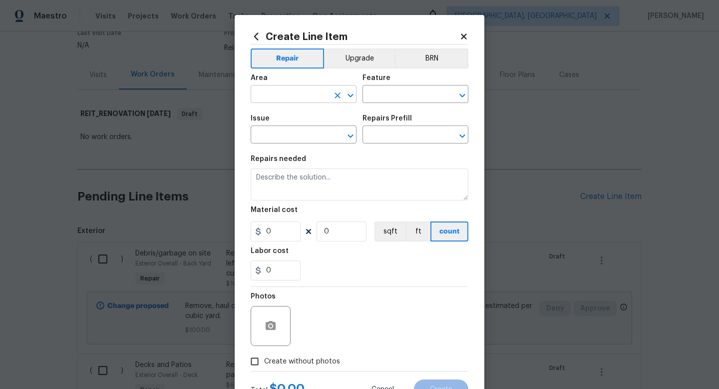
click at [278, 93] on input "text" at bounding box center [290, 94] width 78 height 15
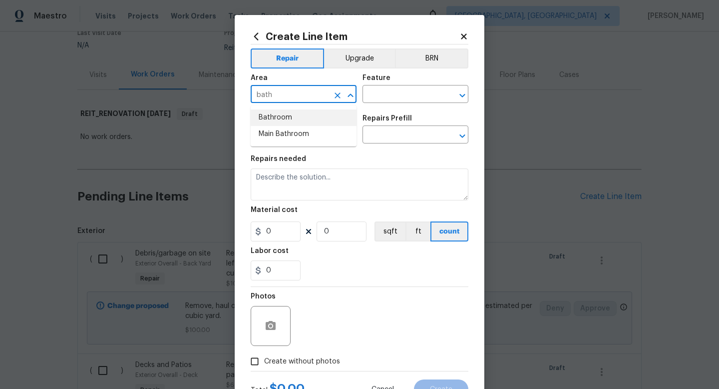
click at [275, 119] on li "Bathroom" at bounding box center [304, 117] width 106 height 16
type input "Bathroom"
click at [398, 100] on input "text" at bounding box center [402, 94] width 78 height 15
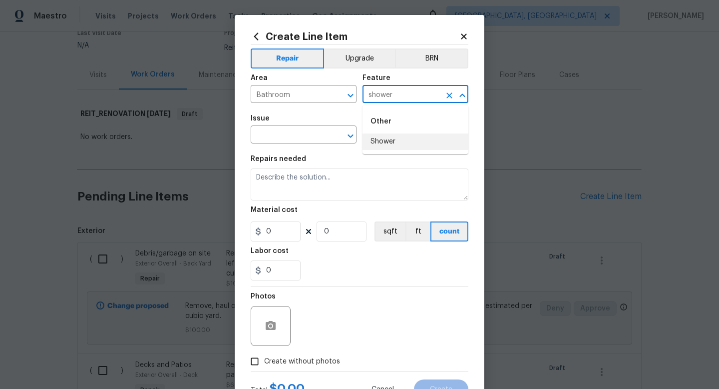
click at [404, 142] on li "Shower" at bounding box center [416, 141] width 106 height 16
type input "Shower"
click at [310, 140] on input "text" at bounding box center [290, 135] width 78 height 15
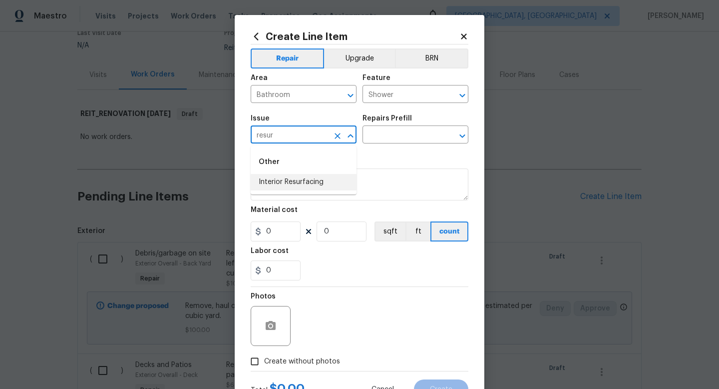
click at [296, 179] on li "Interior Resurfacing" at bounding box center [304, 182] width 106 height 16
type input "Interior Resurfacing"
click at [389, 141] on input "text" at bounding box center [402, 135] width 78 height 15
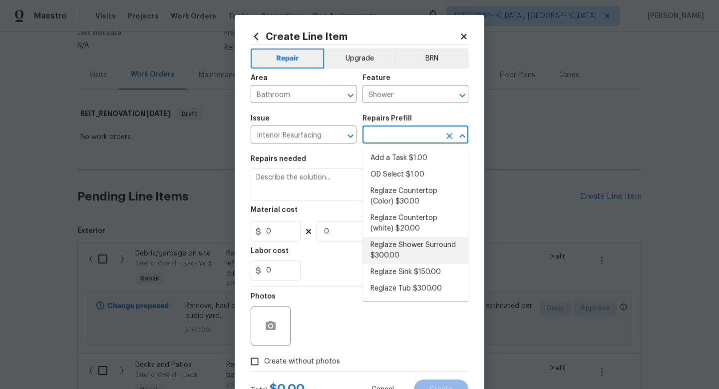
click at [402, 250] on li "Reglaze Shower Surround $300.00" at bounding box center [416, 250] width 106 height 27
type input "Reglaze Shower Surround $300.00"
type textarea "Prep, mask, clean and reglaze the fiberglass shower surround (white) both on th…"
type input "1"
type input "300"
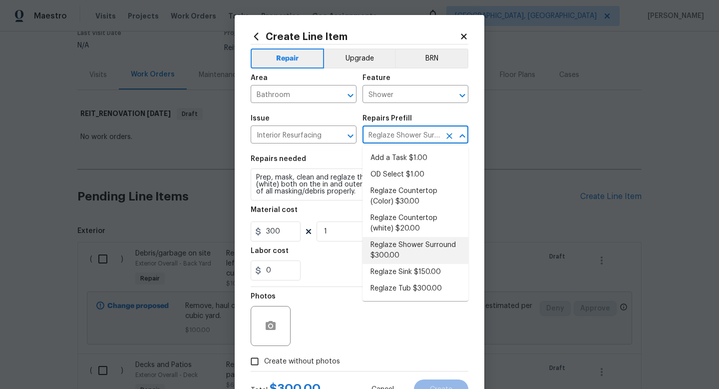
click at [306, 212] on div "Material cost" at bounding box center [360, 212] width 218 height 13
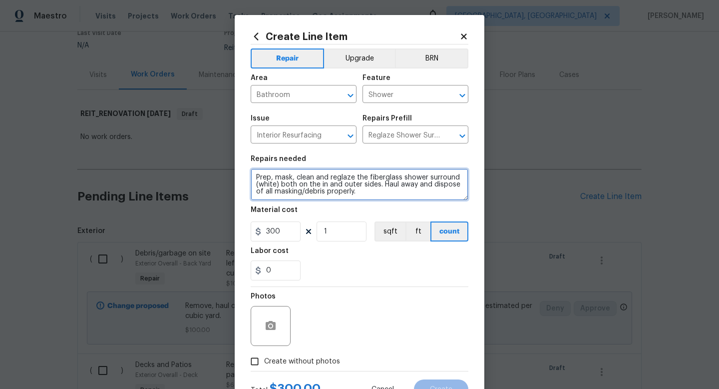
click at [255, 176] on textarea "Prep, mask, clean and reglaze the fiberglass shower surround (white) both on th…" at bounding box center [360, 184] width 218 height 32
type textarea "In both bathrooms. Prep, mask, clean and reglaze the fiberglass shower surround…"
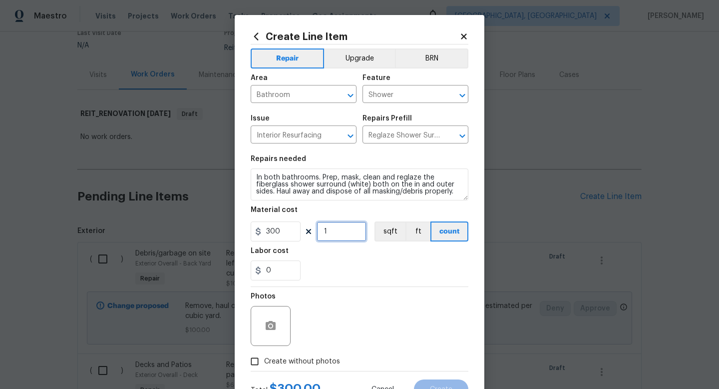
click at [345, 236] on input "1" at bounding box center [342, 231] width 50 height 20
type input "2"
click at [284, 232] on input "300" at bounding box center [276, 231] width 50 height 20
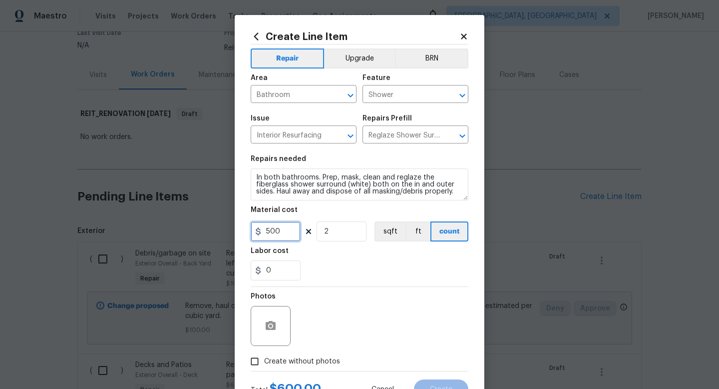
type input "500"
click at [296, 365] on span "Create without photos" at bounding box center [302, 361] width 76 height 10
click at [264, 365] on input "Create without photos" at bounding box center [254, 361] width 19 height 19
checkbox input "true"
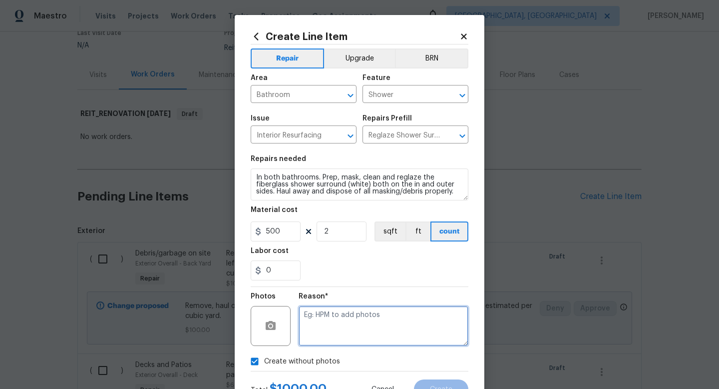
click at [335, 337] on textarea at bounding box center [384, 326] width 170 height 40
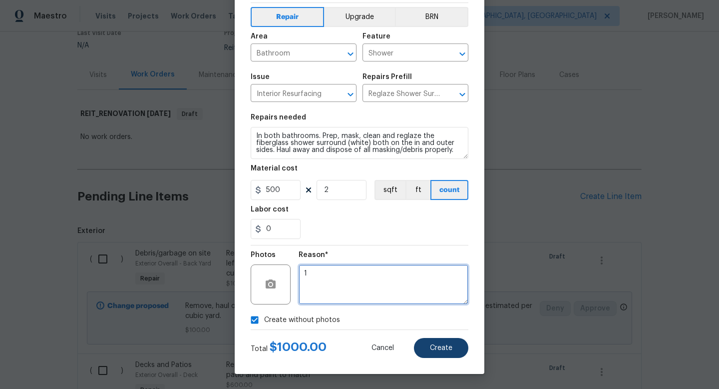
type textarea "1"
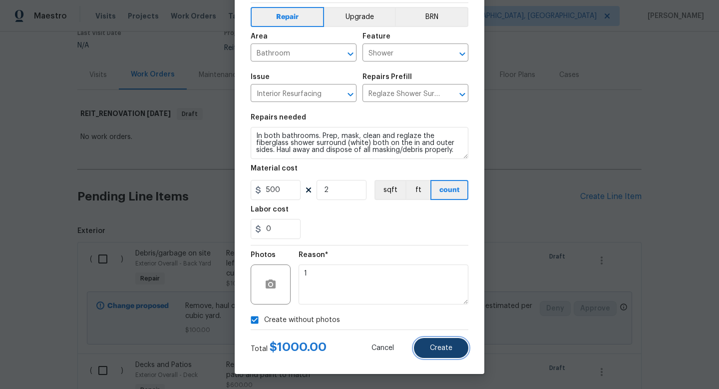
click at [438, 349] on span "Create" at bounding box center [441, 347] width 22 height 7
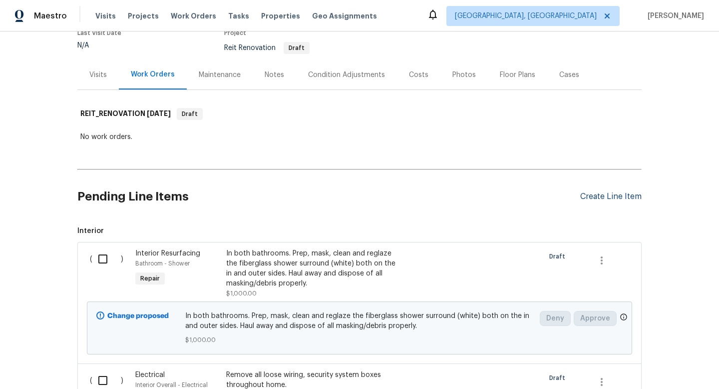
click at [599, 196] on div "Create Line Item" at bounding box center [610, 196] width 61 height 9
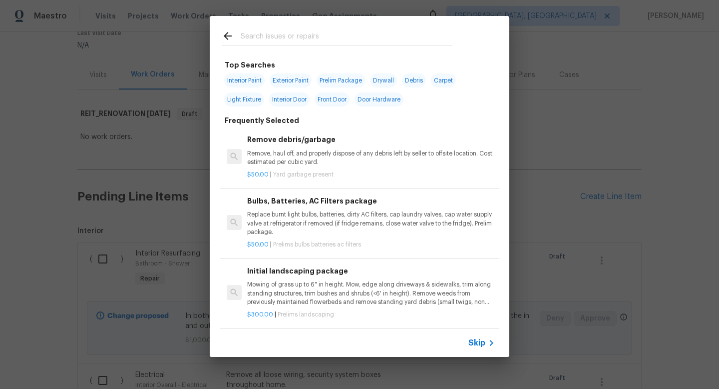
click at [474, 341] on span "Skip" at bounding box center [476, 343] width 17 height 10
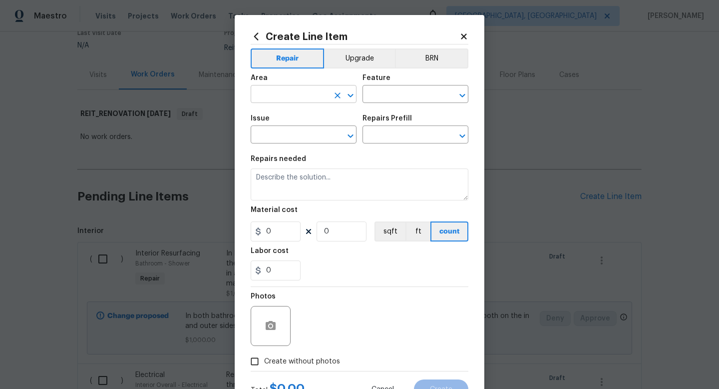
click at [280, 98] on input "text" at bounding box center [290, 94] width 78 height 15
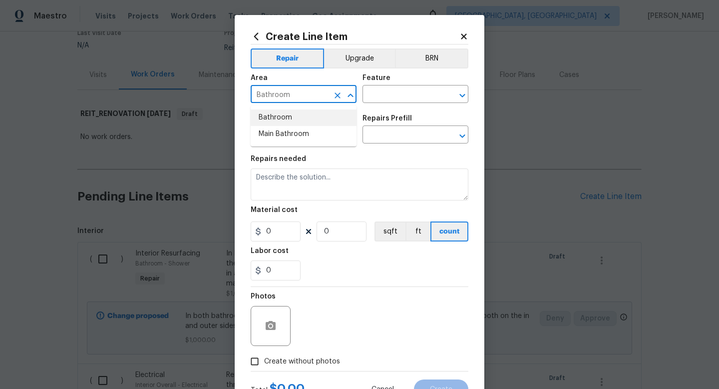
type input "Bathroom"
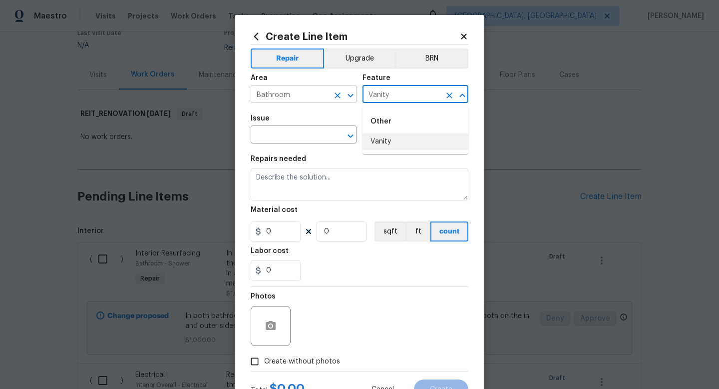
type input "Vanity"
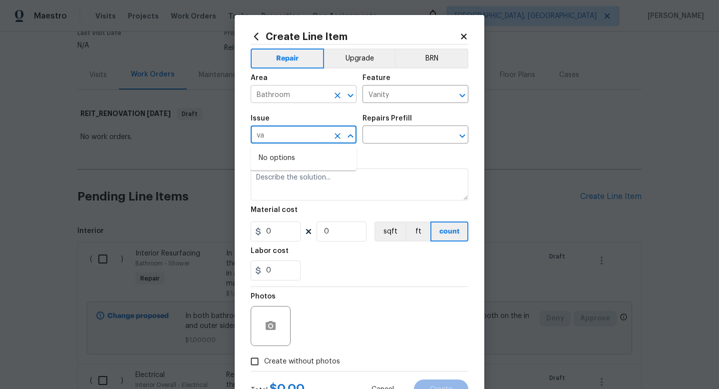
type input "v"
type input "Bathroom Cabinets"
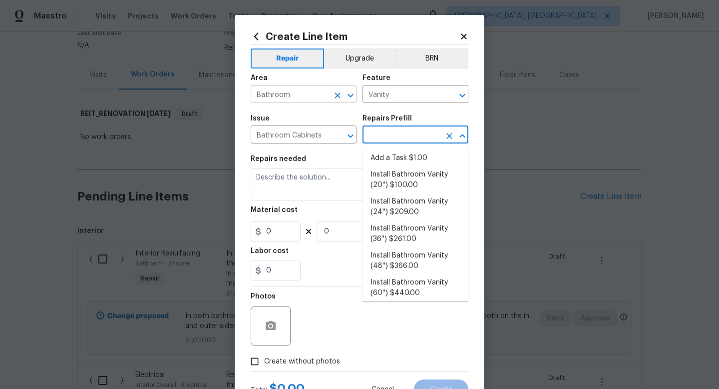
type input "Cabinets"
type input "Add a Task $1.00"
type textarea "HPM to detail"
type input "1"
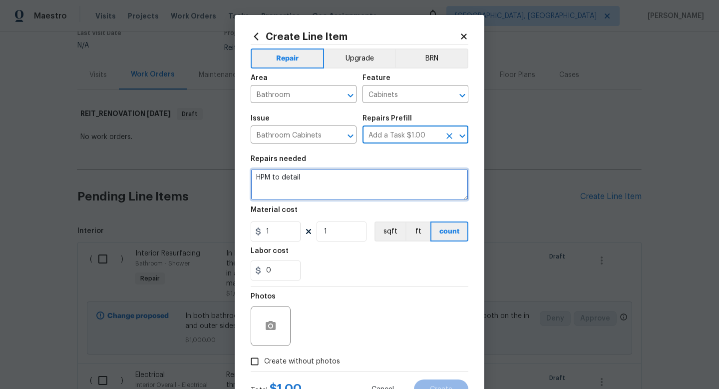
click at [279, 187] on textarea "HPM to detail" at bounding box center [360, 184] width 218 height 32
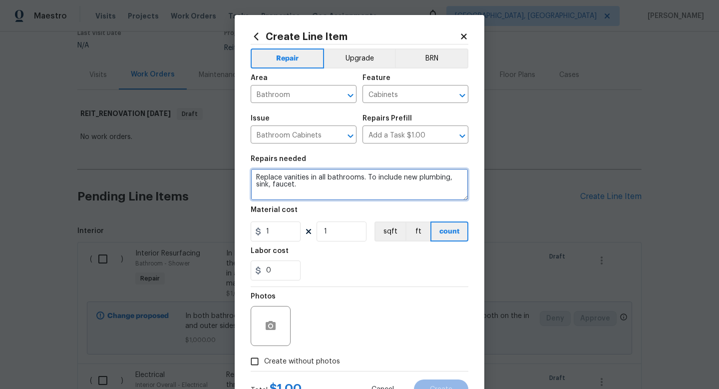
type textarea "Replace vanities in all bathrooms. To include new plumbing, sink, faucet."
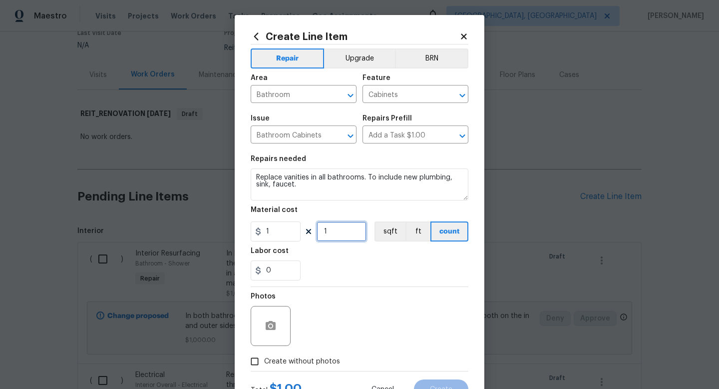
click at [339, 228] on input "1" at bounding box center [342, 231] width 50 height 20
type input "3"
click at [285, 235] on input "1" at bounding box center [276, 231] width 50 height 20
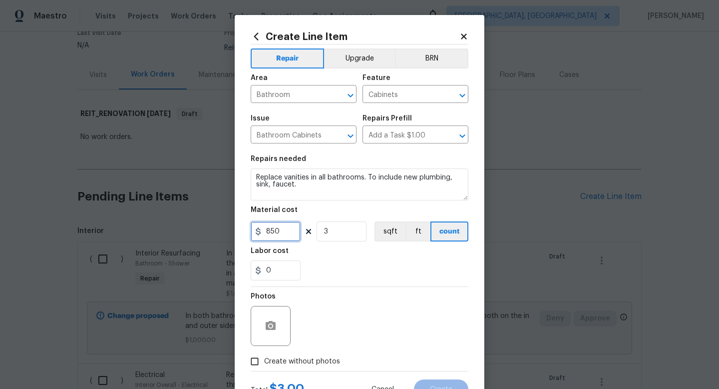
type input "850"
click at [328, 315] on div "Photos" at bounding box center [360, 319] width 218 height 65
click at [311, 357] on span "Create without photos" at bounding box center [302, 361] width 76 height 10
click at [264, 357] on input "Create without photos" at bounding box center [254, 361] width 19 height 19
checkbox input "true"
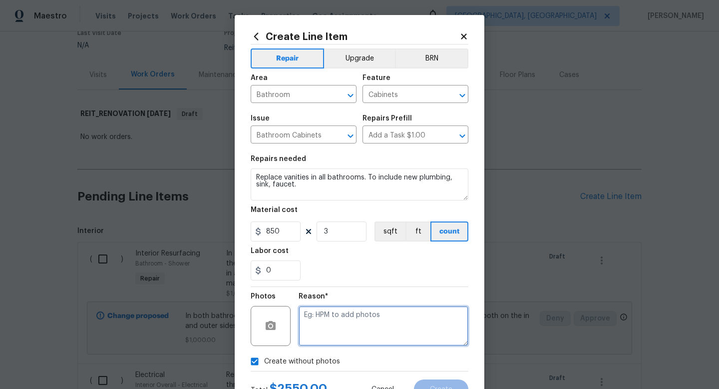
click at [325, 333] on textarea at bounding box center [384, 326] width 170 height 40
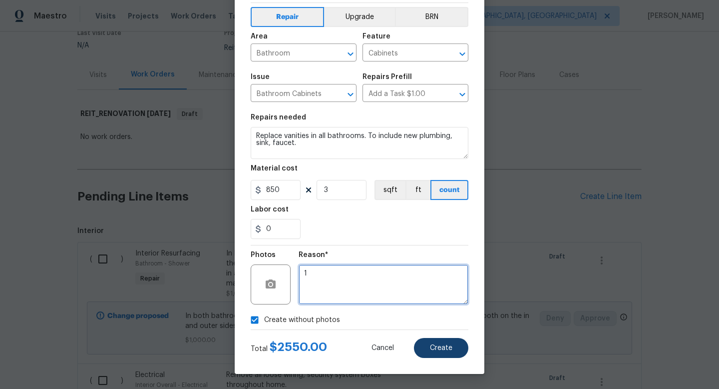
type textarea "1"
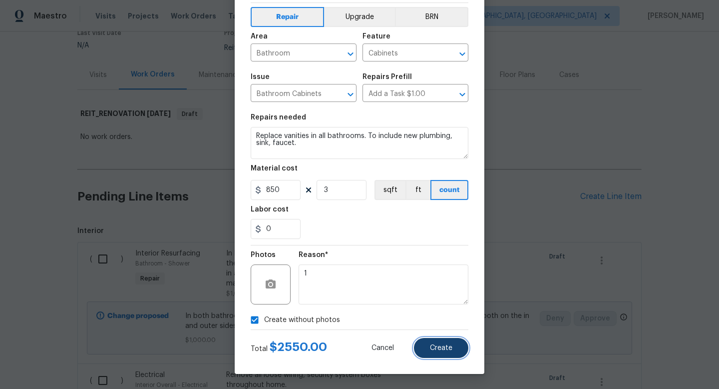
click at [447, 350] on span "Create" at bounding box center [441, 347] width 22 height 7
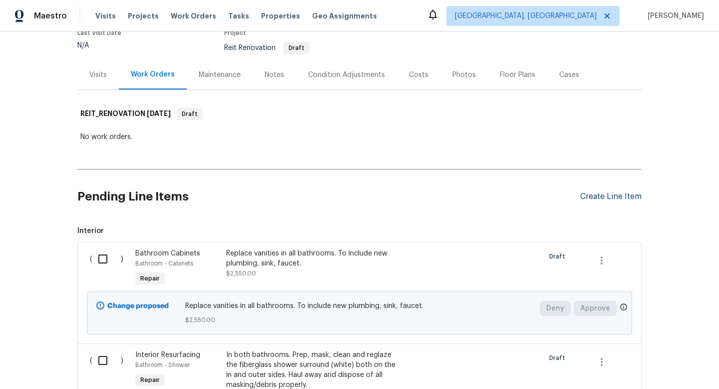
click at [603, 197] on div "Create Line Item" at bounding box center [610, 196] width 61 height 9
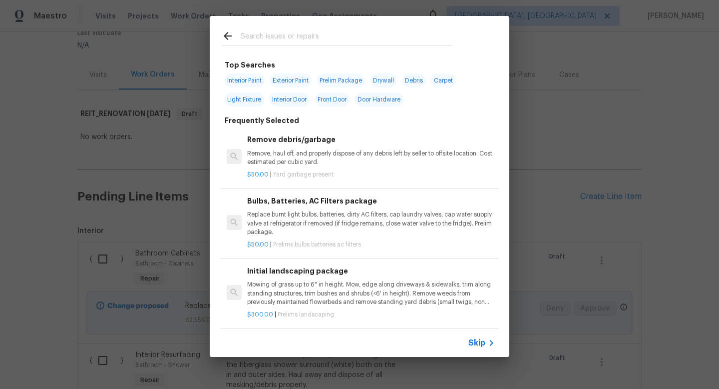
click at [471, 339] on span "Skip" at bounding box center [476, 343] width 17 height 10
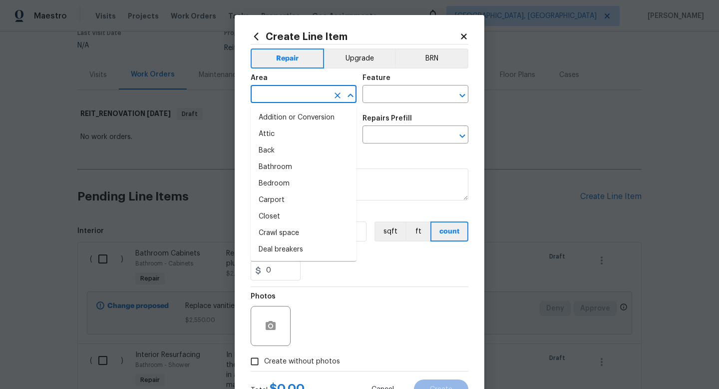
click at [294, 93] on input "text" at bounding box center [290, 94] width 78 height 15
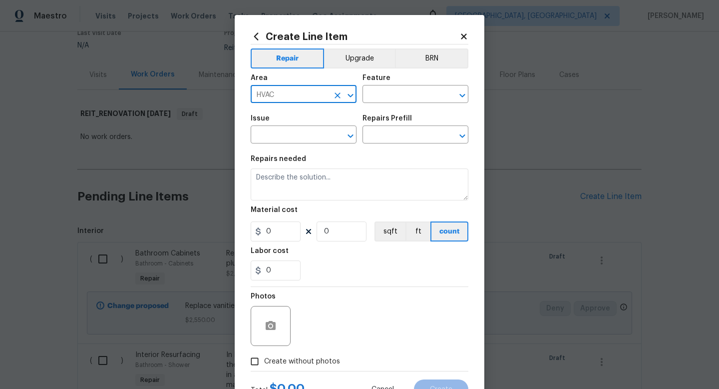
type input "HVAC"
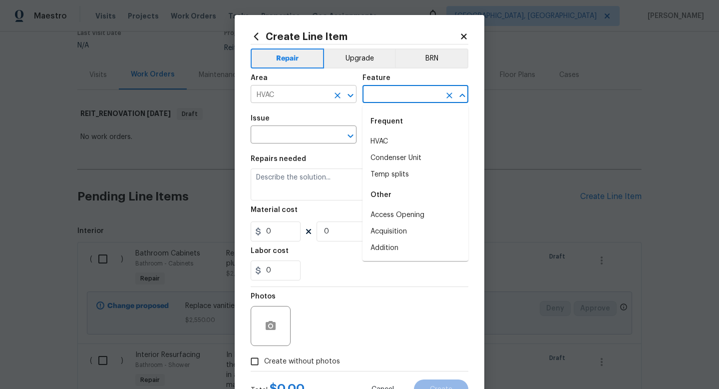
type input "HVAC"
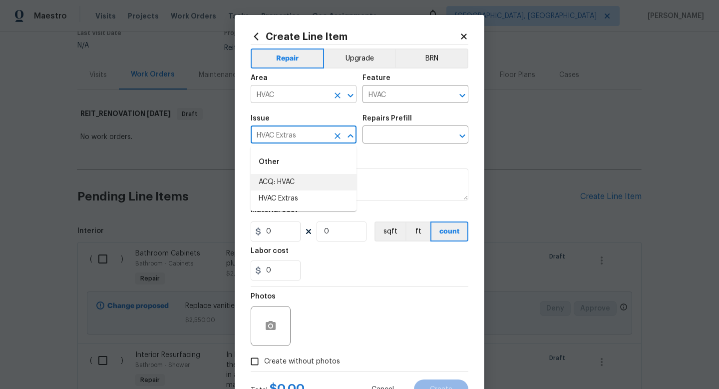
type input "HVAC Extras"
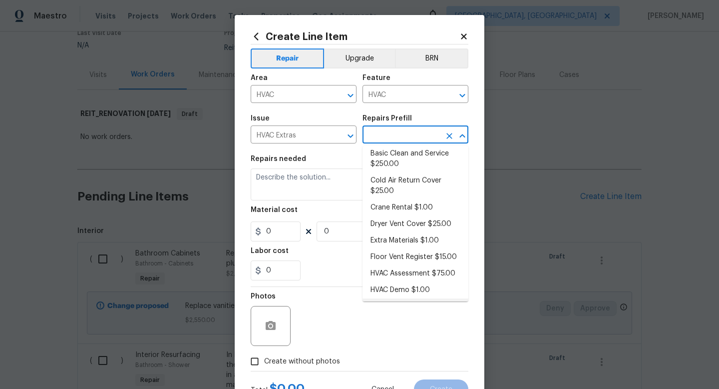
scroll to position [20, 0]
click at [404, 193] on li "Cold Air Return Cover $25.00" at bounding box center [416, 186] width 106 height 27
type input "Cold Air Return Cover $25.00"
type textarea "Remove the existing cold air return cover (if present) and install a new fcold …"
type input "25"
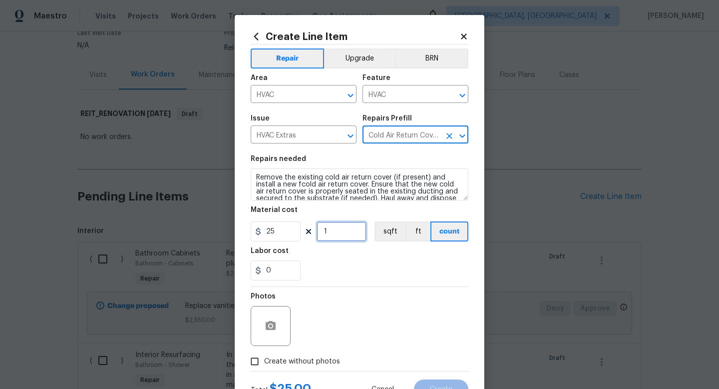
click at [338, 232] on input "1" at bounding box center [342, 231] width 50 height 20
type input "2"
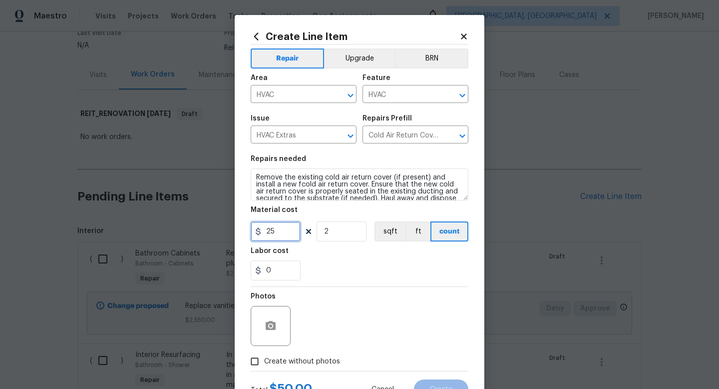
click at [289, 230] on input "25" at bounding box center [276, 231] width 50 height 20
type input "45"
click at [280, 364] on div "Photos Create without photos" at bounding box center [360, 329] width 218 height 84
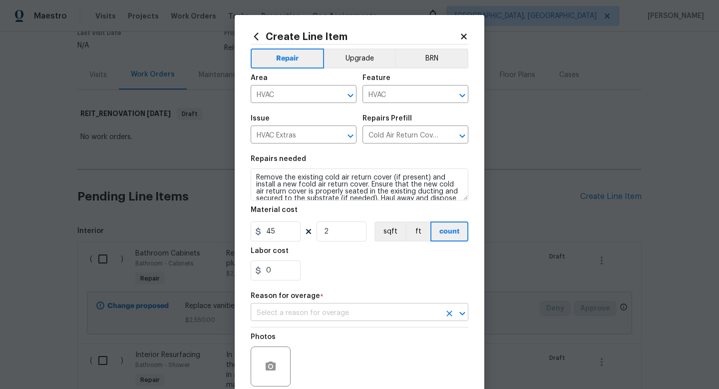
click at [332, 315] on input "text" at bounding box center [346, 312] width 190 height 15
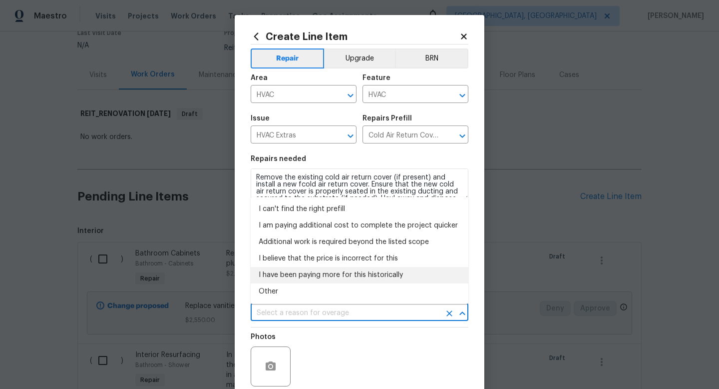
click at [327, 277] on li "I have been paying more for this historically" at bounding box center [360, 275] width 218 height 16
type input "I have been paying more for this historically"
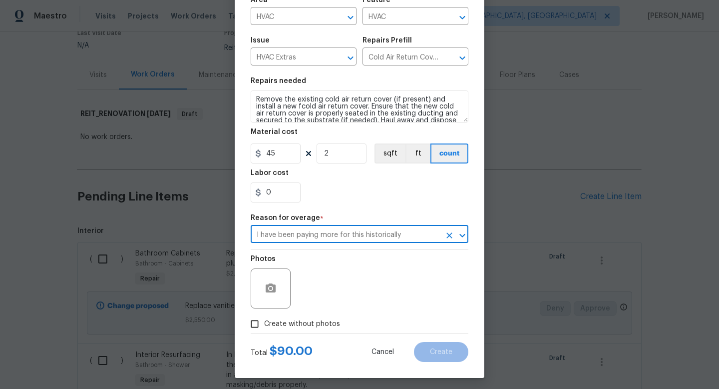
scroll to position [82, 0]
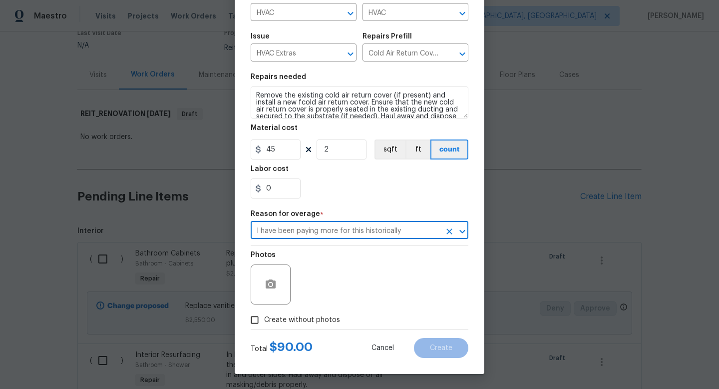
click at [317, 319] on span "Create without photos" at bounding box center [302, 320] width 76 height 10
click at [264, 319] on input "Create without photos" at bounding box center [254, 319] width 19 height 19
checkbox input "true"
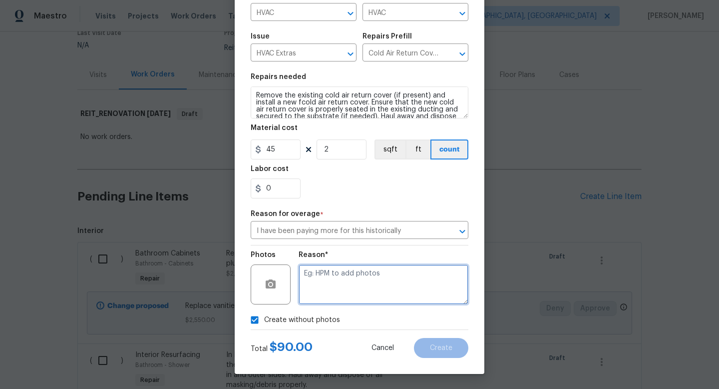
click at [337, 301] on textarea at bounding box center [384, 284] width 170 height 40
type textarea "1"
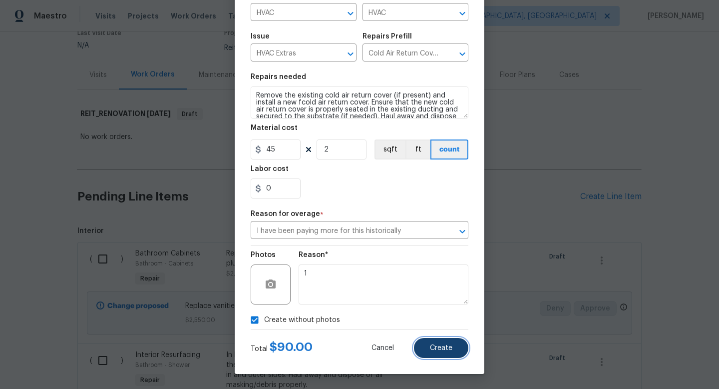
click at [422, 348] on button "Create" at bounding box center [441, 348] width 54 height 20
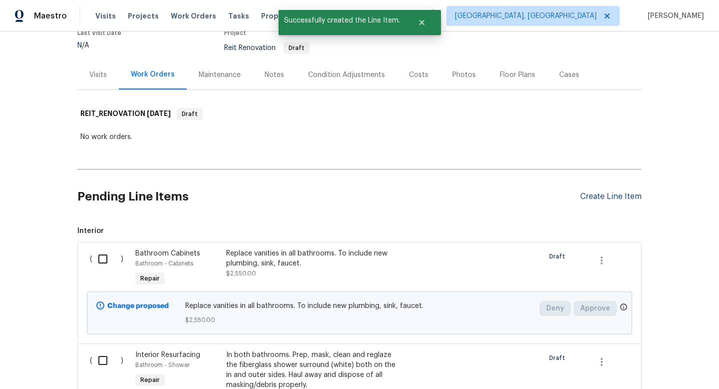
click at [592, 193] on div "Create Line Item" at bounding box center [610, 196] width 61 height 9
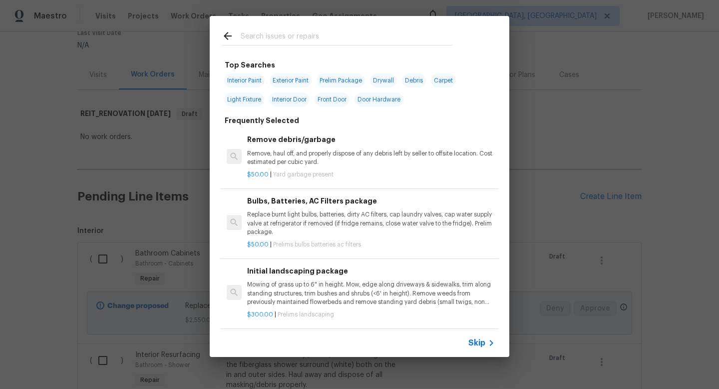
click at [476, 343] on span "Skip" at bounding box center [476, 343] width 17 height 10
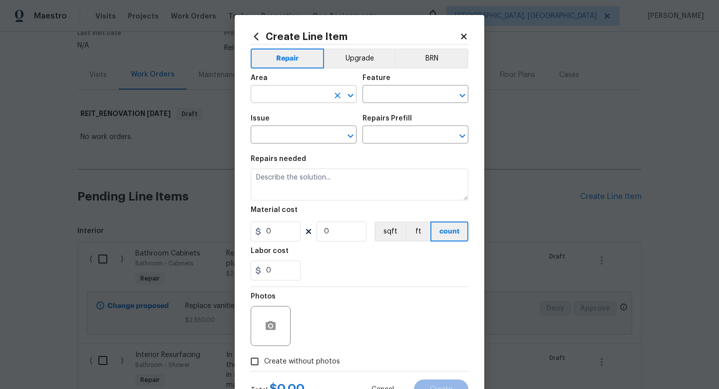
click at [273, 93] on input "text" at bounding box center [290, 94] width 78 height 15
type input "Interior Overall"
type input "Closets"
type input "Interior Closet Door"
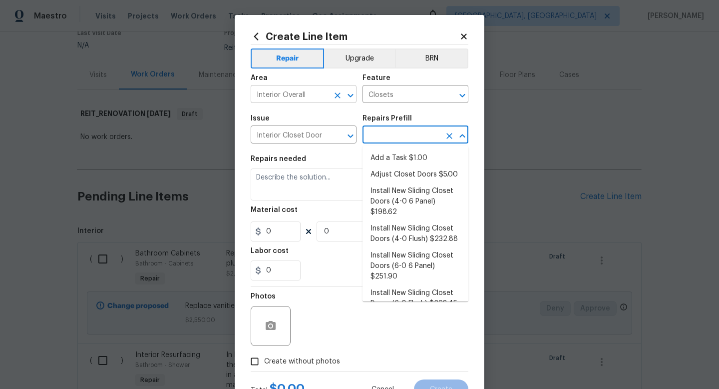
type input "Interior Door"
type input "Add a Task $1.00"
type textarea "HPM to detail"
type input "1"
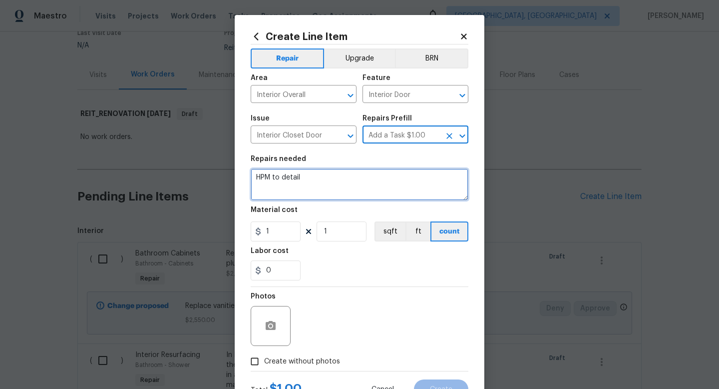
click at [266, 186] on textarea "HPM to detail" at bounding box center [360, 184] width 218 height 32
type textarea "Re-install bi-fold closet doors."
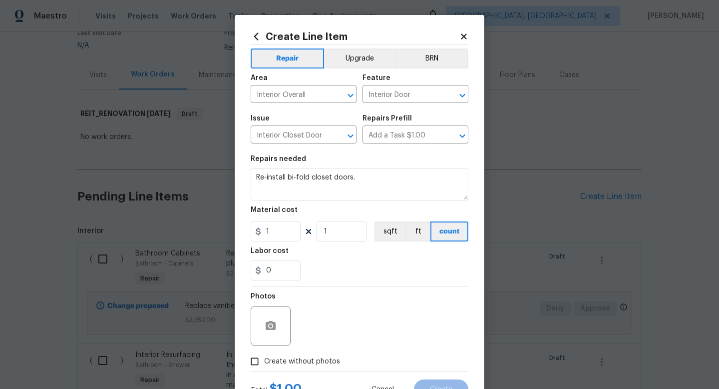
click at [284, 219] on div "Material cost" at bounding box center [360, 212] width 218 height 13
click at [277, 232] on input "1" at bounding box center [276, 231] width 50 height 20
type input "200"
click at [286, 360] on span "Create without photos" at bounding box center [302, 361] width 76 height 10
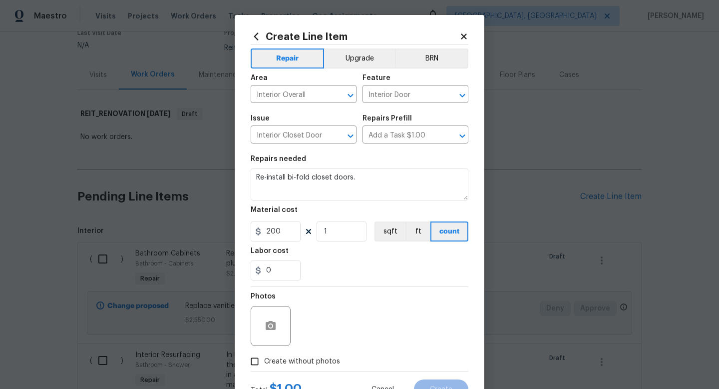
click at [264, 360] on input "Create without photos" at bounding box center [254, 361] width 19 height 19
checkbox input "true"
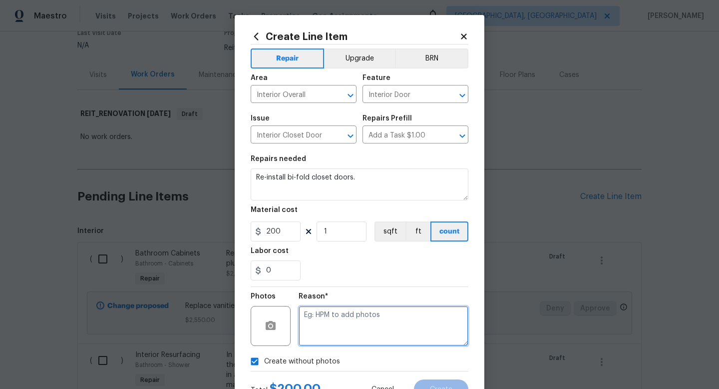
click at [319, 339] on textarea at bounding box center [384, 326] width 170 height 40
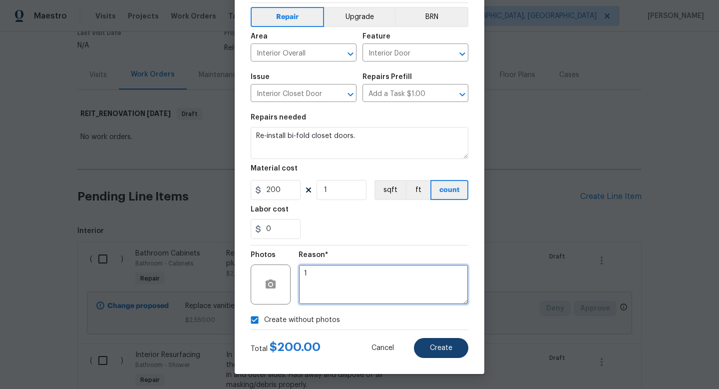
type textarea "1"
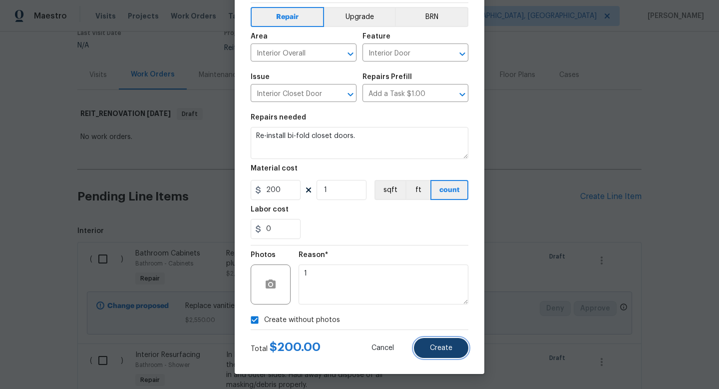
click at [428, 347] on button "Create" at bounding box center [441, 348] width 54 height 20
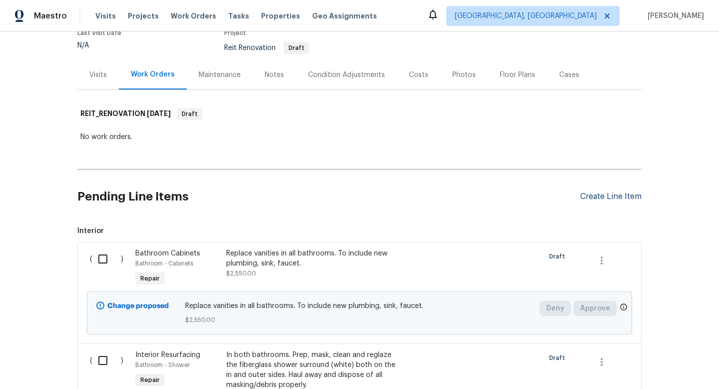
click at [610, 196] on div "Create Line Item" at bounding box center [610, 196] width 61 height 9
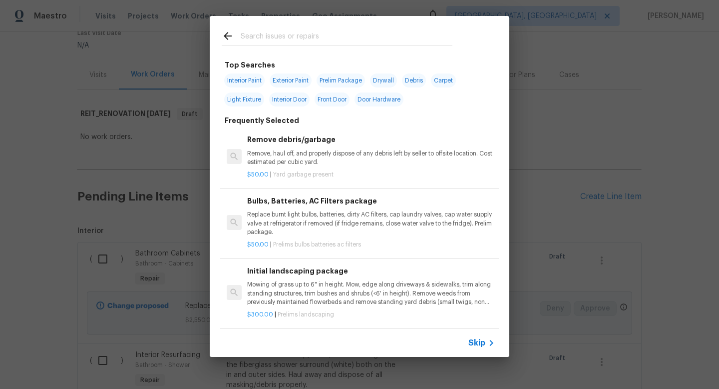
click at [476, 339] on span "Skip" at bounding box center [476, 343] width 17 height 10
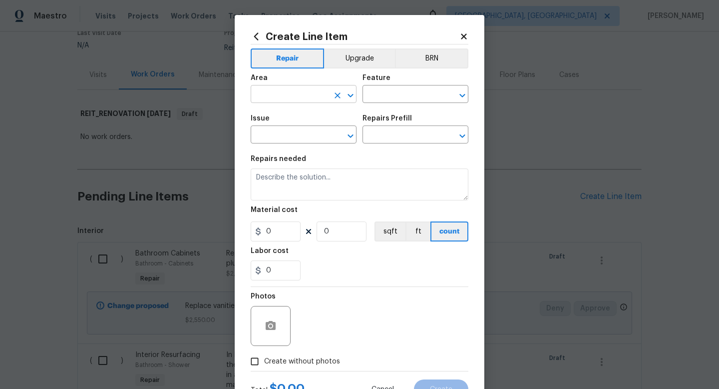
click at [295, 92] on input "text" at bounding box center [290, 94] width 78 height 15
type input "Interior Overall"
type input "Walls and Ceiling"
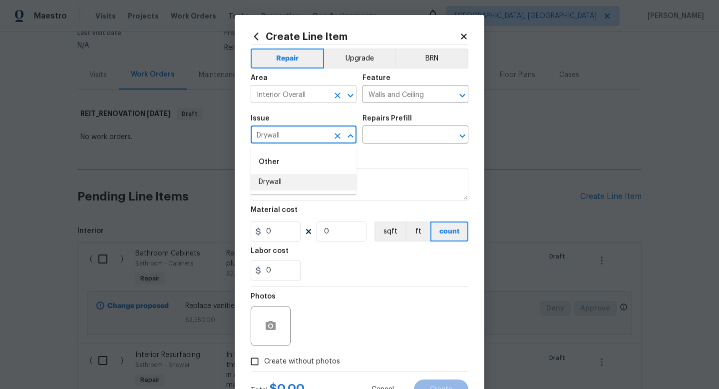
type input "Drywall"
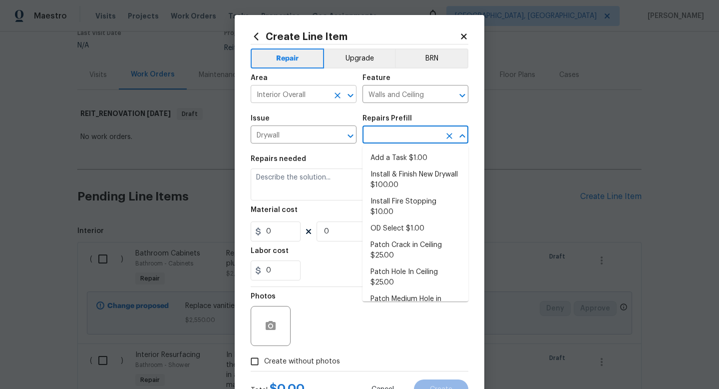
type input "Add a Task $1.00"
type textarea "HPM to detail"
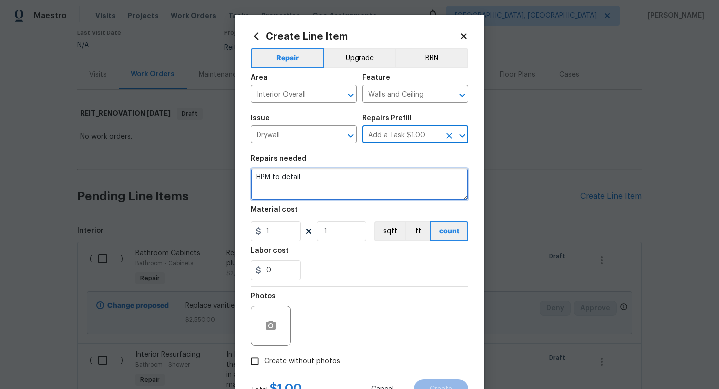
click at [291, 182] on textarea "HPM to detail" at bounding box center [360, 184] width 218 height 32
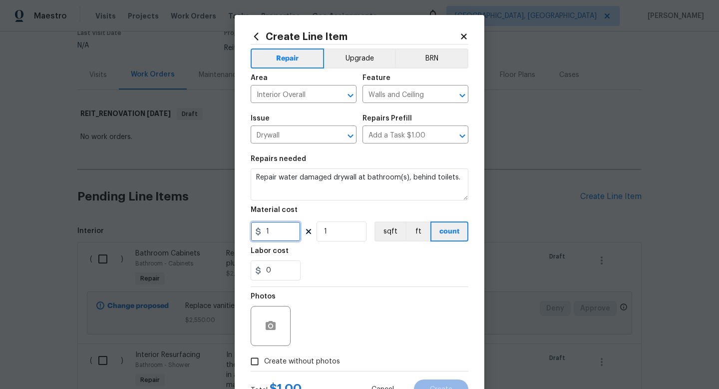
click at [281, 238] on input "1" at bounding box center [276, 231] width 50 height 20
click at [280, 355] on label "Create without photos" at bounding box center [292, 361] width 95 height 19
click at [264, 355] on input "Create without photos" at bounding box center [254, 361] width 19 height 19
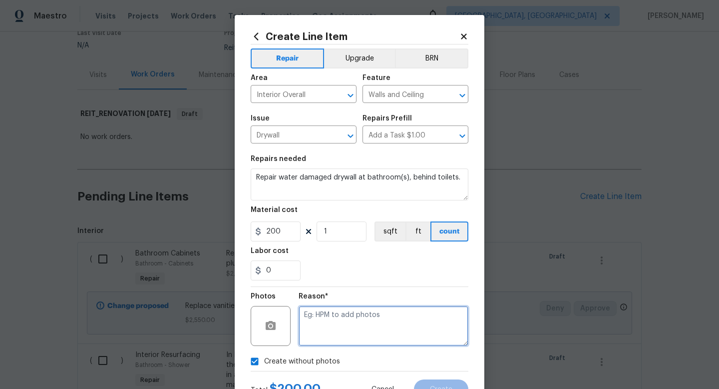
click at [322, 328] on textarea at bounding box center [384, 326] width 170 height 40
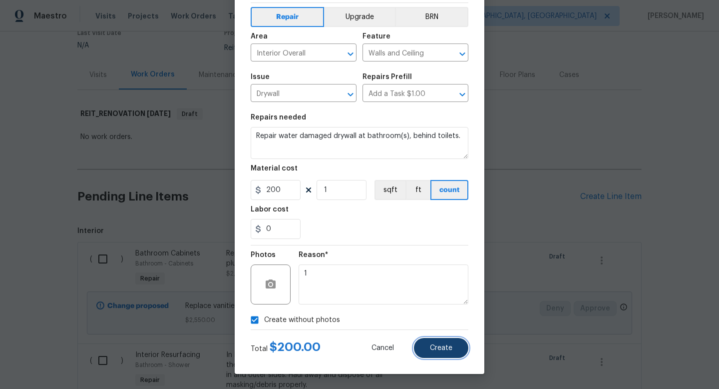
click at [436, 348] on span "Create" at bounding box center [441, 347] width 22 height 7
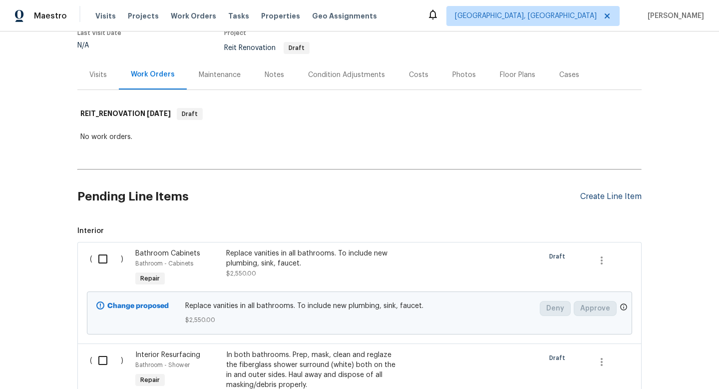
click at [603, 199] on div "Create Line Item" at bounding box center [610, 196] width 61 height 9
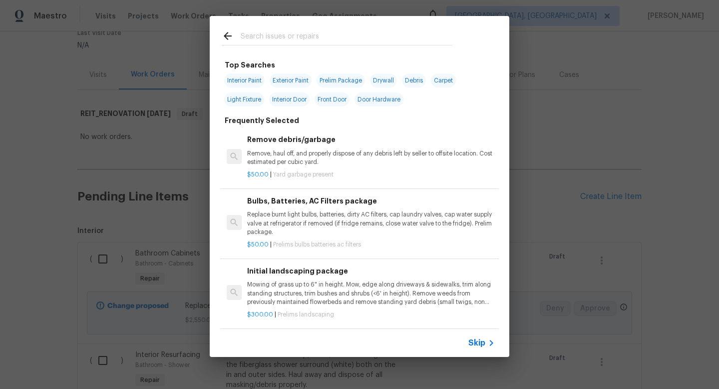
click at [469, 341] on span "Skip" at bounding box center [476, 343] width 17 height 10
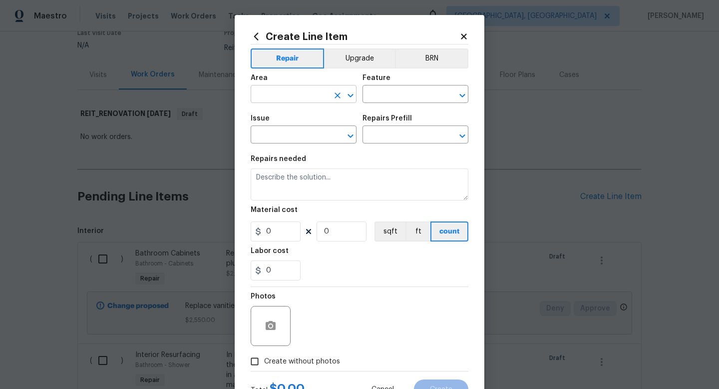
click at [314, 99] on input "text" at bounding box center [290, 94] width 78 height 15
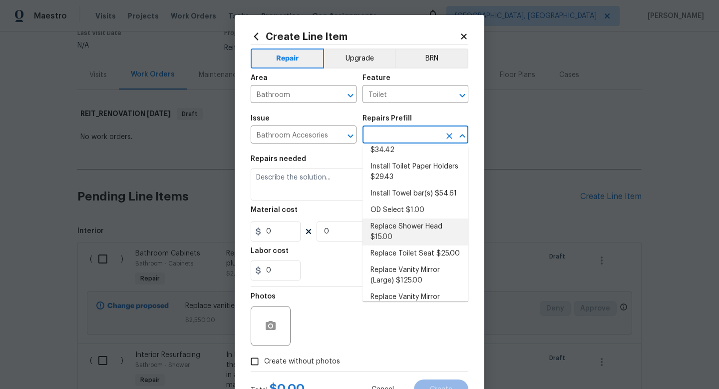
scroll to position [101, 0]
click at [427, 251] on li "Replace Toilet Seat $25.00" at bounding box center [416, 252] width 106 height 16
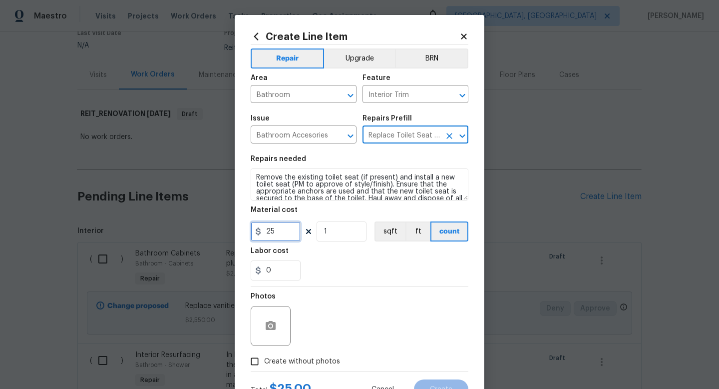
click at [286, 236] on input "25" at bounding box center [276, 231] width 50 height 20
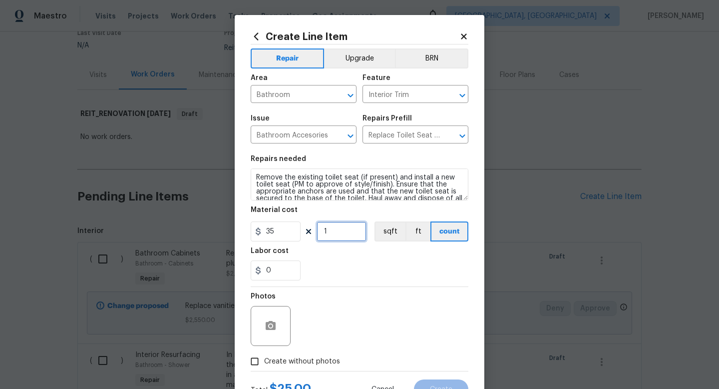
click at [343, 232] on input "1" at bounding box center [342, 231] width 50 height 20
click at [306, 361] on span "Create without photos" at bounding box center [302, 361] width 76 height 10
click at [264, 361] on input "Create without photos" at bounding box center [254, 361] width 19 height 19
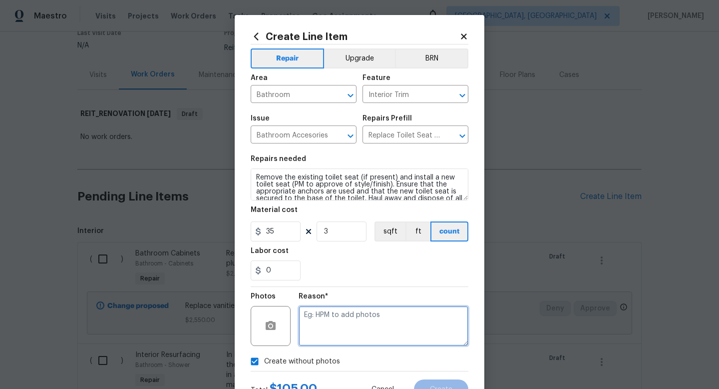
click at [323, 337] on textarea at bounding box center [384, 326] width 170 height 40
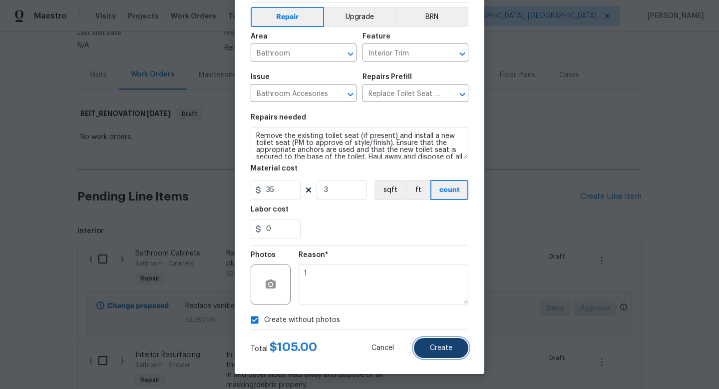
click at [442, 349] on span "Create" at bounding box center [441, 347] width 22 height 7
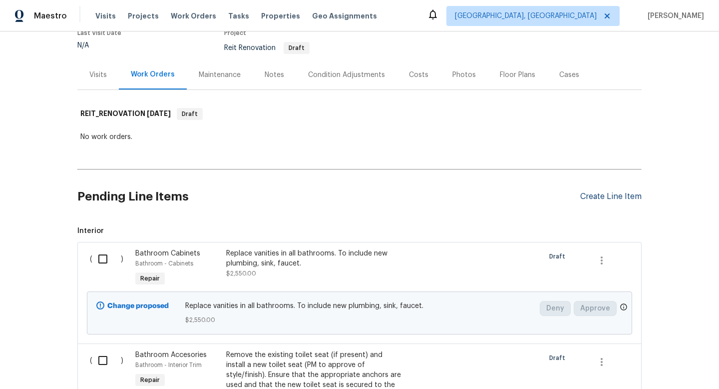
click at [611, 200] on div "Create Line Item" at bounding box center [610, 196] width 61 height 9
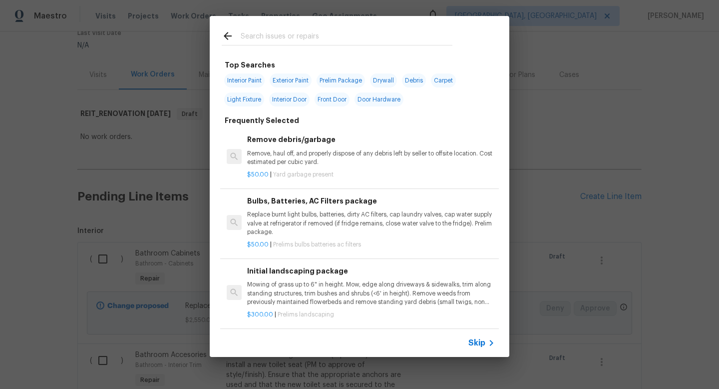
click at [482, 337] on div "Skip" at bounding box center [482, 343] width 29 height 12
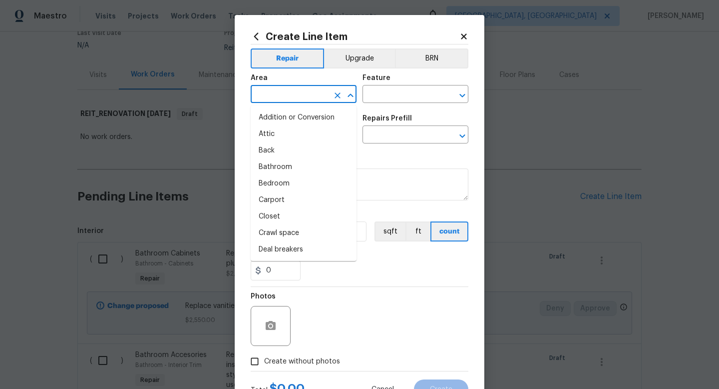
click at [296, 87] on input "text" at bounding box center [290, 94] width 78 height 15
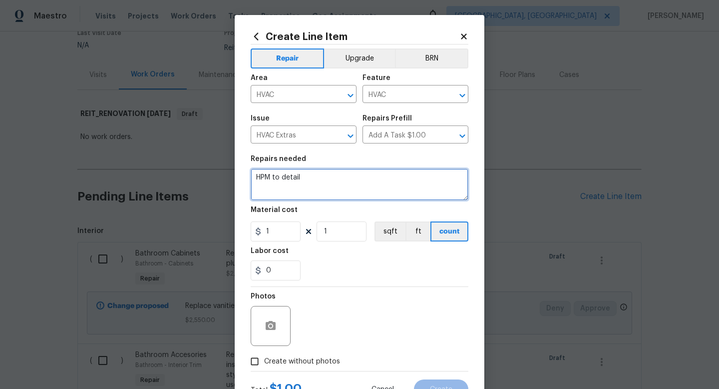
click at [285, 179] on textarea "HPM to detail" at bounding box center [360, 184] width 218 height 32
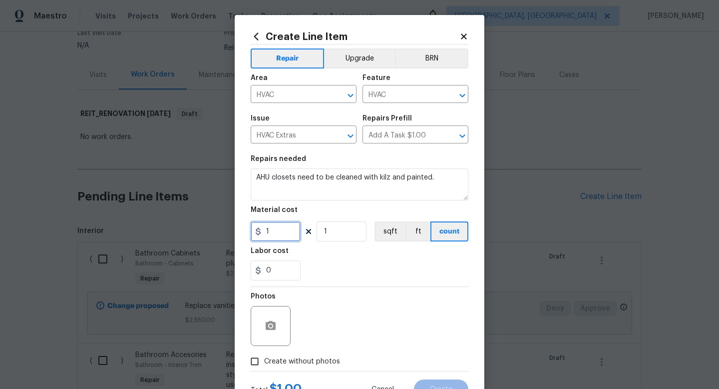
click at [282, 237] on input "1" at bounding box center [276, 231] width 50 height 20
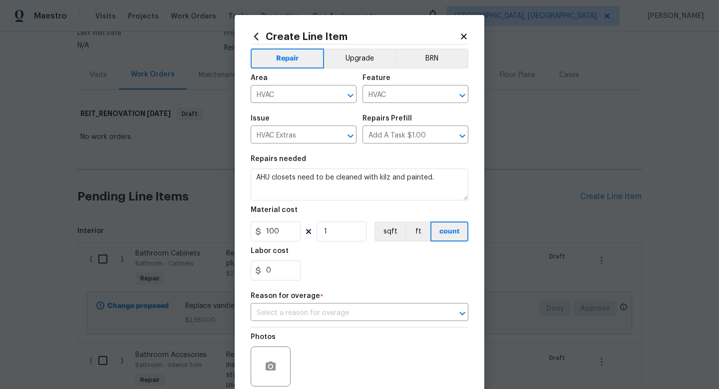
click at [285, 359] on div "Photos Create without photos" at bounding box center [360, 369] width 218 height 84
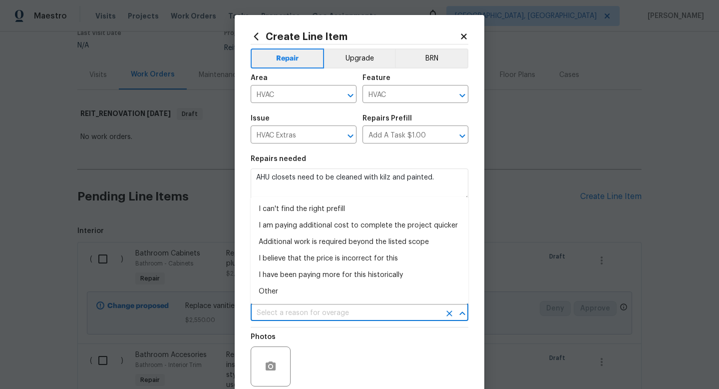
click at [338, 311] on input "text" at bounding box center [346, 312] width 190 height 15
click at [325, 275] on li "I have been paying more for this historically" at bounding box center [360, 275] width 218 height 16
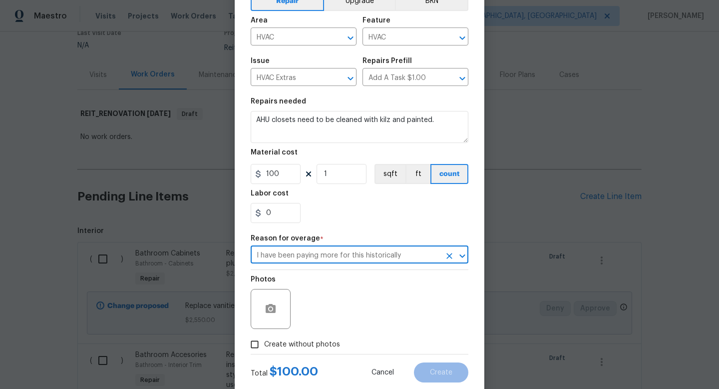
scroll to position [77, 0]
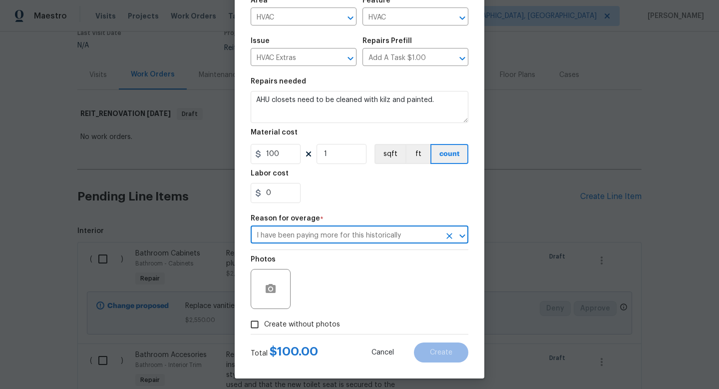
click at [311, 329] on span "Create without photos" at bounding box center [302, 324] width 76 height 10
click at [264, 329] on input "Create without photos" at bounding box center [254, 324] width 19 height 19
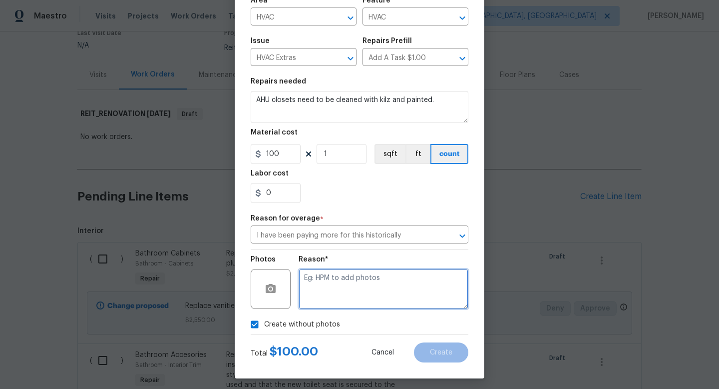
click at [372, 292] on textarea at bounding box center [384, 289] width 170 height 40
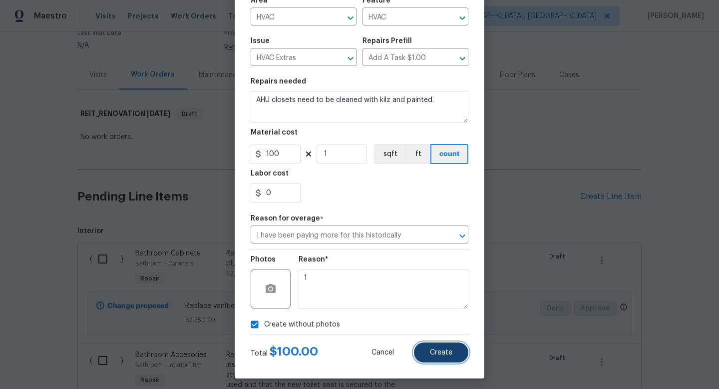
click at [433, 354] on span "Create" at bounding box center [441, 352] width 22 height 7
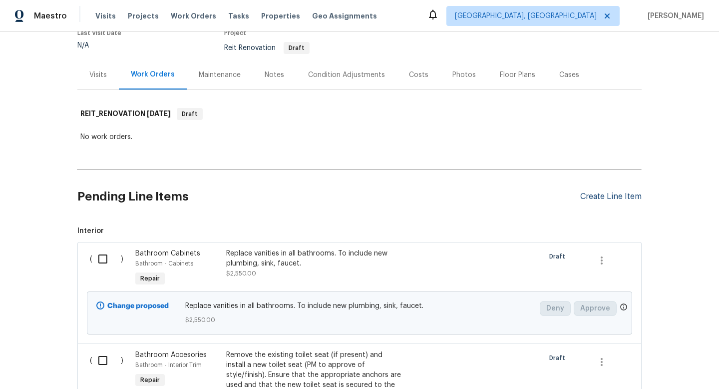
click at [613, 196] on div "Create Line Item" at bounding box center [610, 196] width 61 height 9
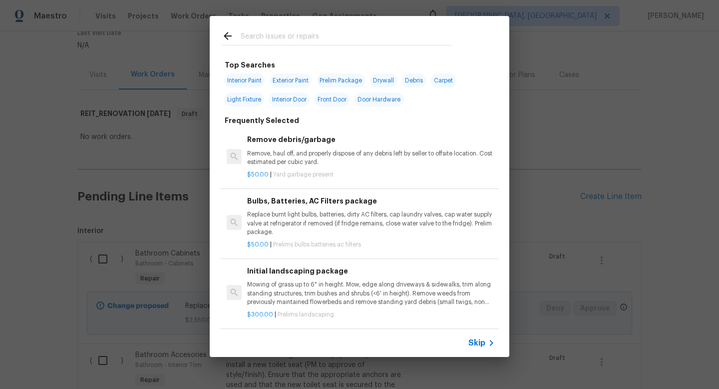
click at [478, 343] on span "Skip" at bounding box center [476, 343] width 17 height 10
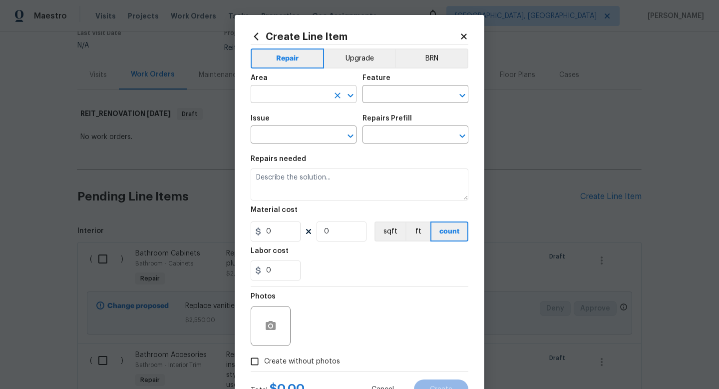
click at [295, 88] on input "text" at bounding box center [290, 94] width 78 height 15
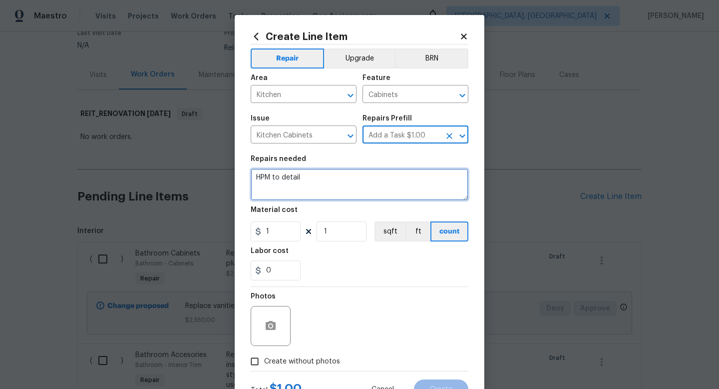
click at [279, 192] on textarea "HPM to detail" at bounding box center [360, 184] width 218 height 32
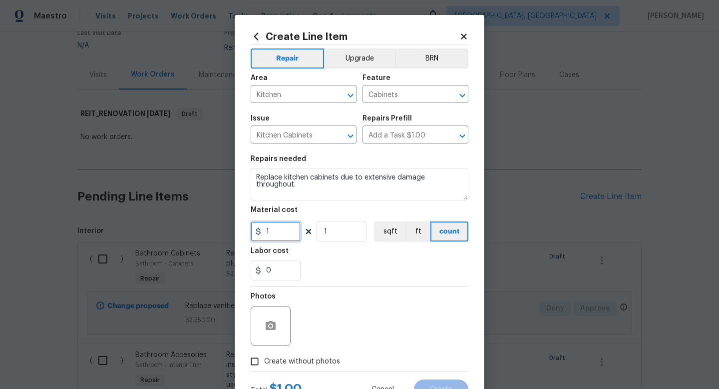
click at [279, 228] on input "1" at bounding box center [276, 231] width 50 height 20
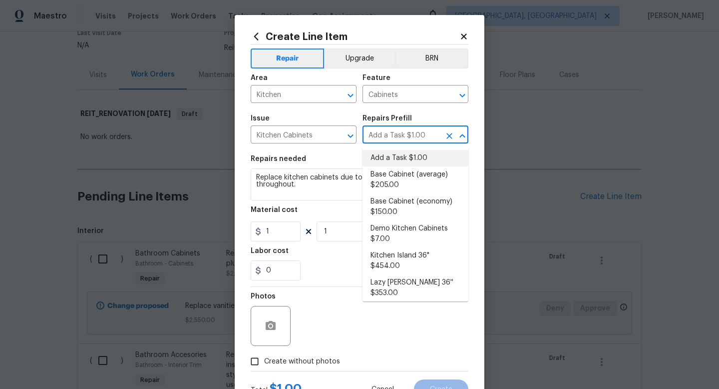
click at [372, 136] on input "Add a Task $1.00" at bounding box center [402, 135] width 78 height 15
click at [287, 220] on figure "Material cost 1 1 sqft ft count" at bounding box center [360, 223] width 218 height 35
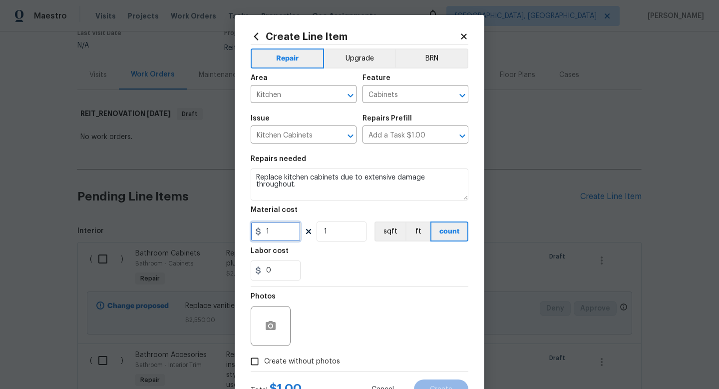
click at [286, 227] on input "1" at bounding box center [276, 231] width 50 height 20
click at [334, 340] on div "Photos" at bounding box center [360, 319] width 218 height 65
click at [324, 357] on span "Create without photos" at bounding box center [302, 361] width 76 height 10
click at [264, 357] on input "Create without photos" at bounding box center [254, 361] width 19 height 19
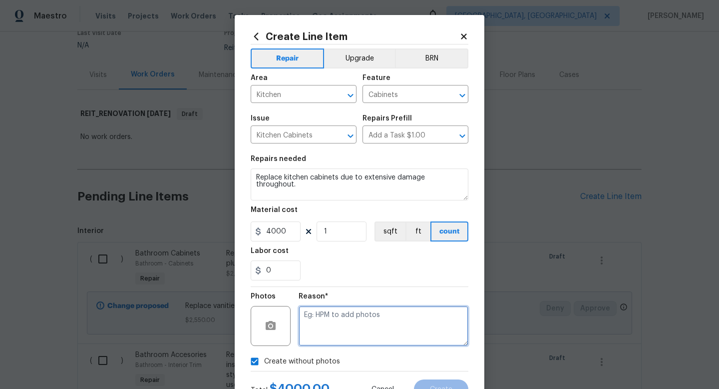
click at [345, 332] on textarea at bounding box center [384, 326] width 170 height 40
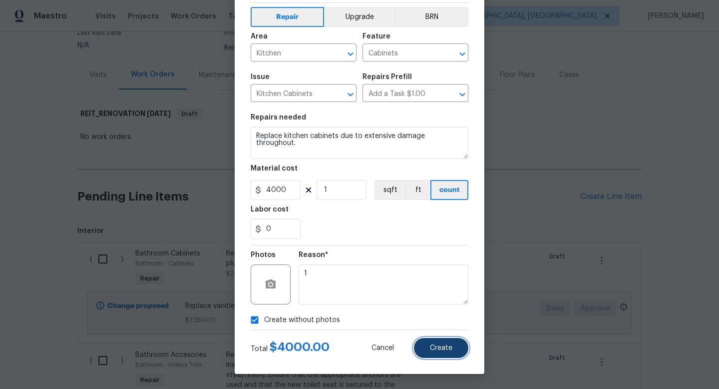
click at [455, 351] on button "Create" at bounding box center [441, 348] width 54 height 20
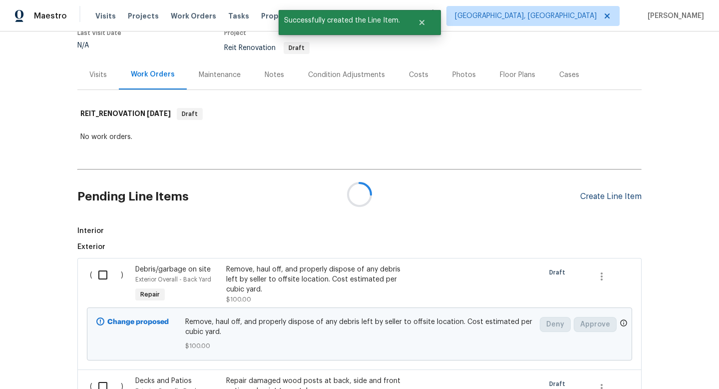
click at [607, 195] on div "Create Line Item" at bounding box center [610, 196] width 61 height 9
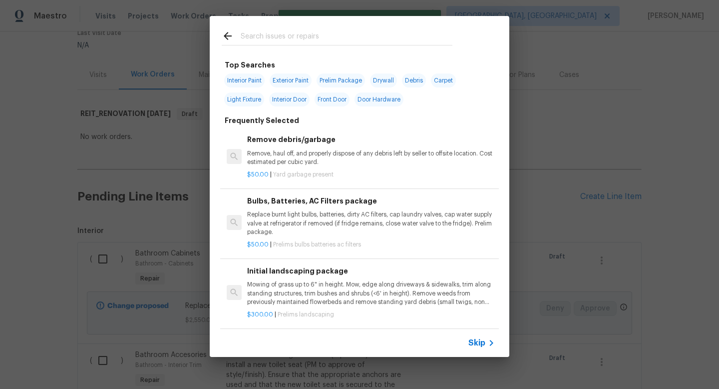
click at [474, 342] on span "Skip" at bounding box center [476, 343] width 17 height 10
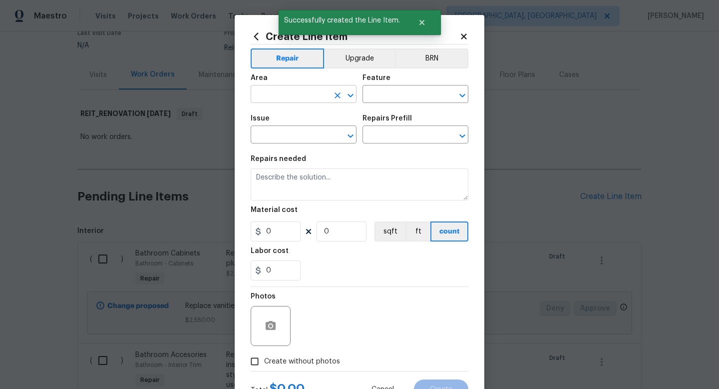
click at [268, 95] on input "text" at bounding box center [290, 94] width 78 height 15
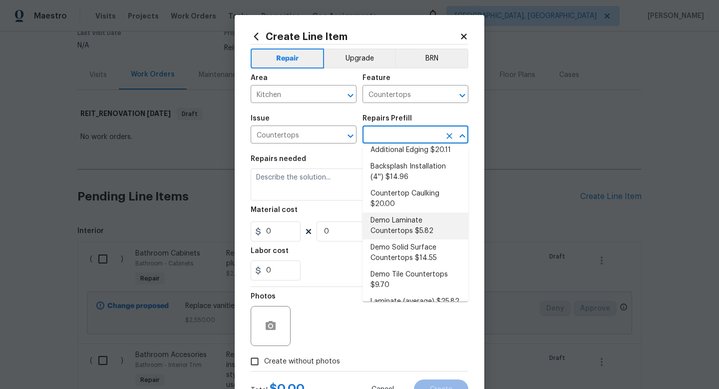
scroll to position [0, 0]
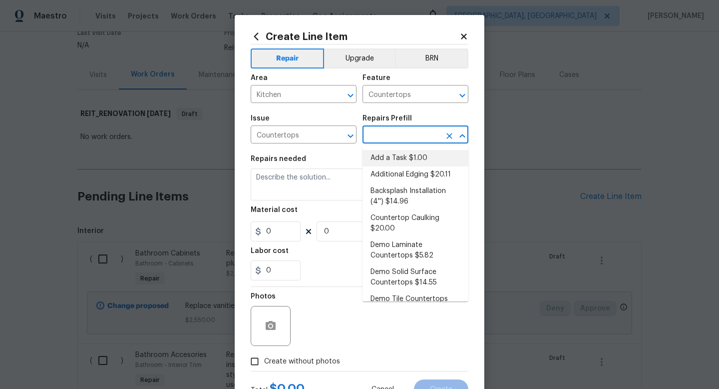
click at [393, 151] on li "Add a Task $1.00" at bounding box center [416, 158] width 106 height 16
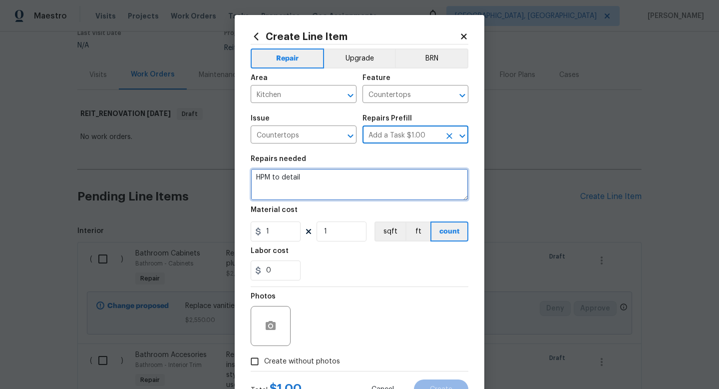
click at [363, 191] on textarea "HPM to detail" at bounding box center [360, 184] width 218 height 32
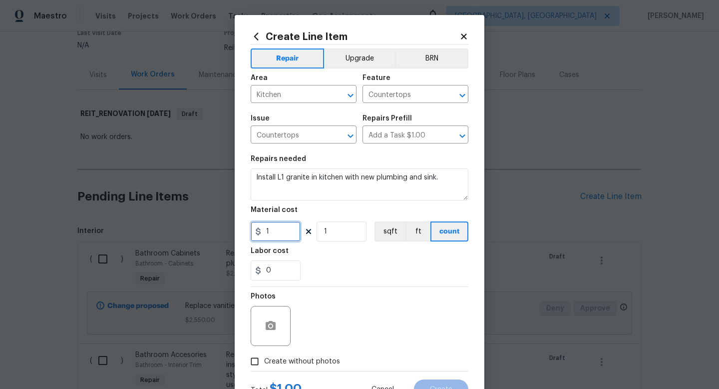
click at [280, 230] on input "1" at bounding box center [276, 231] width 50 height 20
click at [289, 365] on span "Create without photos" at bounding box center [302, 361] width 76 height 10
click at [264, 365] on input "Create without photos" at bounding box center [254, 361] width 19 height 19
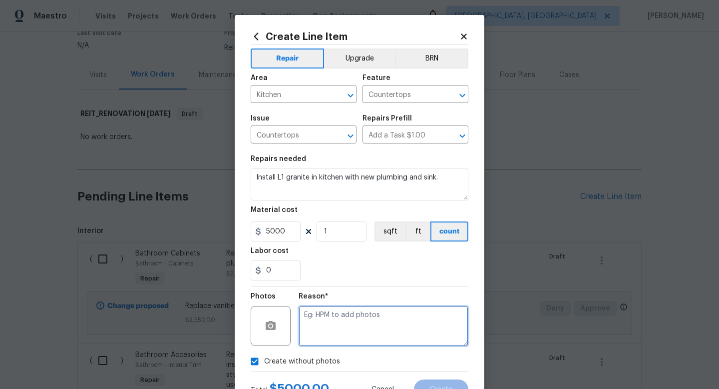
click at [332, 329] on textarea at bounding box center [384, 326] width 170 height 40
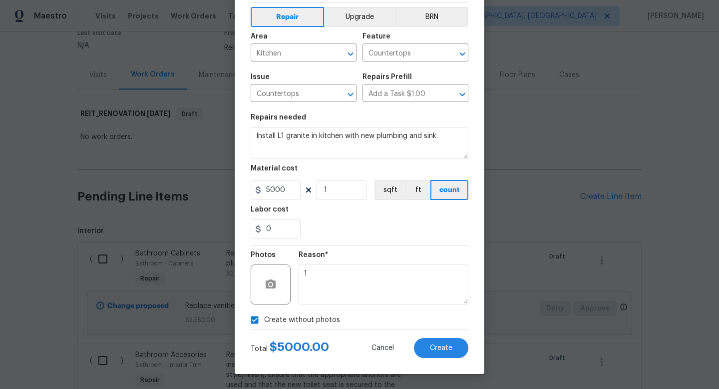
click at [424, 336] on div "Total $ 5000.00 Cancel Create" at bounding box center [360, 344] width 218 height 28
click at [426, 348] on button "Create" at bounding box center [441, 348] width 54 height 20
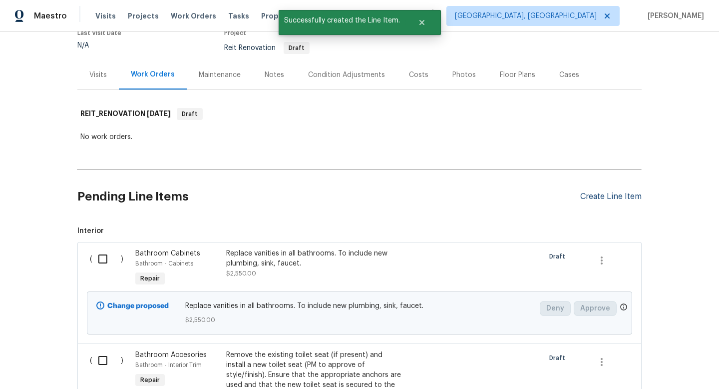
click at [617, 198] on div "Create Line Item" at bounding box center [610, 196] width 61 height 9
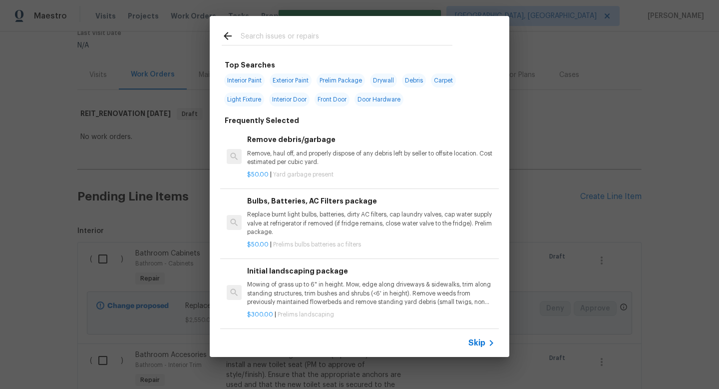
click at [478, 346] on span "Skip" at bounding box center [476, 343] width 17 height 10
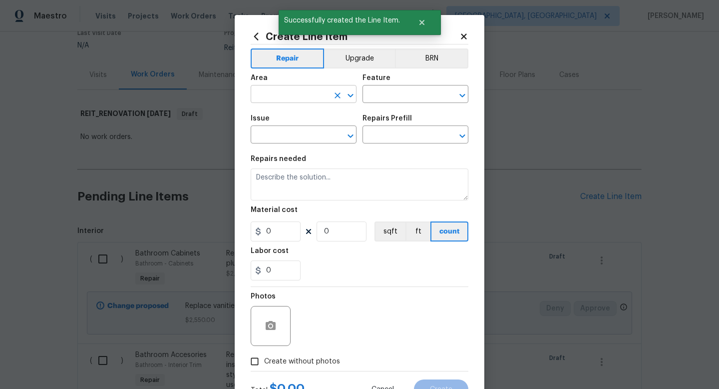
click at [312, 91] on input "text" at bounding box center [290, 94] width 78 height 15
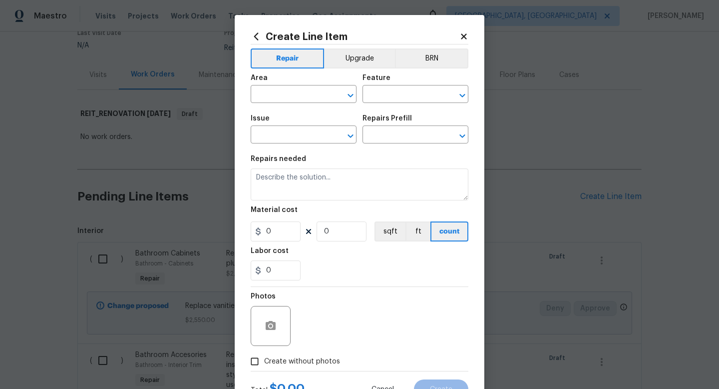
click at [306, 103] on span "Area ​" at bounding box center [304, 88] width 106 height 40
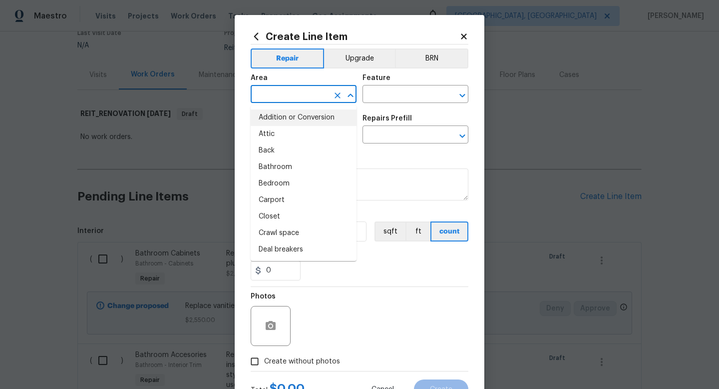
click at [302, 88] on input "text" at bounding box center [290, 94] width 78 height 15
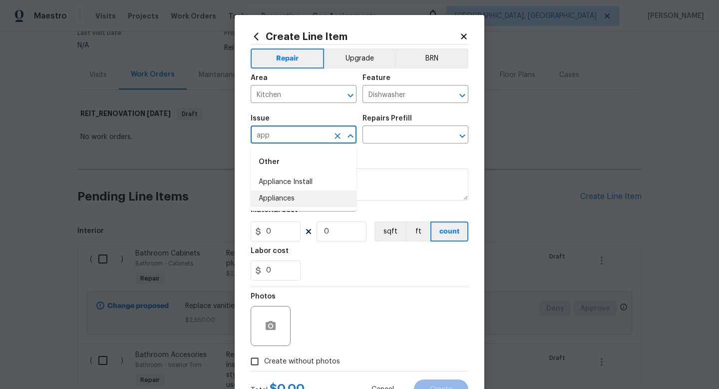
click at [289, 198] on li "Appliances" at bounding box center [304, 198] width 106 height 16
click at [370, 137] on input "text" at bounding box center [402, 135] width 78 height 15
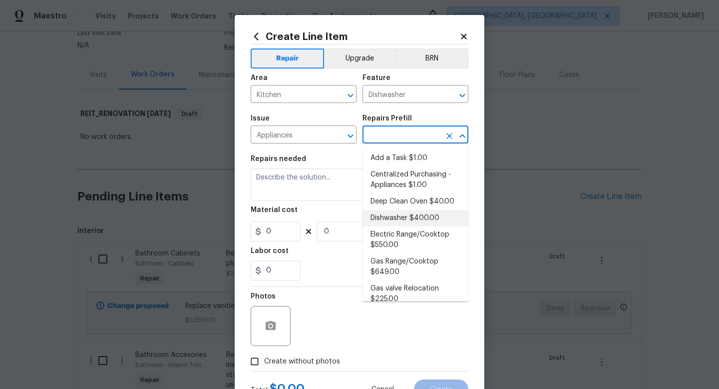
click at [406, 220] on li "Dishwasher $400.00" at bounding box center [416, 218] width 106 height 16
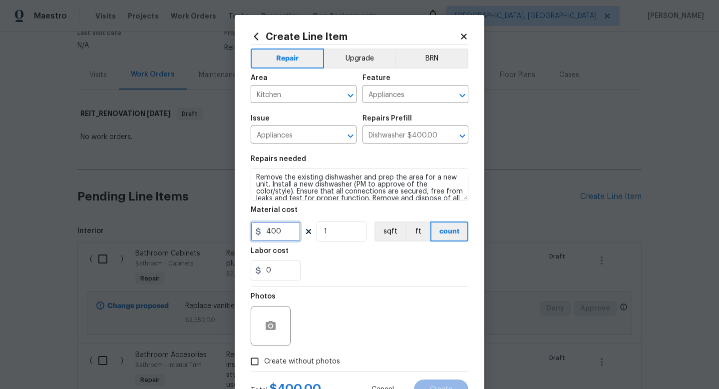
click at [291, 235] on input "400" at bounding box center [276, 231] width 50 height 20
click at [285, 363] on span "Create without photos" at bounding box center [302, 361] width 76 height 10
click at [264, 363] on input "Create without photos" at bounding box center [254, 361] width 19 height 19
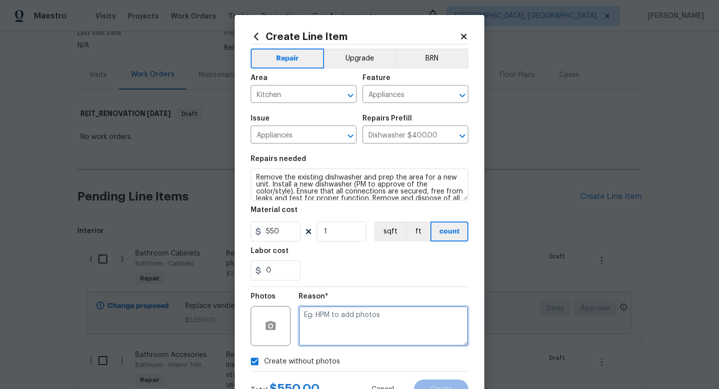
click at [308, 339] on textarea at bounding box center [384, 326] width 170 height 40
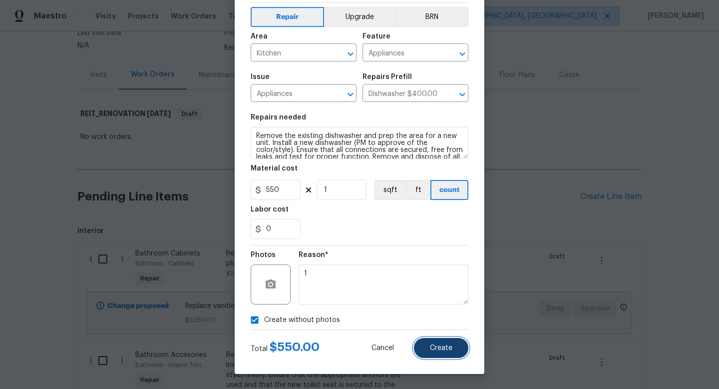
click at [434, 346] on span "Create" at bounding box center [441, 347] width 22 height 7
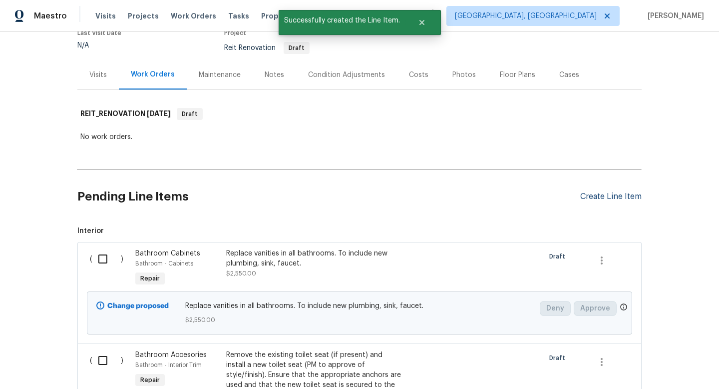
click at [610, 197] on div "Create Line Item" at bounding box center [610, 196] width 61 height 9
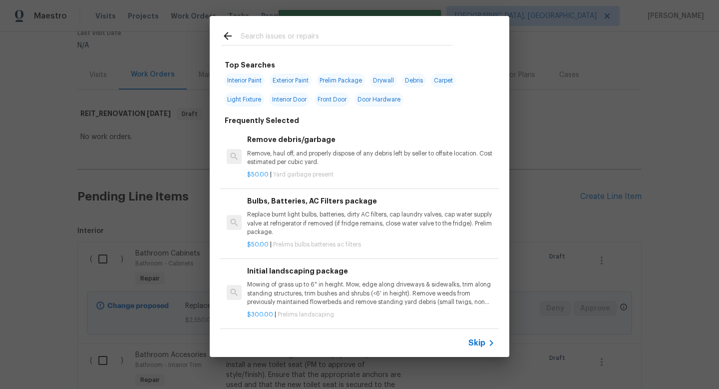
click at [478, 344] on span "Skip" at bounding box center [476, 343] width 17 height 10
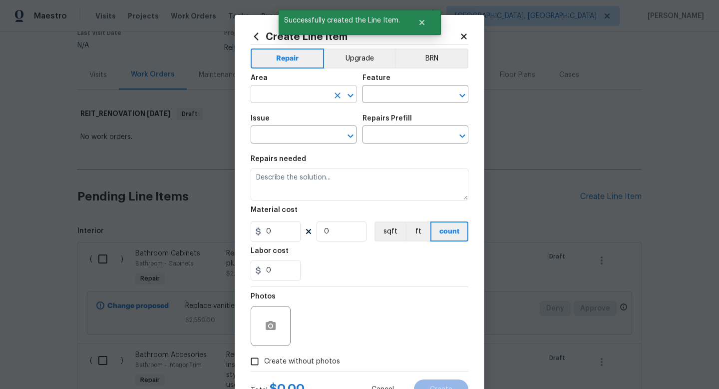
click at [272, 91] on input "text" at bounding box center [290, 94] width 78 height 15
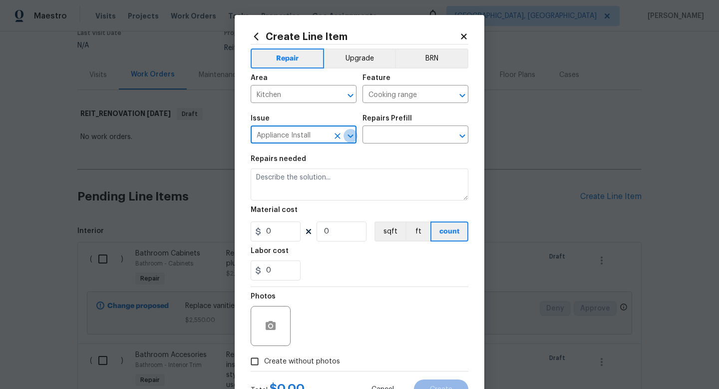
click at [353, 138] on icon "Open" at bounding box center [351, 136] width 12 height 12
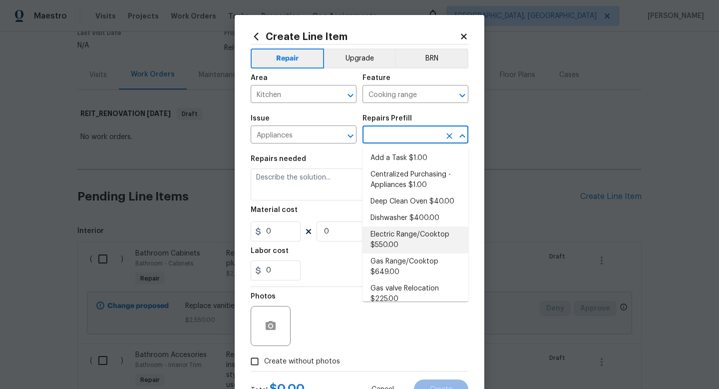
click at [408, 242] on li "Electric Range/Cooktop $550.00" at bounding box center [416, 239] width 106 height 27
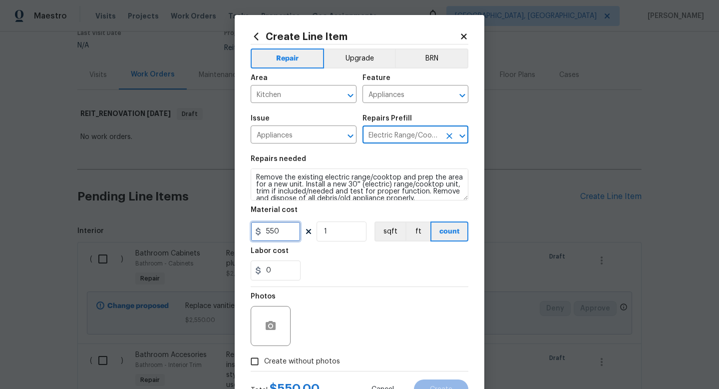
click at [296, 230] on input "550" at bounding box center [276, 231] width 50 height 20
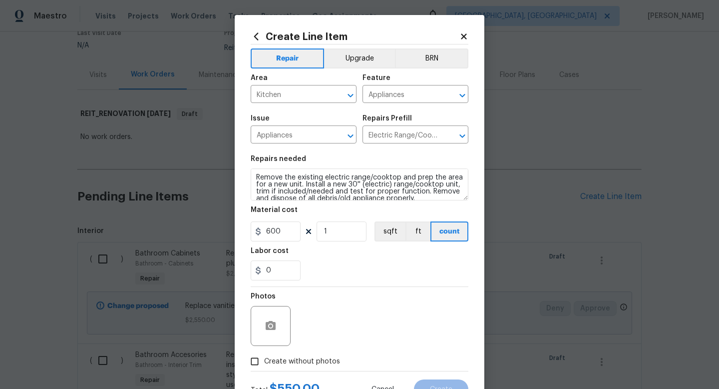
click at [292, 361] on span "Create without photos" at bounding box center [302, 361] width 76 height 10
click at [264, 361] on input "Create without photos" at bounding box center [254, 361] width 19 height 19
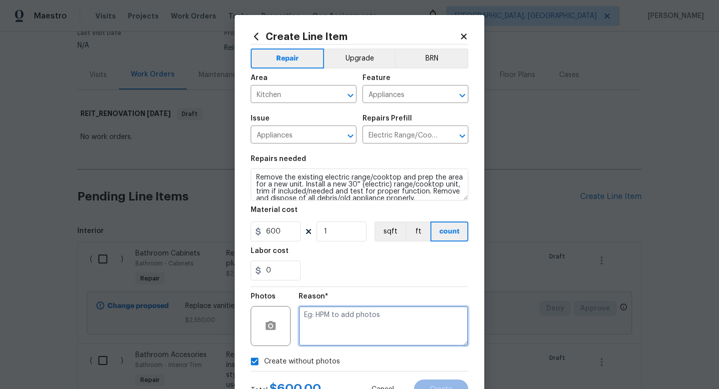
click at [338, 330] on textarea at bounding box center [384, 326] width 170 height 40
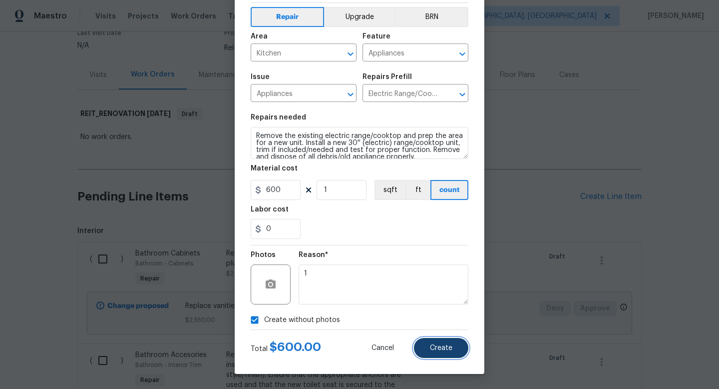
click at [436, 341] on button "Create" at bounding box center [441, 348] width 54 height 20
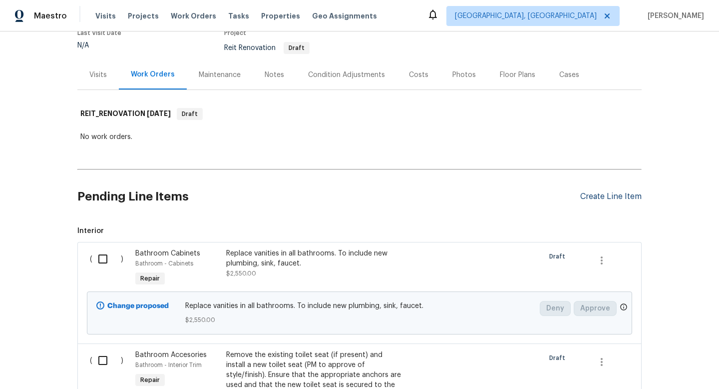
click at [610, 196] on div "Create Line Item" at bounding box center [610, 196] width 61 height 9
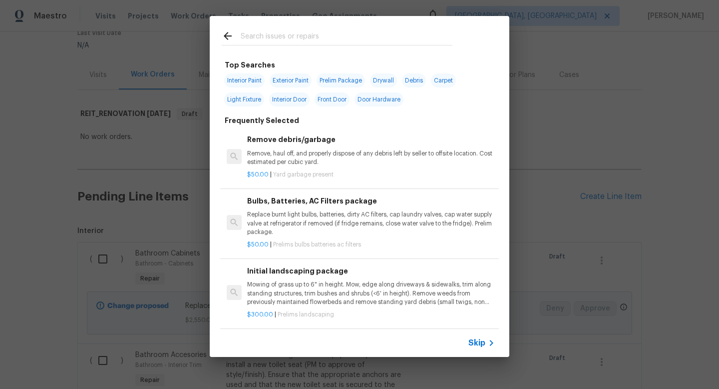
click at [479, 343] on span "Skip" at bounding box center [476, 343] width 17 height 10
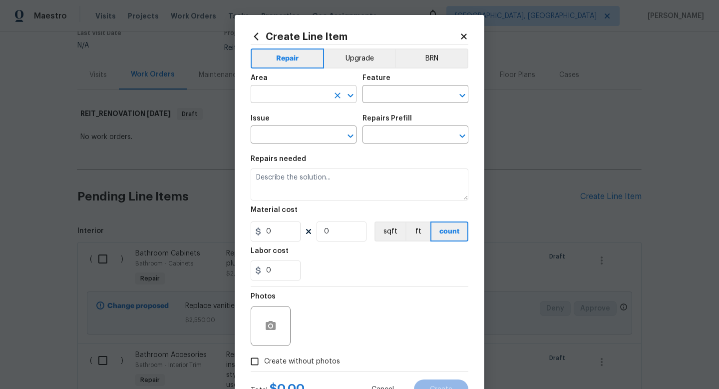
click at [299, 91] on input "text" at bounding box center [290, 94] width 78 height 15
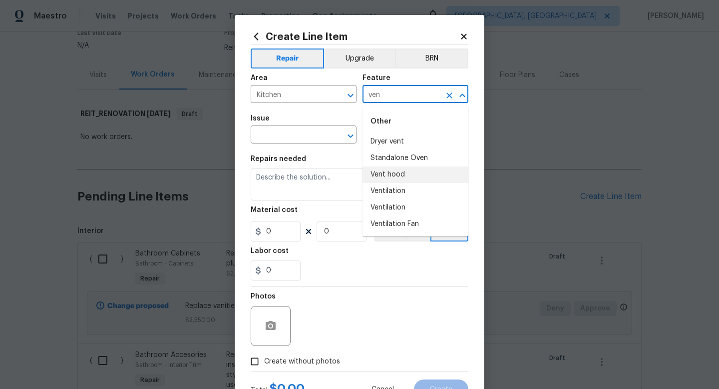
click at [378, 172] on li "Vent hood" at bounding box center [416, 174] width 106 height 16
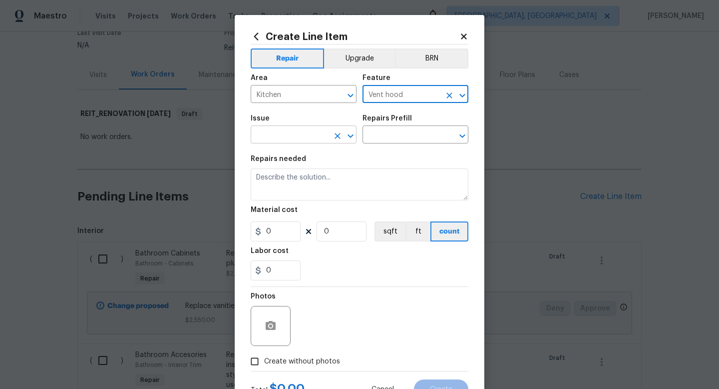
click at [307, 140] on input "text" at bounding box center [290, 135] width 78 height 15
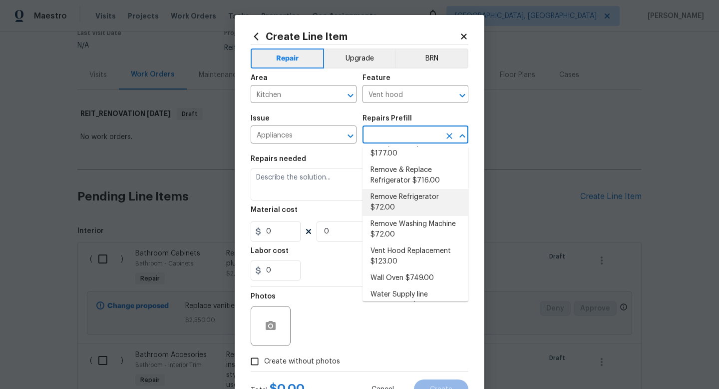
scroll to position [248, 0]
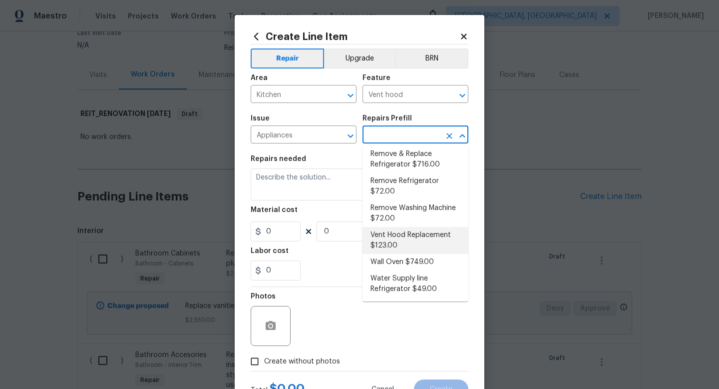
click at [403, 232] on li "Vent Hood Replacement $123.00" at bounding box center [416, 240] width 106 height 27
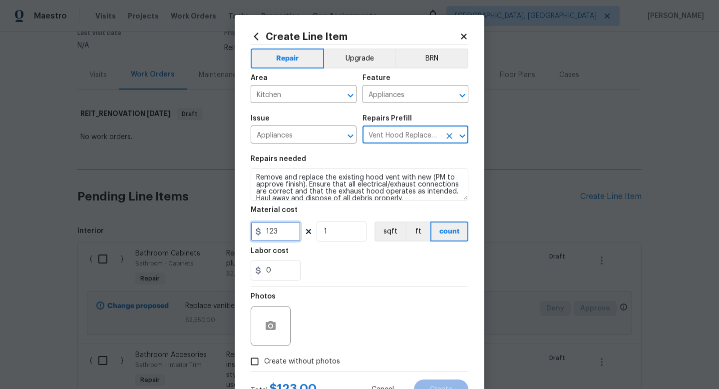
click at [298, 235] on input "123" at bounding box center [276, 231] width 50 height 20
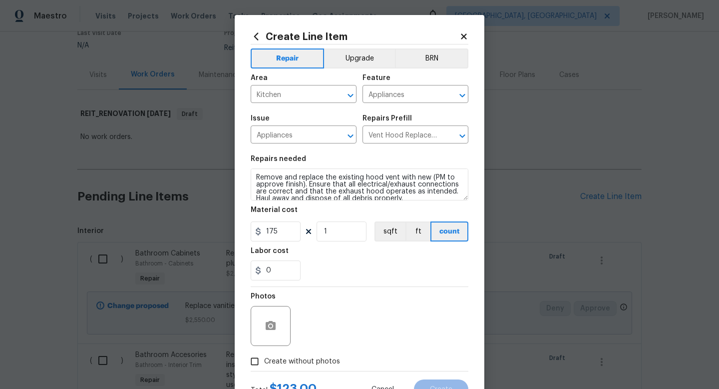
click at [300, 374] on div "Total $ 123.00 Cancel Create" at bounding box center [360, 385] width 218 height 28
click at [305, 364] on span "Create without photos" at bounding box center [302, 361] width 76 height 10
click at [264, 364] on input "Create without photos" at bounding box center [254, 361] width 19 height 19
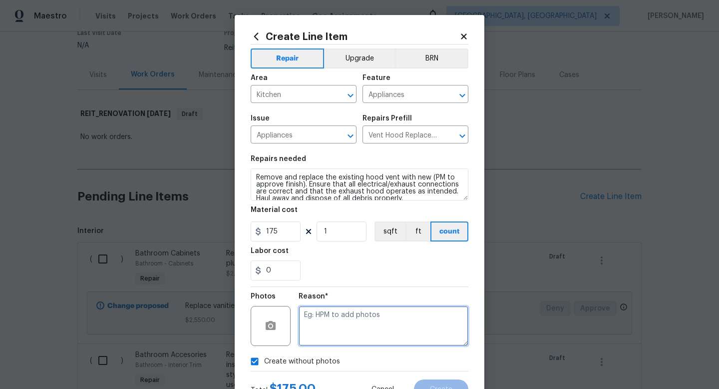
click at [338, 324] on textarea at bounding box center [384, 326] width 170 height 40
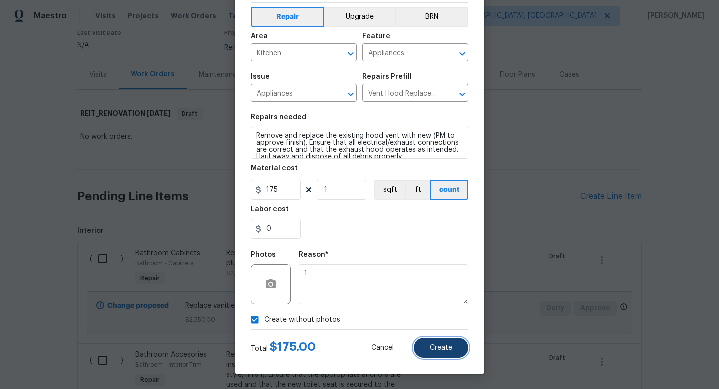
click at [451, 345] on span "Create" at bounding box center [441, 347] width 22 height 7
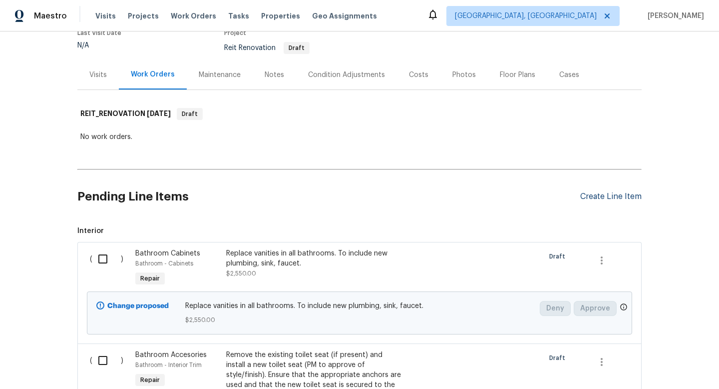
click at [604, 199] on div "Create Line Item" at bounding box center [610, 196] width 61 height 9
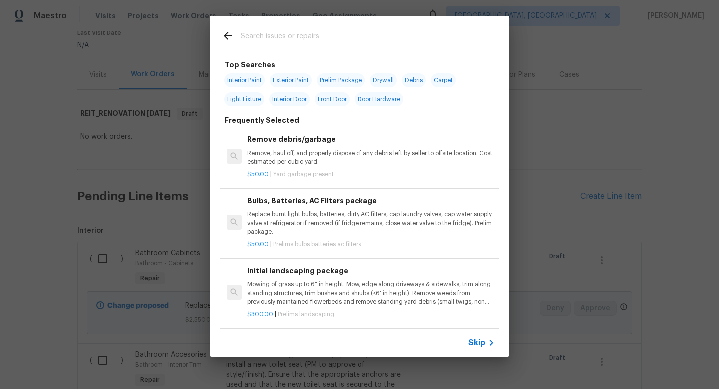
click at [472, 344] on span "Skip" at bounding box center [476, 343] width 17 height 10
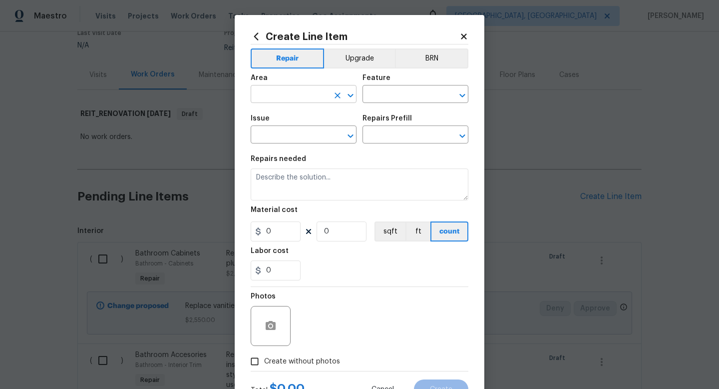
click at [275, 99] on input "text" at bounding box center [290, 94] width 78 height 15
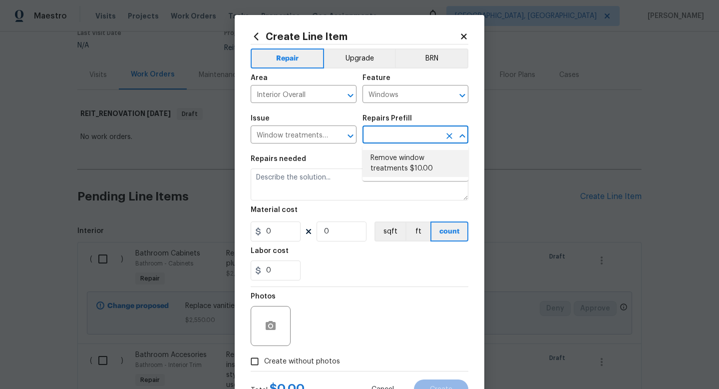
click at [389, 159] on li "Remove window treatments $10.00" at bounding box center [416, 163] width 106 height 27
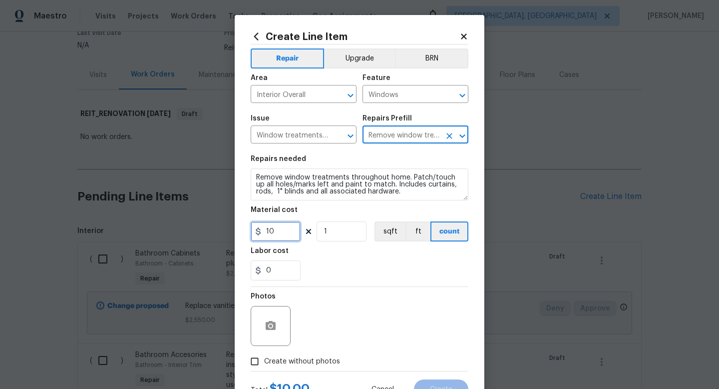
click at [298, 228] on input "10" at bounding box center [276, 231] width 50 height 20
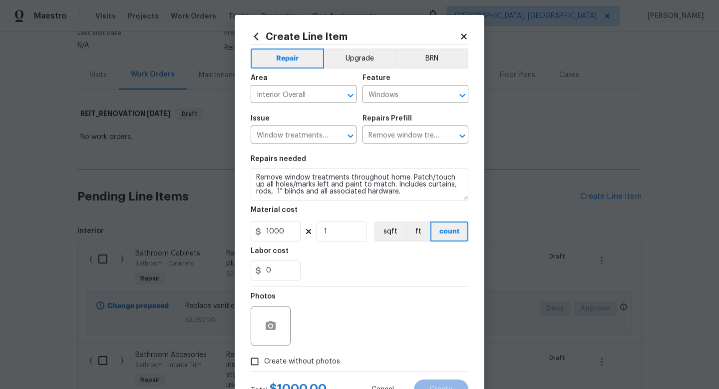
click at [284, 357] on span "Create without photos" at bounding box center [302, 361] width 76 height 10
click at [264, 357] on input "Create without photos" at bounding box center [254, 361] width 19 height 19
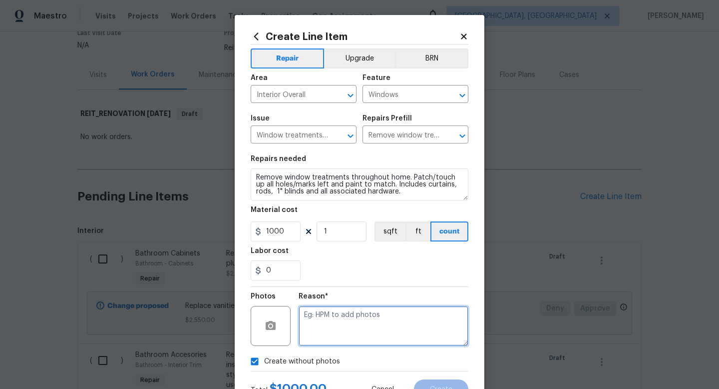
click at [333, 331] on textarea at bounding box center [384, 326] width 170 height 40
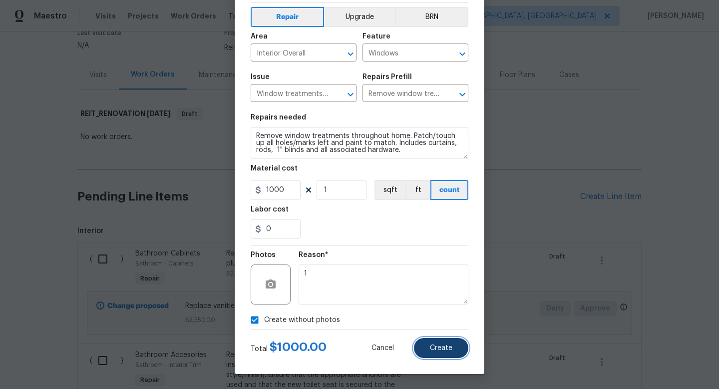
click at [439, 350] on span "Create" at bounding box center [441, 347] width 22 height 7
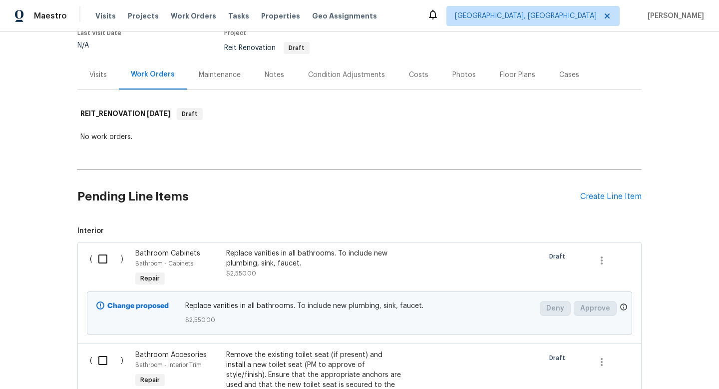
click at [596, 190] on div "Pending Line Items Create Line Item" at bounding box center [359, 196] width 564 height 46
click at [596, 198] on div "Create Line Item" at bounding box center [610, 196] width 61 height 9
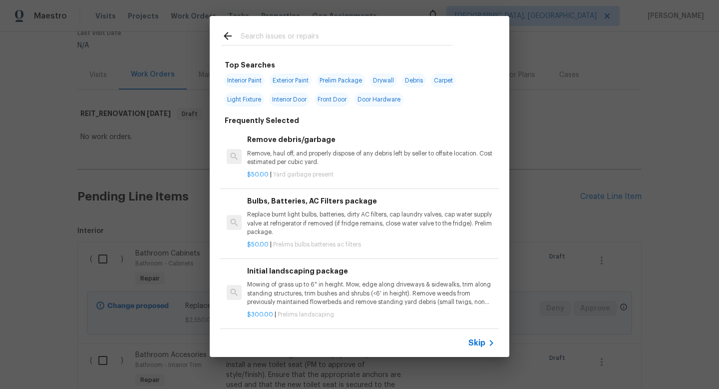
click at [483, 340] on span "Skip" at bounding box center [476, 343] width 17 height 10
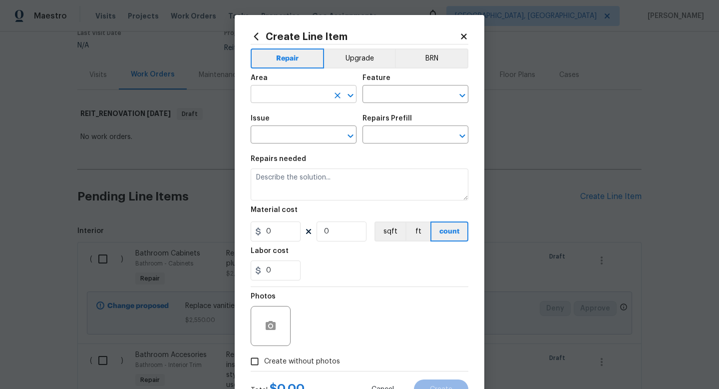
click at [307, 95] on input "text" at bounding box center [290, 94] width 78 height 15
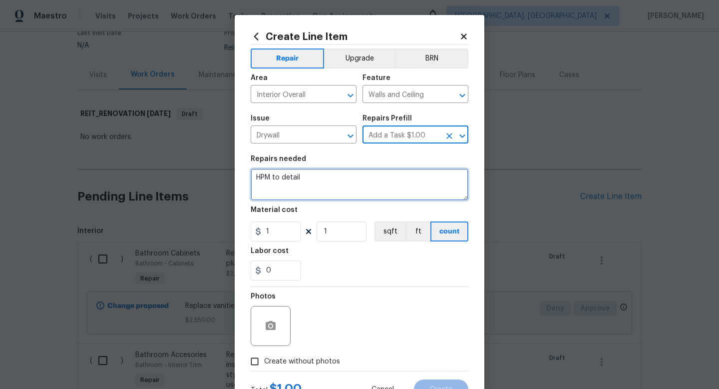
click at [292, 189] on textarea "HPM to detail" at bounding box center [360, 184] width 218 height 32
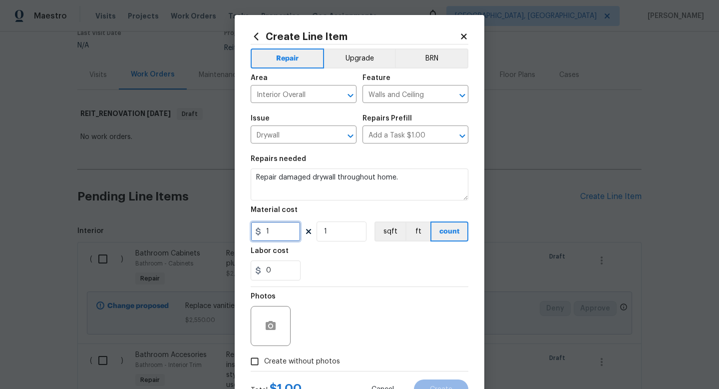
click at [271, 237] on input "1" at bounding box center [276, 231] width 50 height 20
click at [278, 359] on span "Create without photos" at bounding box center [302, 361] width 76 height 10
click at [264, 359] on input "Create without photos" at bounding box center [254, 361] width 19 height 19
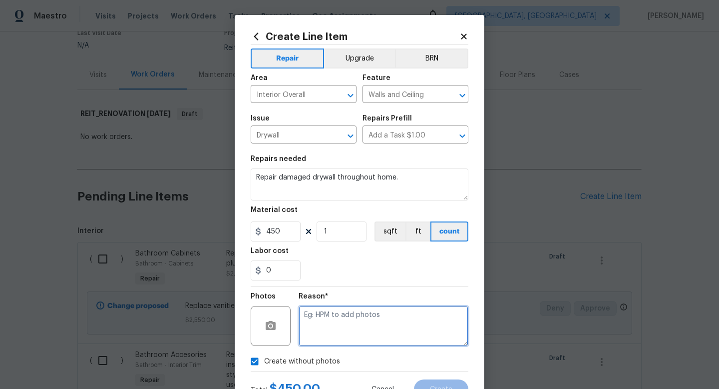
click at [328, 332] on textarea at bounding box center [384, 326] width 170 height 40
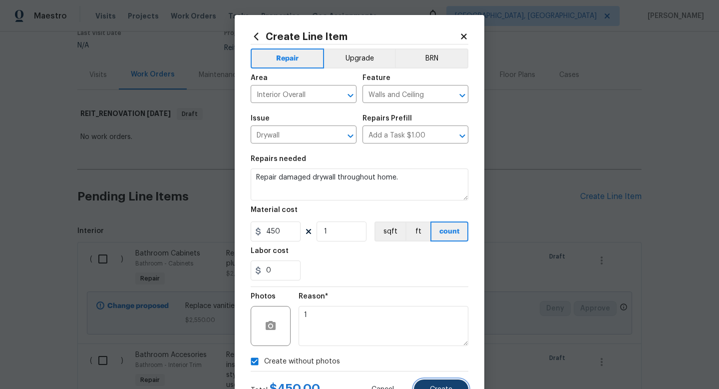
click at [428, 380] on button "Create" at bounding box center [441, 389] width 54 height 20
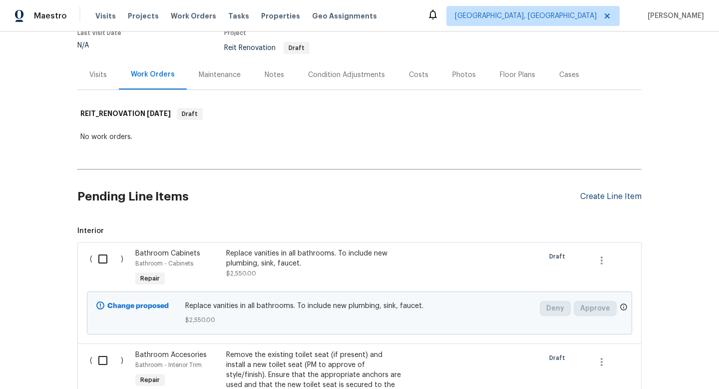
click at [607, 197] on div "Create Line Item" at bounding box center [610, 196] width 61 height 9
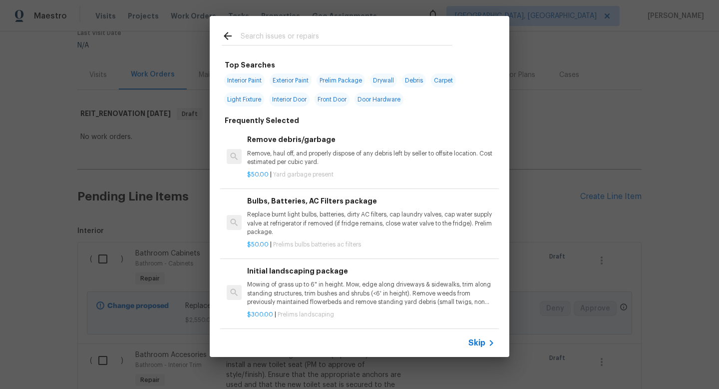
click at [477, 348] on div "Skip" at bounding box center [482, 343] width 29 height 12
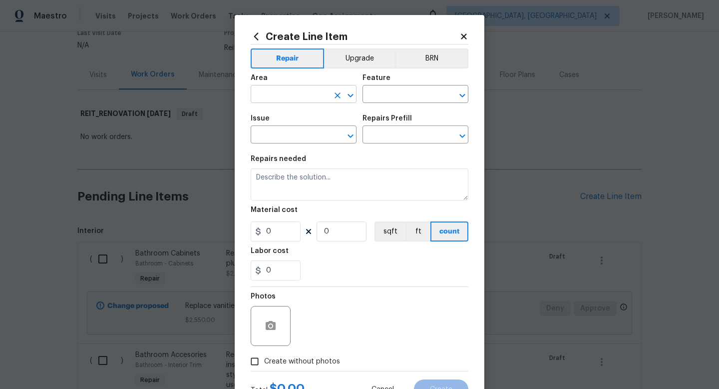
click at [312, 93] on input "text" at bounding box center [290, 94] width 78 height 15
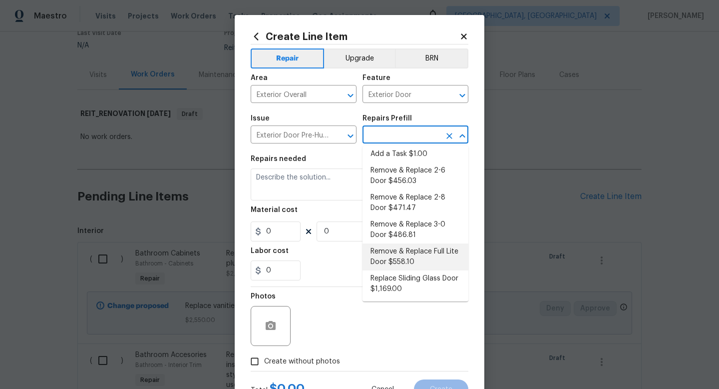
scroll to position [0, 0]
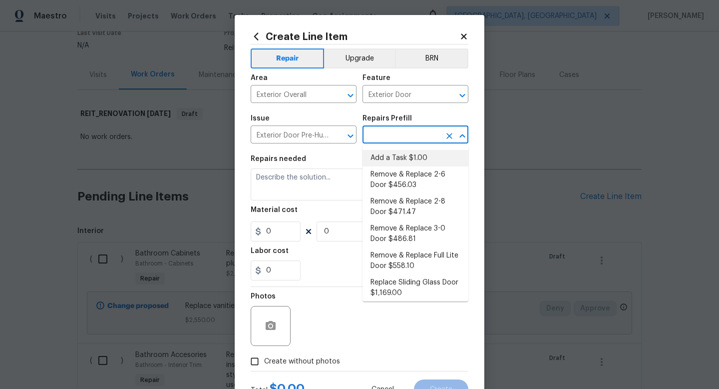
click at [395, 160] on li "Add a Task $1.00" at bounding box center [416, 158] width 106 height 16
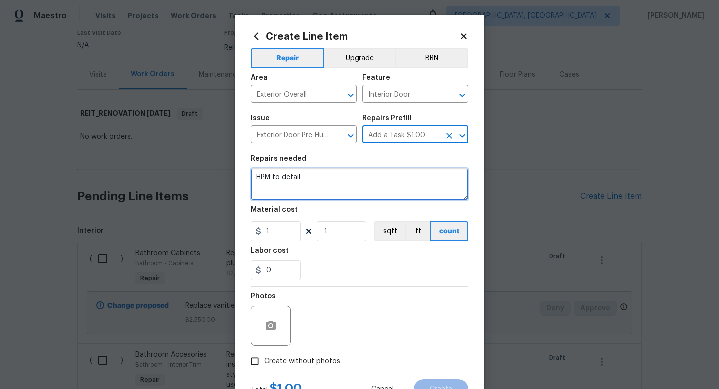
click at [341, 186] on textarea "HPM to detail" at bounding box center [360, 184] width 218 height 32
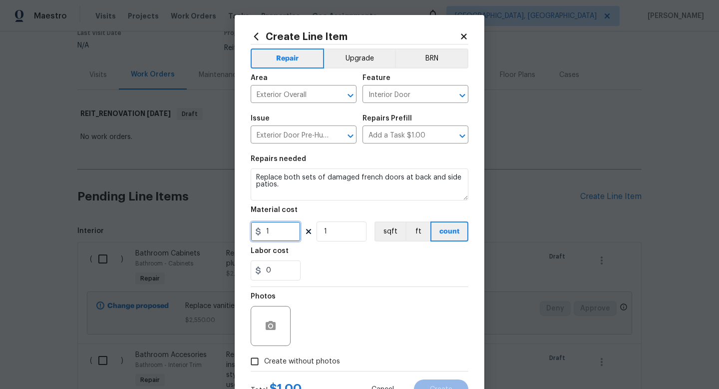
click at [292, 231] on input "1" at bounding box center [276, 231] width 50 height 20
click at [290, 364] on span "Create without photos" at bounding box center [302, 361] width 76 height 10
click at [264, 364] on input "Create without photos" at bounding box center [254, 361] width 19 height 19
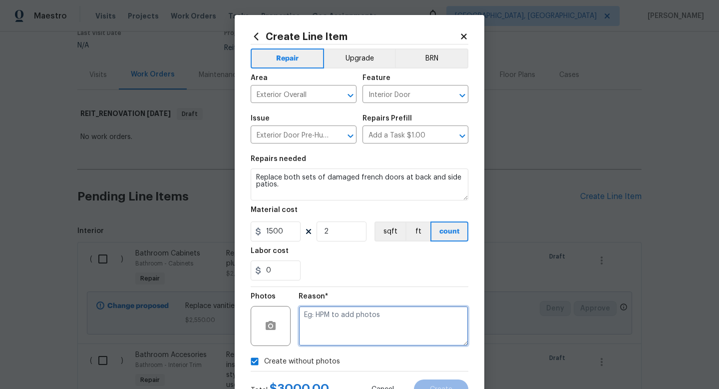
click at [317, 341] on textarea at bounding box center [384, 326] width 170 height 40
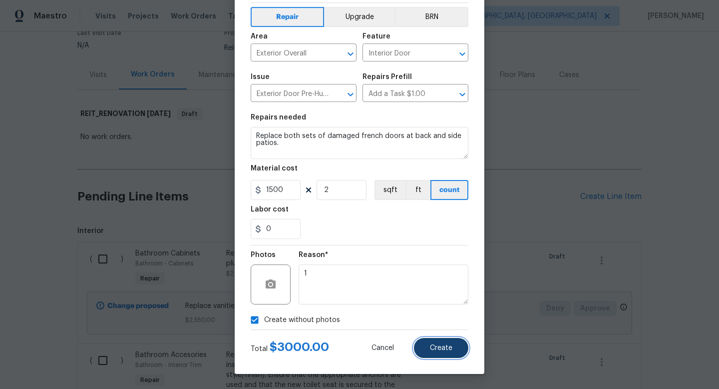
click at [439, 338] on button "Create" at bounding box center [441, 348] width 54 height 20
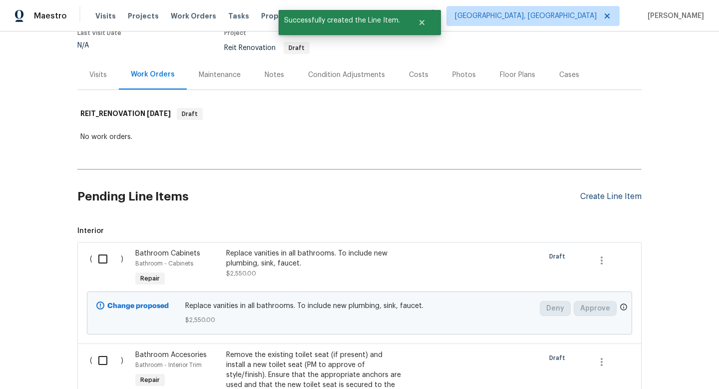
click at [598, 199] on div "Create Line Item" at bounding box center [610, 196] width 61 height 9
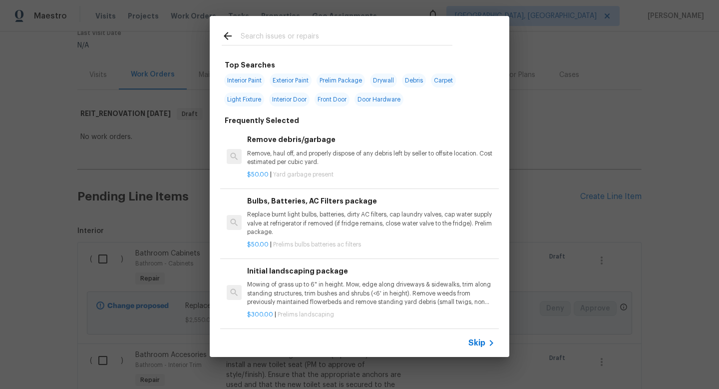
click at [479, 341] on span "Skip" at bounding box center [476, 343] width 17 height 10
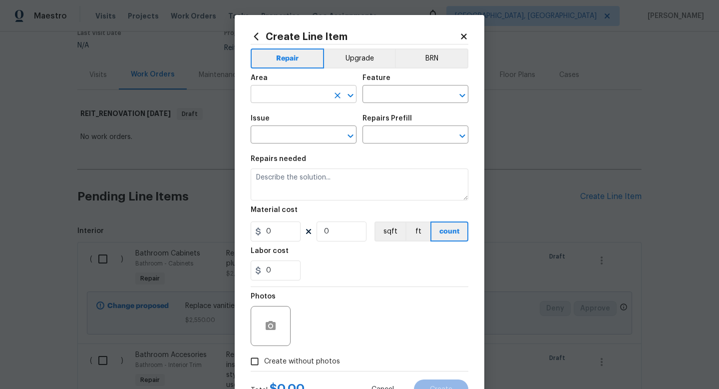
click at [295, 96] on input "text" at bounding box center [290, 94] width 78 height 15
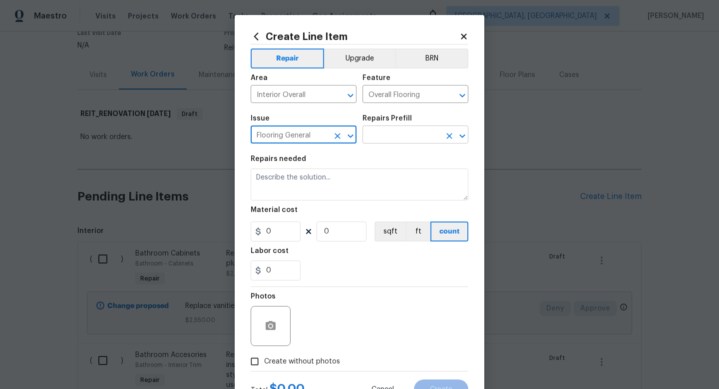
click at [382, 134] on input "text" at bounding box center [402, 135] width 78 height 15
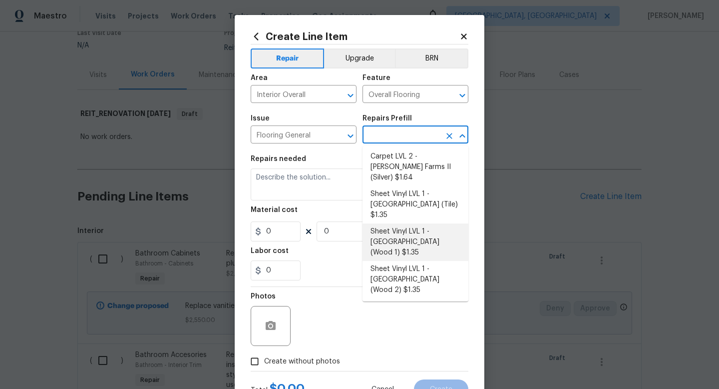
scroll to position [121, 0]
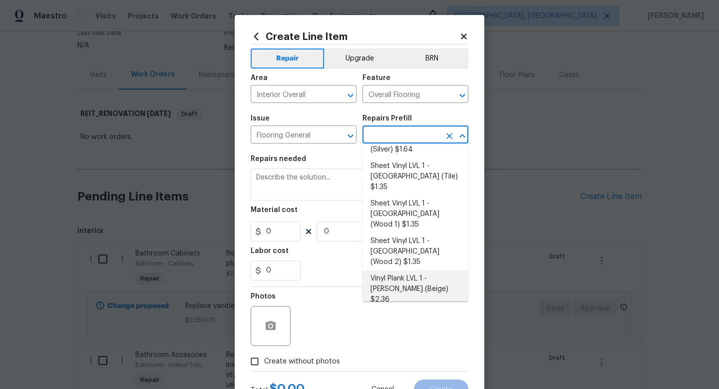
click at [403, 270] on li "Vinyl Plank LVL 1 - Knighton (Beige) $2.36" at bounding box center [416, 288] width 106 height 37
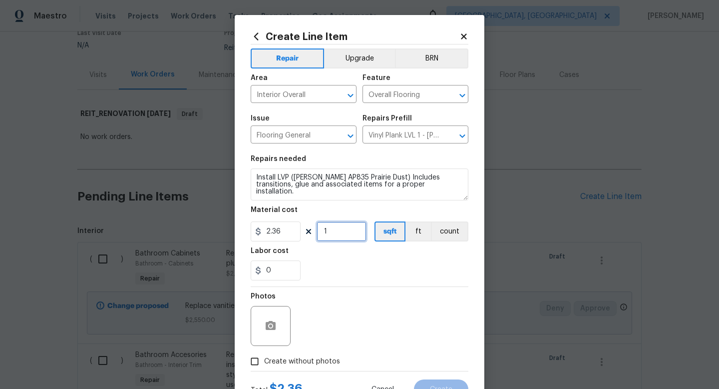
click at [334, 232] on input "1" at bounding box center [342, 231] width 50 height 20
click at [337, 289] on div "Photos" at bounding box center [360, 319] width 218 height 65
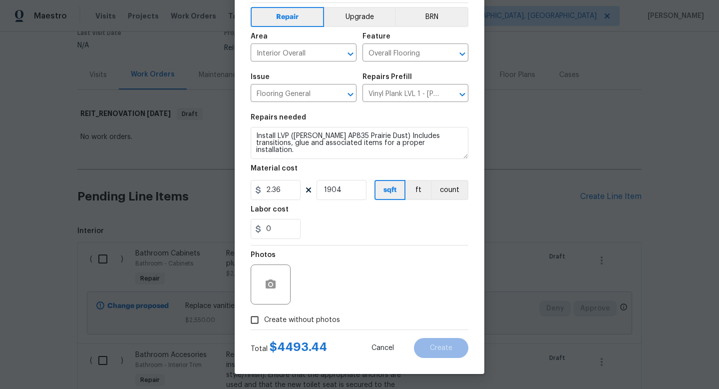
click at [315, 313] on label "Create without photos" at bounding box center [292, 319] width 95 height 19
click at [264, 313] on input "Create without photos" at bounding box center [254, 319] width 19 height 19
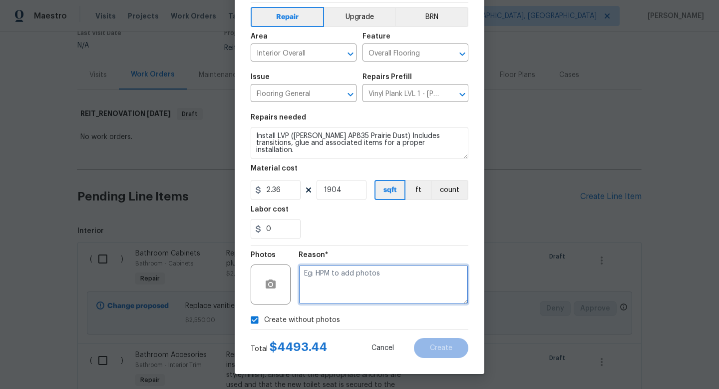
click at [346, 278] on textarea at bounding box center [384, 284] width 170 height 40
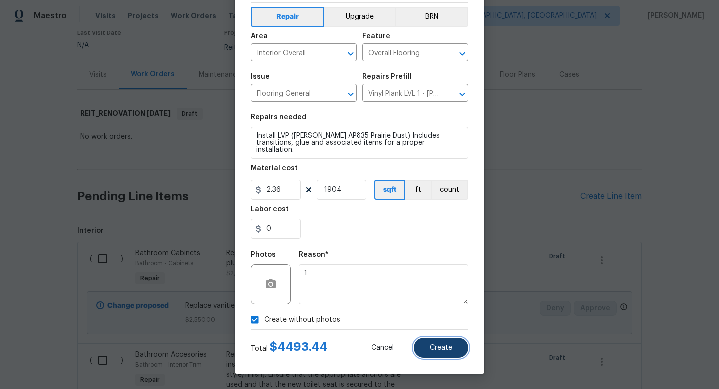
click at [437, 350] on span "Create" at bounding box center [441, 347] width 22 height 7
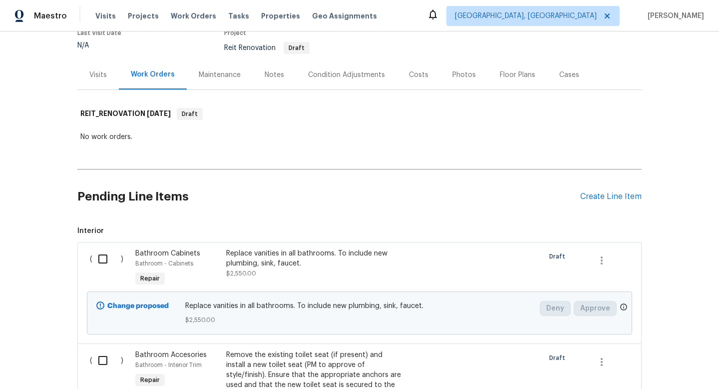
click at [610, 190] on div "Pending Line Items Create Line Item" at bounding box center [359, 196] width 564 height 46
click at [608, 195] on div "Create Line Item" at bounding box center [610, 196] width 61 height 9
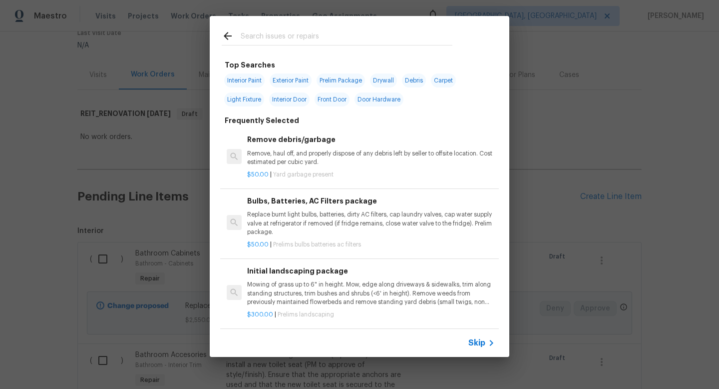
click at [482, 338] on span "Skip" at bounding box center [476, 343] width 17 height 10
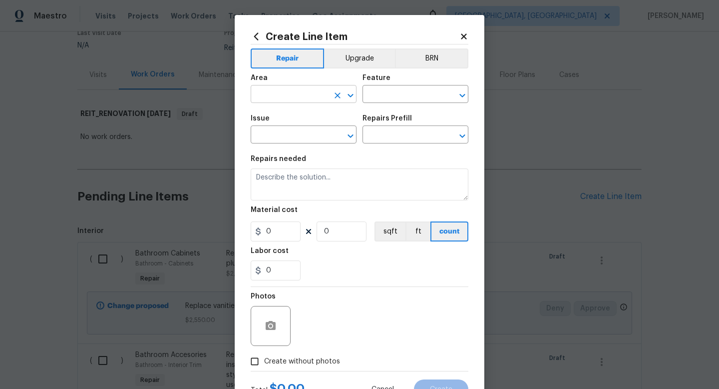
click at [272, 90] on input "text" at bounding box center [290, 94] width 78 height 15
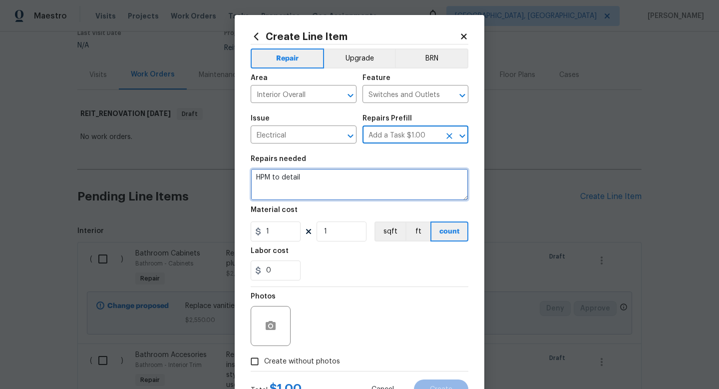
click at [271, 188] on textarea "HPM to detail" at bounding box center [360, 184] width 218 height 32
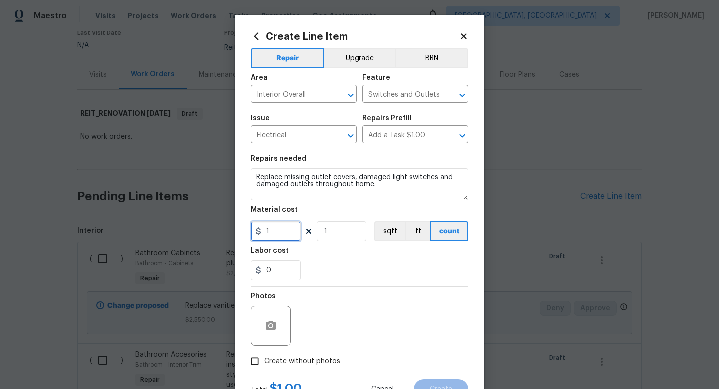
click at [273, 231] on input "1" at bounding box center [276, 231] width 50 height 20
click at [293, 347] on div "Photos" at bounding box center [360, 319] width 218 height 65
click at [293, 360] on span "Create without photos" at bounding box center [302, 361] width 76 height 10
click at [264, 360] on input "Create without photos" at bounding box center [254, 361] width 19 height 19
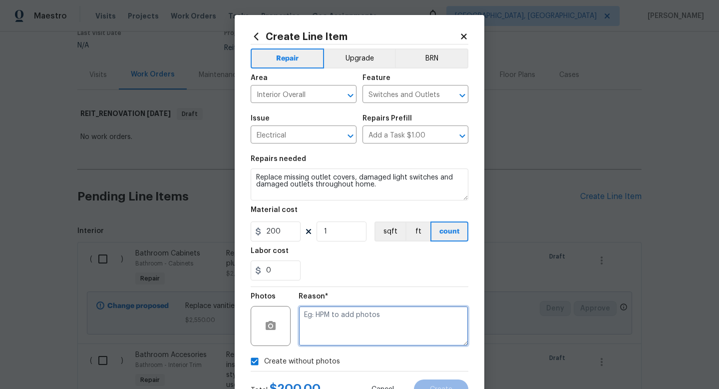
click at [346, 329] on textarea at bounding box center [384, 326] width 170 height 40
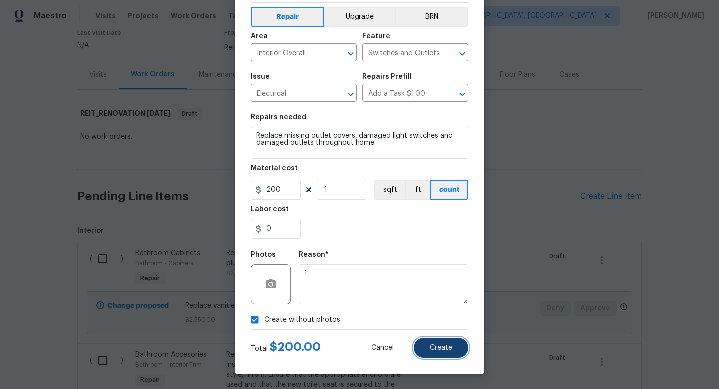
click at [433, 345] on span "Create" at bounding box center [441, 347] width 22 height 7
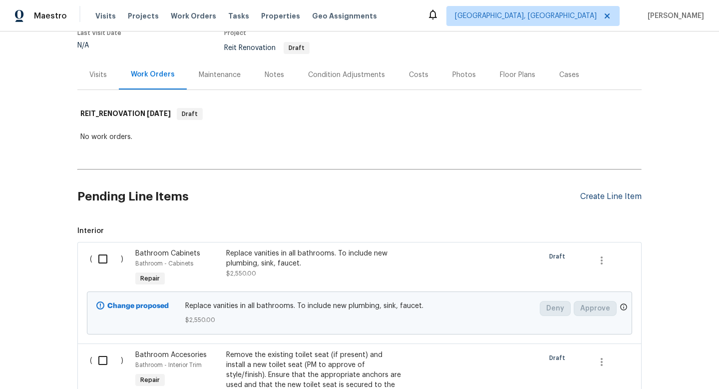
click at [597, 200] on div "Create Line Item" at bounding box center [610, 196] width 61 height 9
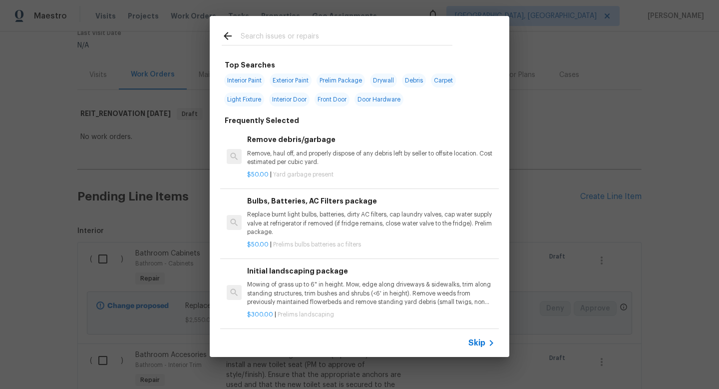
click at [477, 340] on span "Skip" at bounding box center [476, 343] width 17 height 10
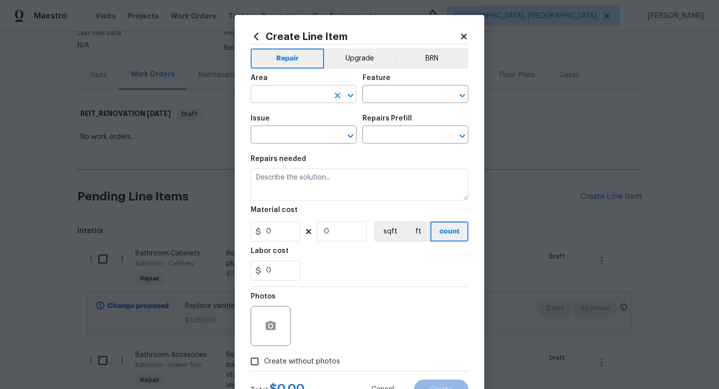
click at [301, 94] on input "text" at bounding box center [290, 94] width 78 height 15
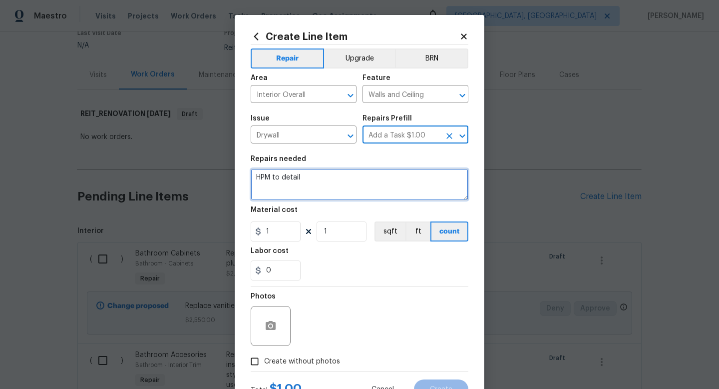
click at [301, 171] on textarea "HPM to detail" at bounding box center [360, 184] width 218 height 32
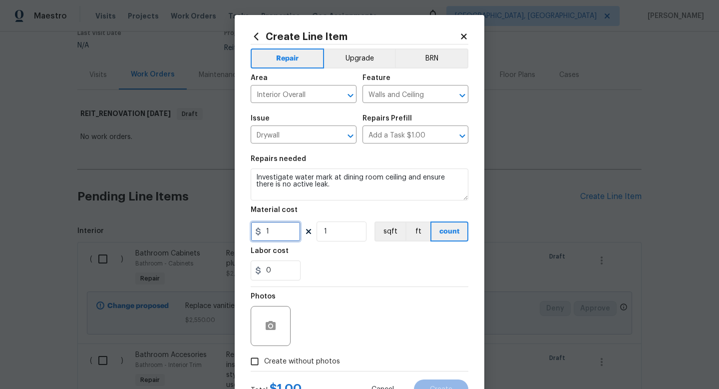
click at [289, 235] on input "1" at bounding box center [276, 231] width 50 height 20
click at [302, 365] on span "Create without photos" at bounding box center [302, 361] width 76 height 10
click at [264, 365] on input "Create without photos" at bounding box center [254, 361] width 19 height 19
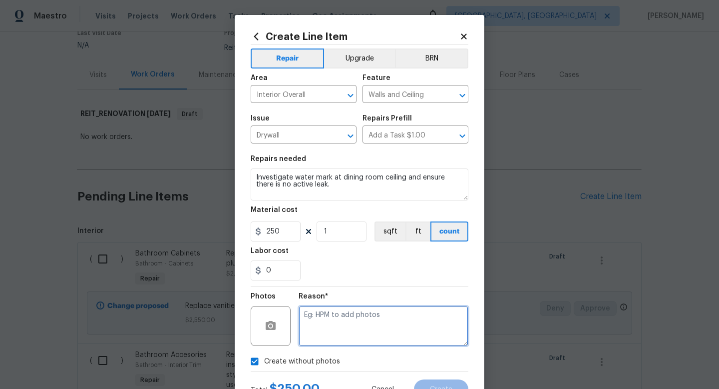
click at [331, 340] on textarea at bounding box center [384, 326] width 170 height 40
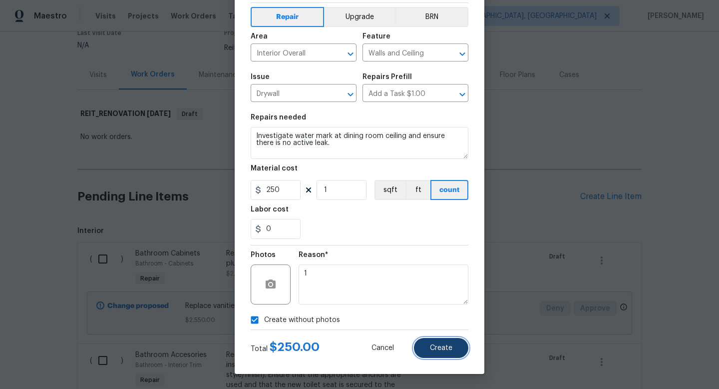
click at [437, 348] on span "Create" at bounding box center [441, 347] width 22 height 7
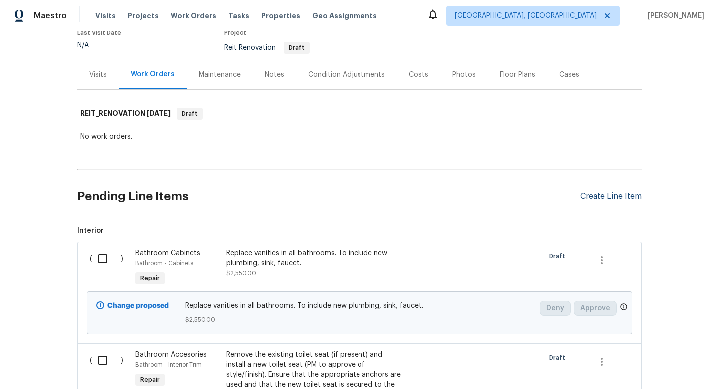
click at [602, 197] on div "Create Line Item" at bounding box center [610, 196] width 61 height 9
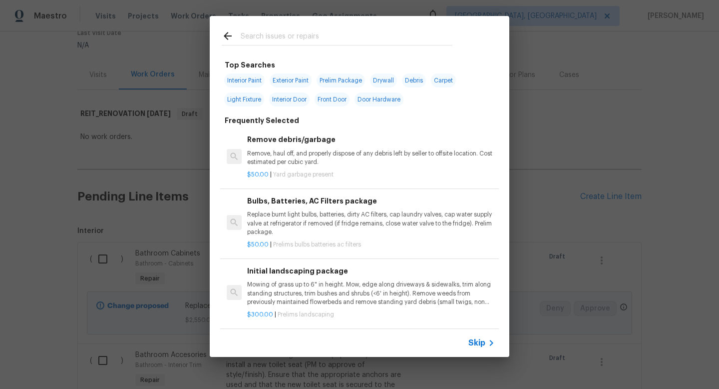
click at [472, 342] on span "Skip" at bounding box center [476, 343] width 17 height 10
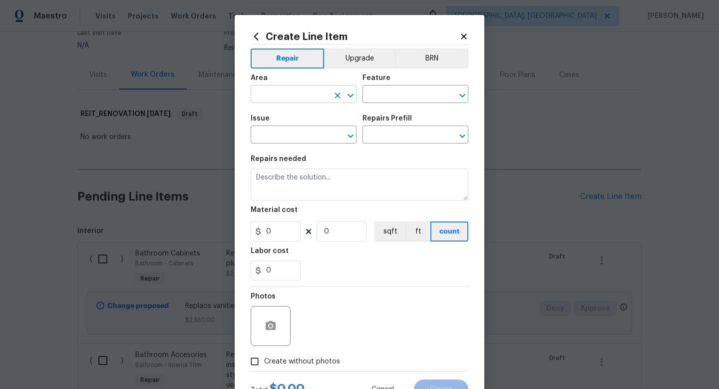
click at [282, 92] on input "text" at bounding box center [290, 94] width 78 height 15
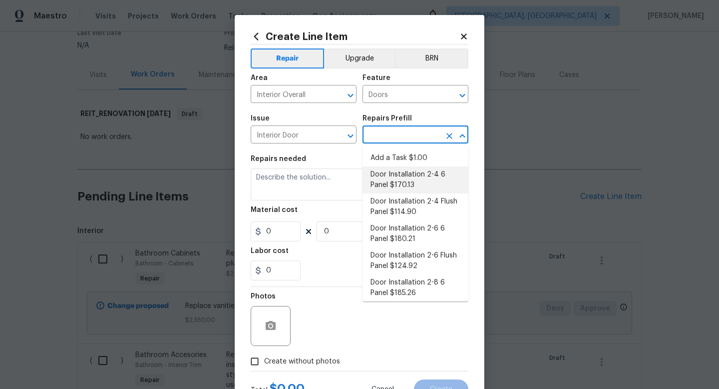
click at [401, 180] on li "Door Installation 2-4 6 Panel $170.13" at bounding box center [416, 179] width 106 height 27
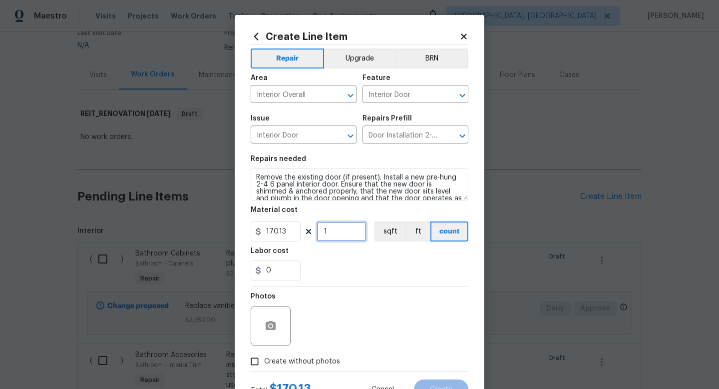
click at [348, 225] on input "1" at bounding box center [342, 231] width 50 height 20
click at [378, 302] on div "Photos" at bounding box center [360, 319] width 218 height 65
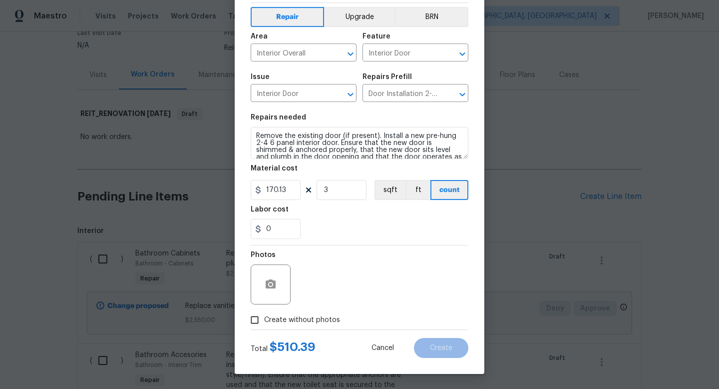
click at [326, 318] on span "Create without photos" at bounding box center [302, 320] width 76 height 10
click at [264, 318] on input "Create without photos" at bounding box center [254, 319] width 19 height 19
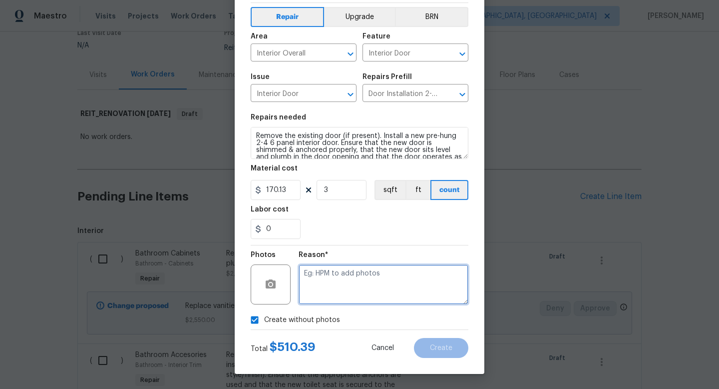
click at [346, 293] on textarea at bounding box center [384, 284] width 170 height 40
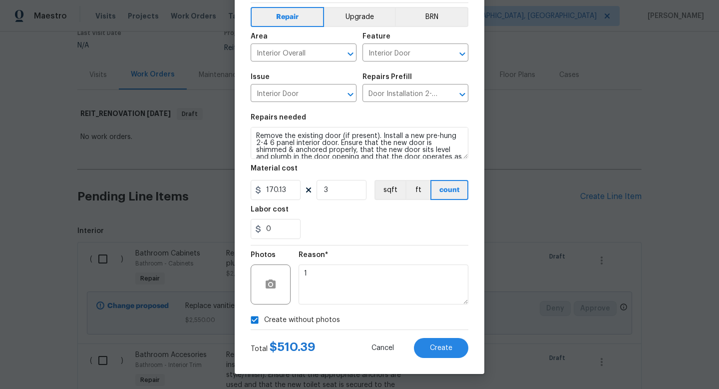
click at [450, 358] on div "Create Line Item Repair Upgrade BRN Area Interior Overall ​ Feature Interior Do…" at bounding box center [360, 174] width 250 height 400
click at [442, 348] on span "Create" at bounding box center [441, 347] width 22 height 7
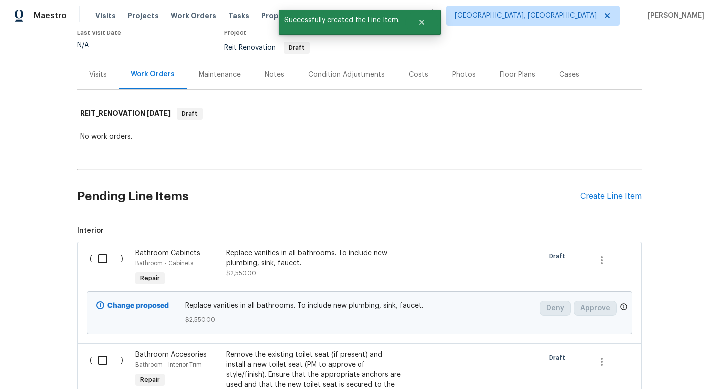
click at [601, 202] on div "Pending Line Items Create Line Item" at bounding box center [359, 196] width 564 height 46
click at [601, 199] on div "Create Line Item" at bounding box center [610, 196] width 61 height 9
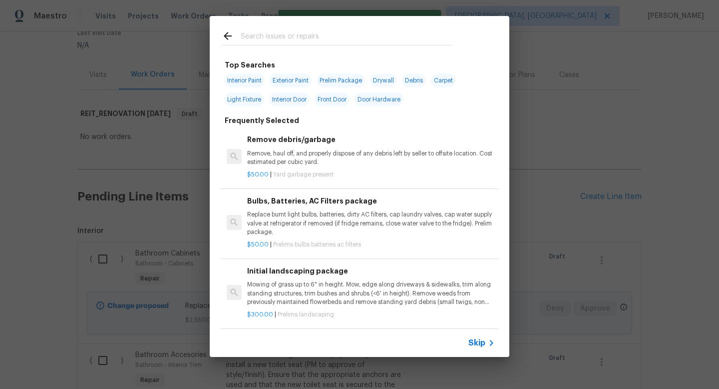
click at [480, 344] on span "Skip" at bounding box center [476, 343] width 17 height 10
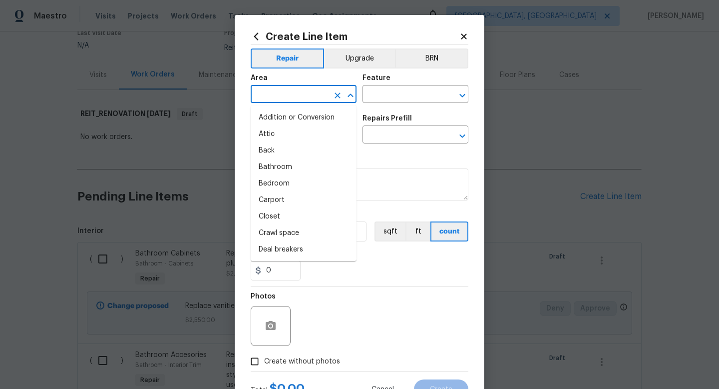
click at [301, 98] on input "text" at bounding box center [290, 94] width 78 height 15
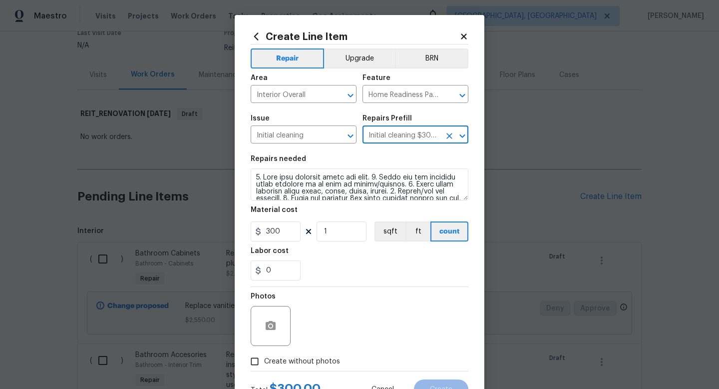
click at [333, 362] on span "Create without photos" at bounding box center [302, 361] width 76 height 10
click at [264, 362] on input "Create without photos" at bounding box center [254, 361] width 19 height 19
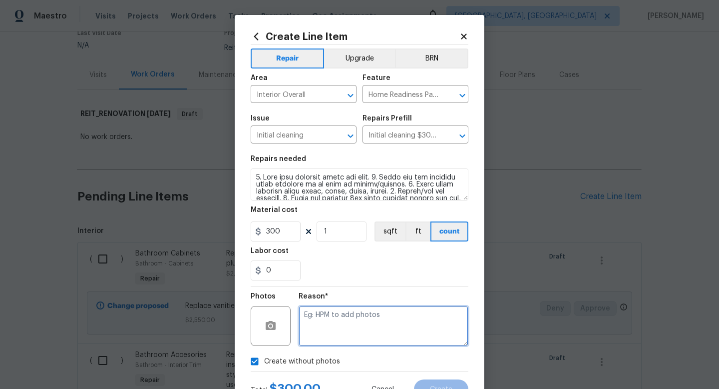
click at [354, 327] on textarea at bounding box center [384, 326] width 170 height 40
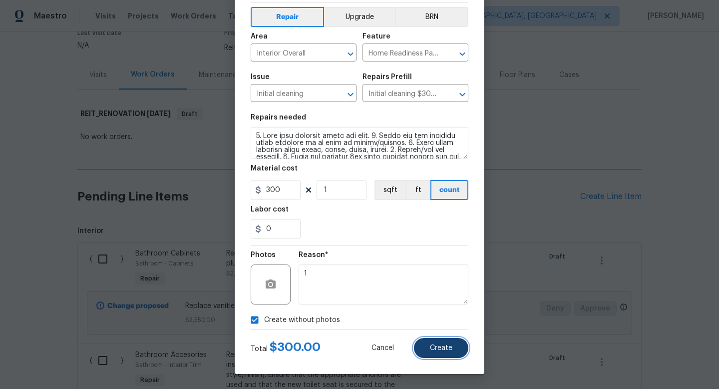
click at [449, 345] on span "Create" at bounding box center [441, 347] width 22 height 7
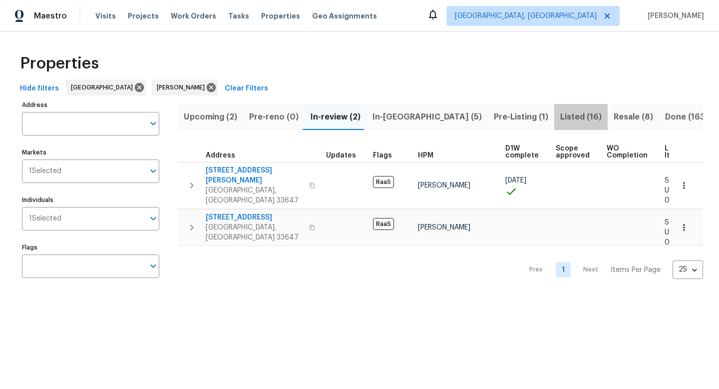
click at [560, 118] on span "Listed (16)" at bounding box center [580, 117] width 41 height 14
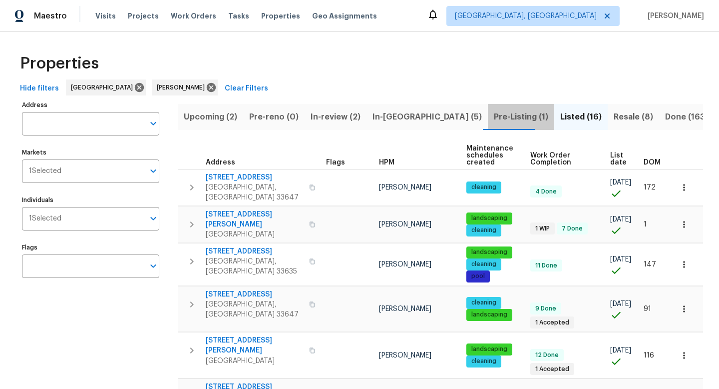
click at [494, 119] on span "Pre-Listing (1)" at bounding box center [521, 117] width 54 height 14
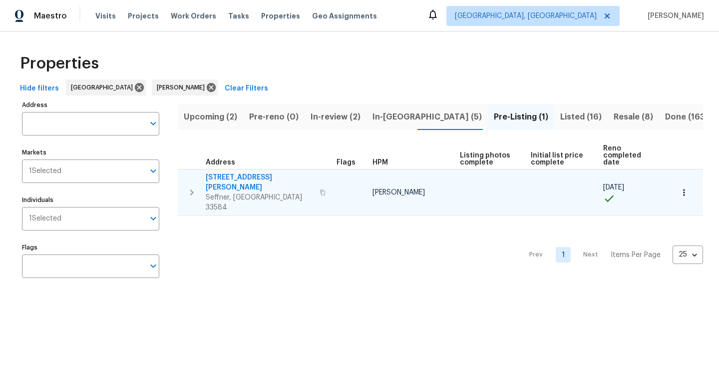
click at [251, 172] on span "[STREET_ADDRESS][PERSON_NAME]" at bounding box center [260, 182] width 108 height 20
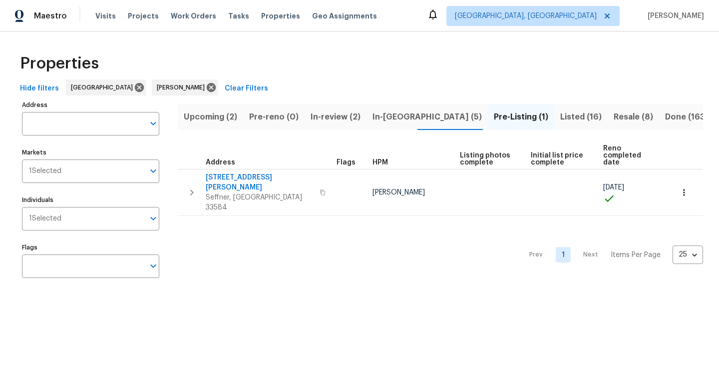
click at [390, 120] on span "In-[GEOGRAPHIC_DATA] (5)" at bounding box center [427, 117] width 109 height 14
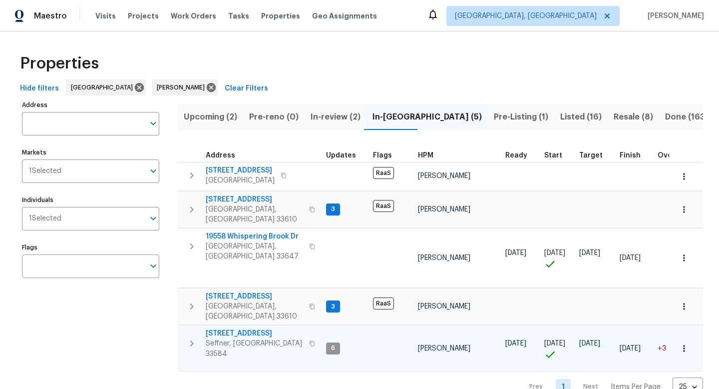
click at [252, 328] on span "2905 Forestwood Dr" at bounding box center [254, 333] width 97 height 10
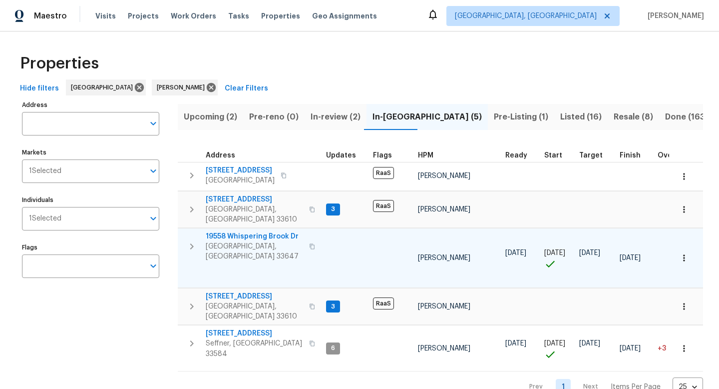
click at [685, 254] on icon "button" at bounding box center [683, 257] width 1 height 6
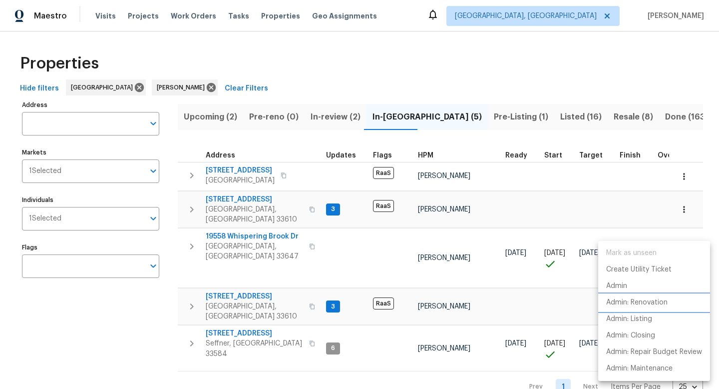
click at [644, 298] on p "Admin: Renovation" at bounding box center [636, 302] width 61 height 10
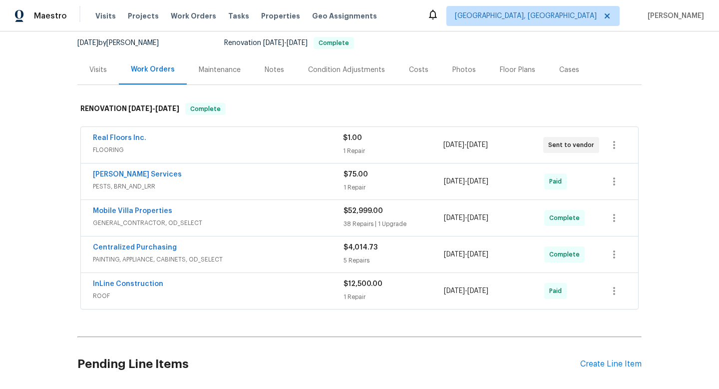
scroll to position [100, 0]
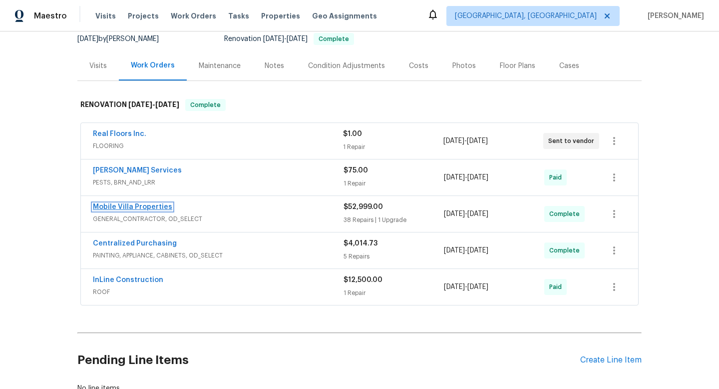
click at [132, 205] on link "Mobile Villa Properties" at bounding box center [132, 206] width 79 height 7
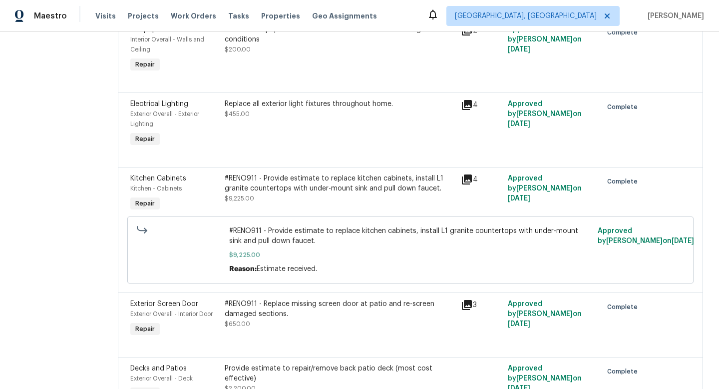
scroll to position [3232, 0]
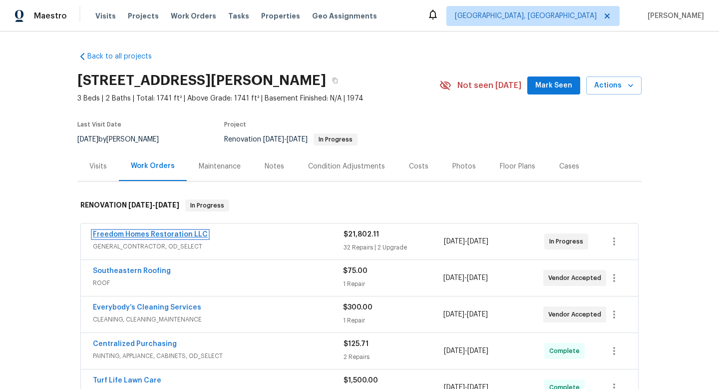
click at [152, 233] on link "Freedom Homes Restoration LLC" at bounding box center [150, 234] width 115 height 7
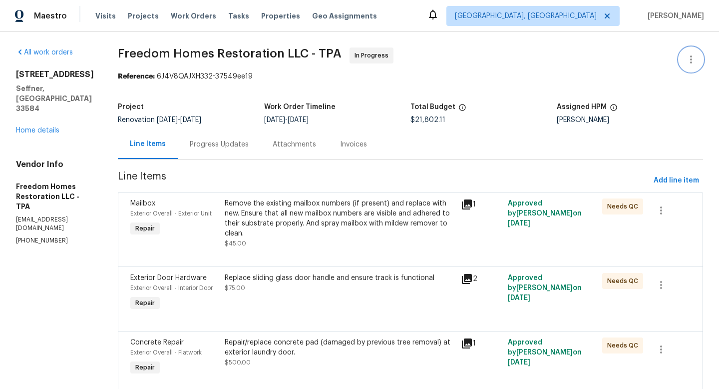
click at [699, 63] on button "button" at bounding box center [691, 59] width 24 height 24
click at [638, 66] on li "Edit" at bounding box center [659, 59] width 108 height 16
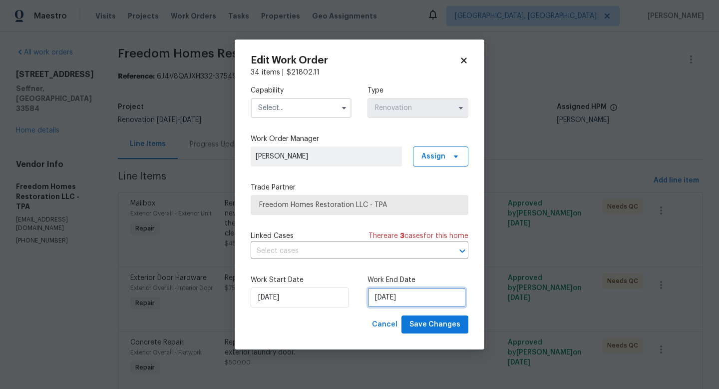
click at [389, 300] on input "9/11/2025" at bounding box center [417, 297] width 98 height 20
select select "8"
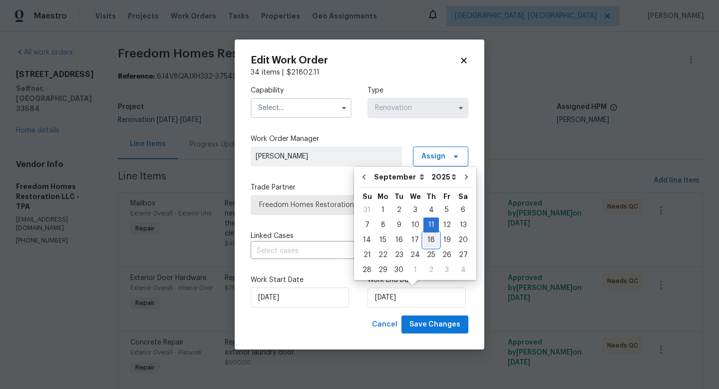
click at [431, 240] on div "18" at bounding box center [430, 240] width 15 height 14
type input "9/18/2025"
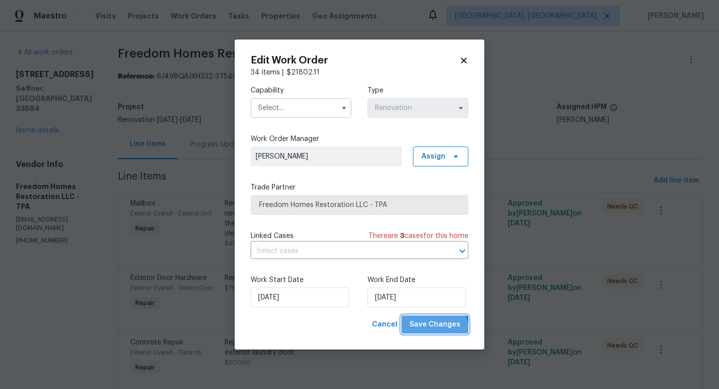
click at [431, 333] on button "Save Changes" at bounding box center [434, 324] width 67 height 18
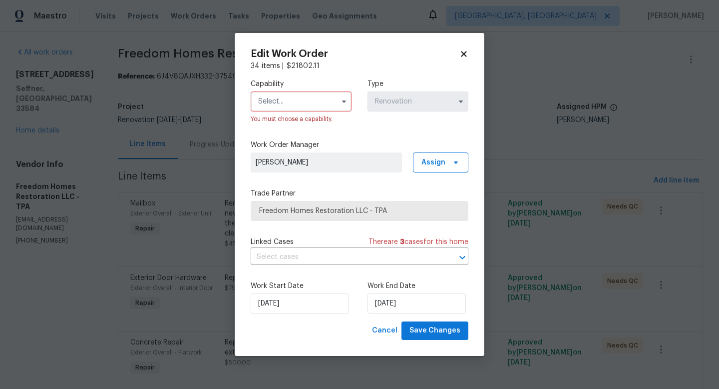
click at [311, 97] on input "text" at bounding box center [301, 101] width 101 height 20
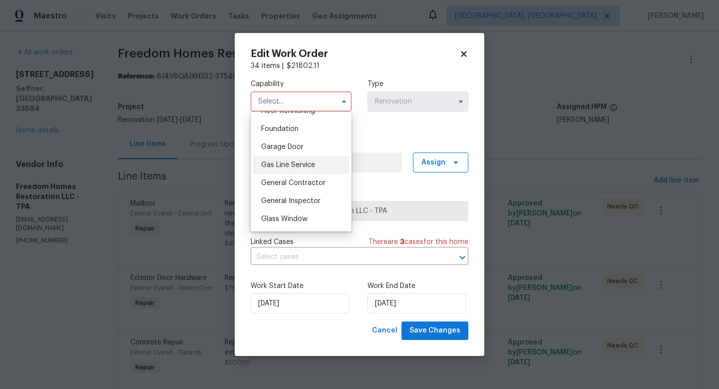
scroll to position [418, 0]
click at [290, 182] on span "General Contractor" at bounding box center [293, 181] width 64 height 7
type input "General Contractor"
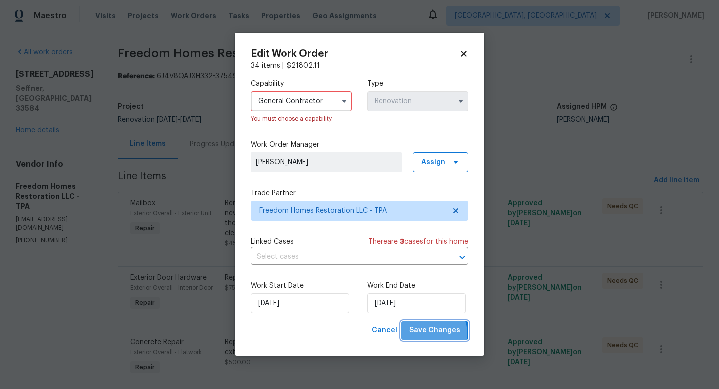
click at [432, 334] on span "Save Changes" at bounding box center [434, 330] width 51 height 12
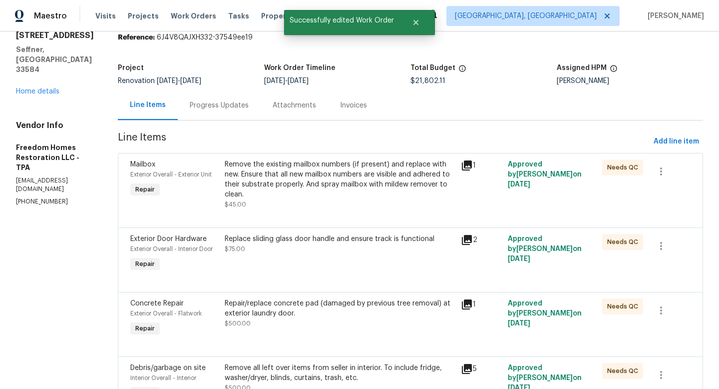
scroll to position [37, 0]
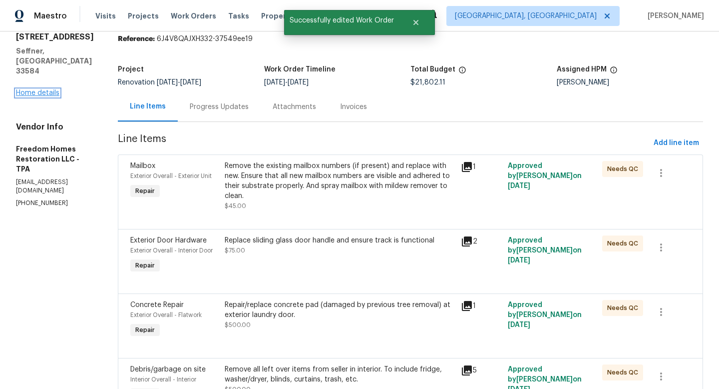
click at [34, 89] on link "Home details" at bounding box center [37, 92] width 43 height 7
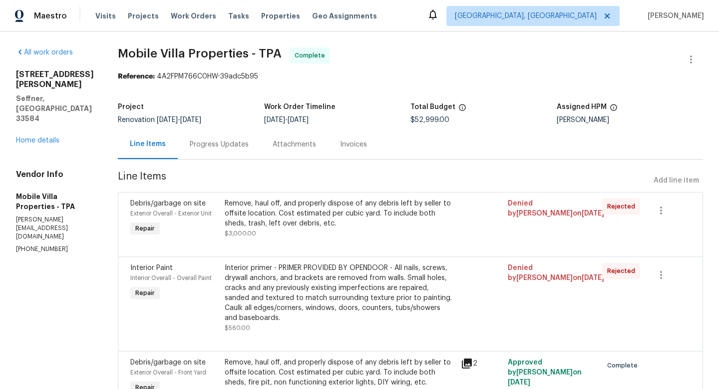
scroll to position [3232, 0]
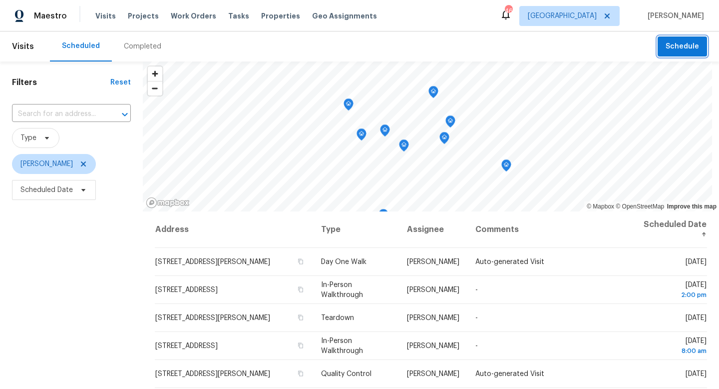
click at [681, 54] on button "Schedule" at bounding box center [682, 46] width 49 height 20
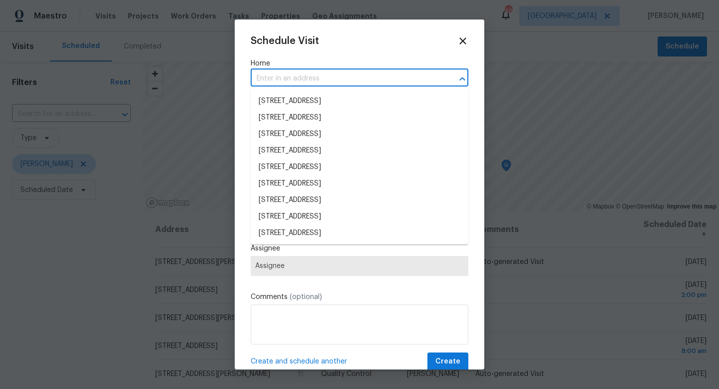
click at [353, 80] on input "text" at bounding box center [346, 78] width 190 height 15
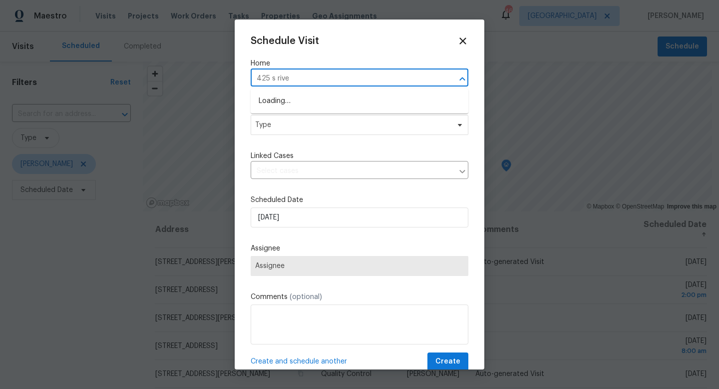
type input "425 s river"
click at [314, 104] on li "[STREET_ADDRESS]" at bounding box center [360, 101] width 218 height 16
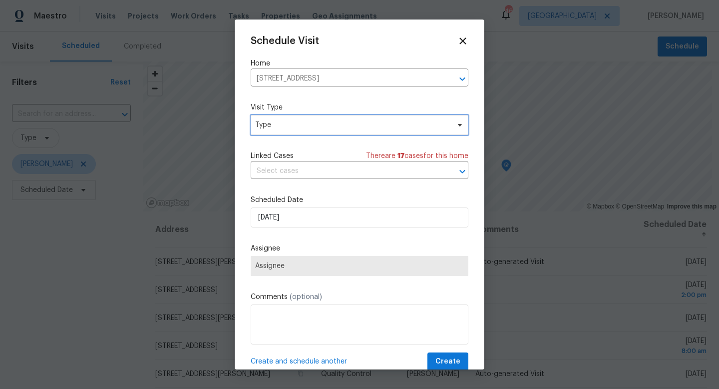
click at [295, 129] on span "Type" at bounding box center [352, 125] width 194 height 10
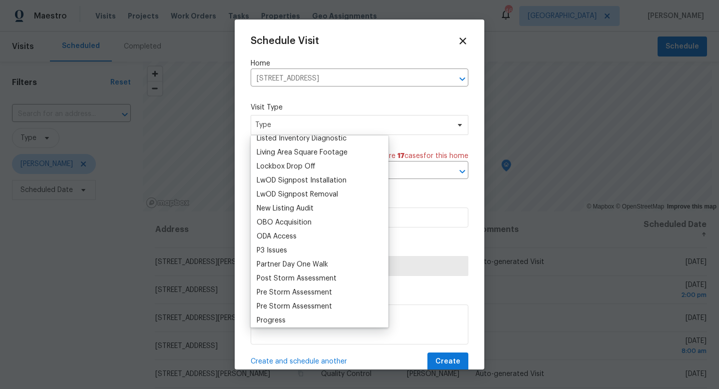
scroll to position [505, 0]
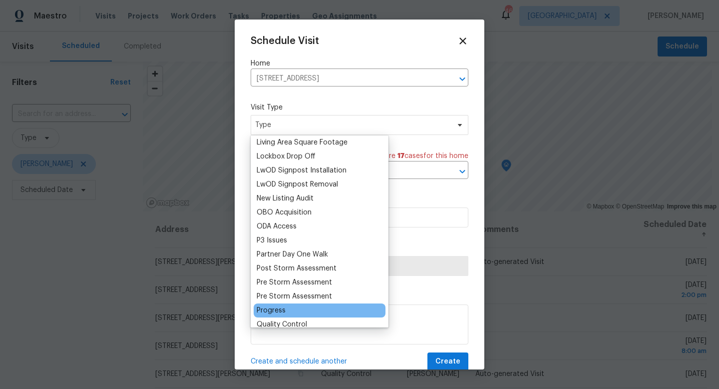
click at [282, 308] on div "Progress" at bounding box center [271, 310] width 29 height 10
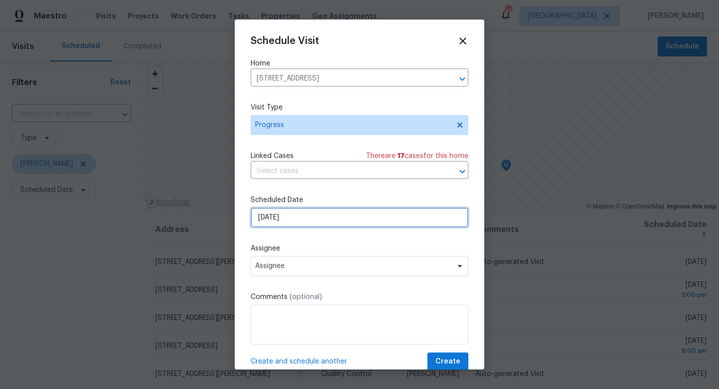
click at [288, 220] on input "[DATE]" at bounding box center [360, 217] width 218 height 20
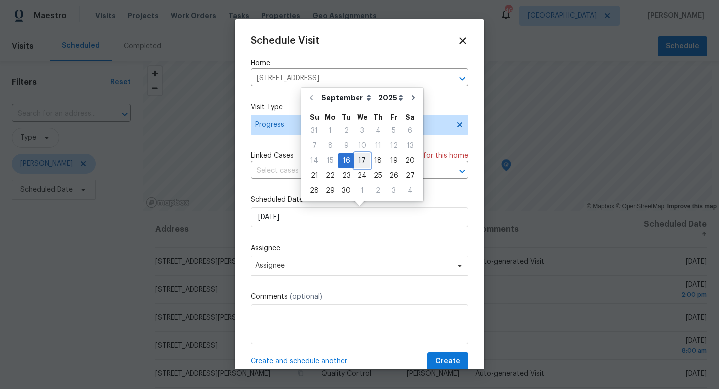
click at [362, 161] on div "17" at bounding box center [362, 161] width 16 height 14
type input "[DATE]"
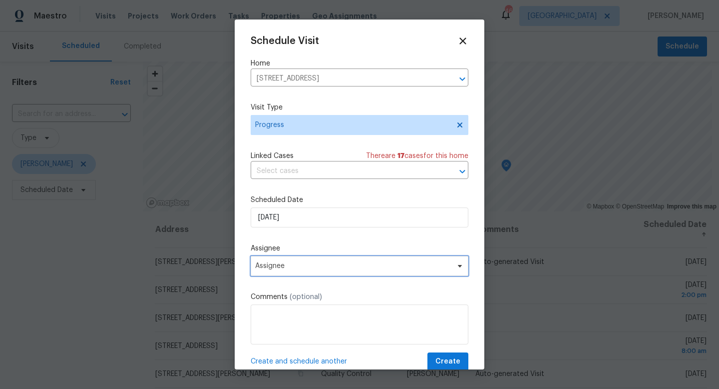
click at [282, 267] on span "Assignee" at bounding box center [353, 266] width 196 height 8
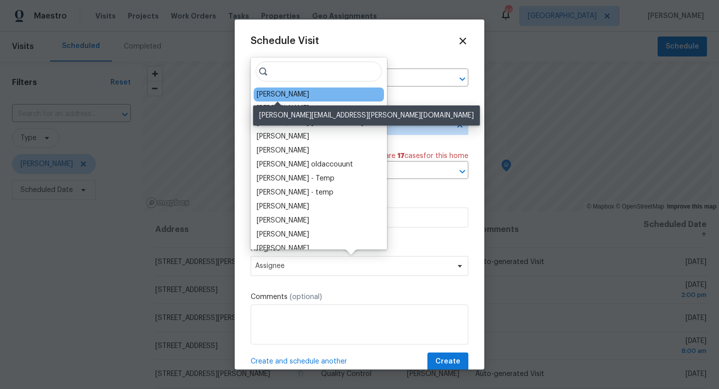
click at [290, 96] on div "[PERSON_NAME]" at bounding box center [283, 94] width 52 height 10
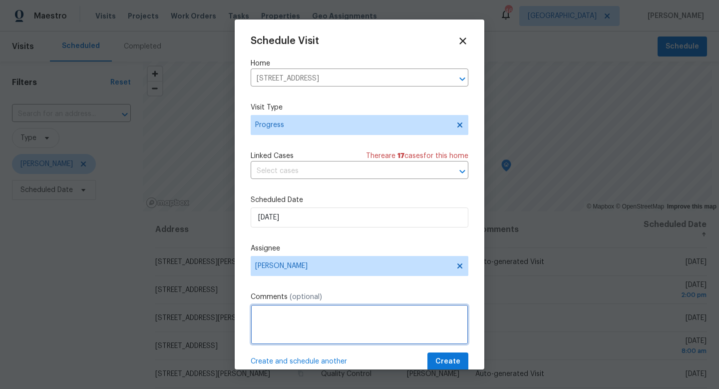
click at [296, 334] on textarea at bounding box center [360, 324] width 218 height 40
type textarea "Checking on roof repair to ensure no leaks."
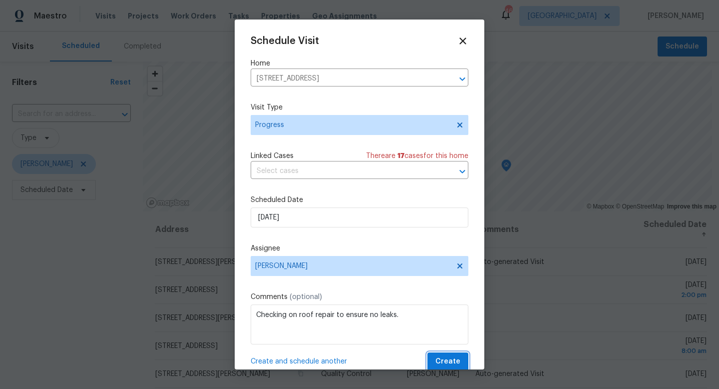
click at [445, 365] on span "Create" at bounding box center [447, 361] width 25 height 12
